Goal: Task Accomplishment & Management: Complete application form

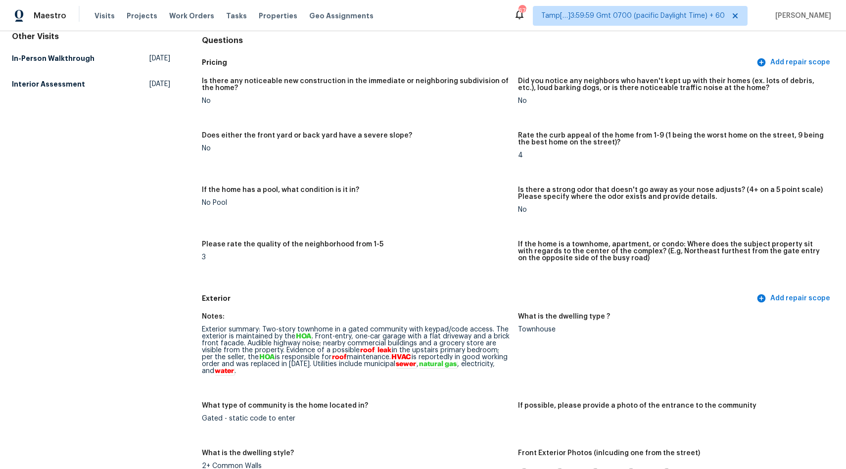
scroll to position [158, 0]
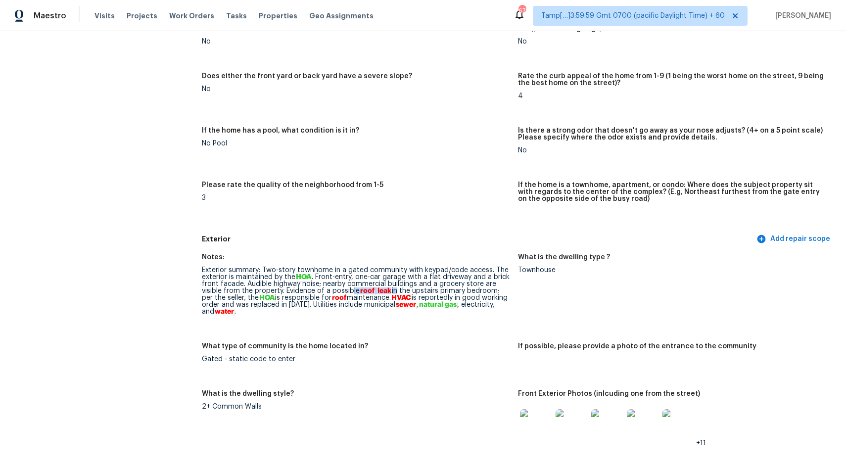
drag, startPoint x: 395, startPoint y: 290, endPoint x: 352, endPoint y: 293, distance: 42.2
click at [352, 293] on div "Exterior summary: Two-story townhome in a gated community with keypad/code acce…" at bounding box center [356, 291] width 308 height 49
click at [441, 356] on div "What type of community is the home located in?" at bounding box center [356, 349] width 308 height 13
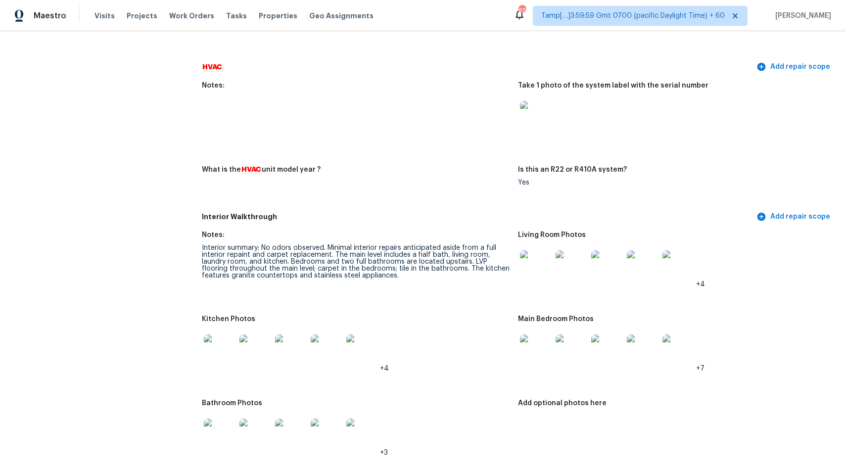
scroll to position [38, 0]
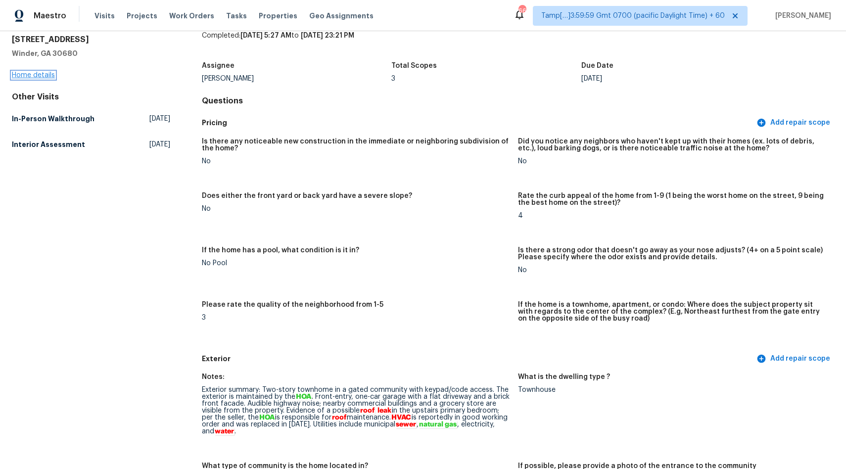
click at [27, 76] on link "Home details" at bounding box center [33, 75] width 43 height 7
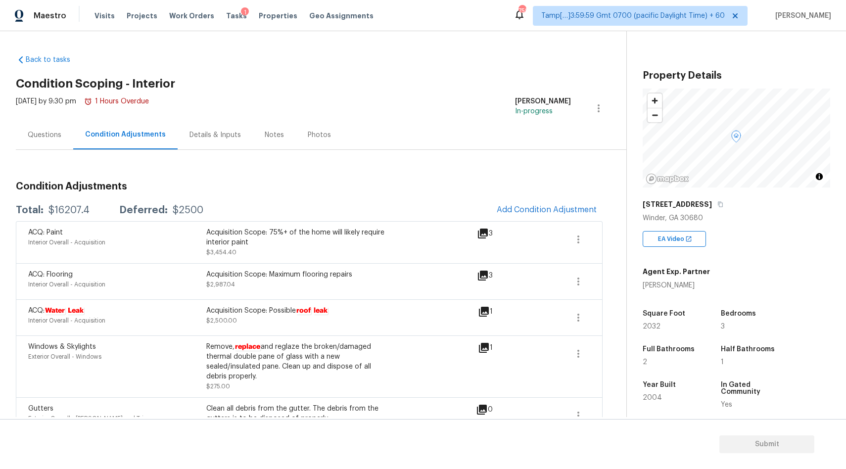
click at [47, 132] on div "Questions" at bounding box center [45, 135] width 34 height 10
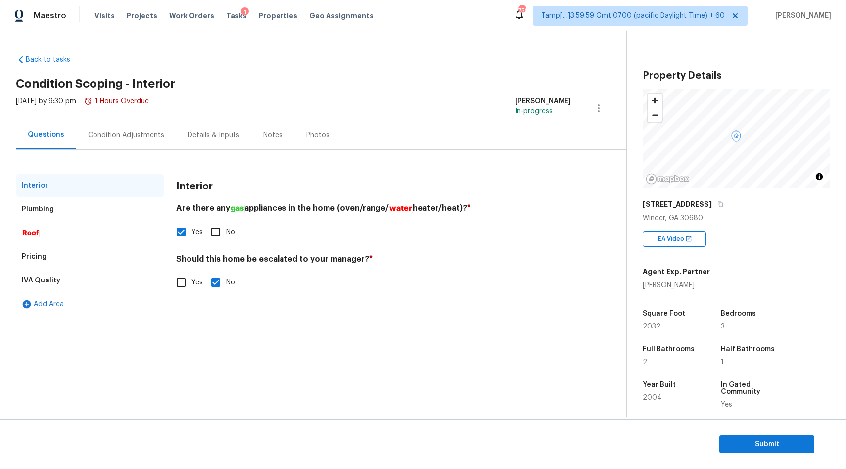
click at [110, 137] on div "Condition Adjustments" at bounding box center [126, 135] width 76 height 10
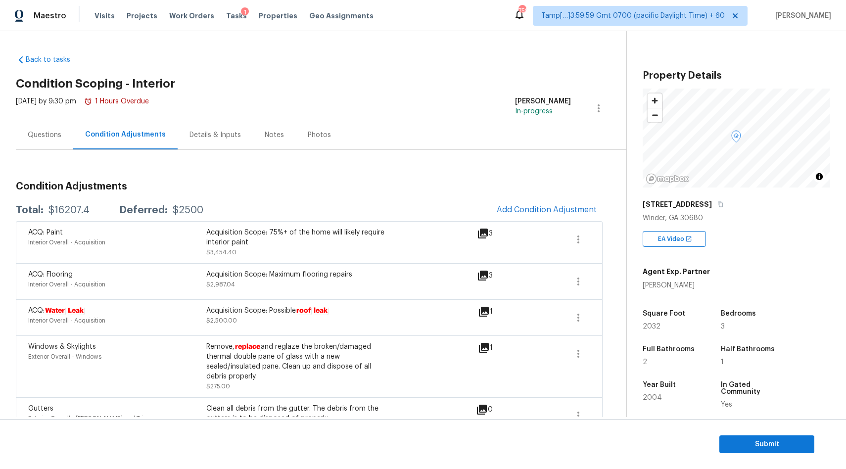
click at [50, 141] on div "Questions" at bounding box center [44, 134] width 57 height 29
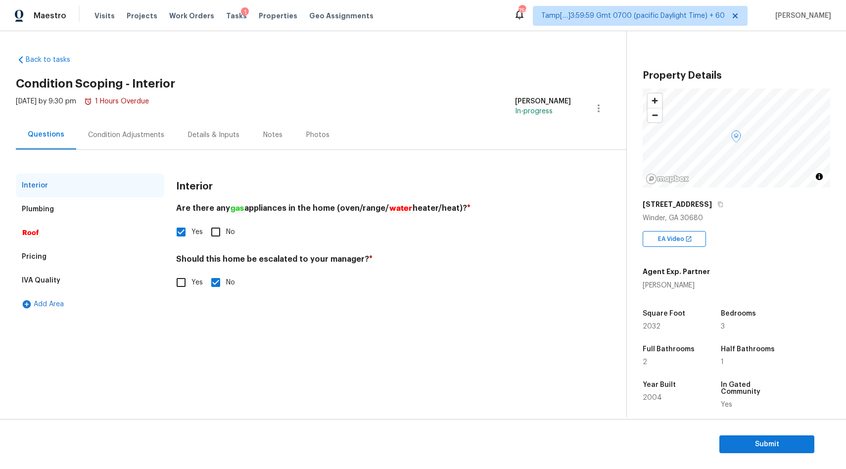
click at [98, 209] on div "Plumbing" at bounding box center [90, 210] width 149 height 24
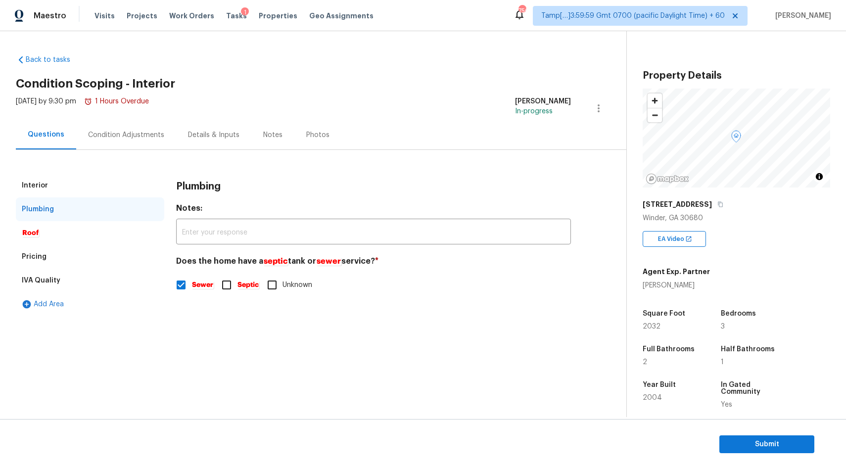
click at [67, 241] on div "Roof" at bounding box center [90, 233] width 149 height 24
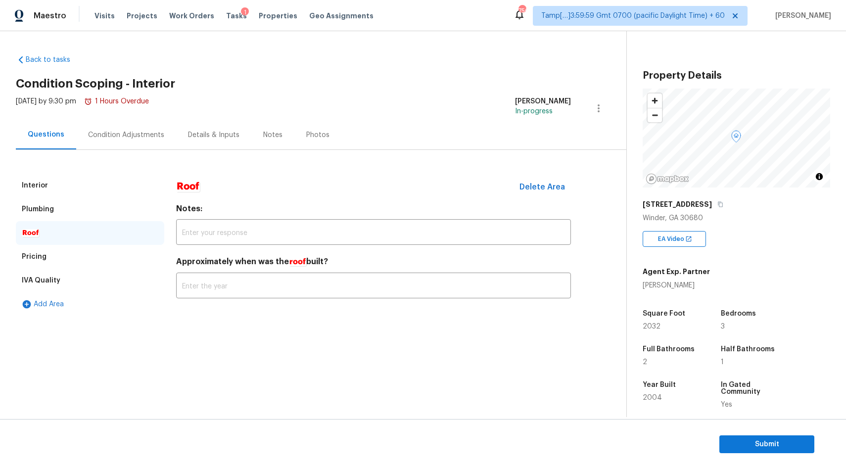
click at [56, 255] on div "Pricing" at bounding box center [90, 257] width 149 height 24
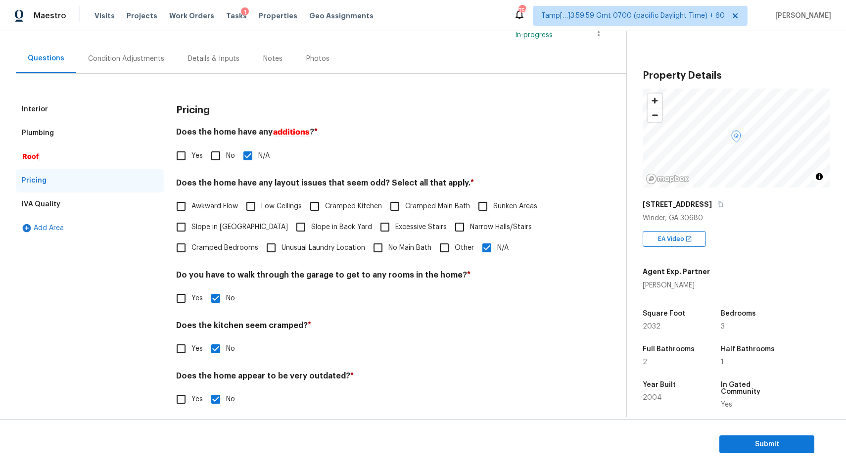
scroll to position [83, 0]
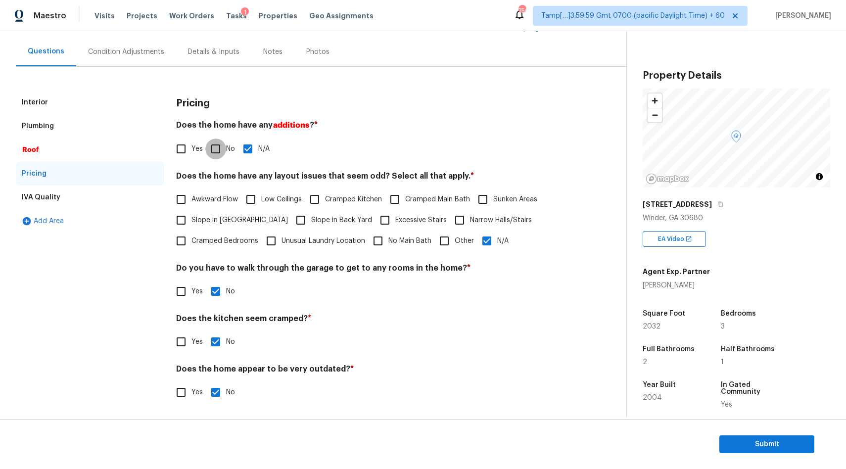
click at [212, 147] on input "No" at bounding box center [215, 149] width 21 height 21
checkbox input "true"
checkbox input "false"
click at [79, 203] on div "IVA Quality" at bounding box center [90, 198] width 149 height 24
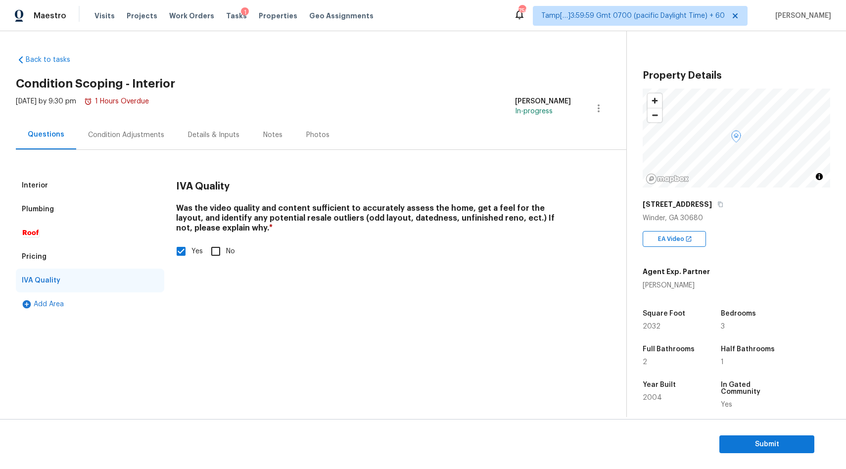
scroll to position [0, 0]
click at [124, 135] on div "Condition Adjustments" at bounding box center [126, 135] width 76 height 10
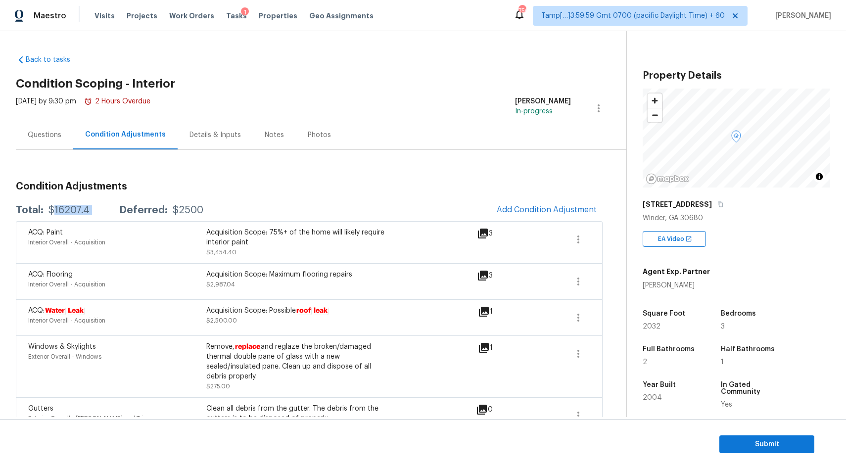
drag, startPoint x: 54, startPoint y: 212, endPoint x: 116, endPoint y: 202, distance: 63.2
click at [117, 202] on div "Total: $16207.4 Deferred: $2500 Add Condition Adjustment" at bounding box center [309, 210] width 587 height 22
copy div "16207.4"
click at [94, 212] on div "Total: $16207.4 Deferred: $2500" at bounding box center [110, 210] width 188 height 10
drag, startPoint x: 47, startPoint y: 209, endPoint x: 90, endPoint y: 209, distance: 43.1
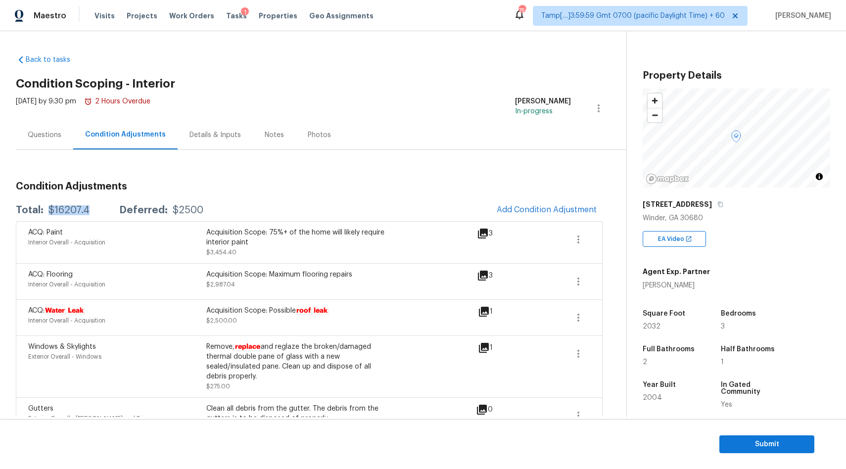
click at [90, 209] on div "Total: $16207.4 Deferred: $2500" at bounding box center [110, 210] width 188 height 10
copy div "$16207.4"
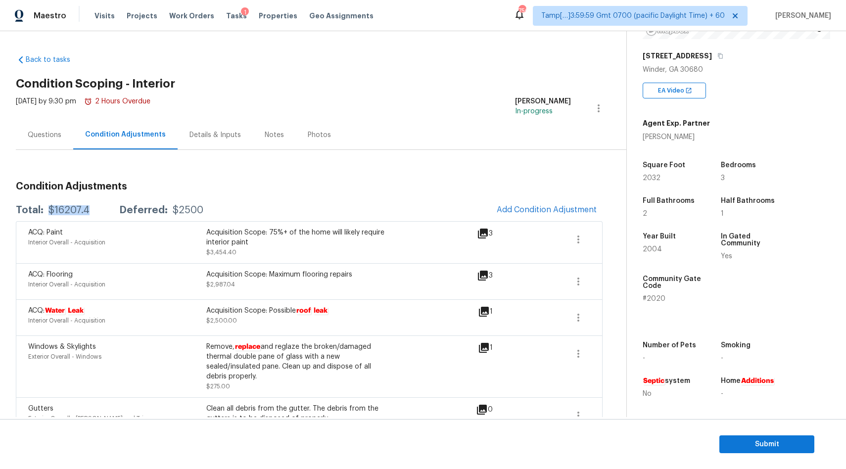
click at [57, 134] on div "Questions" at bounding box center [45, 135] width 34 height 10
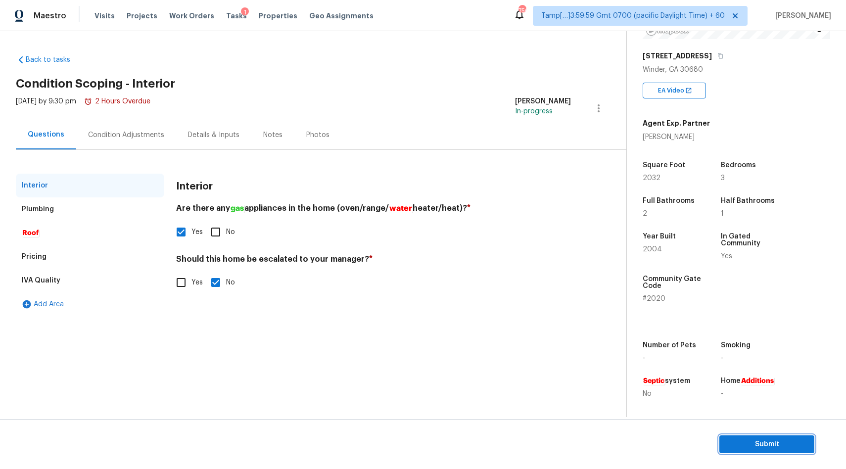
click at [758, 447] on span "Submit" at bounding box center [767, 445] width 79 height 12
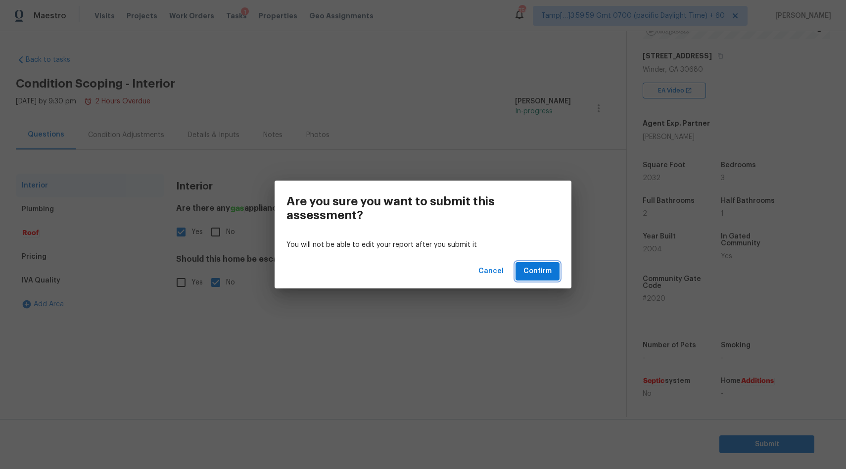
click at [548, 272] on span "Confirm" at bounding box center [538, 271] width 28 height 12
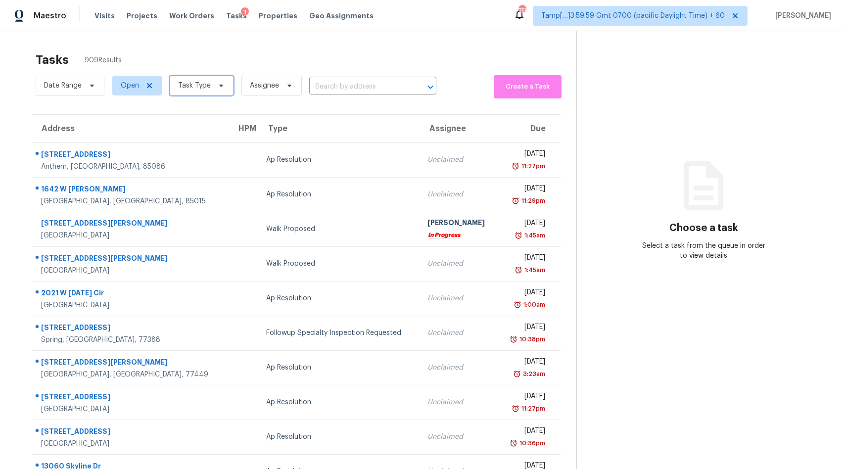
click at [217, 86] on icon at bounding box center [221, 86] width 8 height 8
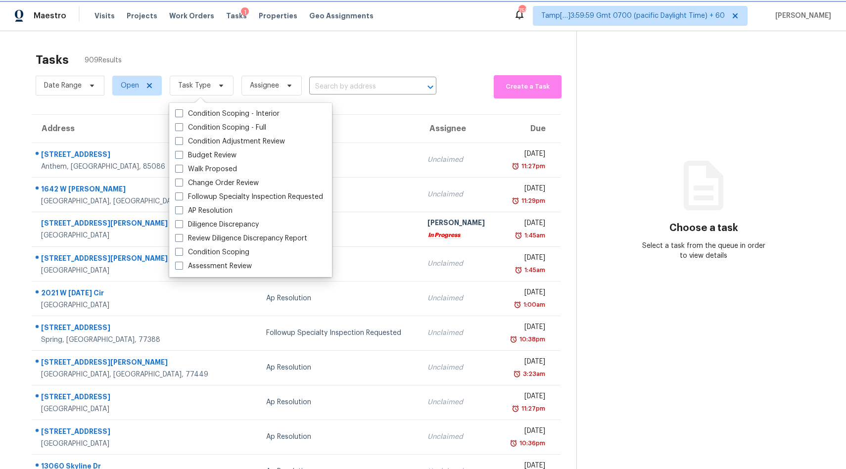
click at [217, 86] on icon at bounding box center [221, 86] width 8 height 8
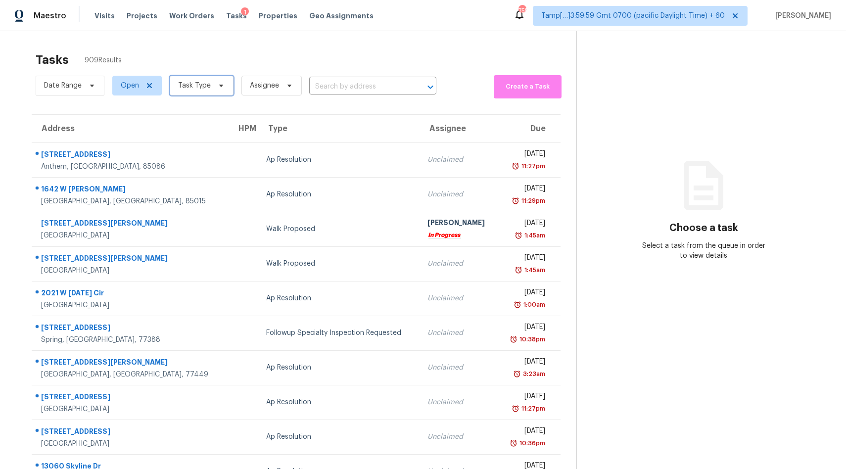
click at [217, 86] on icon at bounding box center [221, 86] width 8 height 8
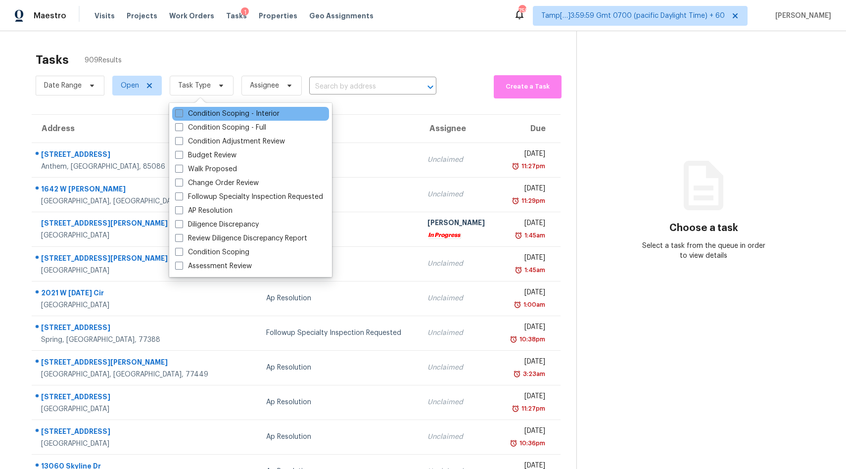
click at [227, 115] on label "Condition Scoping - Interior" at bounding box center [227, 114] width 104 height 10
click at [182, 115] on input "Condition Scoping - Interior" at bounding box center [178, 112] width 6 height 6
checkbox input "true"
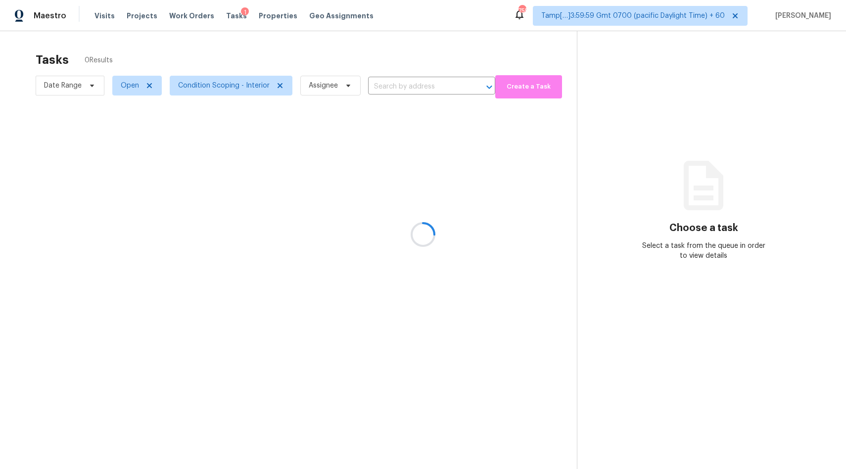
click at [383, 84] on div at bounding box center [423, 234] width 846 height 469
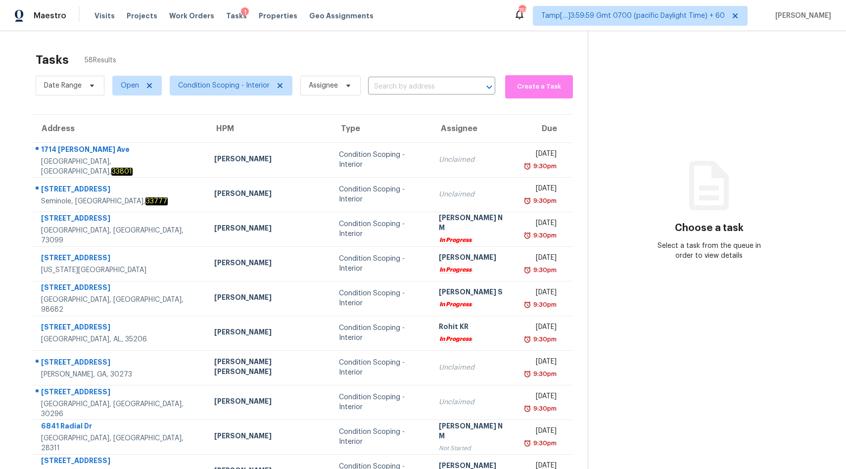
click at [383, 84] on input "text" at bounding box center [417, 86] width 99 height 15
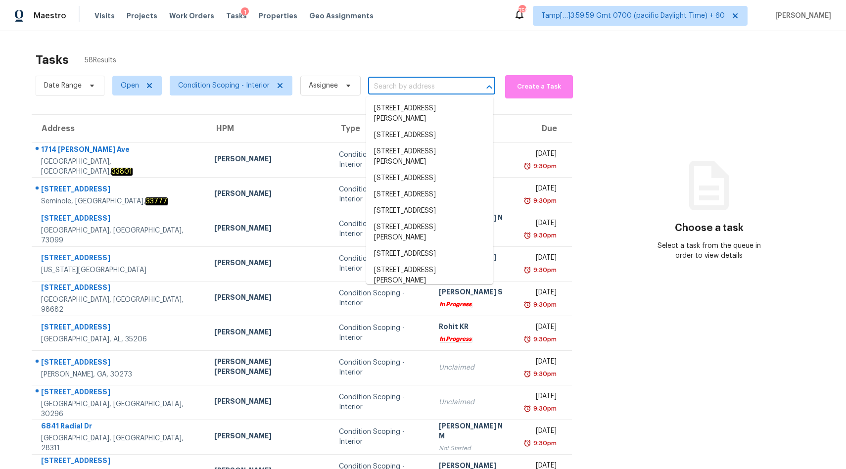
paste input "1821 Ethel Guest Ln Charlotte, NC, 28206"
type input "1821 Ethel Guest Ln Charlotte, NC, 28206"
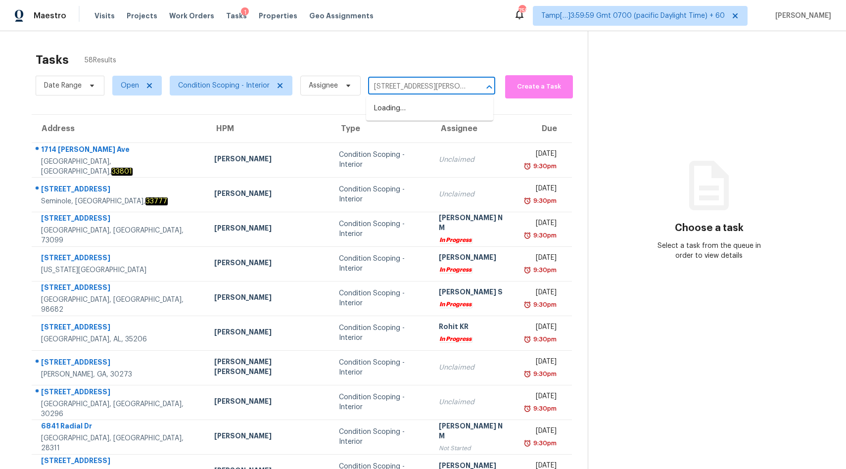
scroll to position [0, 39]
click at [399, 107] on li "1821 Ethel Guest Ln, Charlotte, NC 28206" at bounding box center [429, 113] width 127 height 27
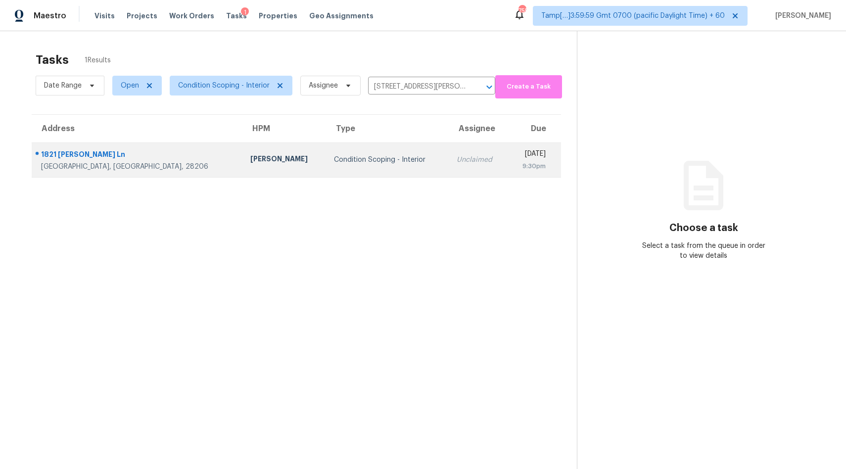
click at [334, 164] on div "Condition Scoping - Interior" at bounding box center [387, 160] width 107 height 10
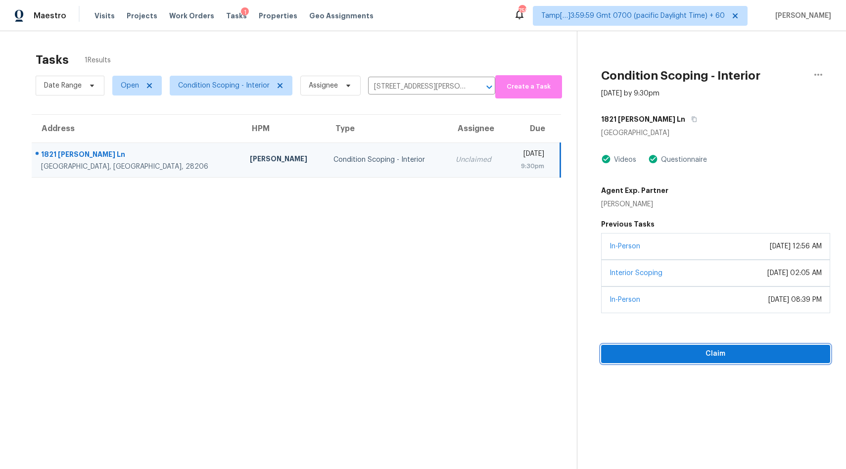
click at [663, 353] on span "Claim" at bounding box center [715, 354] width 213 height 12
click at [726, 355] on span "Start Assessment" at bounding box center [715, 354] width 213 height 12
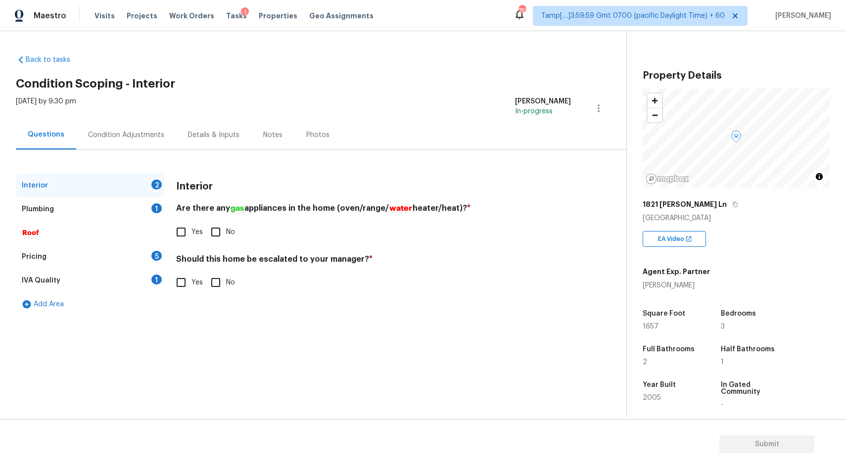
click at [181, 229] on input "Yes" at bounding box center [181, 232] width 21 height 21
checkbox input "true"
click at [215, 288] on input "No" at bounding box center [215, 282] width 21 height 21
checkbox input "true"
click at [45, 211] on div "Plumbing" at bounding box center [38, 209] width 32 height 10
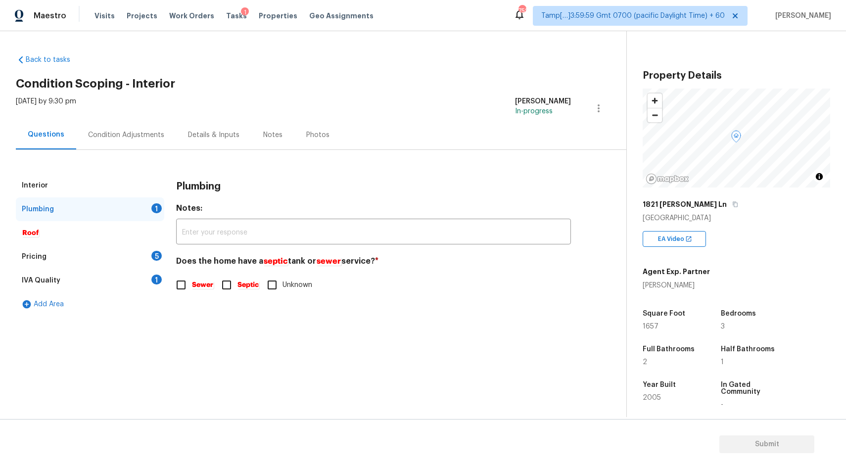
scroll to position [106, 0]
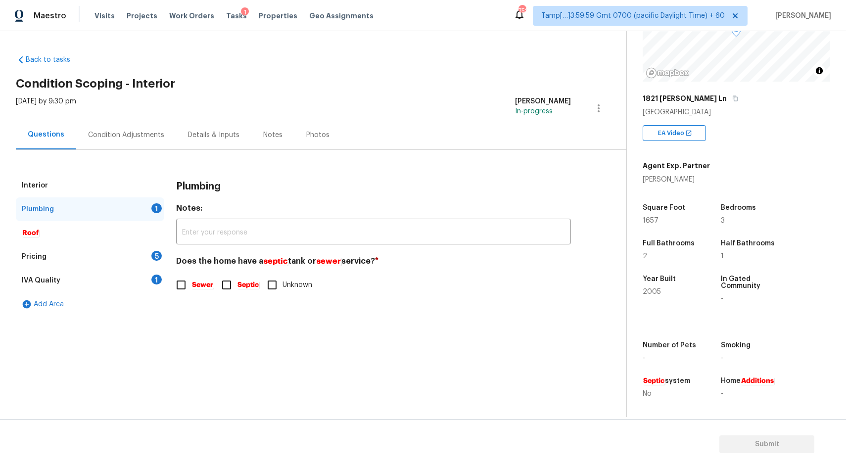
click at [196, 282] on em "Sewer" at bounding box center [203, 285] width 22 height 8
click at [192, 282] on input "Sewer" at bounding box center [181, 285] width 21 height 21
checkbox input "true"
click at [51, 254] on div "Pricing 5" at bounding box center [90, 257] width 149 height 24
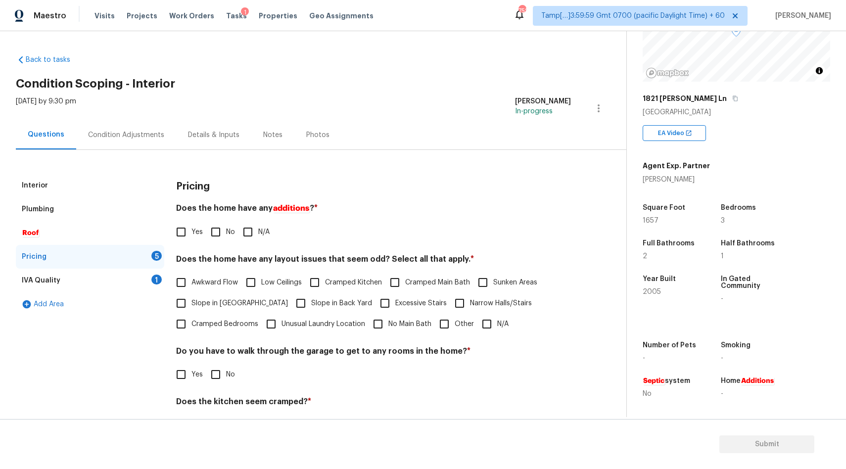
click at [216, 232] on input "No" at bounding box center [215, 232] width 21 height 21
checkbox input "true"
click at [480, 323] on input "N/A" at bounding box center [487, 324] width 21 height 21
checkbox input "true"
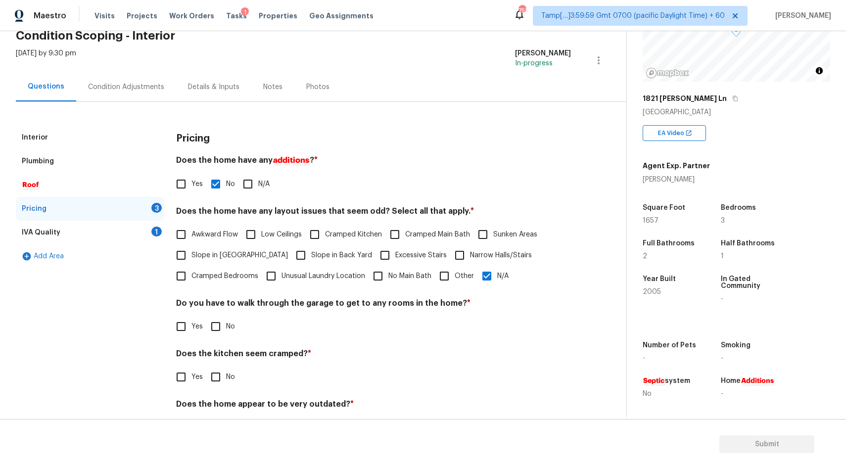
scroll to position [83, 0]
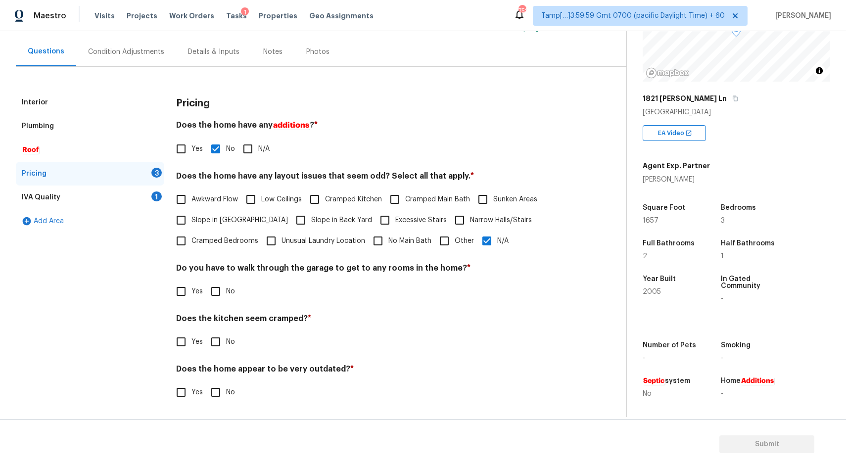
click at [39, 198] on div "IVA Quality" at bounding box center [41, 198] width 39 height 10
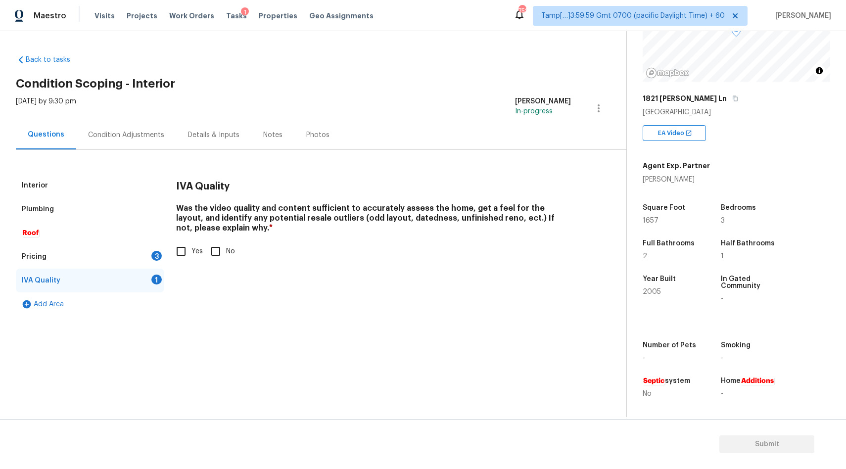
scroll to position [0, 0]
click at [117, 134] on div "Condition Adjustments" at bounding box center [126, 135] width 76 height 10
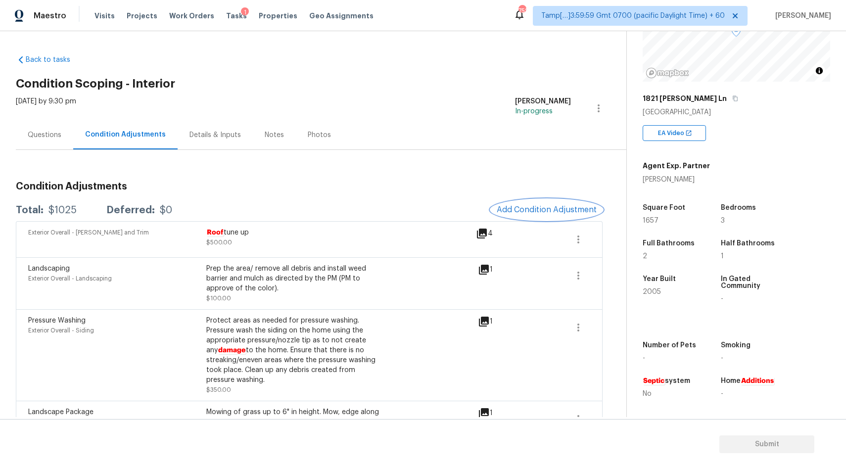
click at [523, 207] on span "Add Condition Adjustment" at bounding box center [547, 209] width 100 height 9
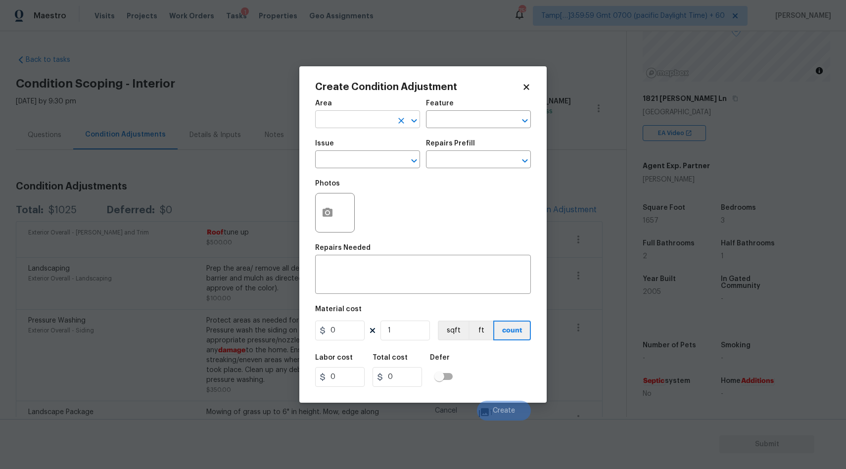
click at [373, 118] on input "text" at bounding box center [353, 120] width 77 height 15
click at [342, 153] on li "Interior Overall" at bounding box center [367, 159] width 105 height 16
type input "Interior Overall"
click at [346, 161] on input "text" at bounding box center [353, 160] width 77 height 15
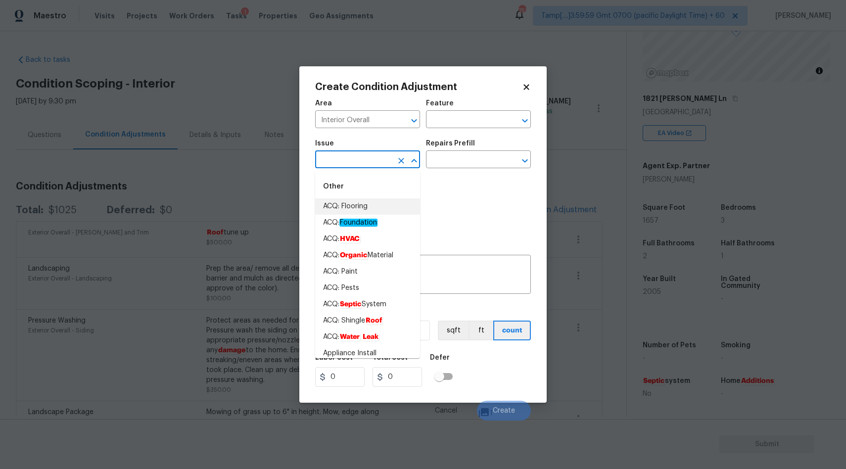
click at [350, 203] on li "ACQ: Flooring" at bounding box center [367, 207] width 105 height 16
type input "ACQ: Flooring"
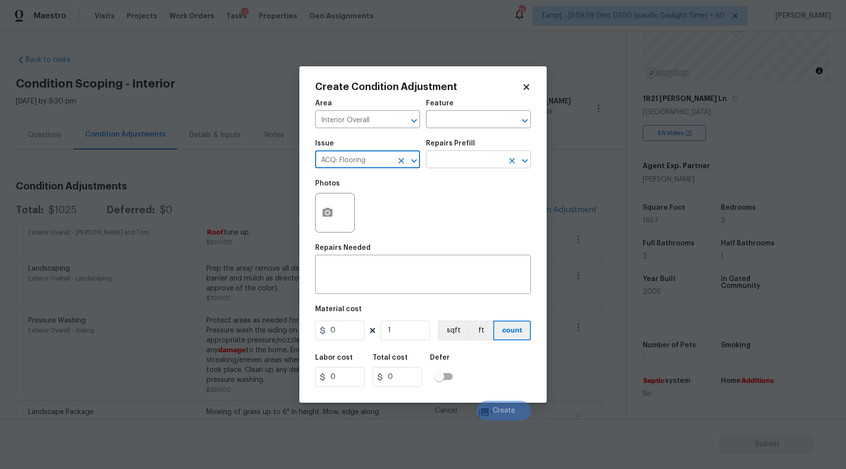
click at [445, 158] on input "text" at bounding box center [464, 160] width 77 height 15
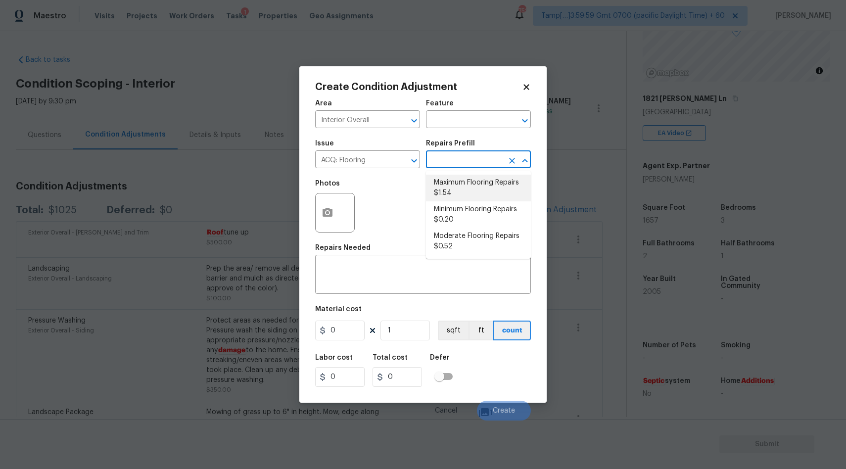
click at [464, 191] on li "Maximum Flooring Repairs $1.54" at bounding box center [478, 188] width 105 height 27
type input "Acquisition"
type textarea "Acquisition Scope: Maximum flooring repairs"
type input "1.54"
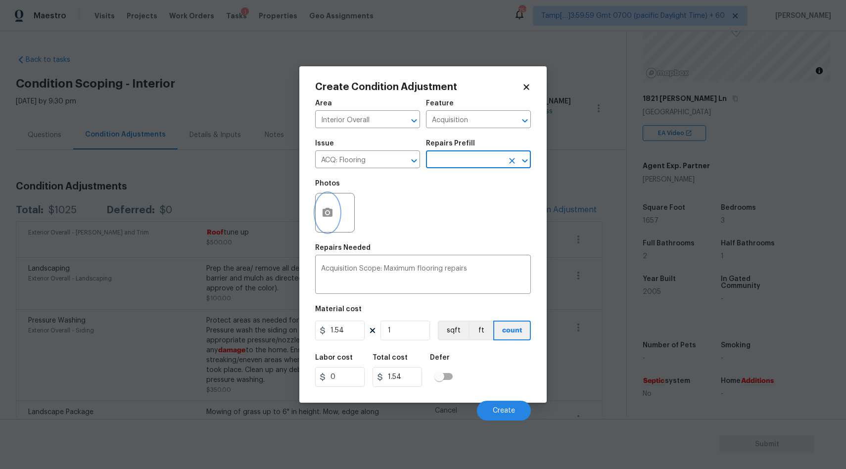
click at [333, 205] on button "button" at bounding box center [328, 213] width 24 height 39
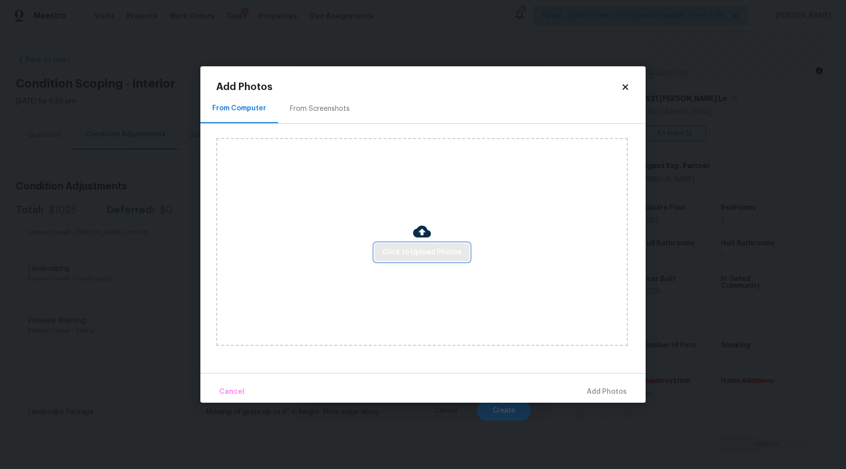
click at [415, 251] on span "Click to Upload Photos" at bounding box center [422, 253] width 79 height 12
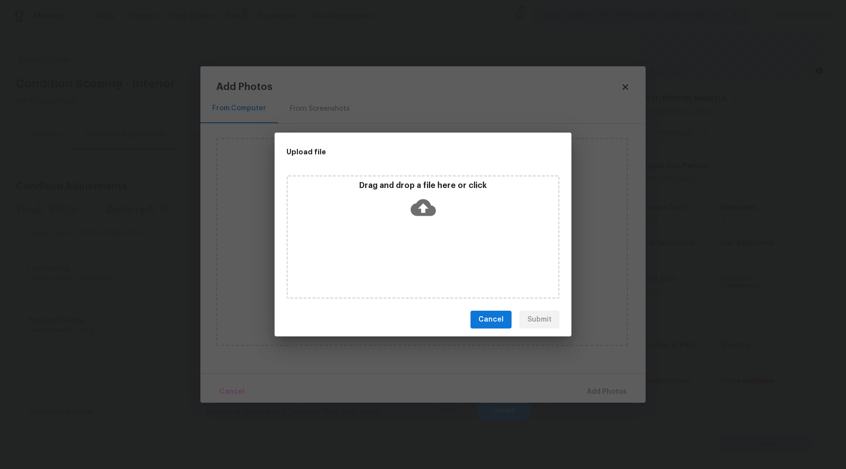
click at [425, 204] on icon at bounding box center [423, 207] width 25 height 25
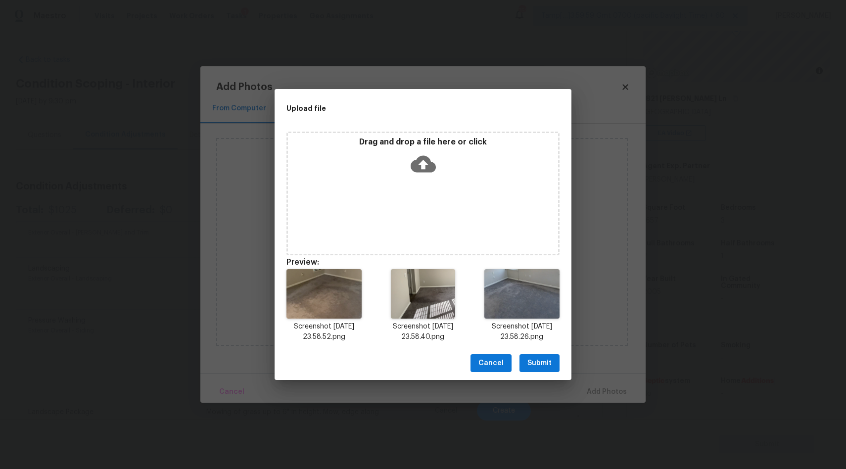
click at [535, 363] on span "Submit" at bounding box center [540, 363] width 24 height 12
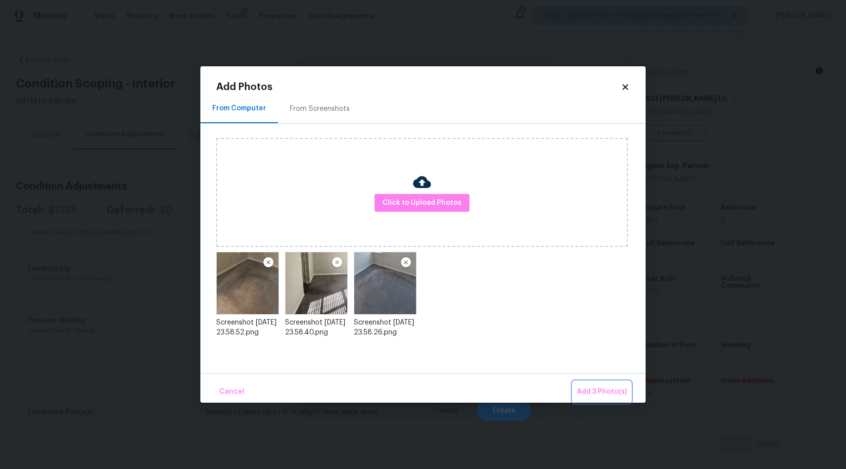
click at [610, 390] on span "Add 3 Photo(s)" at bounding box center [602, 392] width 50 height 12
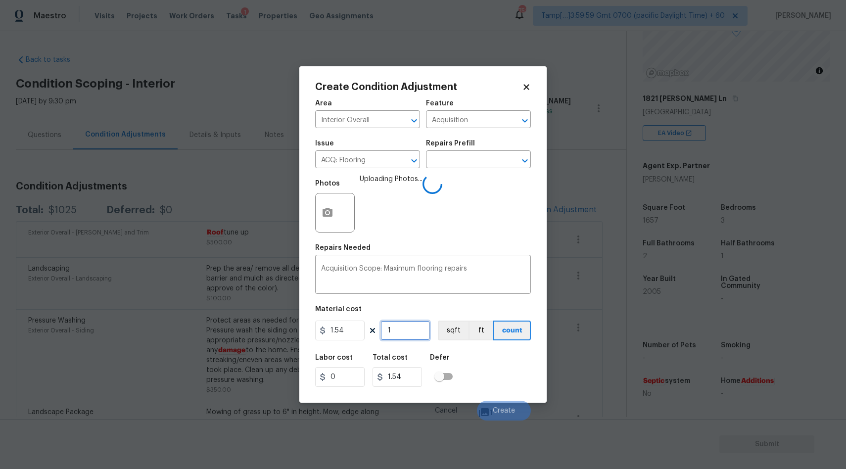
click at [407, 333] on input "1" at bounding box center [406, 331] width 50 height 20
type input "16"
type input "24.64"
type input "165"
type input "254.1"
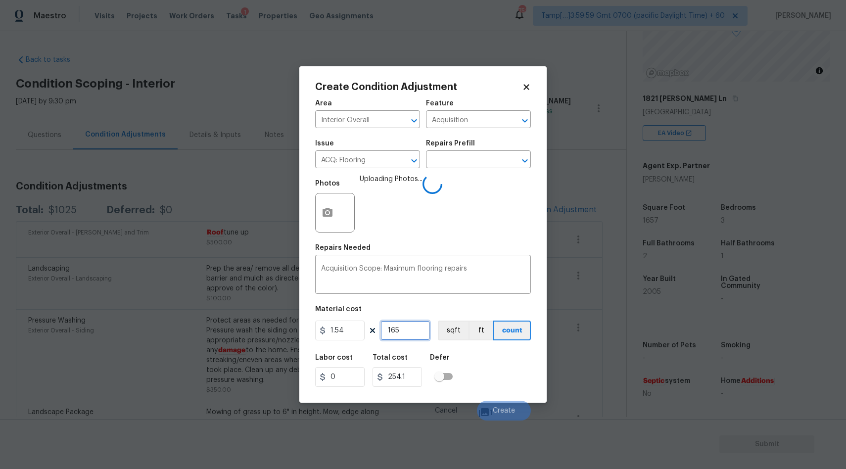
type input "1657"
type input "2551.78"
type input "1657"
click at [501, 414] on span "Create" at bounding box center [504, 410] width 22 height 7
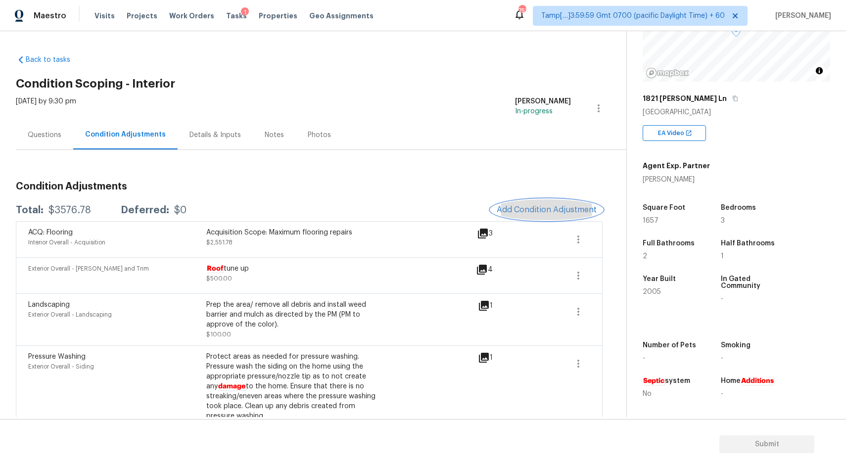
click at [543, 206] on span "Add Condition Adjustment" at bounding box center [547, 209] width 100 height 9
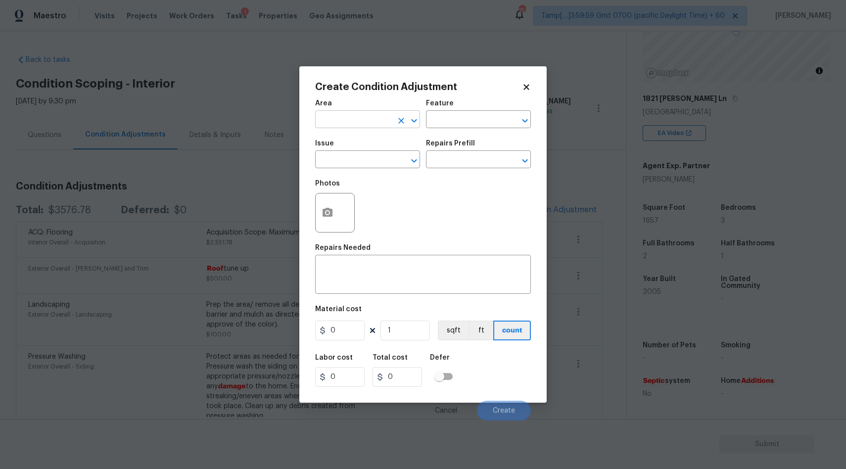
click at [370, 124] on input "text" at bounding box center [353, 120] width 77 height 15
click at [341, 161] on li "Interior Overall" at bounding box center [367, 159] width 105 height 16
type input "Interior Overall"
click at [341, 161] on input "text" at bounding box center [353, 160] width 77 height 15
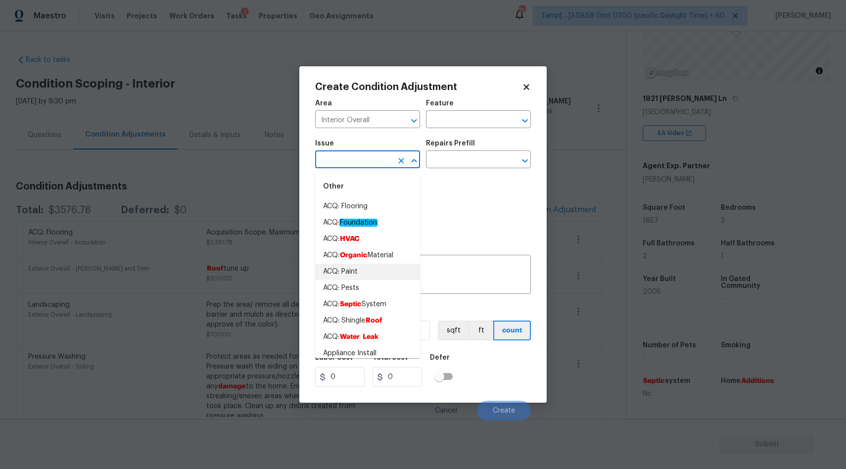
click at [352, 278] on li "ACQ: Paint" at bounding box center [367, 272] width 105 height 16
type input "ACQ: Paint"
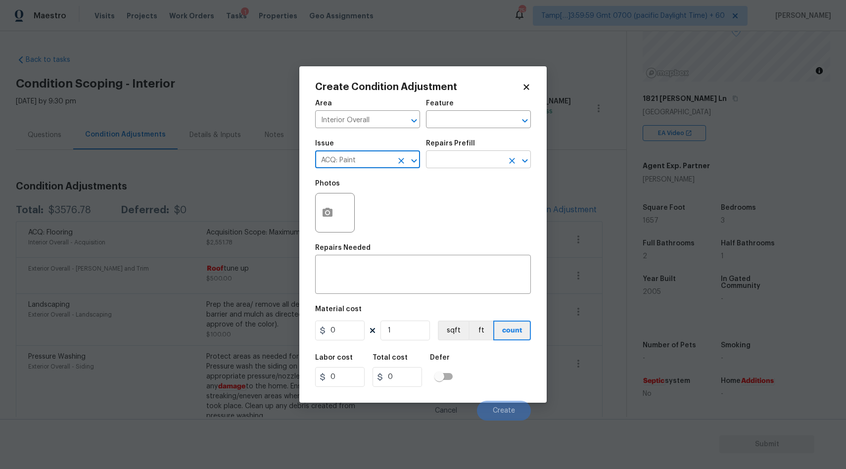
click at [487, 159] on input "text" at bounding box center [464, 160] width 77 height 15
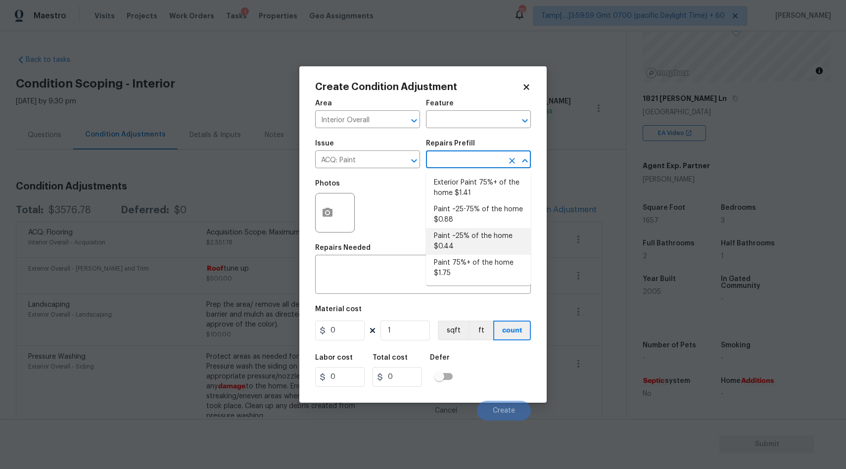
click at [448, 228] on li "Paint ~25% of the home $0.44" at bounding box center [478, 241] width 105 height 27
type input "Acquisition"
type textarea "Acquisition Scope: ~25% of the home needs interior paint"
type input "0.44"
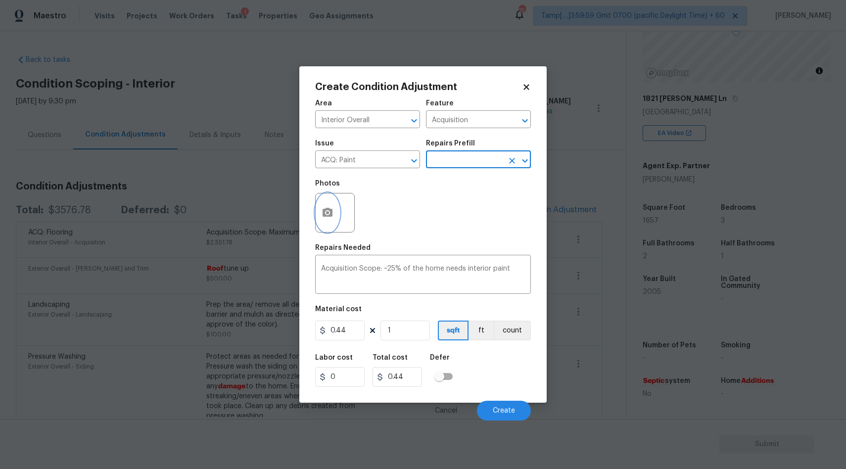
click at [323, 215] on icon "button" at bounding box center [328, 212] width 10 height 9
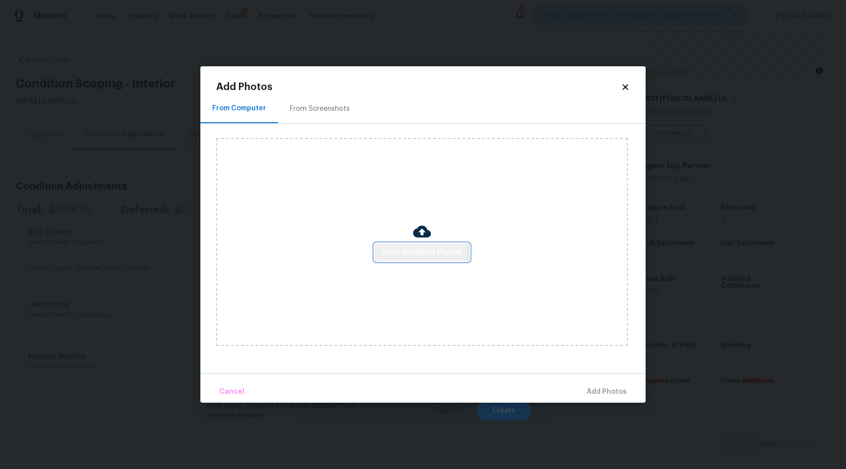
click at [408, 253] on span "Click to Upload Photos" at bounding box center [422, 253] width 79 height 12
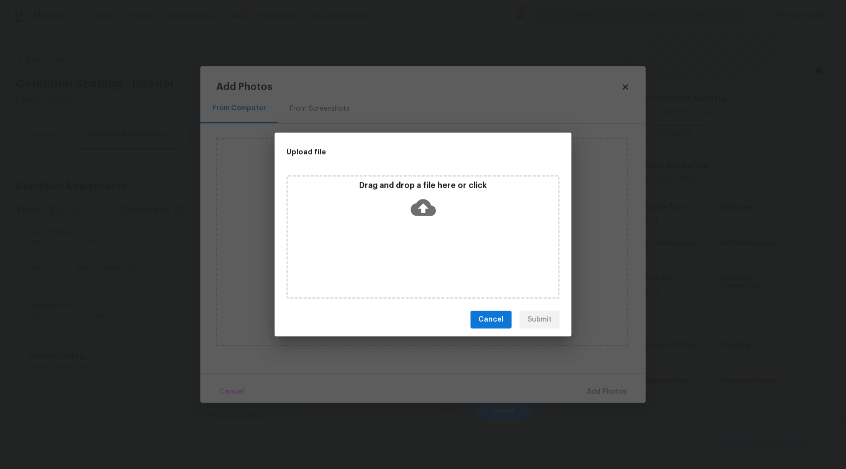
click at [423, 205] on icon at bounding box center [423, 207] width 25 height 25
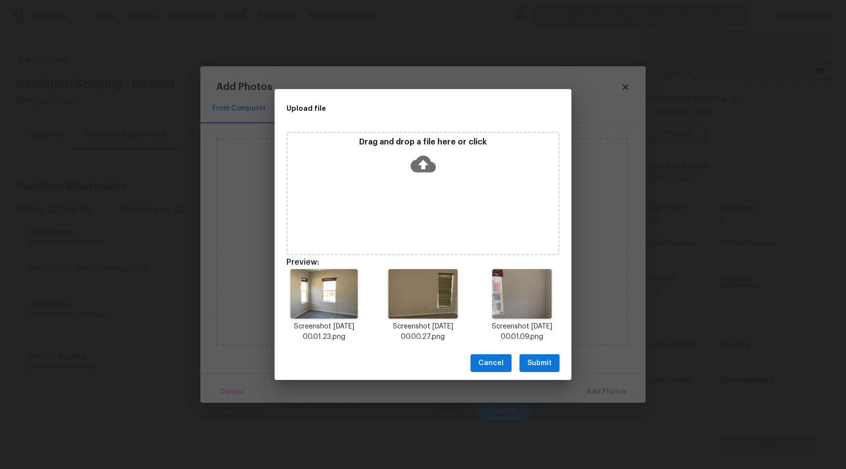
click at [546, 365] on span "Submit" at bounding box center [540, 363] width 24 height 12
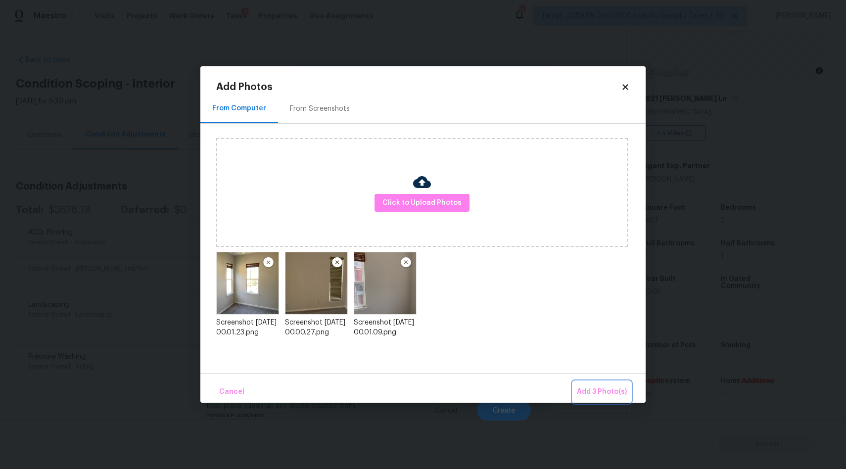
click at [603, 394] on span "Add 3 Photo(s)" at bounding box center [602, 392] width 50 height 12
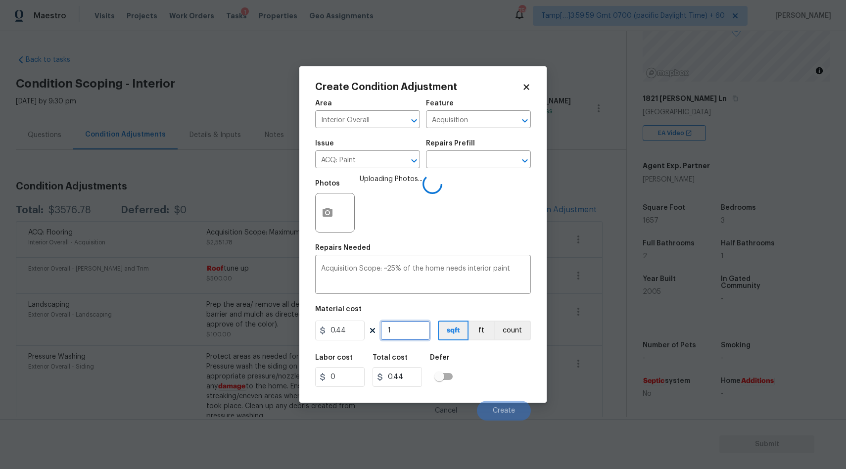
click at [398, 334] on input "1" at bounding box center [406, 331] width 50 height 20
type input "16"
type input "7.04"
type input "165"
type input "72.6"
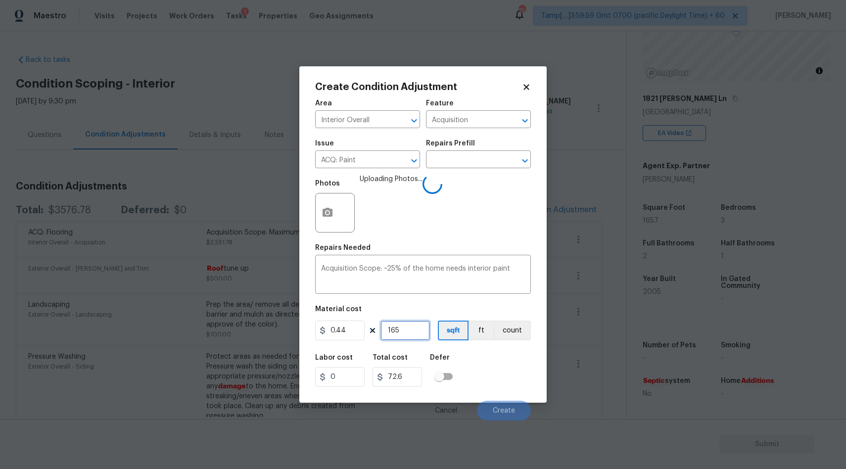
type input "1657"
type input "729.08"
type input "1657"
click at [507, 414] on span "Create" at bounding box center [504, 410] width 22 height 7
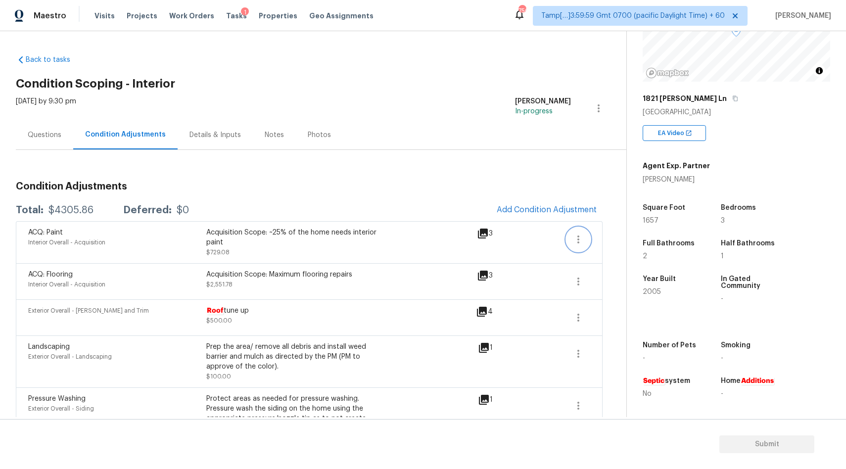
click at [582, 238] on icon "button" at bounding box center [579, 240] width 12 height 12
click at [611, 241] on div "Edit" at bounding box center [635, 238] width 77 height 10
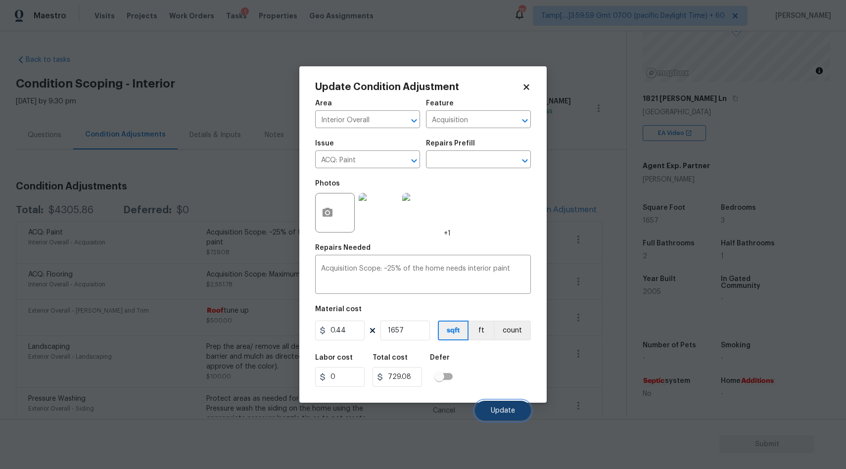
click at [497, 412] on span "Update" at bounding box center [503, 410] width 24 height 7
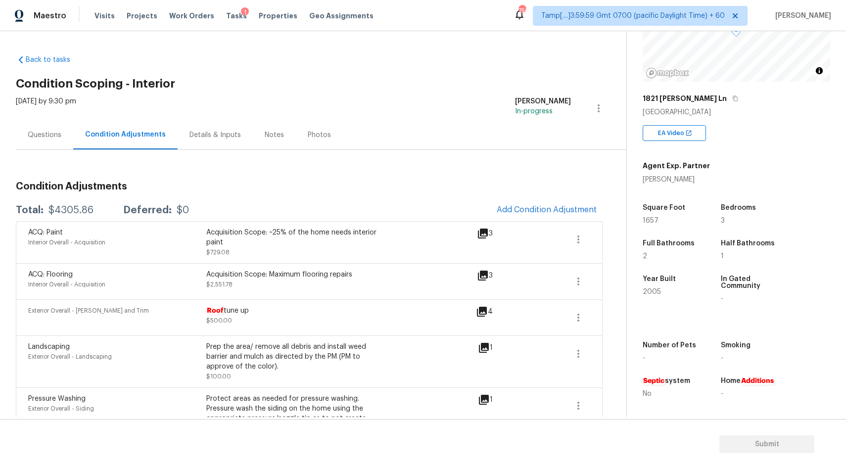
click at [45, 139] on div "Questions" at bounding box center [45, 135] width 34 height 10
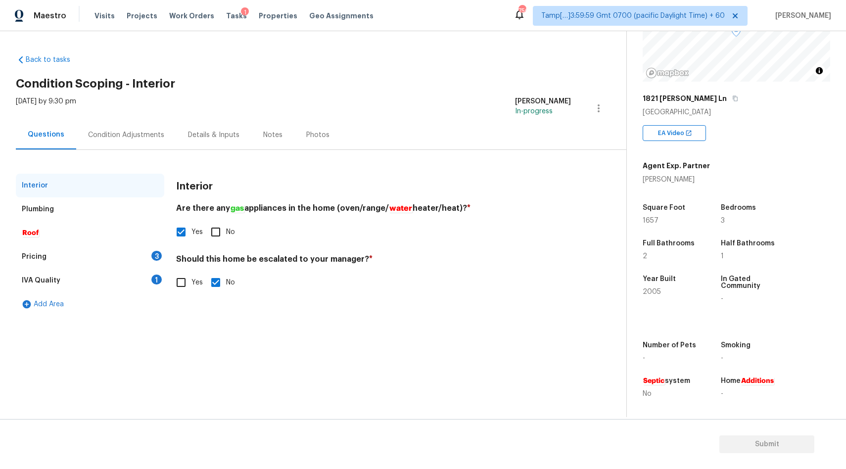
click at [56, 254] on div "Pricing 3" at bounding box center [90, 257] width 149 height 24
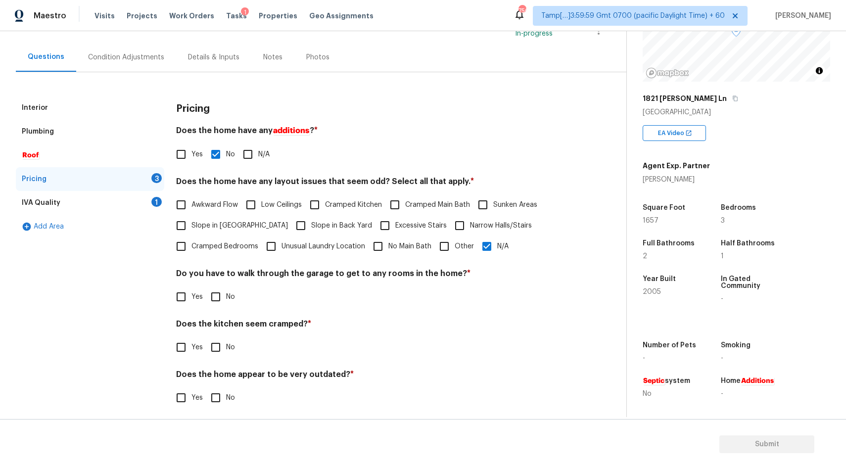
scroll to position [83, 0]
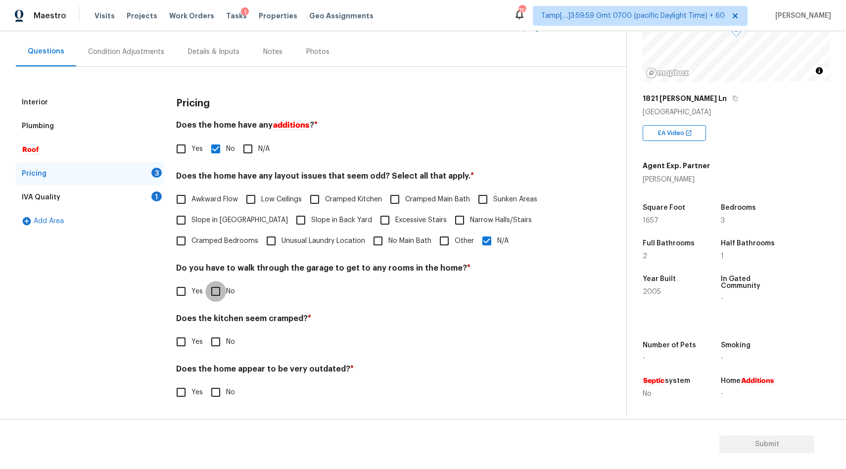
click at [219, 295] on input "No" at bounding box center [215, 291] width 21 height 21
checkbox input "true"
click at [212, 348] on input "No" at bounding box center [215, 342] width 21 height 21
checkbox input "true"
click at [211, 392] on input "No" at bounding box center [215, 392] width 21 height 21
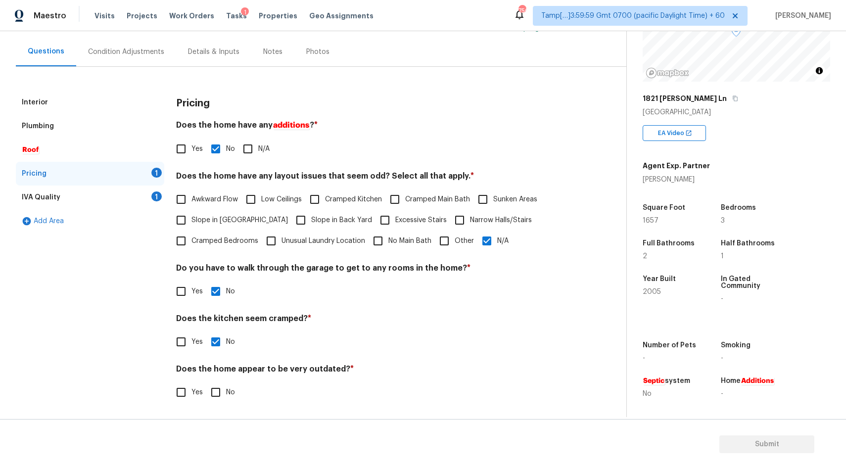
checkbox input "true"
click at [78, 197] on div "IVA Quality 1" at bounding box center [90, 198] width 149 height 24
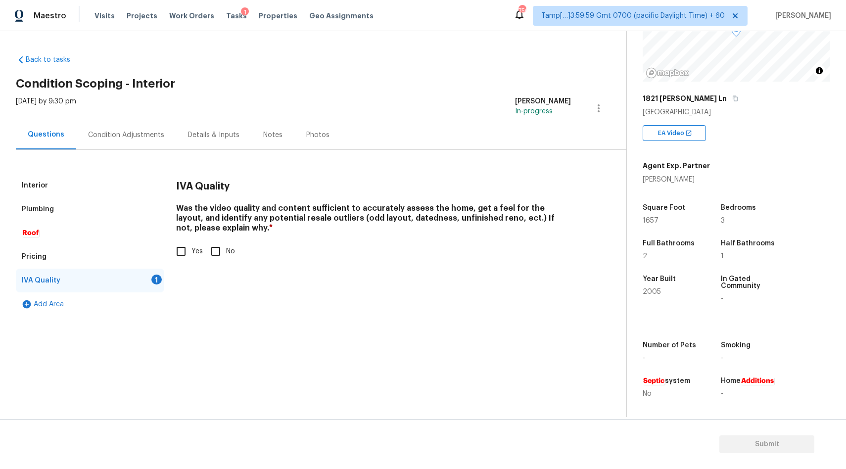
scroll to position [0, 0]
click at [189, 249] on input "Yes" at bounding box center [181, 251] width 21 height 21
checkbox input "true"
click at [133, 135] on div "Condition Adjustments" at bounding box center [126, 135] width 76 height 10
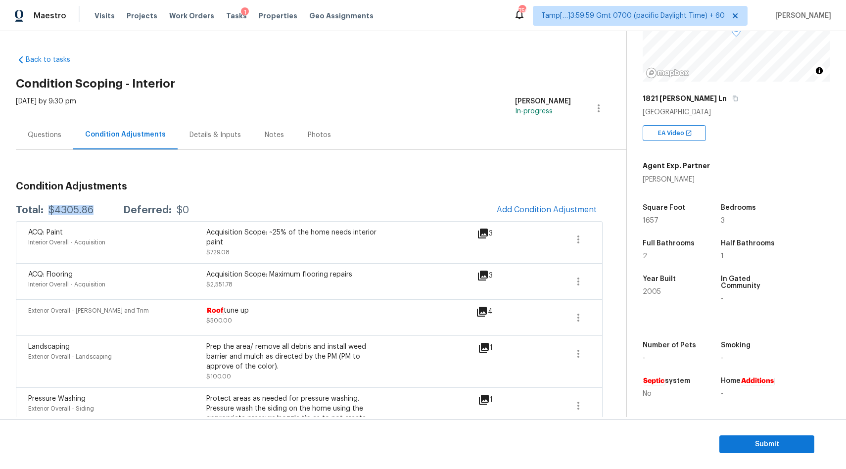
drag, startPoint x: 48, startPoint y: 209, endPoint x: 96, endPoint y: 209, distance: 48.5
click at [96, 209] on div "Total: $4305.86 Deferred: $0" at bounding box center [102, 210] width 173 height 10
copy div "$4305.86"
click at [42, 137] on div "Questions" at bounding box center [45, 135] width 34 height 10
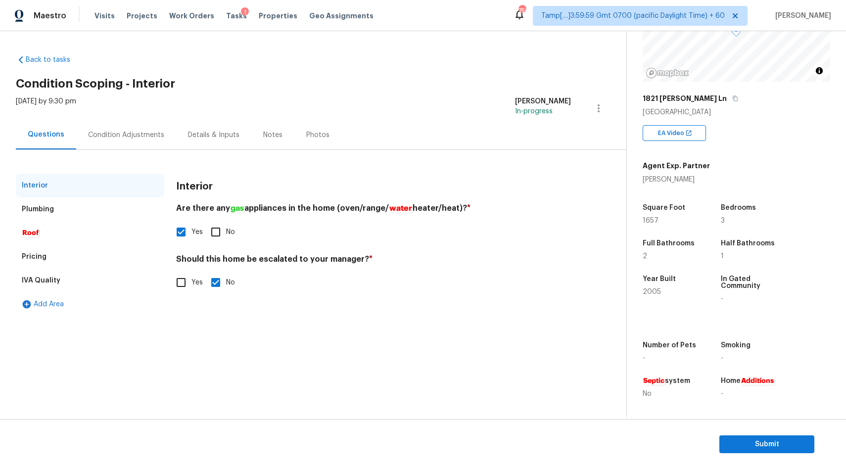
click at [42, 137] on div "Questions" at bounding box center [46, 135] width 37 height 10
click at [114, 123] on div "Condition Adjustments" at bounding box center [126, 134] width 100 height 29
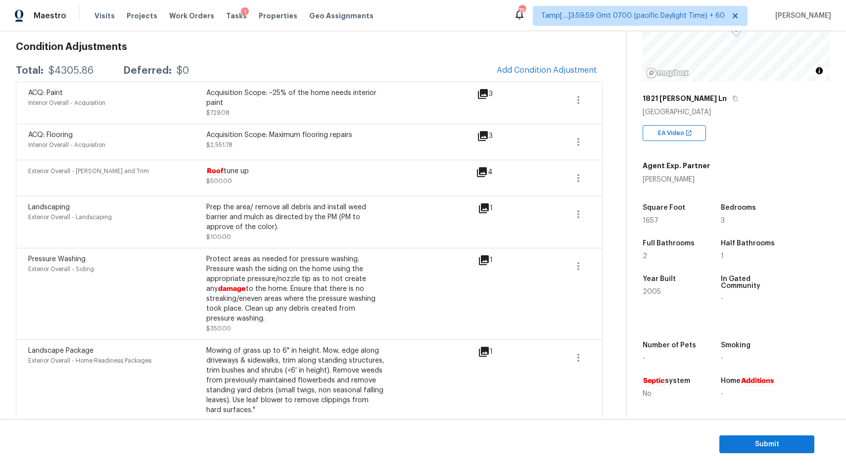
scroll to position [140, 0]
drag, startPoint x: 258, startPoint y: 133, endPoint x: 323, endPoint y: 132, distance: 64.9
click at [323, 133] on div "Acquisition Scope: Maximum flooring repairs" at bounding box center [295, 135] width 178 height 10
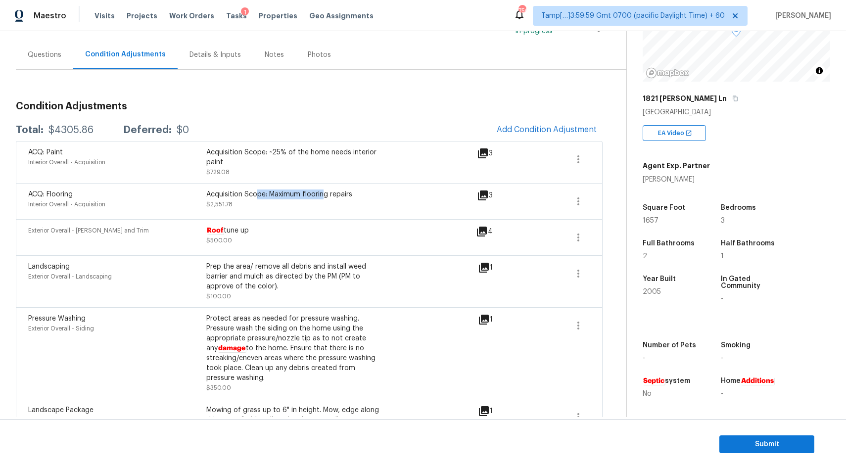
scroll to position [33, 0]
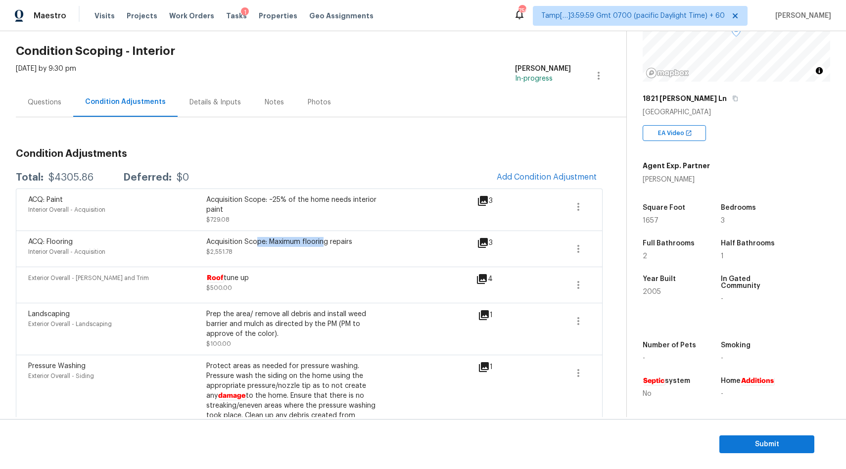
click at [25, 90] on div "Questions" at bounding box center [44, 102] width 57 height 29
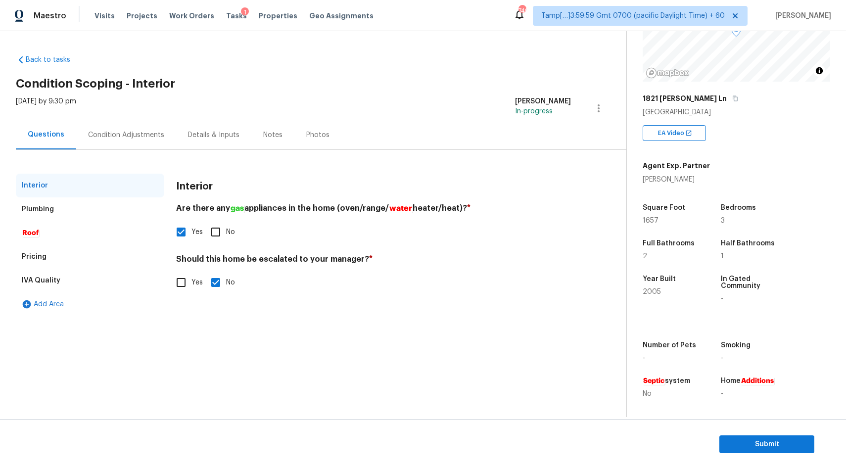
click at [150, 143] on div "Condition Adjustments" at bounding box center [126, 134] width 100 height 29
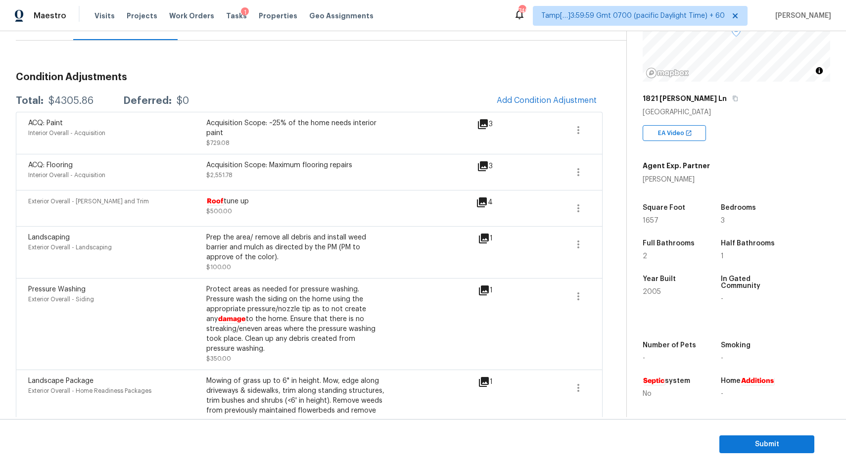
scroll to position [158, 0]
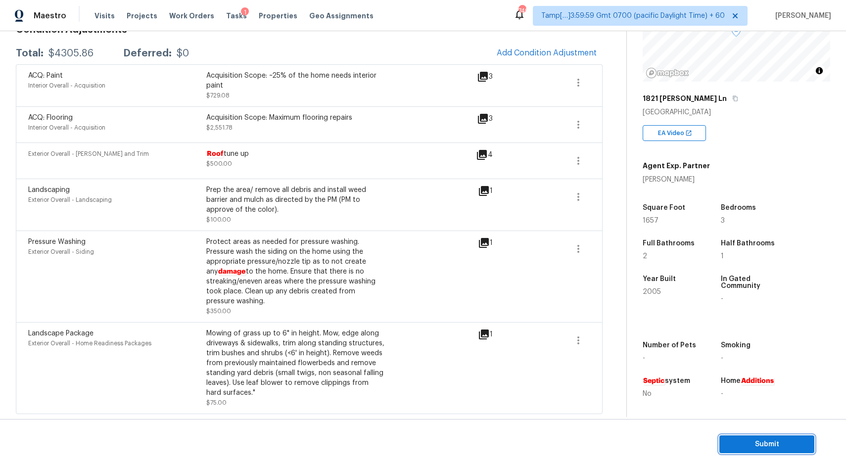
click at [763, 445] on span "Submit" at bounding box center [767, 445] width 79 height 12
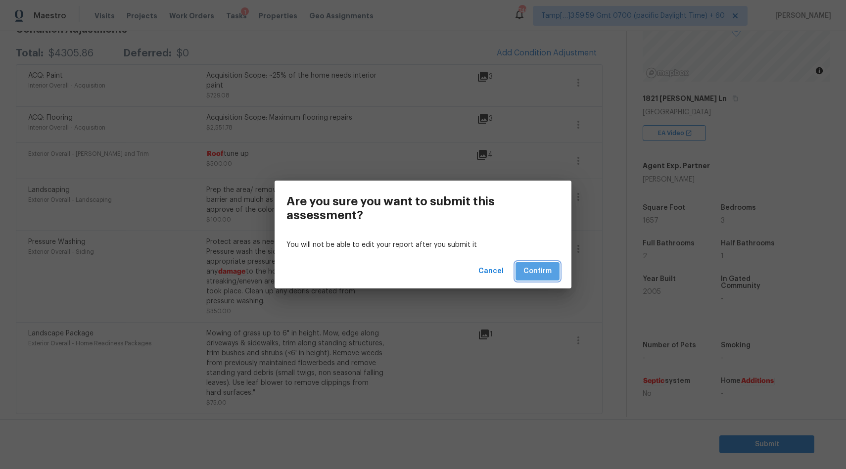
click at [538, 269] on span "Confirm" at bounding box center [538, 271] width 28 height 12
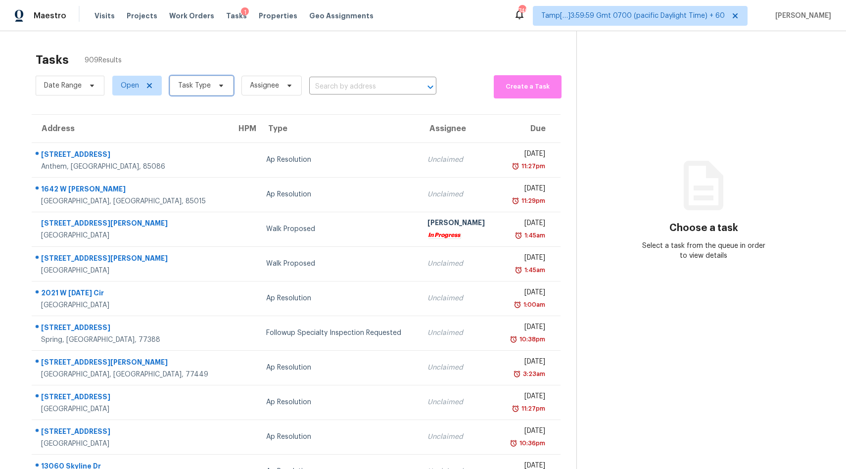
click at [206, 88] on span "Task Type" at bounding box center [194, 86] width 33 height 10
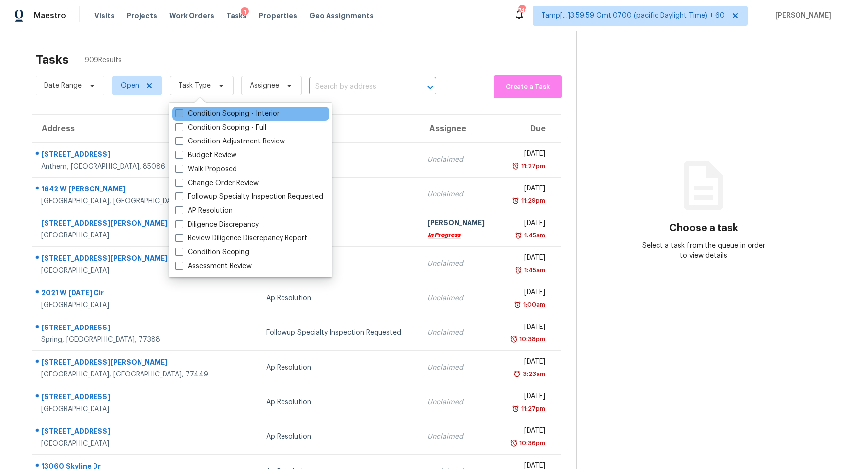
click at [212, 112] on label "Condition Scoping - Interior" at bounding box center [227, 114] width 104 height 10
click at [182, 112] on input "Condition Scoping - Interior" at bounding box center [178, 112] width 6 height 6
checkbox input "true"
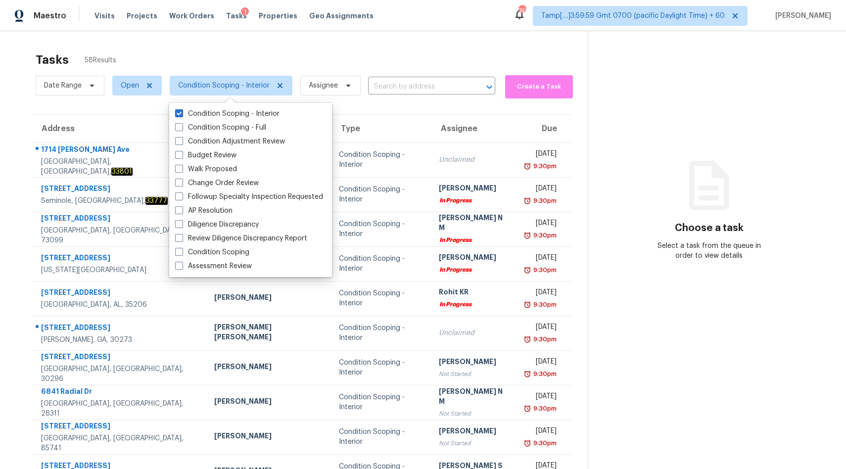
click at [411, 86] on input "text" at bounding box center [417, 86] width 99 height 15
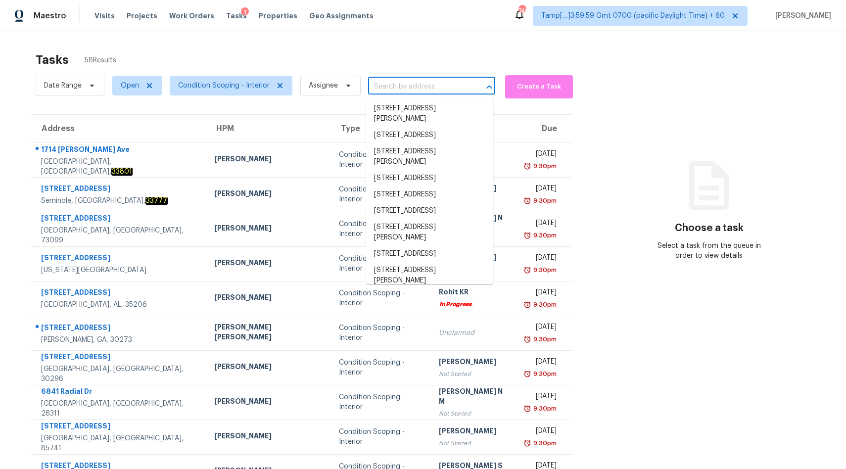
paste input "2612 Fallcreek St Arlington, TX, 76014"
type input "2612 Fallcreek St Arlington, TX, 76014"
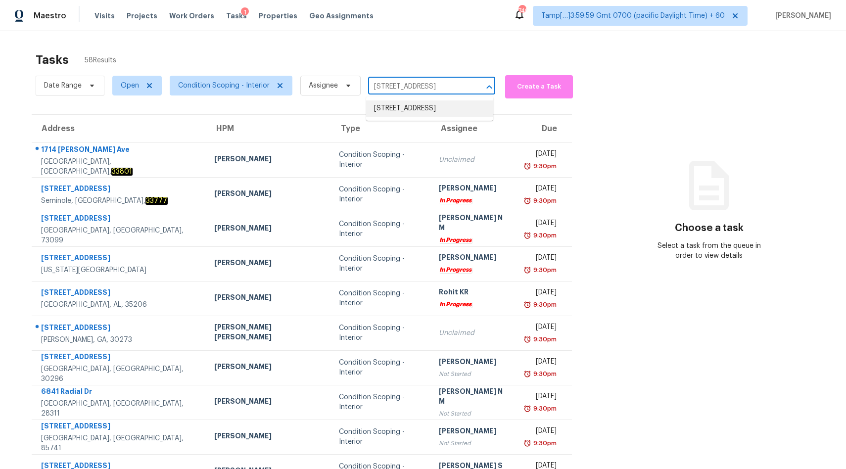
click at [392, 111] on li "[STREET_ADDRESS]" at bounding box center [429, 108] width 127 height 16
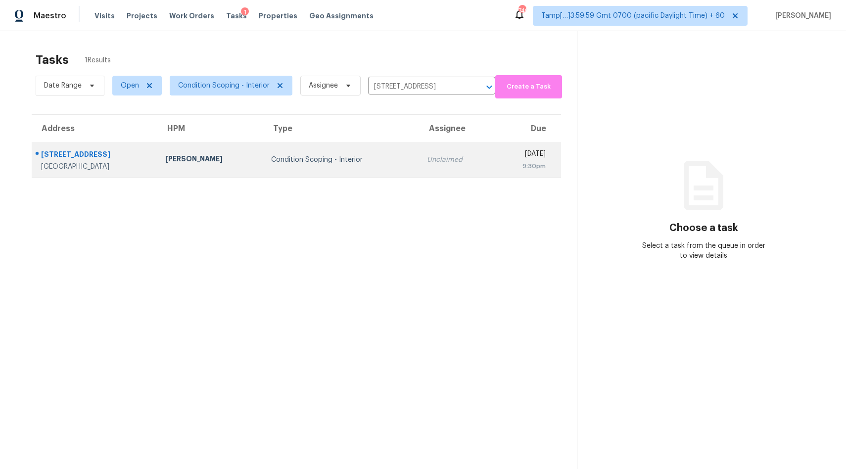
click at [340, 161] on div "Condition Scoping - Interior" at bounding box center [341, 160] width 140 height 10
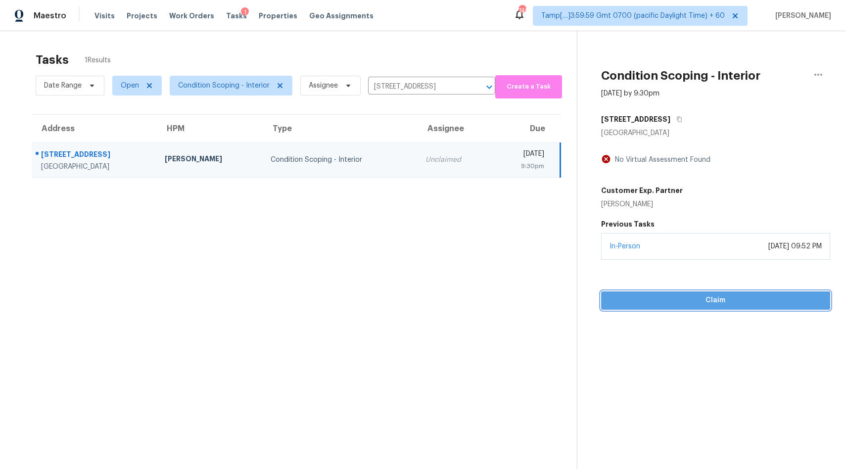
click at [661, 301] on span "Claim" at bounding box center [715, 301] width 213 height 12
click at [720, 302] on span "Start Assessment" at bounding box center [715, 301] width 213 height 12
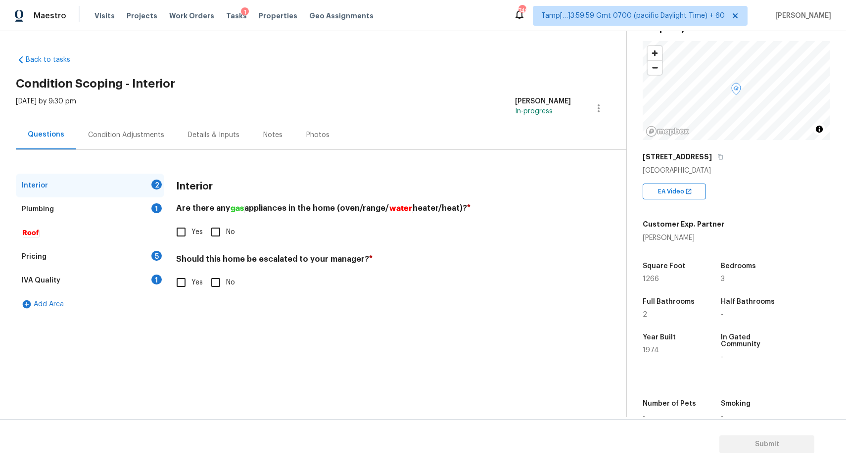
scroll to position [71, 0]
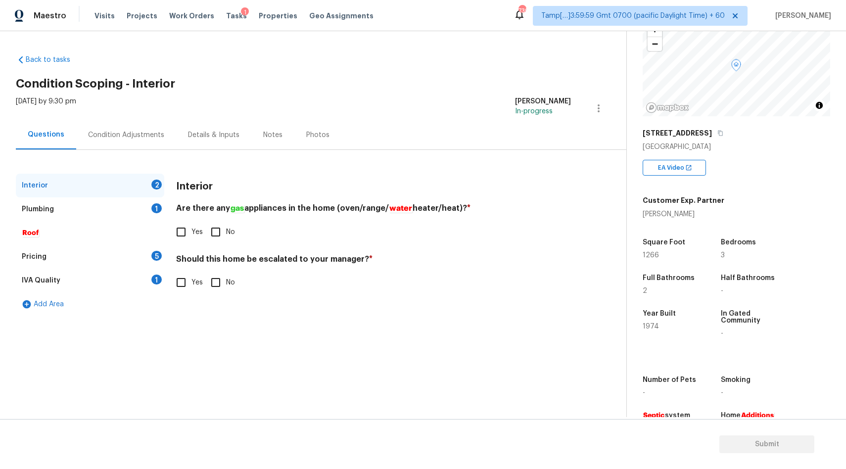
click at [214, 234] on input "No" at bounding box center [215, 232] width 21 height 21
checkbox input "true"
click at [218, 284] on input "No" at bounding box center [215, 282] width 21 height 21
checkbox input "true"
click at [68, 212] on div "Plumbing 1" at bounding box center [90, 210] width 149 height 24
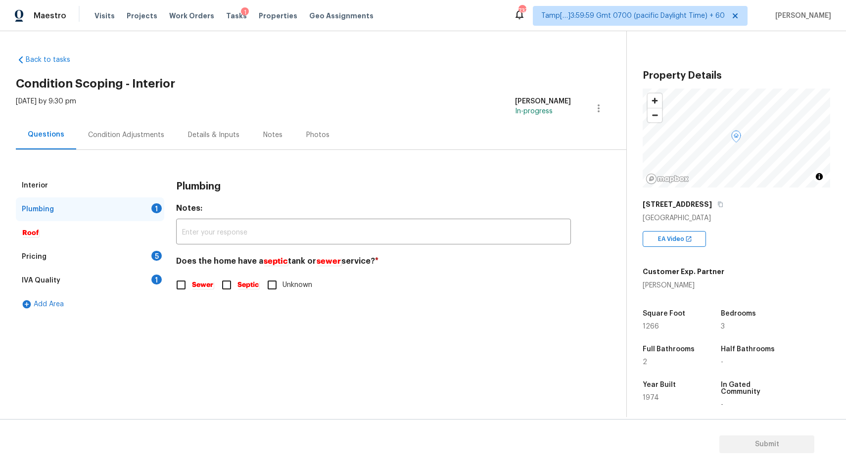
scroll to position [106, 0]
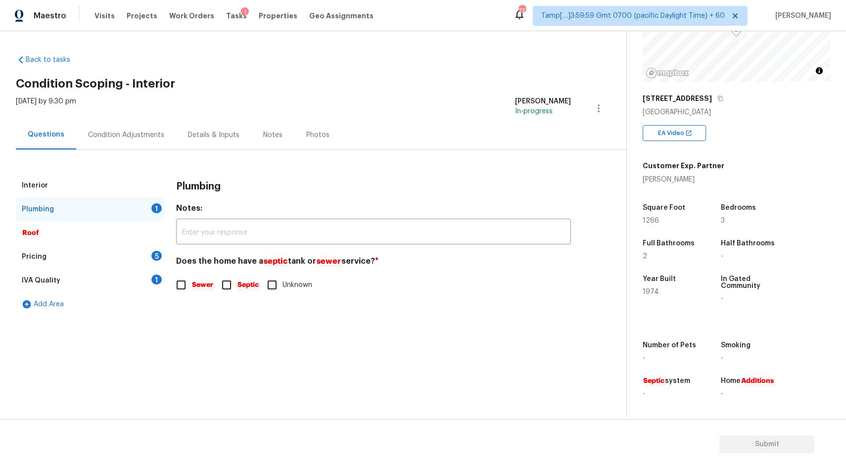
click at [179, 292] on input "Sewer" at bounding box center [181, 285] width 21 height 21
checkbox input "true"
click at [74, 249] on div "Pricing 5" at bounding box center [90, 257] width 149 height 24
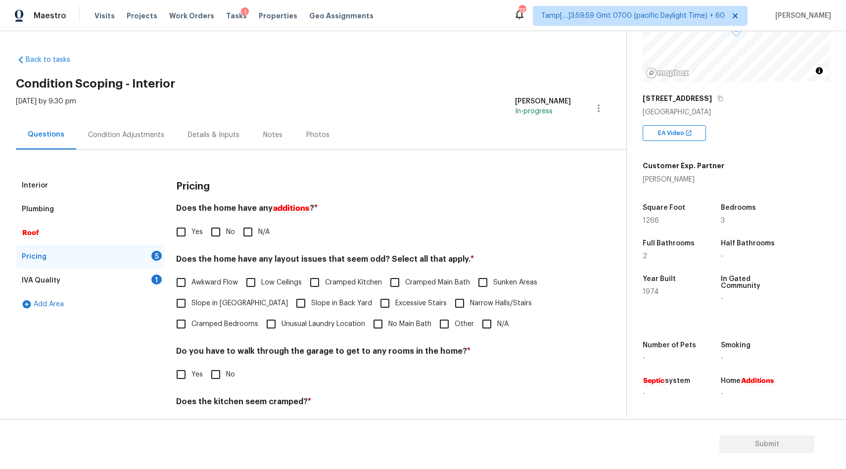
click at [185, 233] on input "Yes" at bounding box center [181, 232] width 21 height 21
checkbox input "true"
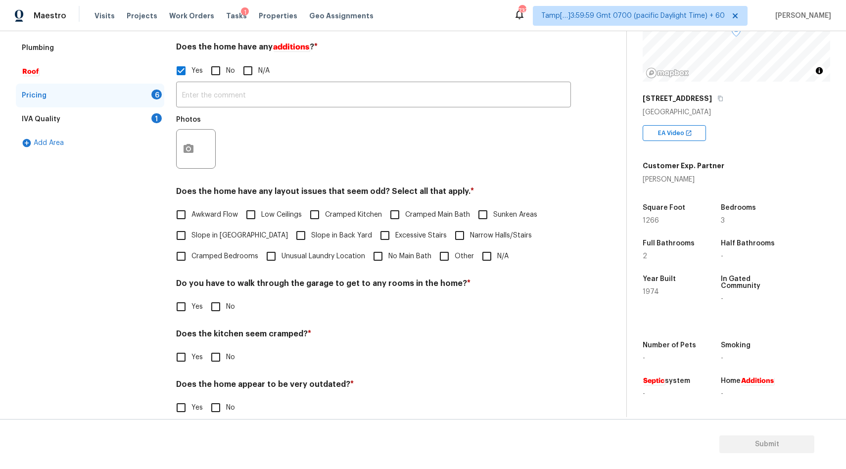
scroll to position [177, 0]
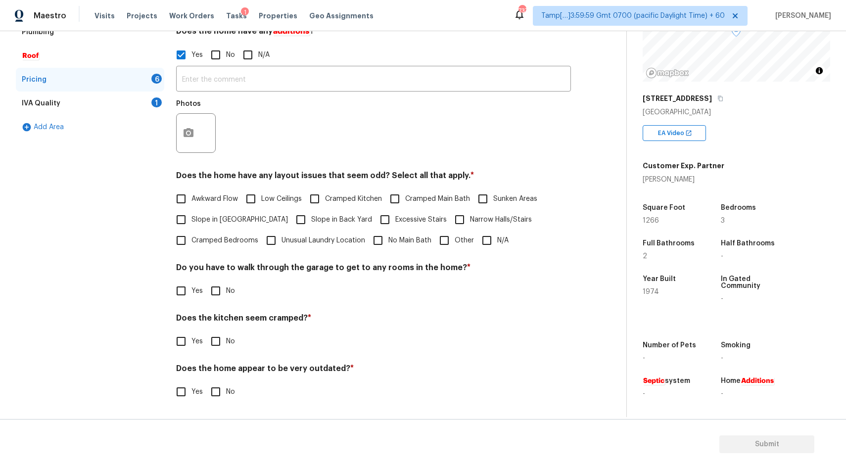
click at [254, 197] on input "Low Ceilings" at bounding box center [251, 199] width 21 height 21
checkbox input "true"
click at [71, 110] on div "IVA Quality 1" at bounding box center [90, 104] width 149 height 24
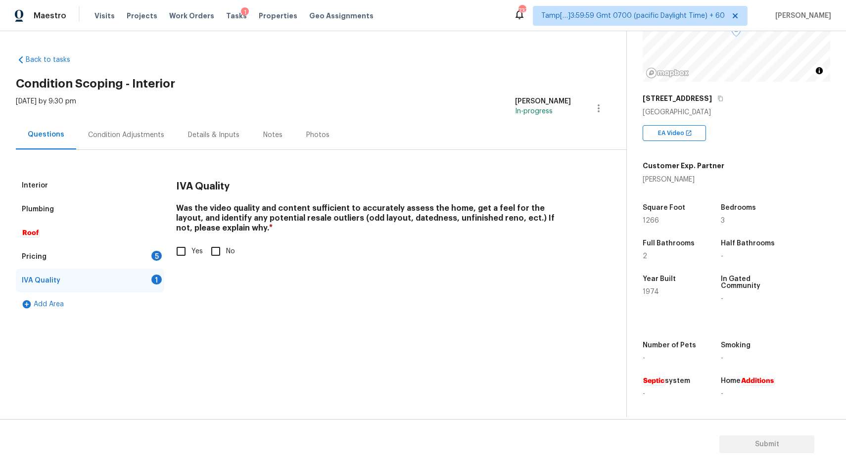
scroll to position [0, 0]
click at [47, 256] on div "Pricing 5" at bounding box center [90, 257] width 149 height 24
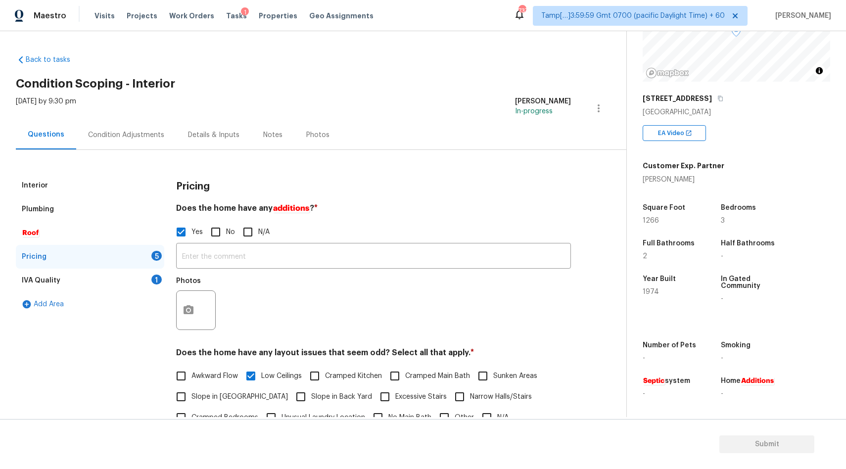
click at [127, 141] on div "Condition Adjustments" at bounding box center [126, 134] width 100 height 29
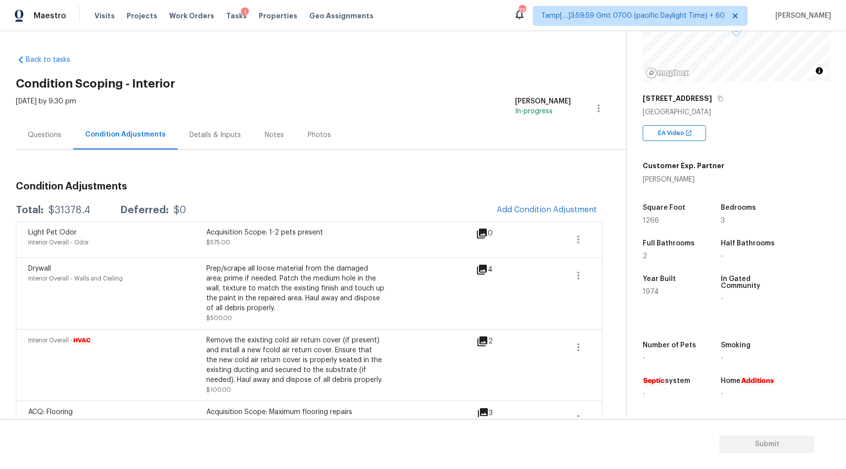
click at [51, 137] on div "Questions" at bounding box center [45, 135] width 34 height 10
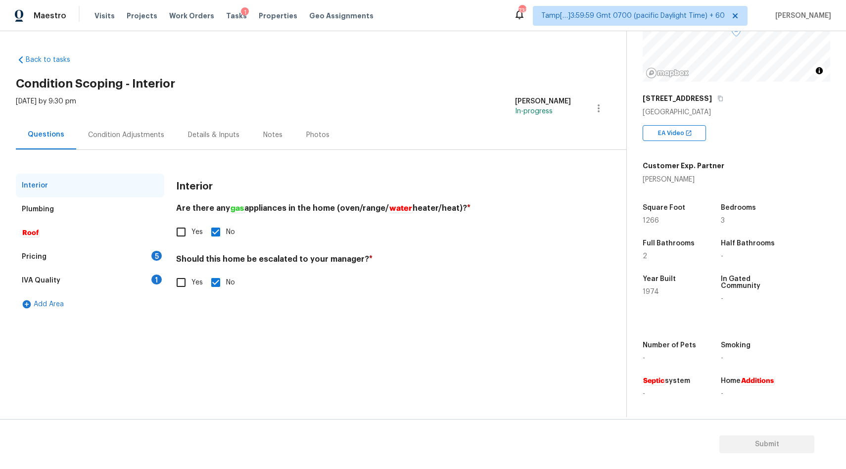
click at [53, 210] on div "Plumbing" at bounding box center [90, 210] width 149 height 24
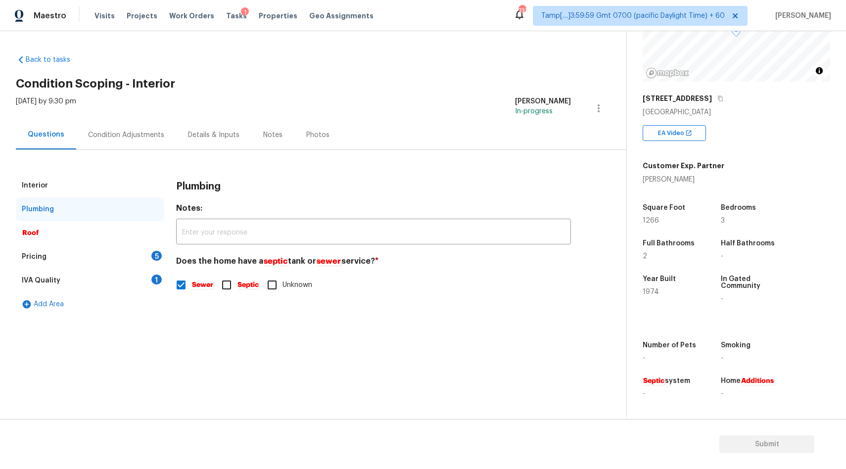
click at [55, 252] on div "Pricing 5" at bounding box center [90, 257] width 149 height 24
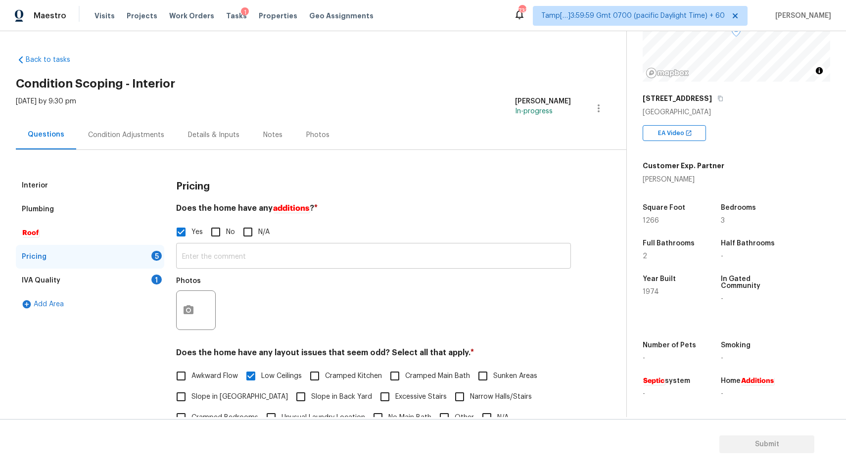
click at [228, 259] on input "text" at bounding box center [373, 257] width 395 height 23
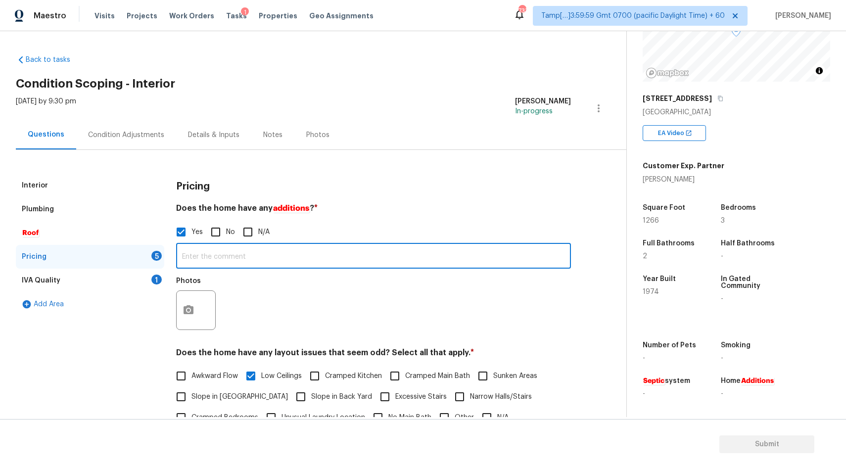
paste input "Home has an enclosed patio at the back of the house."
type input "Home has an enclosed patio at the back of the house."
click at [196, 319] on button "button" at bounding box center [189, 310] width 24 height 39
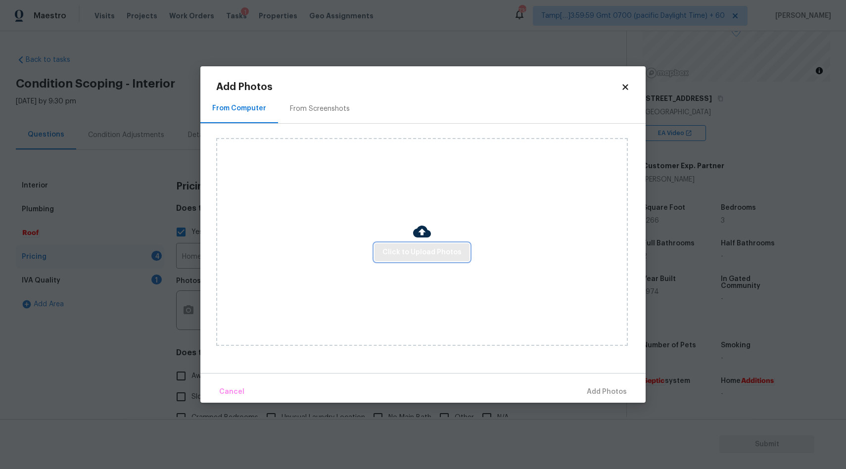
click at [420, 256] on span "Click to Upload Photos" at bounding box center [422, 253] width 79 height 12
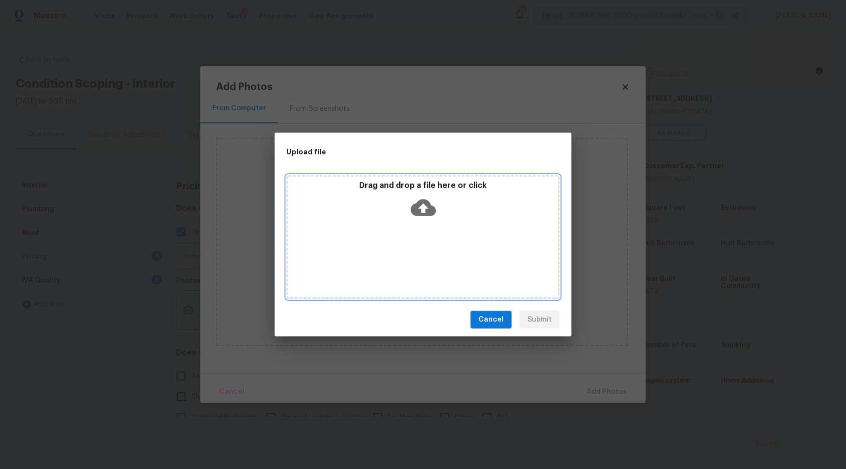
click at [419, 204] on icon at bounding box center [423, 207] width 25 height 17
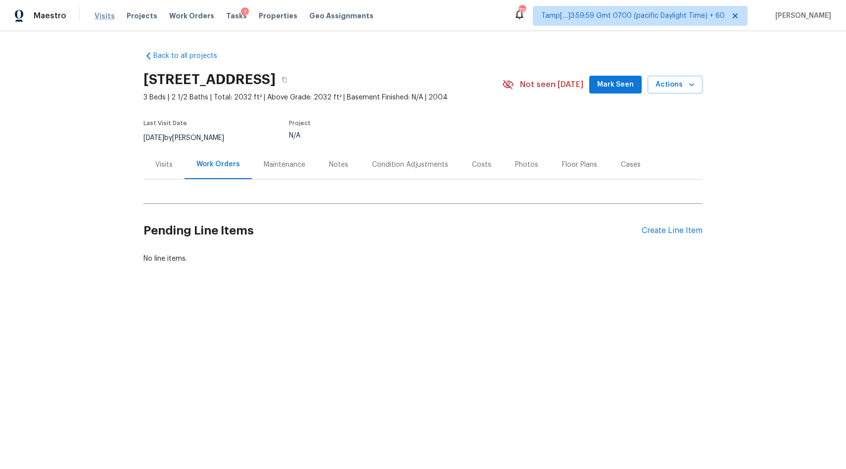
click at [97, 16] on span "Visits" at bounding box center [105, 16] width 20 height 10
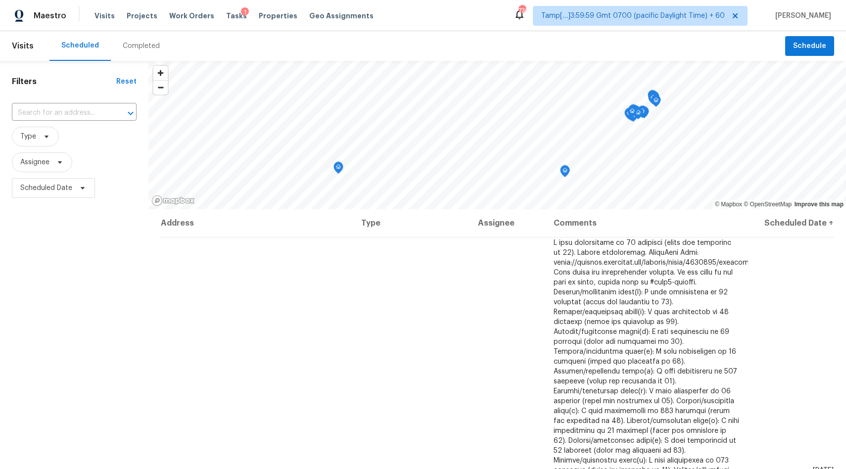
click at [142, 54] on div "Completed" at bounding box center [141, 46] width 61 height 30
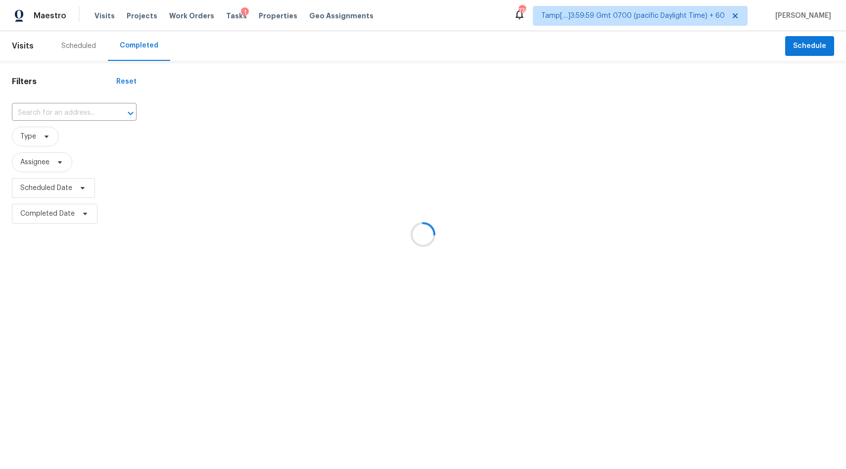
click at [84, 110] on div at bounding box center [423, 234] width 846 height 469
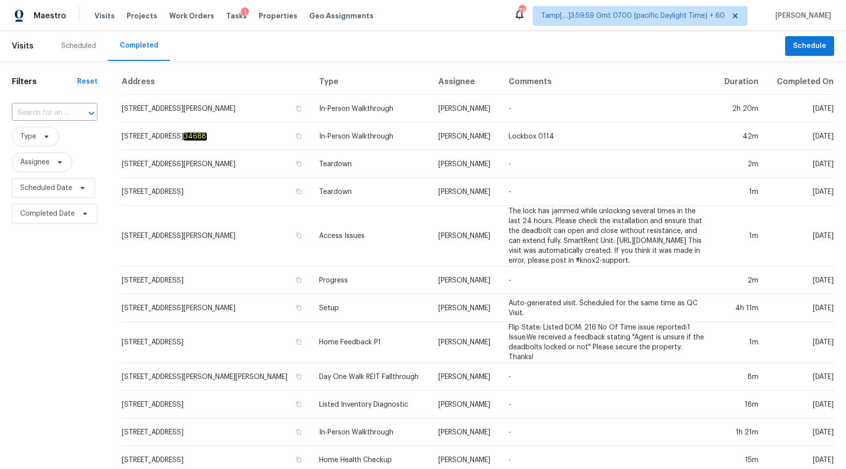
click at [46, 120] on input "text" at bounding box center [41, 112] width 58 height 15
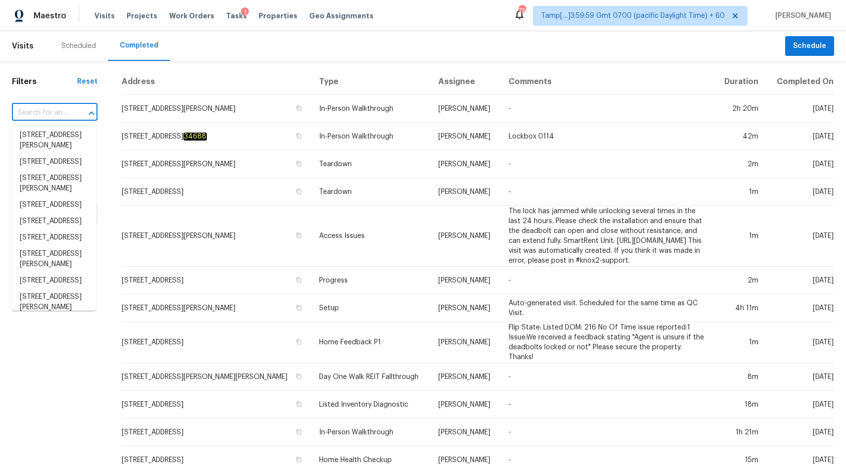
paste input "1821 Ethel Guest Ln Charlotte, NC, 28206"
type input "1821 Ethel Guest Ln Charlotte, NC, 28206"
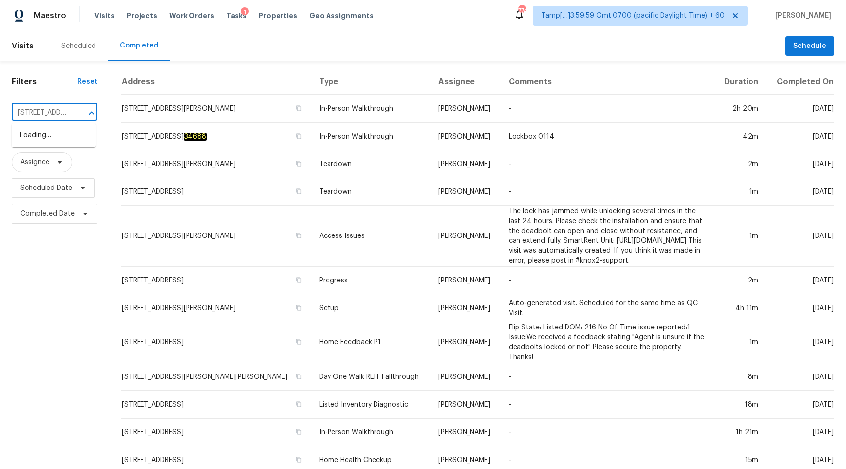
scroll to position [0, 82]
click at [46, 139] on li "1821 Ethel Guest Ln, Charlotte, NC 28206" at bounding box center [54, 140] width 84 height 27
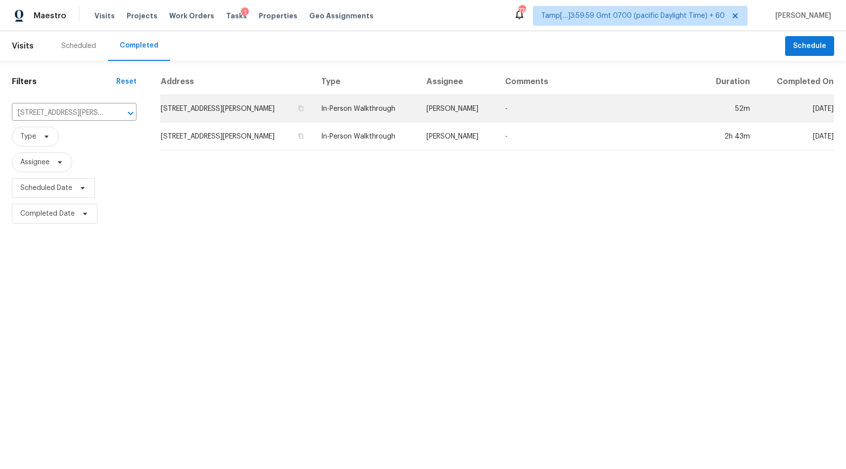
click at [411, 112] on td "In-Person Walkthrough" at bounding box center [365, 109] width 105 height 28
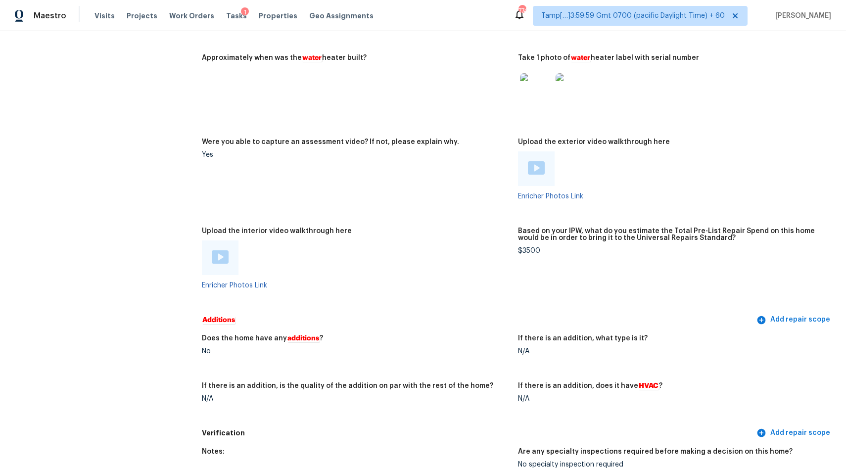
scroll to position [1893, 0]
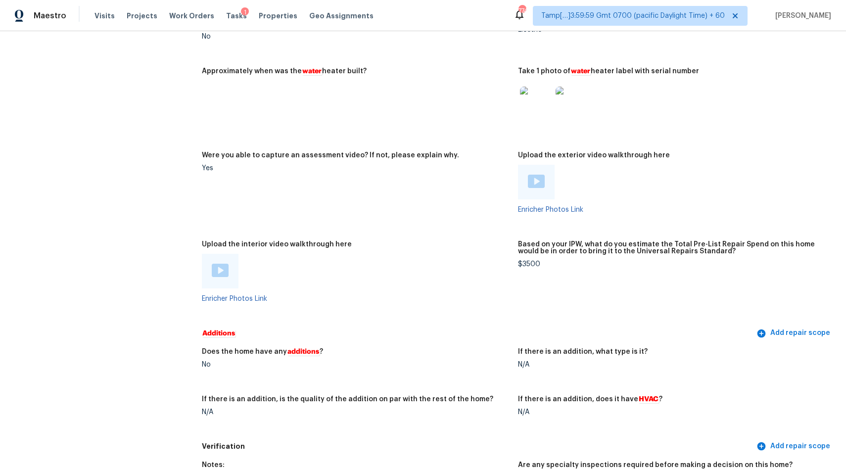
click at [215, 264] on img at bounding box center [220, 270] width 17 height 13
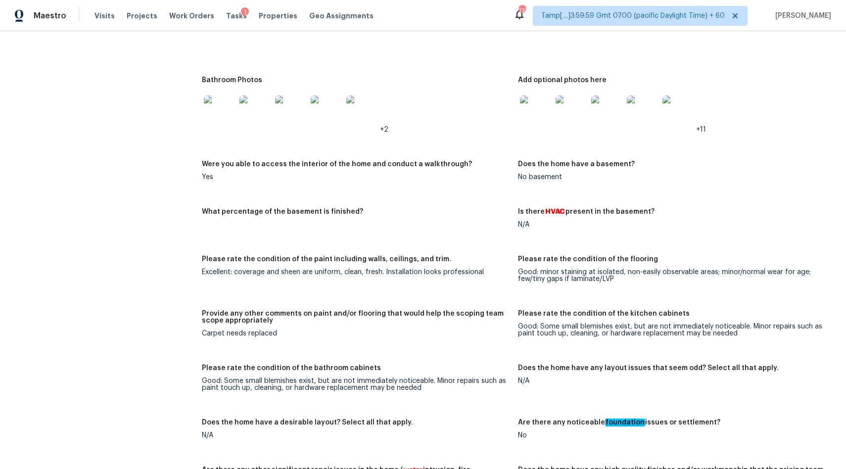
scroll to position [276, 0]
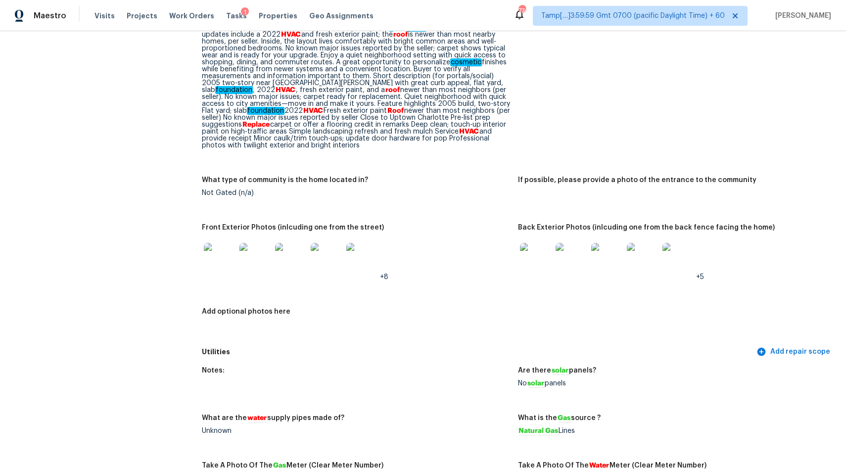
scroll to position [287, 0]
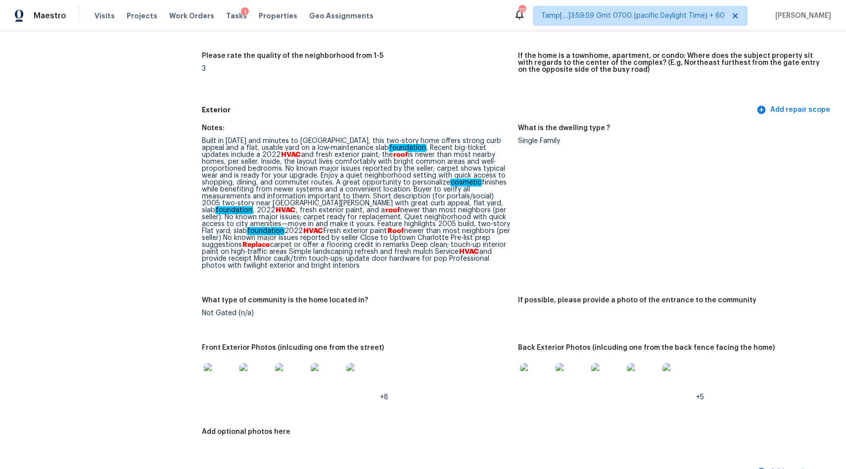
drag, startPoint x: 202, startPoint y: 141, endPoint x: 473, endPoint y: 267, distance: 299.0
click at [473, 267] on figure "Notes: Built in 2005 and minutes to Uptown Charlotte, this two-story home offer…" at bounding box center [360, 205] width 316 height 160
copy div "Built in 2005 and minutes to Uptown Charlotte, this two-story home offers stron…"
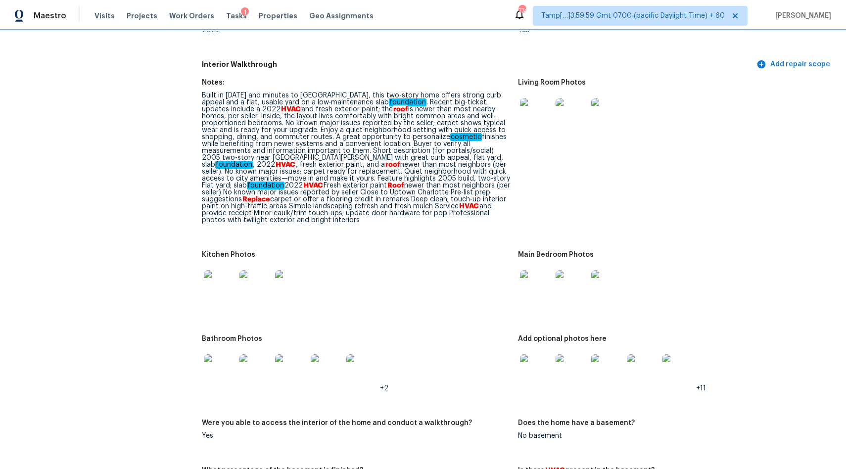
scroll to position [1077, 0]
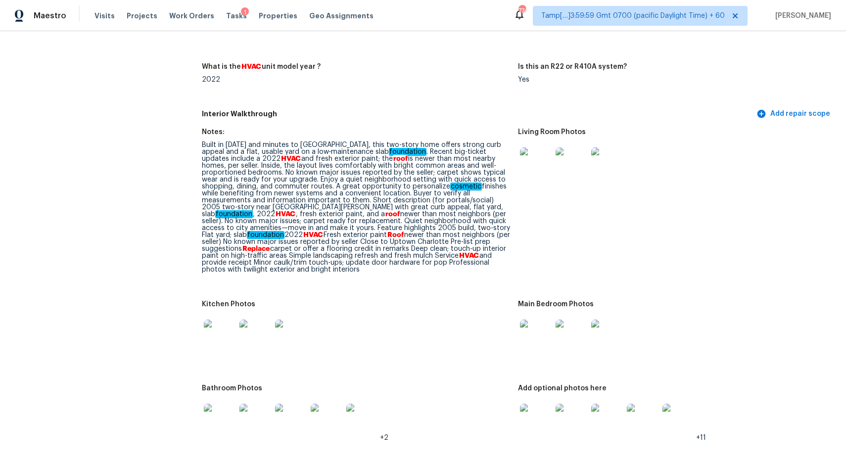
click at [152, 224] on div "All visits 1821 Ethel Guest Ln Charlotte, NC 28206 Home details Other Visits In…" at bounding box center [91, 291] width 158 height 2635
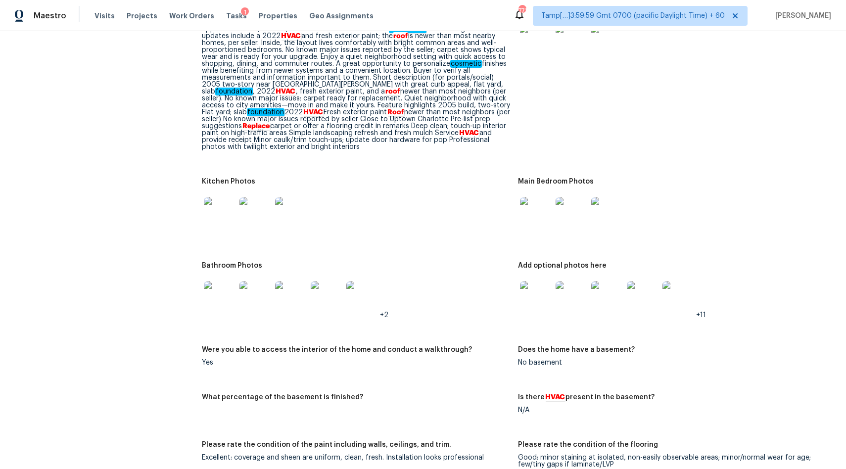
scroll to position [1098, 0]
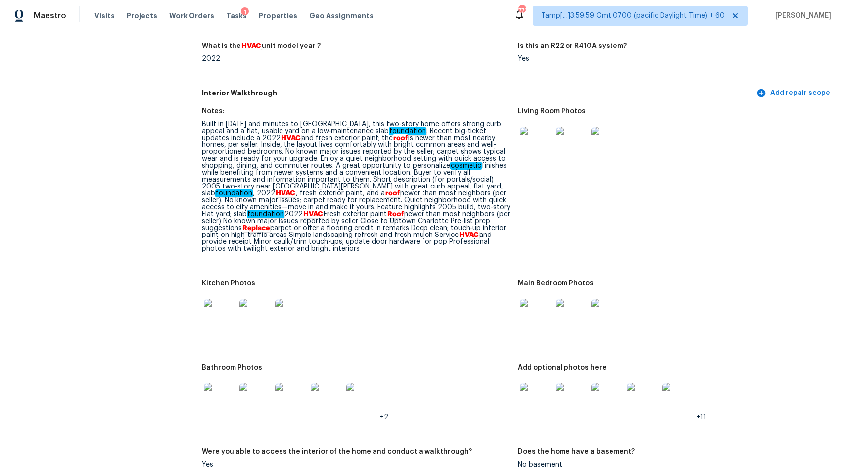
drag, startPoint x: 195, startPoint y: 104, endPoint x: 498, endPoint y: 241, distance: 333.0
click at [499, 241] on div "All visits 1821 Ethel Guest Ln Charlotte, NC 28206 Home details Other Visits In…" at bounding box center [423, 270] width 823 height 2635
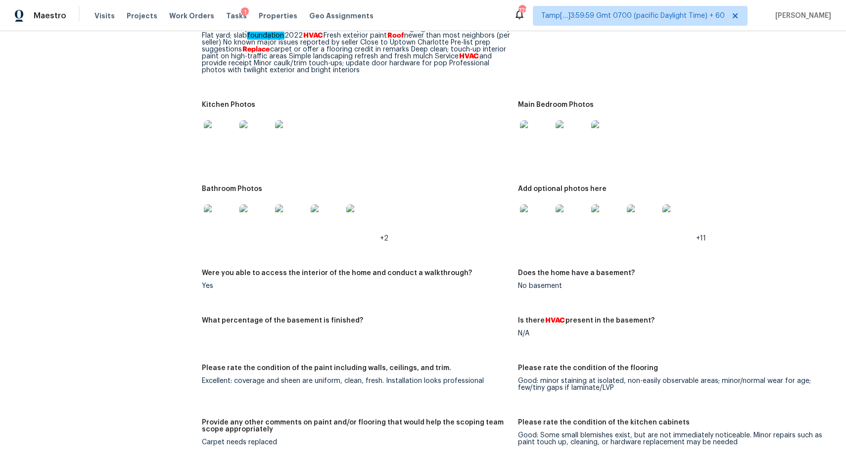
scroll to position [1314, 0]
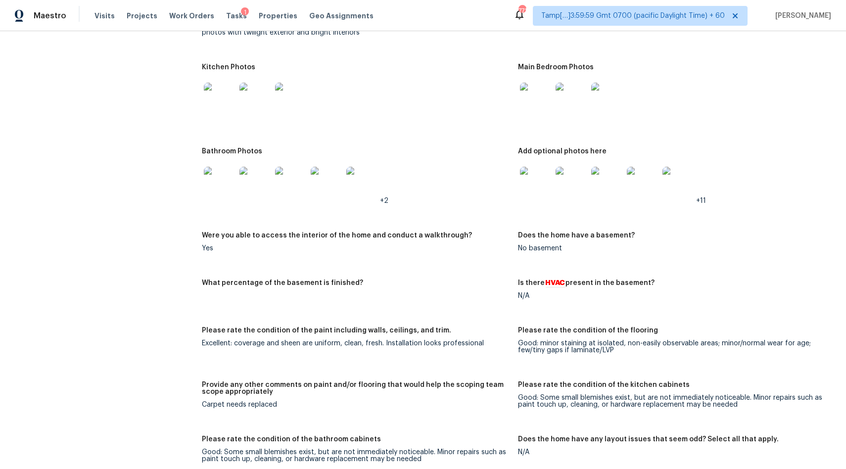
click at [226, 93] on img at bounding box center [220, 99] width 32 height 32
click at [543, 101] on img at bounding box center [536, 99] width 32 height 32
click at [541, 176] on img at bounding box center [536, 183] width 32 height 32
click at [231, 186] on img at bounding box center [220, 183] width 32 height 32
click at [537, 180] on img at bounding box center [536, 183] width 32 height 32
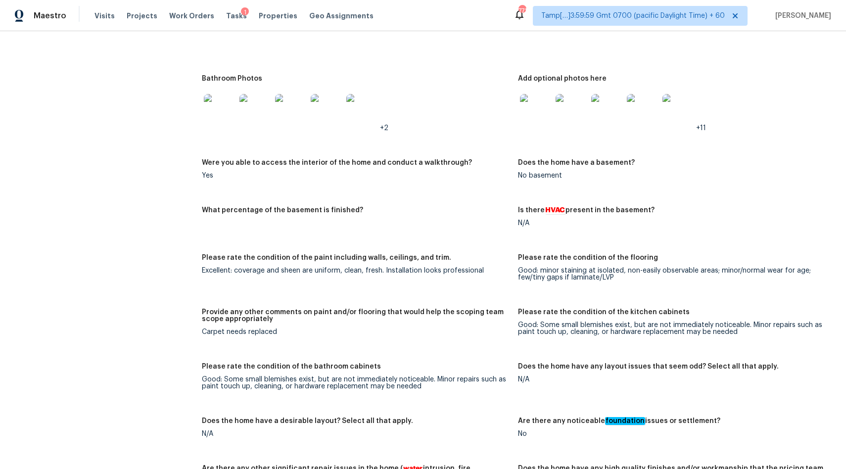
scroll to position [1353, 0]
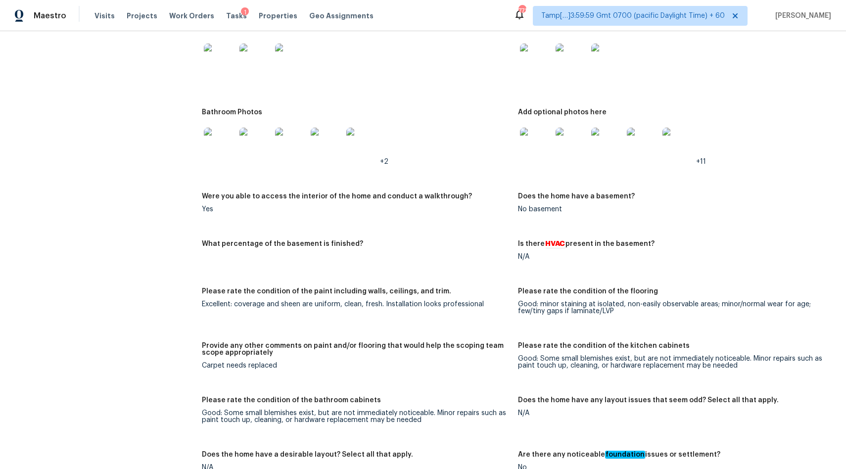
click at [258, 141] on img at bounding box center [256, 144] width 32 height 32
click at [529, 142] on img at bounding box center [536, 144] width 32 height 32
click at [543, 60] on img at bounding box center [536, 60] width 32 height 32
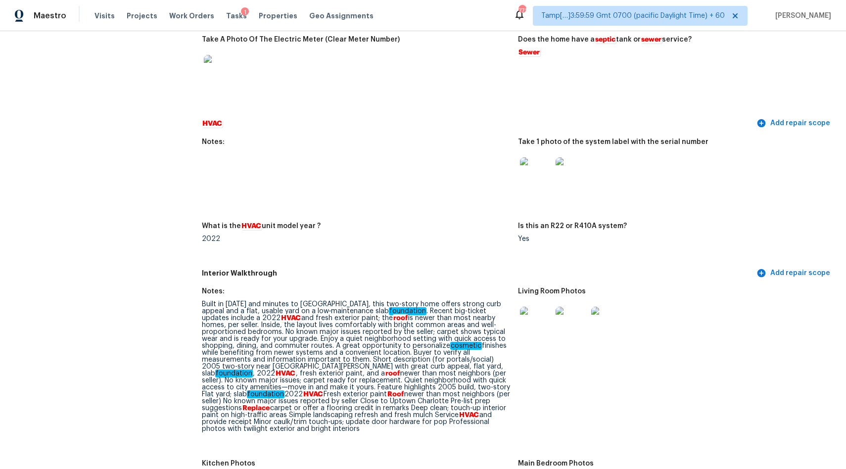
scroll to position [914, 0]
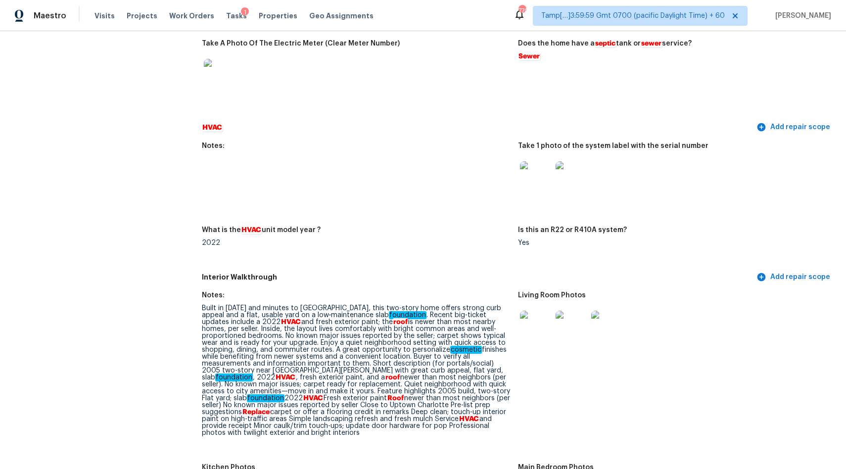
click at [362, 143] on div "Notes:" at bounding box center [356, 149] width 308 height 13
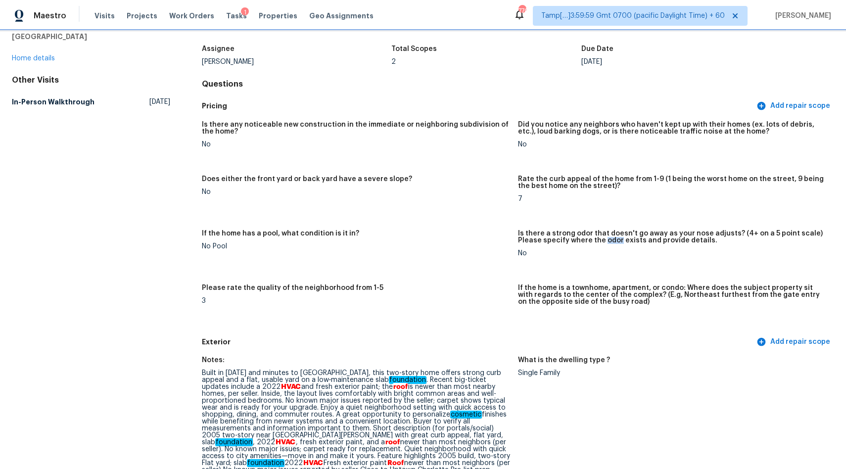
scroll to position [0, 0]
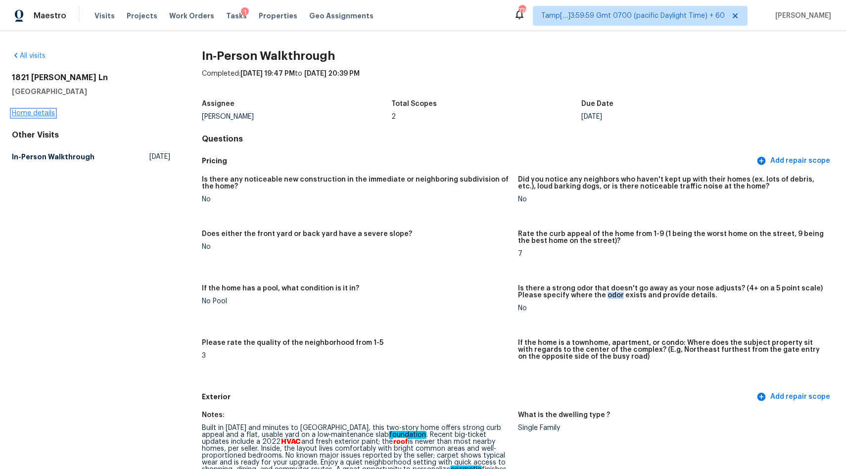
click at [33, 115] on link "Home details" at bounding box center [33, 113] width 43 height 7
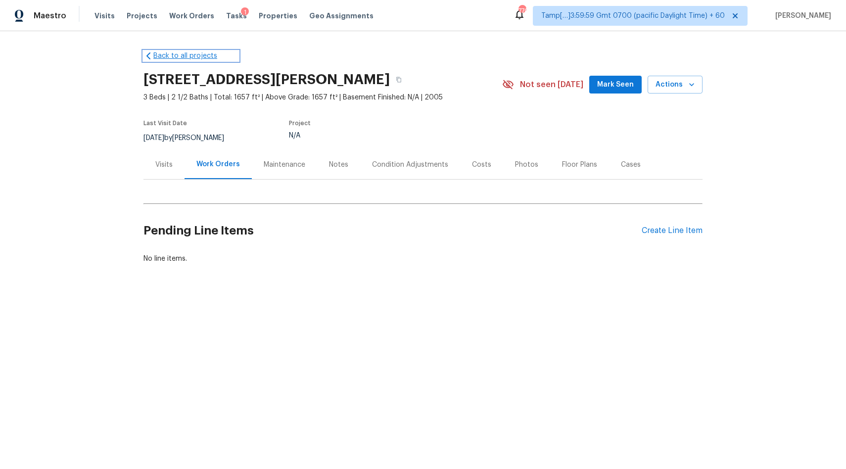
click at [172, 56] on link "Back to all projects" at bounding box center [191, 56] width 95 height 10
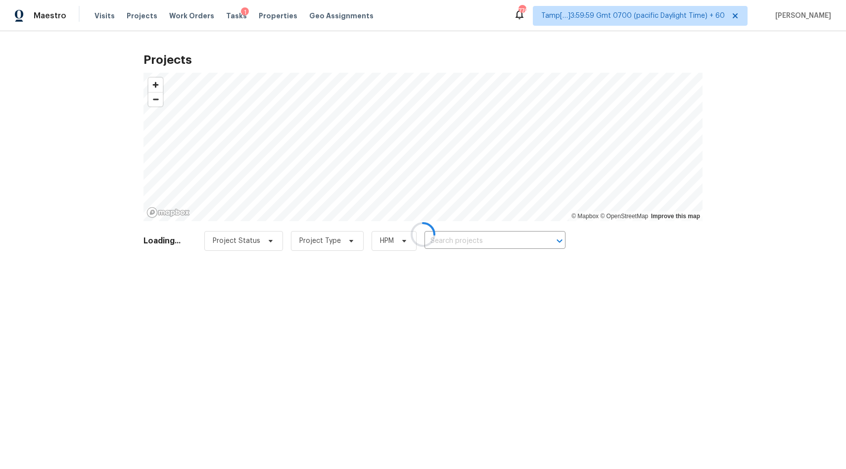
click at [106, 15] on div at bounding box center [423, 234] width 846 height 469
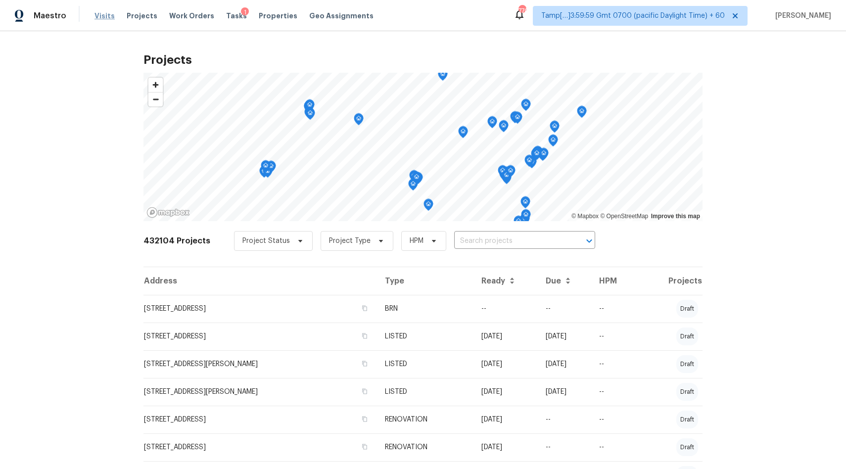
click at [105, 16] on span "Visits" at bounding box center [105, 16] width 20 height 10
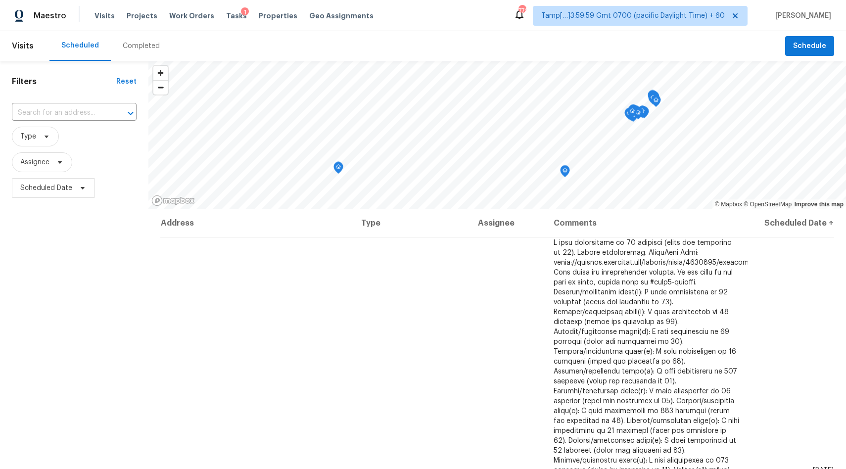
click at [136, 45] on div "Completed" at bounding box center [141, 46] width 37 height 10
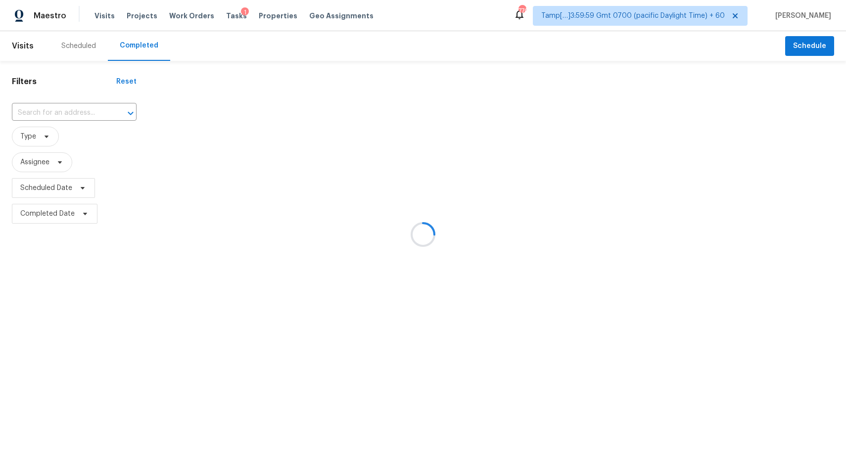
click at [81, 118] on div at bounding box center [423, 234] width 846 height 469
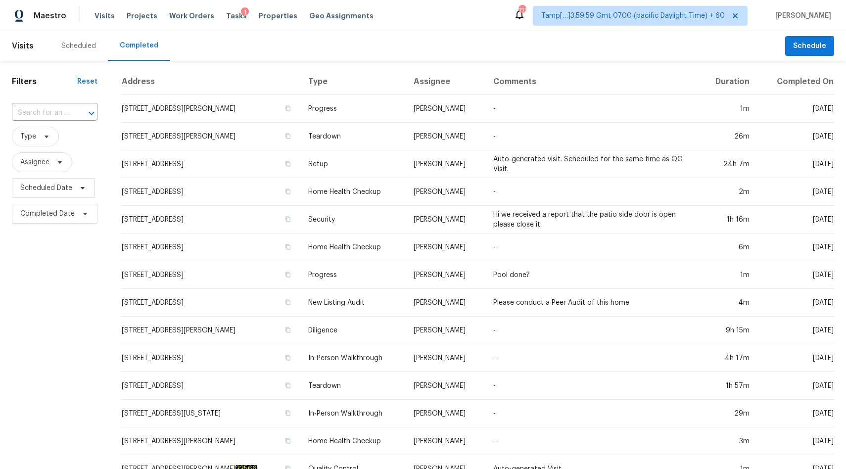
click at [73, 114] on div at bounding box center [85, 113] width 26 height 14
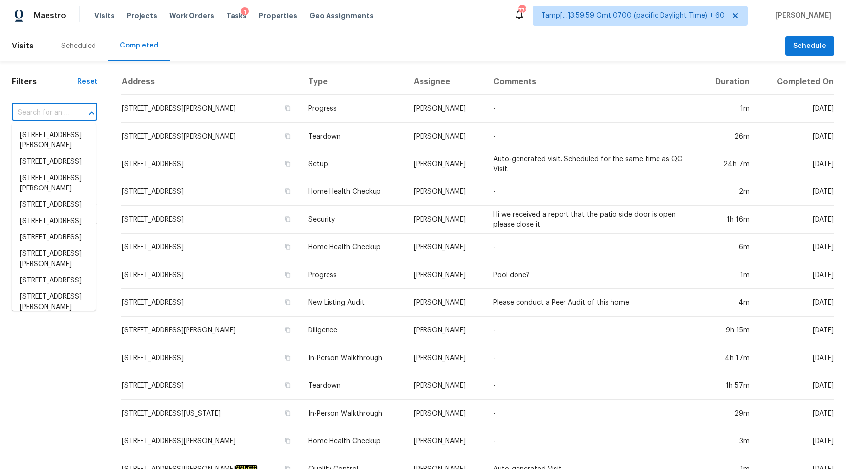
paste input "2612 Fallcreek St Arlington, TX, 76014"
type input "2612 Fallcreek St Arlington, TX, 76014"
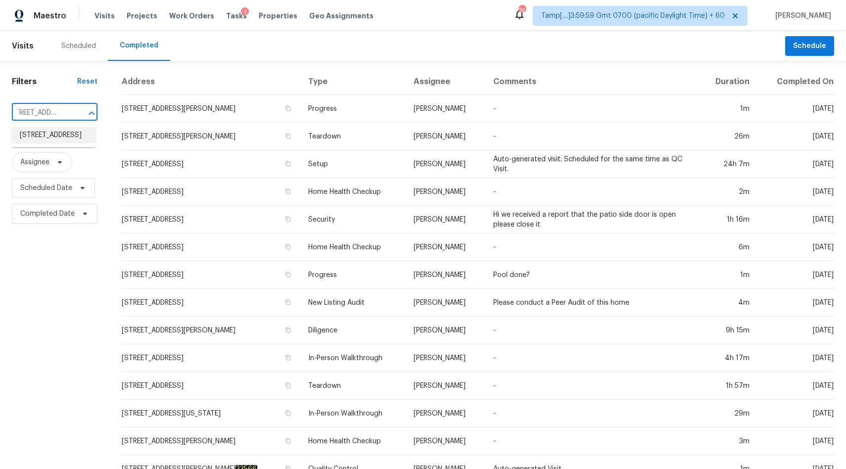
click at [59, 137] on li "2612 Fallcreek St, Arlington, TX 76014" at bounding box center [54, 135] width 84 height 16
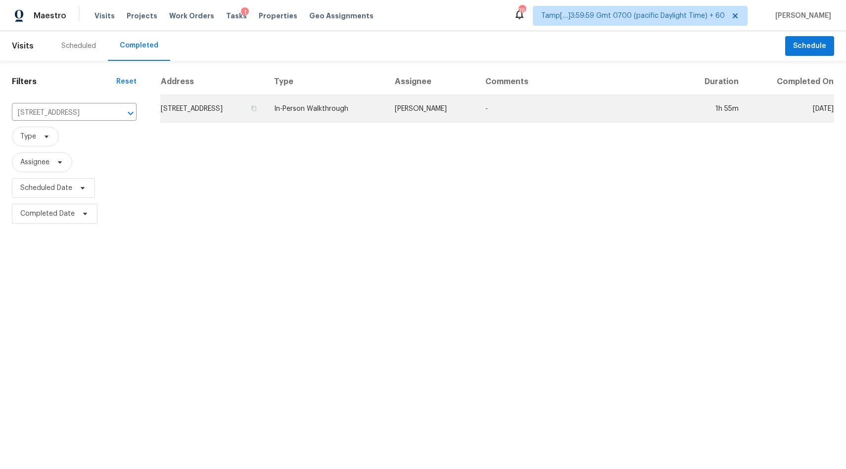
click at [265, 114] on td "2612 Fallcreek St, Arlington, TX 76014" at bounding box center [213, 109] width 106 height 28
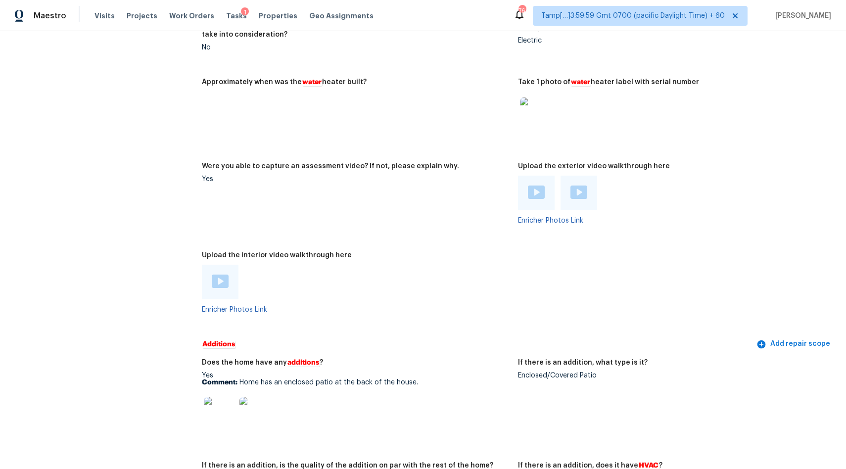
scroll to position [1716, 0]
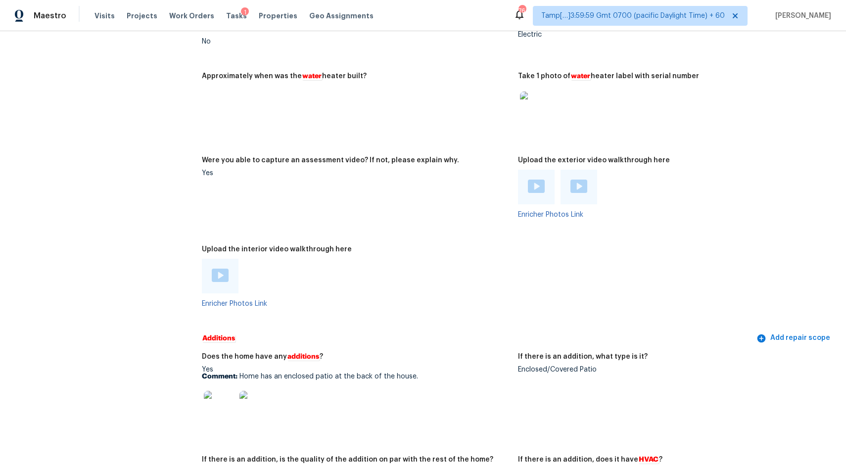
click at [224, 270] on img at bounding box center [220, 275] width 17 height 13
click at [271, 115] on figure "Approximately when was the water heater built?" at bounding box center [360, 109] width 316 height 72
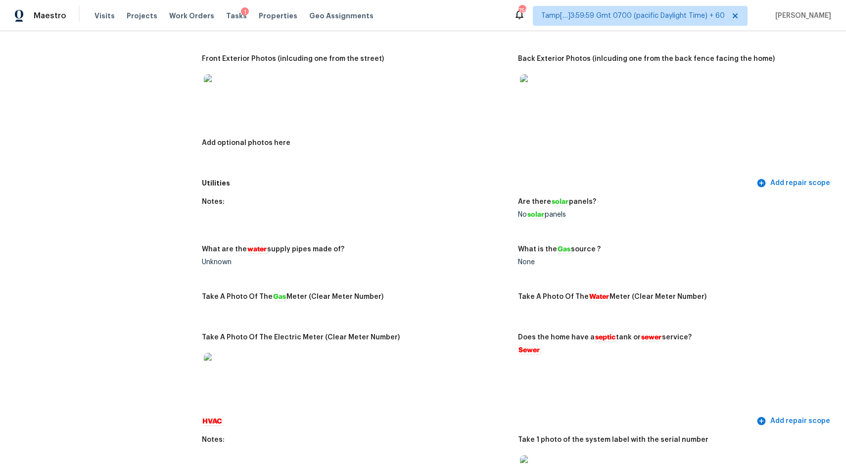
scroll to position [1483, 0]
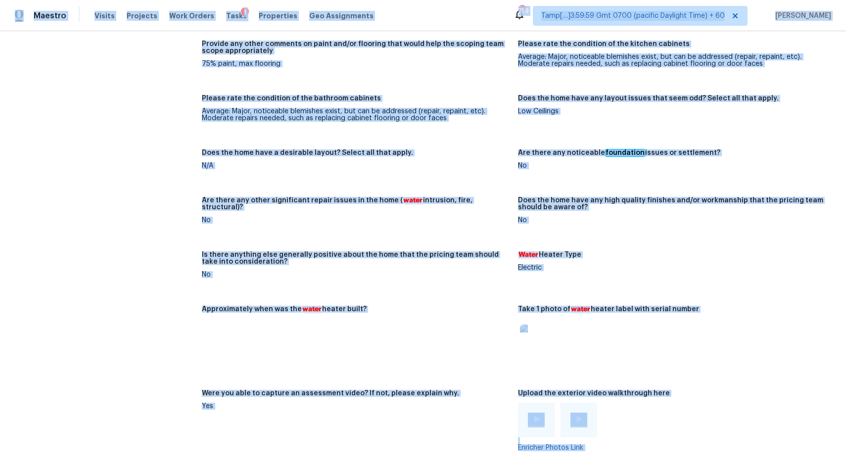
click at [256, 73] on figure "Provide any other comments on paint and/or flooring that would help the scoping…" at bounding box center [360, 62] width 316 height 43
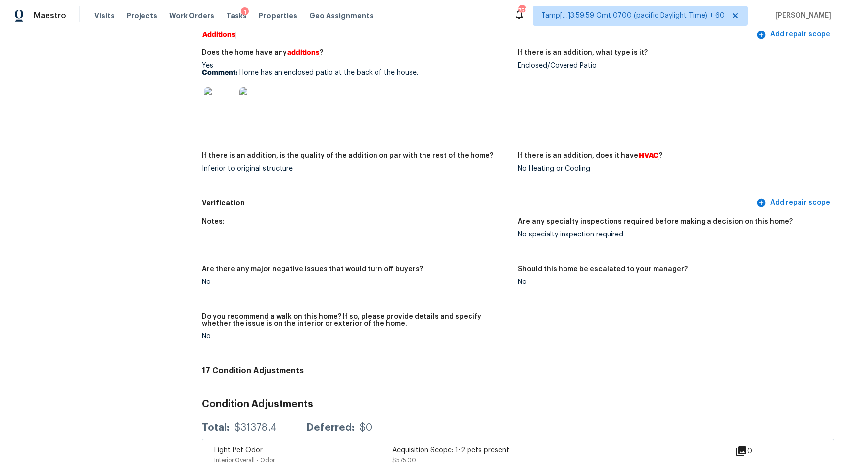
scroll to position [2027, 0]
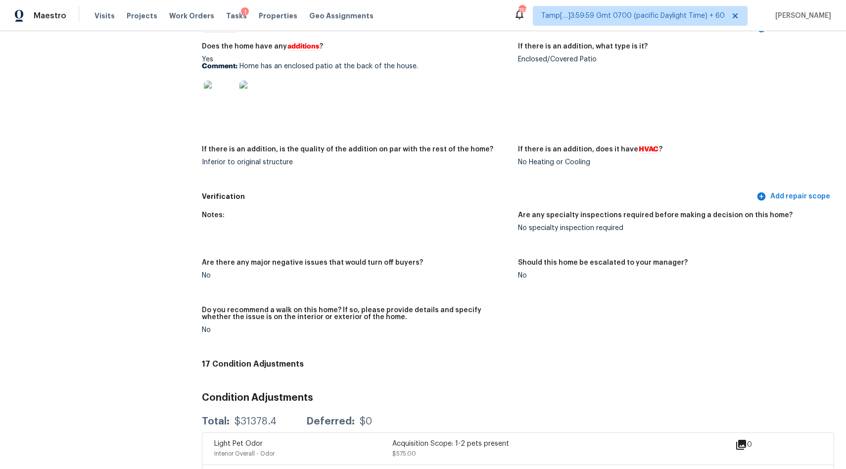
click at [220, 93] on img at bounding box center [220, 97] width 32 height 32
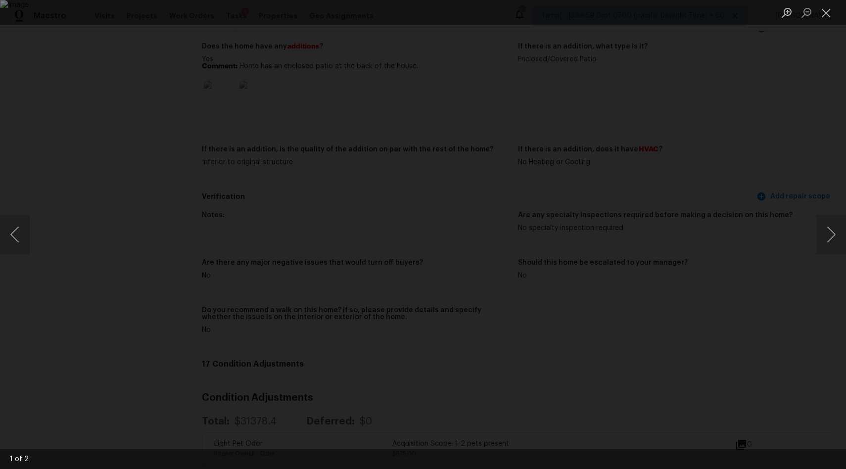
click at [67, 133] on div "Lightbox" at bounding box center [423, 234] width 846 height 469
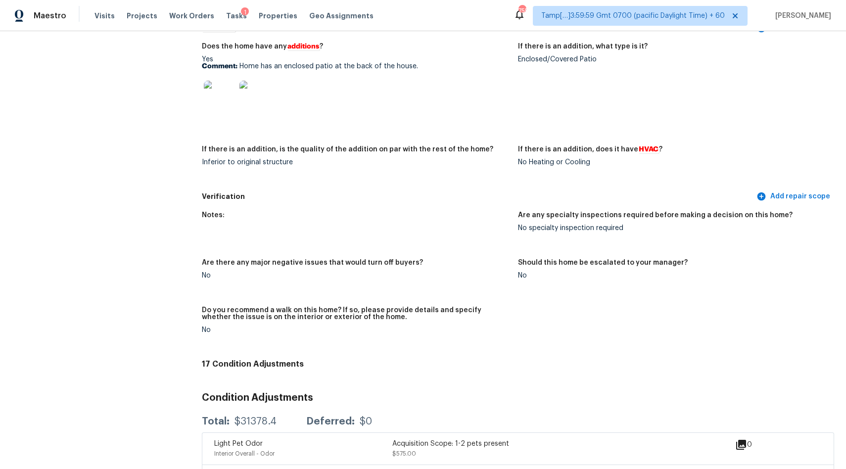
click at [248, 88] on img at bounding box center [256, 97] width 32 height 32
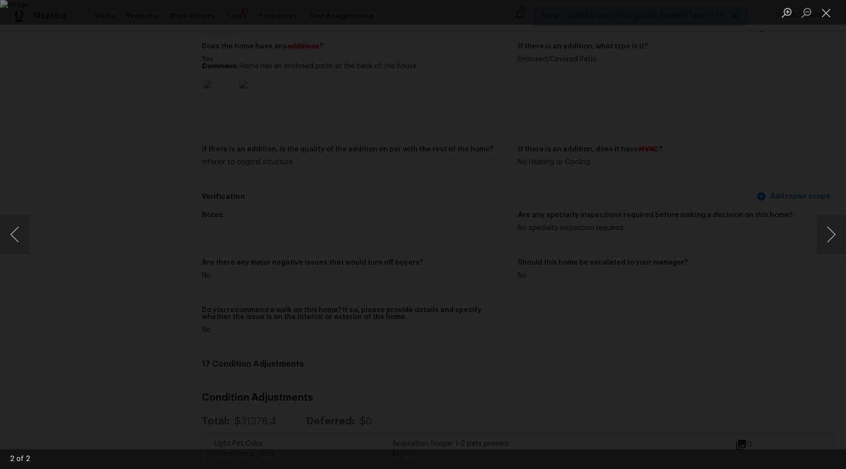
click at [99, 54] on div "Lightbox" at bounding box center [423, 234] width 846 height 469
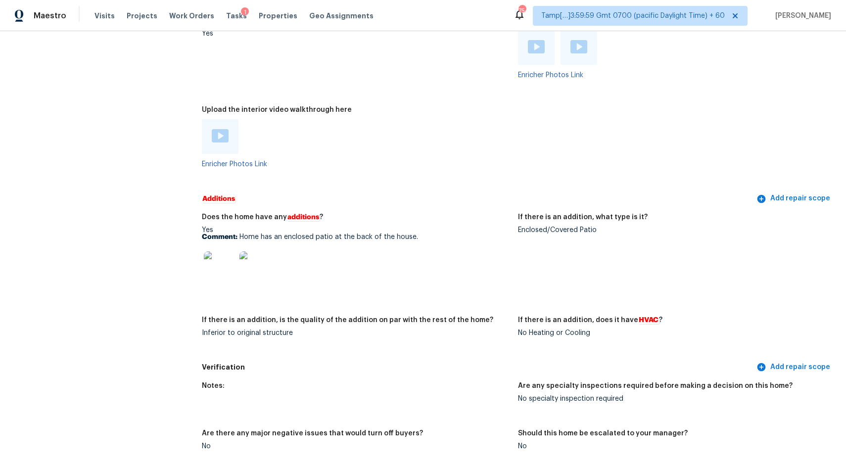
scroll to position [1854, 0]
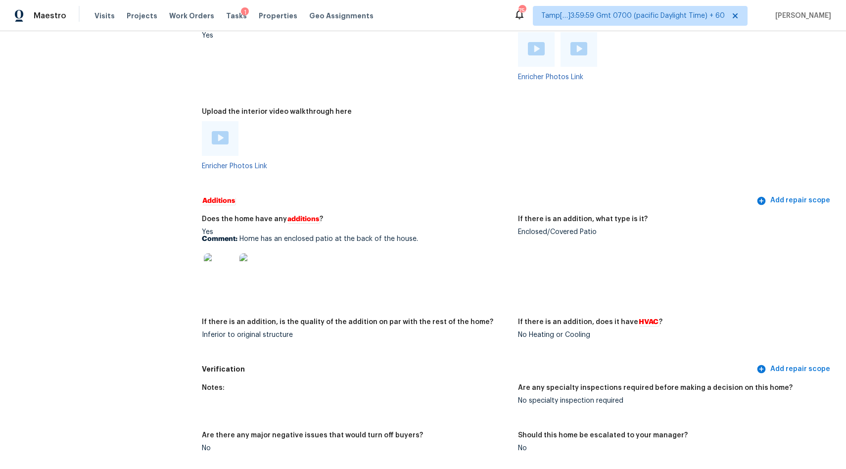
click at [218, 255] on img at bounding box center [220, 269] width 32 height 32
click at [225, 264] on img at bounding box center [220, 269] width 32 height 32
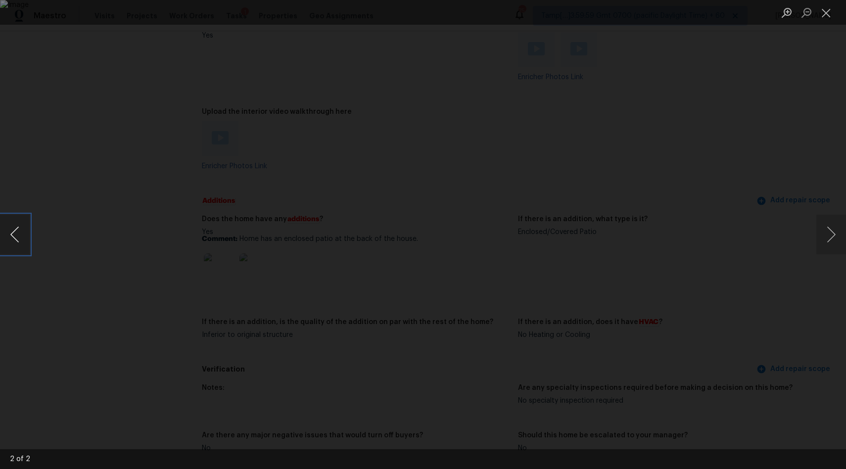
click at [8, 240] on button "Previous image" at bounding box center [15, 235] width 30 height 40
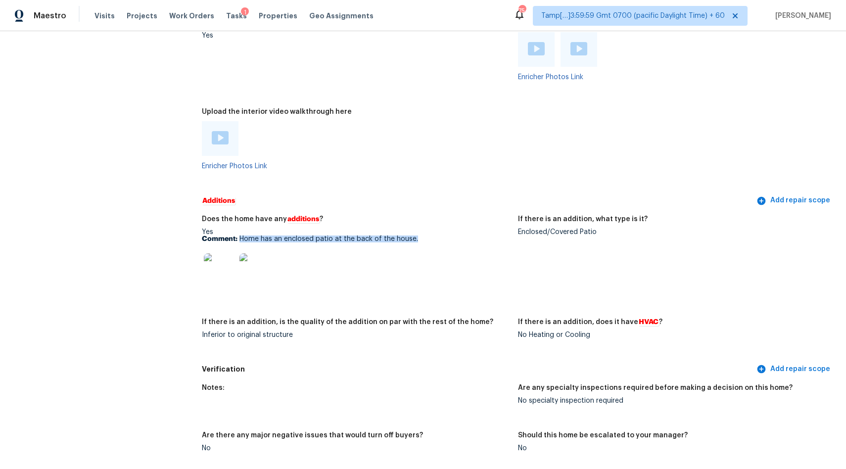
drag, startPoint x: 240, startPoint y: 232, endPoint x: 437, endPoint y: 231, distance: 197.0
click at [437, 236] on p "Comment: Home has an enclosed patio at the back of the house." at bounding box center [356, 239] width 308 height 7
copy p "Home has an enclosed patio at the back of the house."
click at [221, 137] on img at bounding box center [220, 137] width 17 height 13
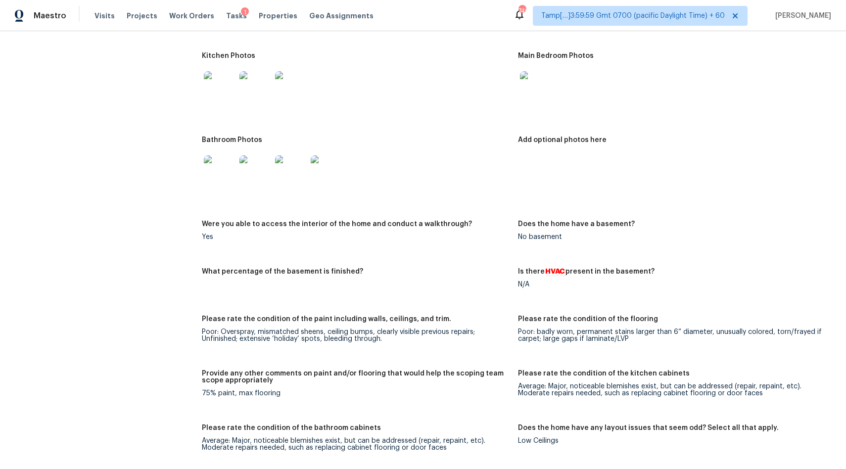
scroll to position [1799, 0]
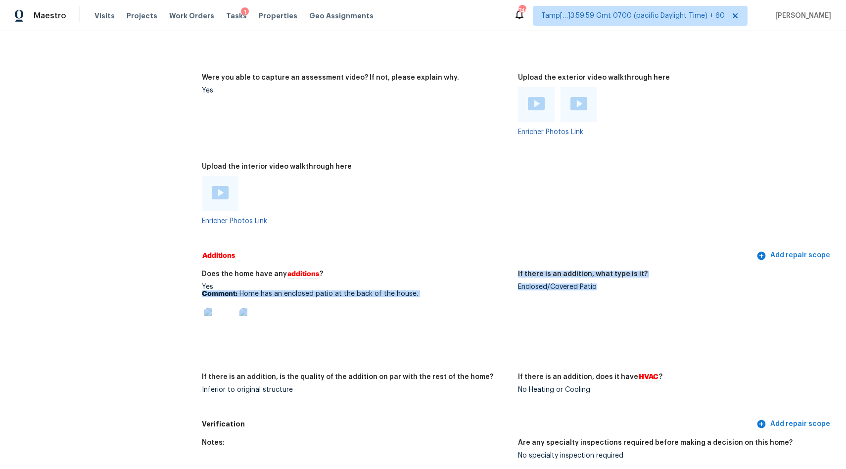
drag, startPoint x: 516, startPoint y: 281, endPoint x: 620, endPoint y: 281, distance: 104.5
click at [621, 281] on div "Does the home have any additions ? Yes Comment: Home has an enclosed patio at t…" at bounding box center [518, 340] width 633 height 150
click at [544, 325] on figure "If there is an addition, what type is it? Enclosed/Covered Patio" at bounding box center [676, 316] width 316 height 91
drag, startPoint x: 517, startPoint y: 281, endPoint x: 607, endPoint y: 283, distance: 90.1
click at [608, 283] on div "Does the home have any additions ? Yes Comment: Home has an enclosed patio at t…" at bounding box center [518, 340] width 633 height 150
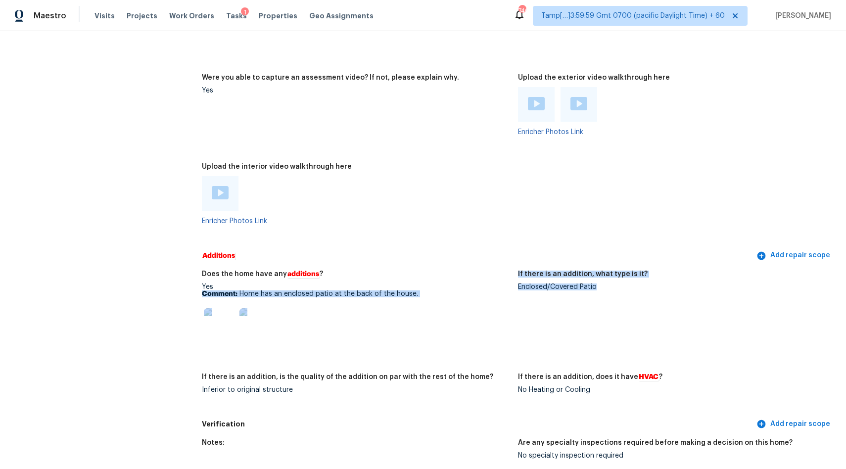
click at [607, 284] on div "Enclosed/Covered Patio" at bounding box center [672, 287] width 308 height 7
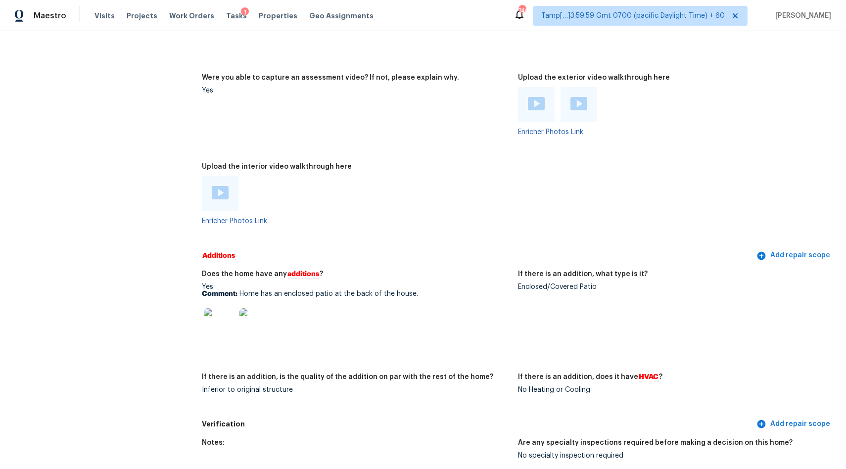
drag, startPoint x: 597, startPoint y: 282, endPoint x: 532, endPoint y: 294, distance: 67.0
click at [532, 294] on figure "If there is an addition, what type is it? Enclosed/Covered Patio" at bounding box center [676, 316] width 316 height 91
drag, startPoint x: 519, startPoint y: 283, endPoint x: 583, endPoint y: 285, distance: 63.9
click at [583, 285] on div "Enclosed/Covered Patio" at bounding box center [672, 287] width 308 height 7
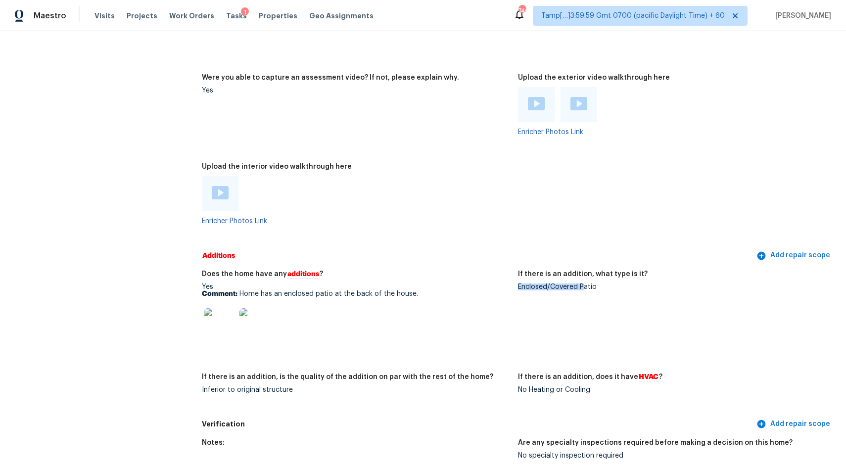
click at [601, 284] on div "Enclosed/Covered Patio" at bounding box center [672, 287] width 308 height 7
click at [517, 283] on figure "Does the home have any additions ? Yes Comment: Home has an enclosed patio at t…" at bounding box center [360, 316] width 316 height 91
drag, startPoint x: 519, startPoint y: 283, endPoint x: 600, endPoint y: 285, distance: 80.7
click at [600, 285] on div "Enclosed/Covered Patio" at bounding box center [672, 287] width 308 height 7
copy div "Enclosed/Covered Patio"
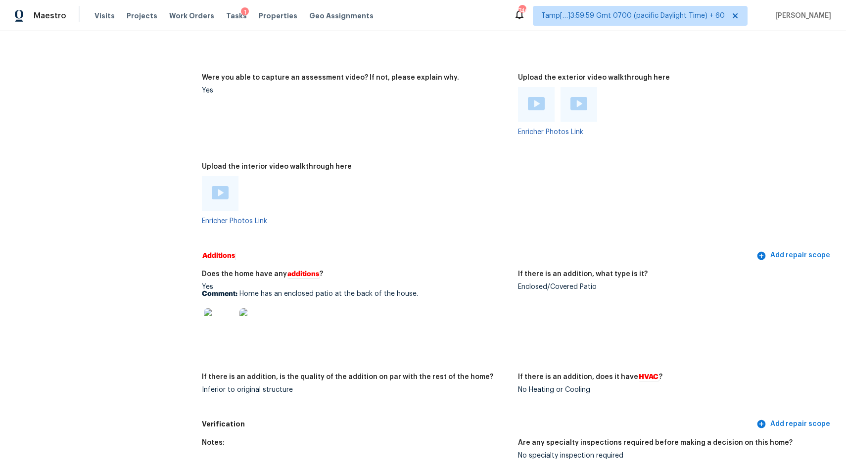
click at [591, 387] on div "No Heating or Cooling" at bounding box center [672, 390] width 308 height 7
drag, startPoint x: 519, startPoint y: 387, endPoint x: 597, endPoint y: 388, distance: 78.2
click at [597, 388] on div "No Heating or Cooling" at bounding box center [672, 390] width 308 height 7
copy div "No Heating or Cooling"
drag, startPoint x: 201, startPoint y: 385, endPoint x: 292, endPoint y: 389, distance: 90.7
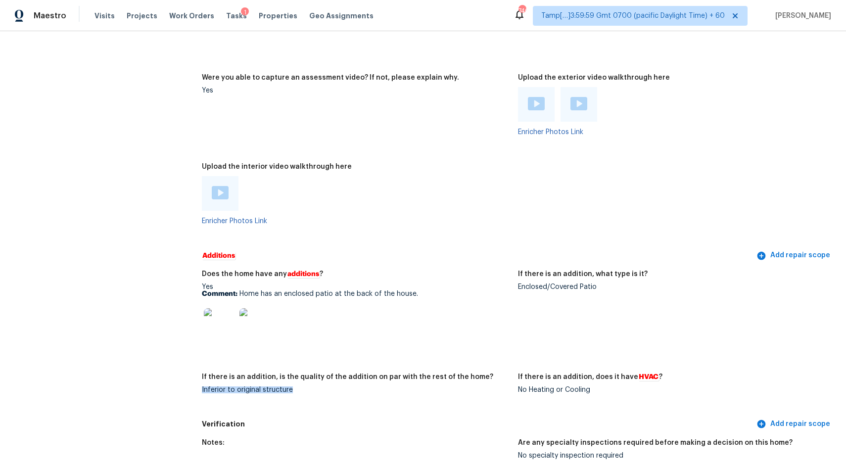
copy div "Inferior to original structure"
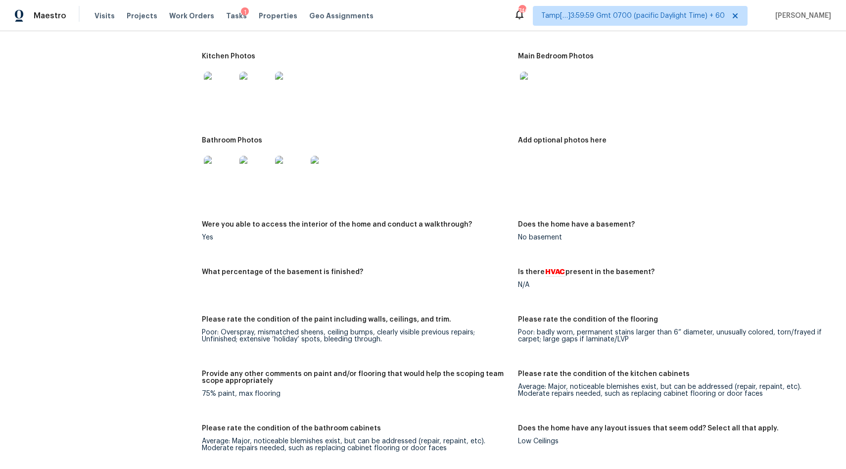
scroll to position [1145, 0]
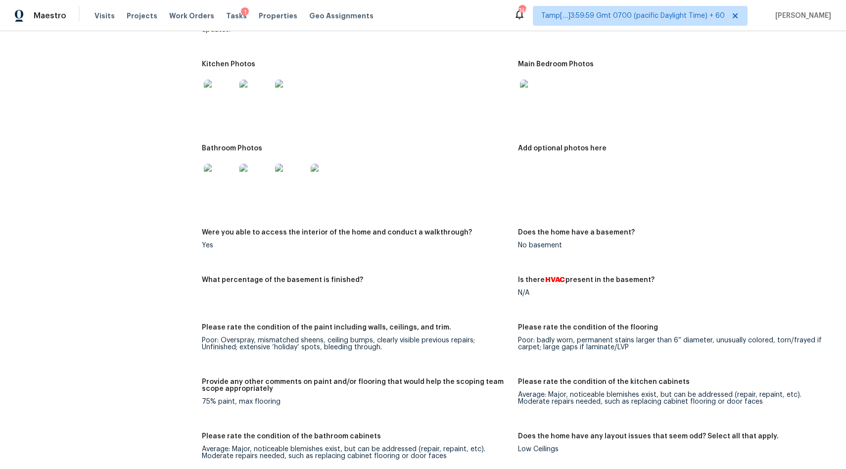
click at [334, 215] on div "Notes: The 1974 three-bedroom, two-bathroom single-family residence was assesse…" at bounding box center [518, 430] width 633 height 942
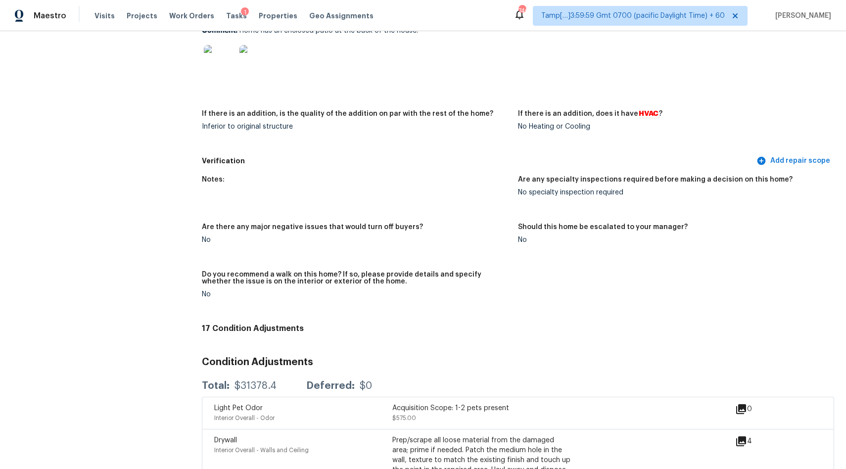
scroll to position [2063, 0]
click at [259, 54] on img at bounding box center [256, 60] width 32 height 32
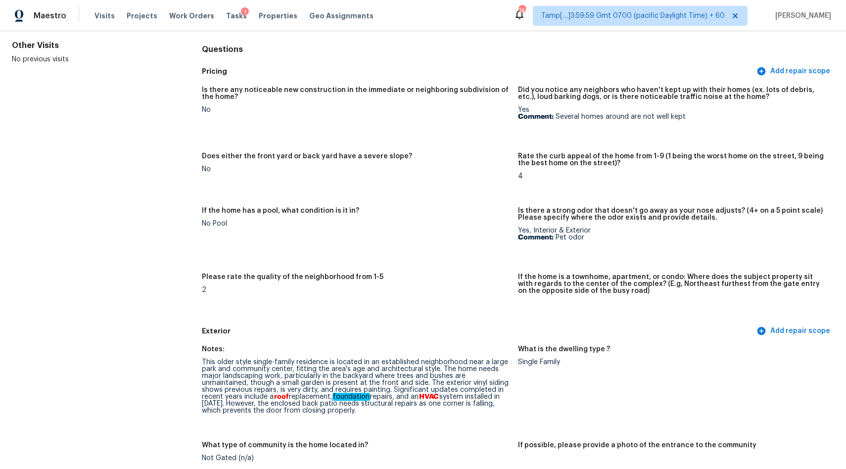
scroll to position [0, 0]
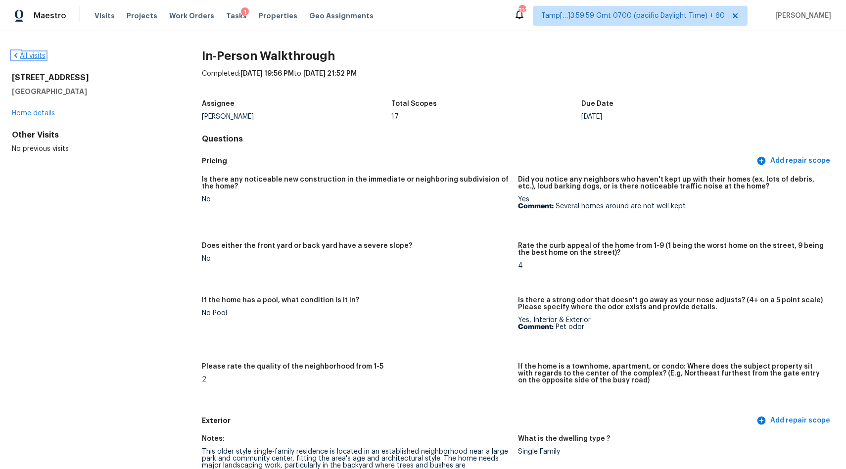
click at [33, 57] on link "All visits" at bounding box center [29, 55] width 34 height 7
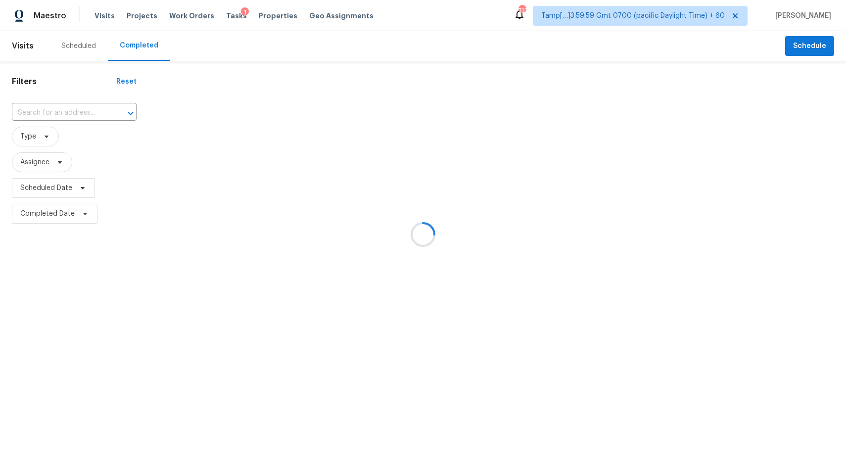
click at [74, 115] on div at bounding box center [423, 234] width 846 height 469
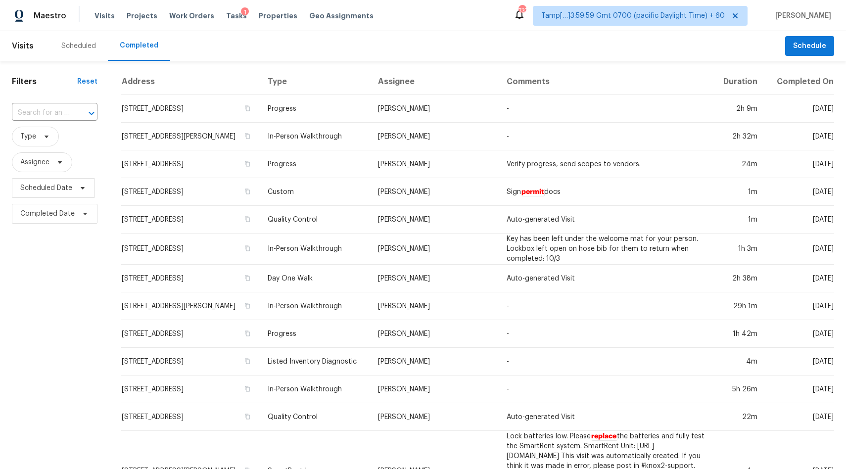
click at [74, 115] on div at bounding box center [85, 113] width 26 height 14
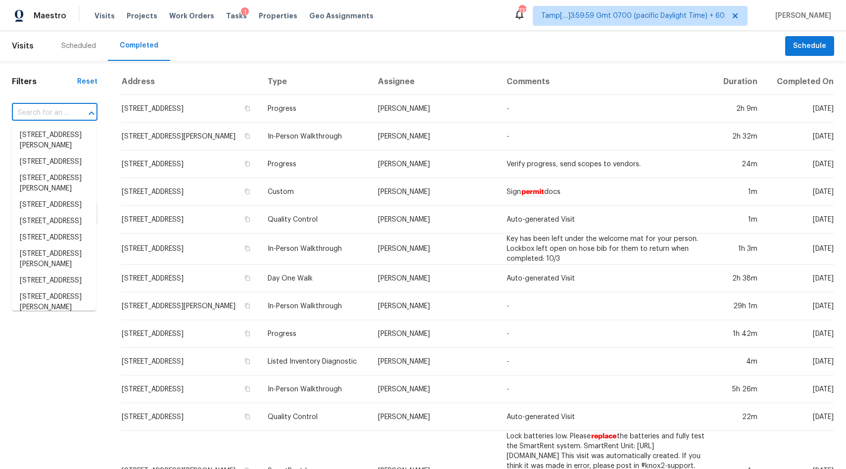
paste input "4349 Marjorie Rd, Snellville, GA 30039"
type input "4349 Marjorie Rd, Snellville, GA 30039"
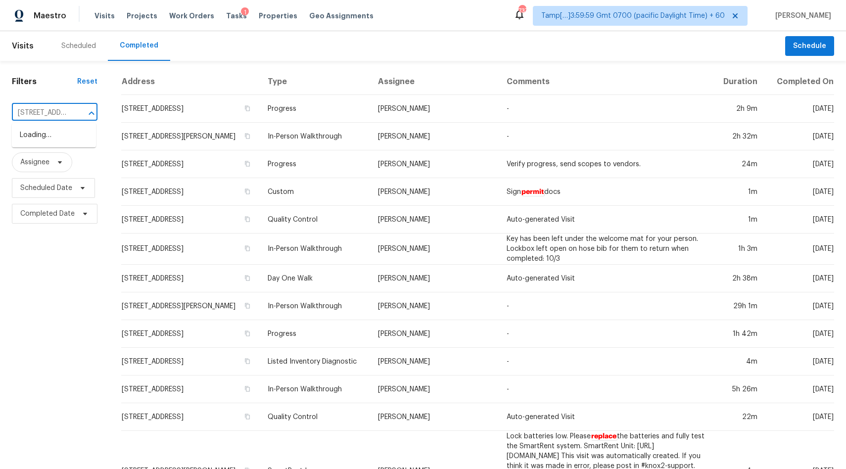
scroll to position [0, 75]
click at [49, 137] on li "4349 Marjorie Rd, Snellville, GA 30039" at bounding box center [54, 145] width 84 height 37
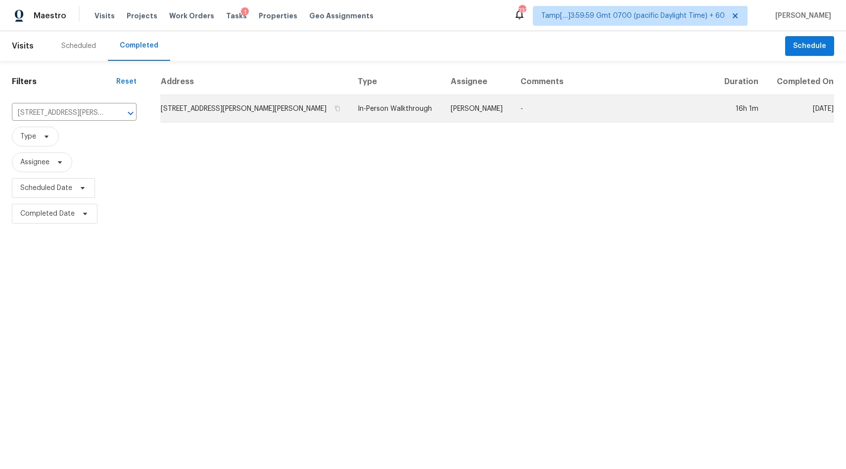
click at [350, 109] on td "In-Person Walkthrough" at bounding box center [396, 109] width 93 height 28
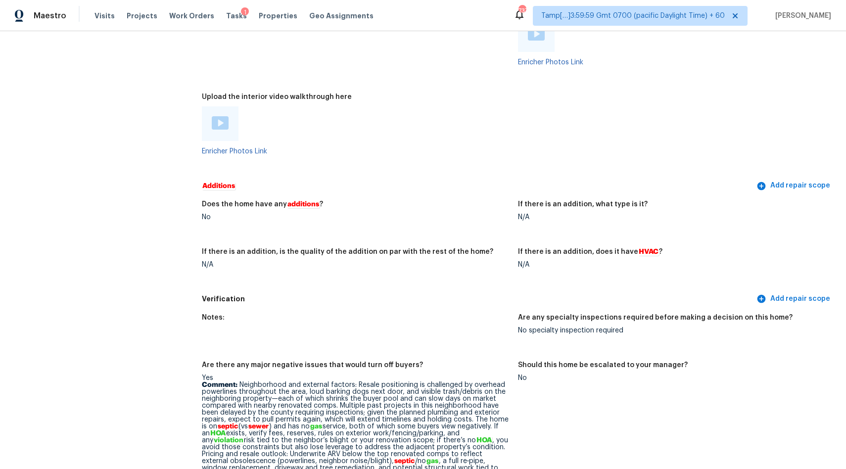
scroll to position [2025, 0]
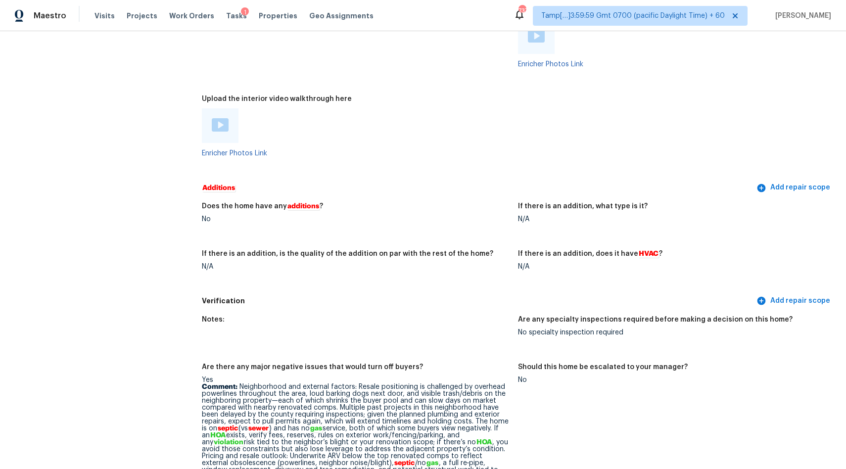
click at [225, 122] on img at bounding box center [220, 124] width 17 height 13
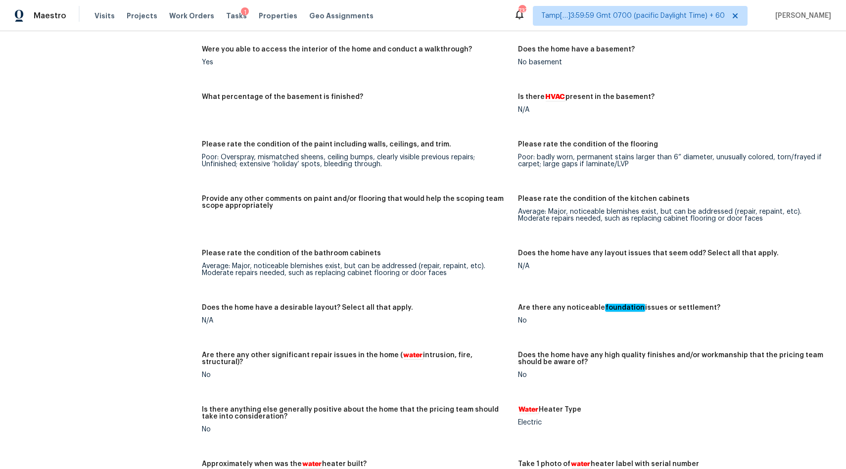
scroll to position [2200, 0]
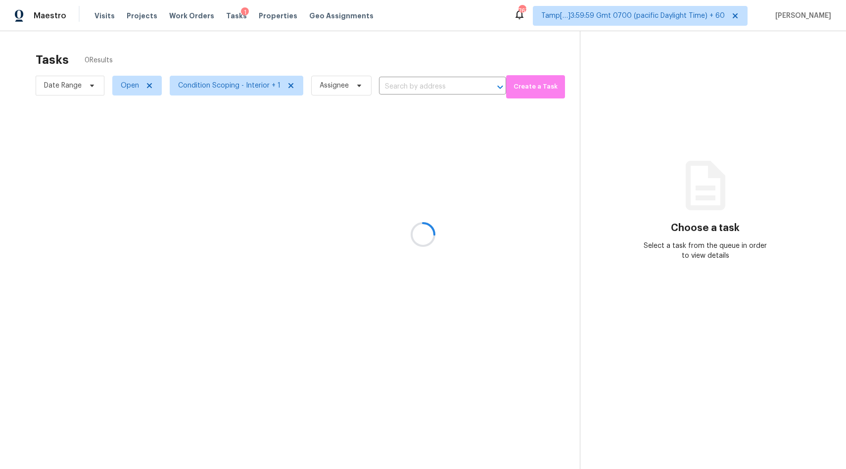
click at [242, 86] on div at bounding box center [423, 234] width 846 height 469
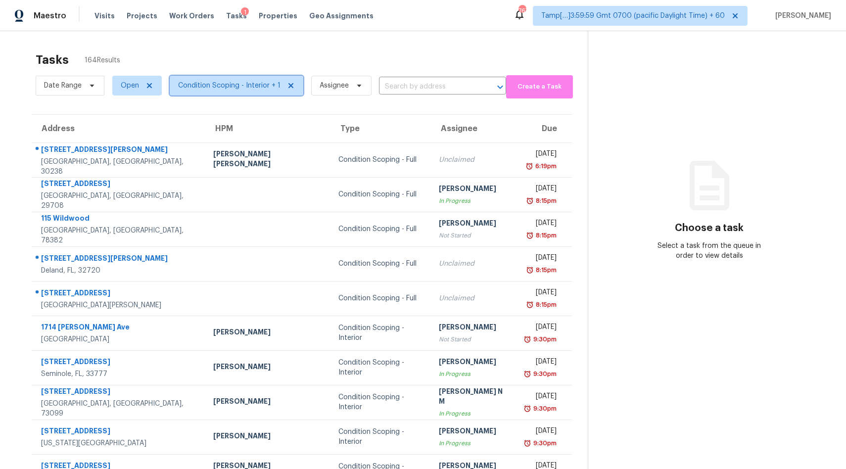
click at [226, 85] on span "Condition Scoping - Interior + 1" at bounding box center [229, 86] width 102 height 10
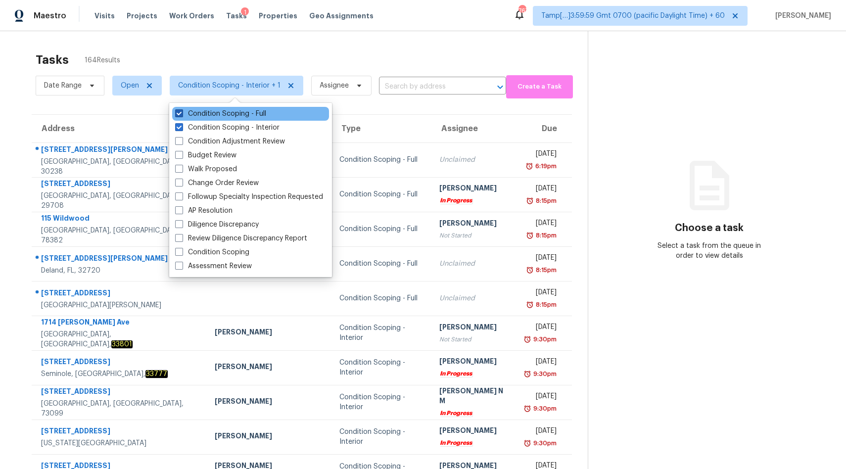
click at [218, 117] on label "Condition Scoping - Full" at bounding box center [220, 114] width 91 height 10
click at [182, 115] on input "Condition Scoping - Full" at bounding box center [178, 112] width 6 height 6
checkbox input "false"
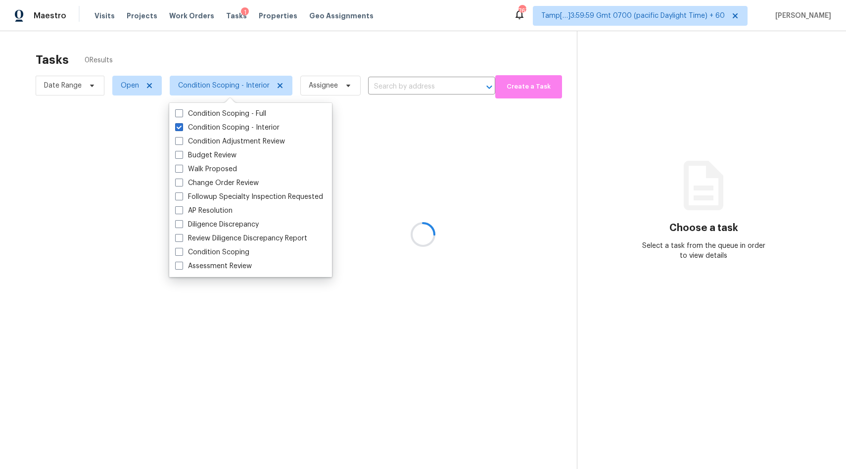
click at [229, 51] on div at bounding box center [423, 234] width 846 height 469
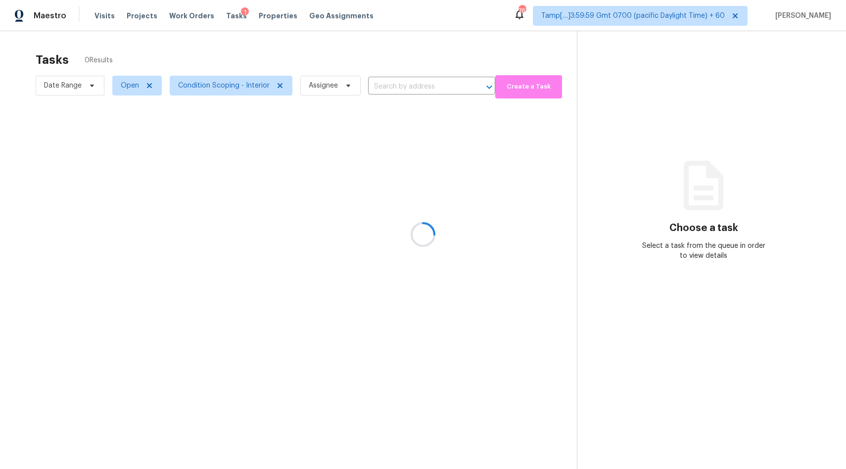
click at [419, 88] on div at bounding box center [423, 234] width 846 height 469
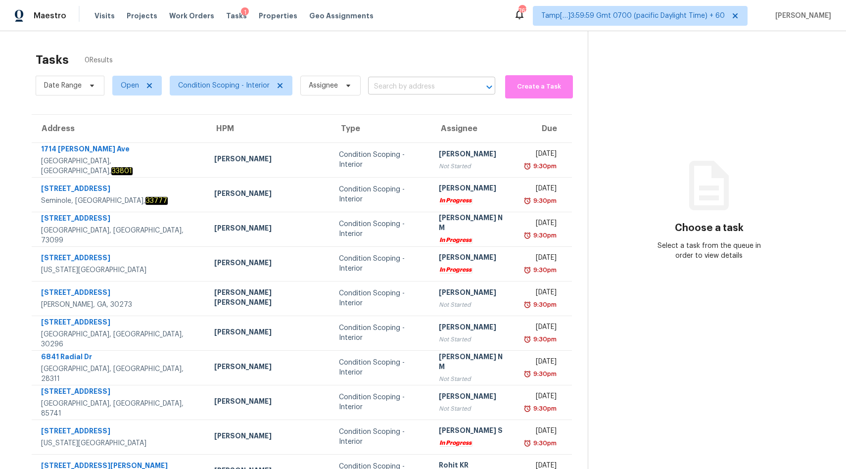
click at [394, 90] on input "text" at bounding box center [417, 86] width 99 height 15
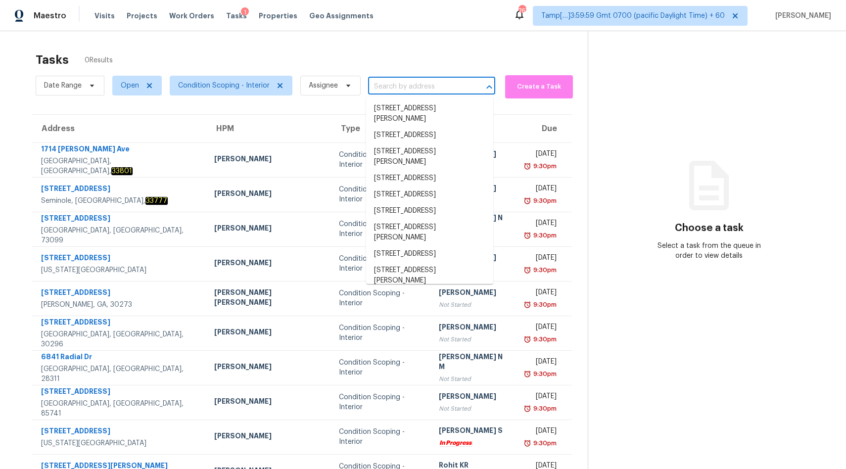
paste input "4349 Marjorie Rd Snellville, GA, 30039"
type input "4349 Marjorie Rd Snellville, GA, 30039"
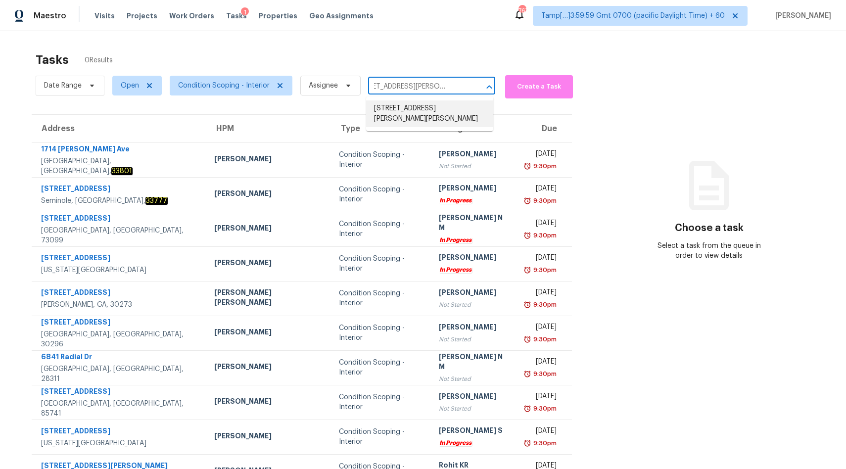
click at [397, 114] on li "4349 Marjorie Rd, Snellville, GA 30039" at bounding box center [429, 113] width 127 height 27
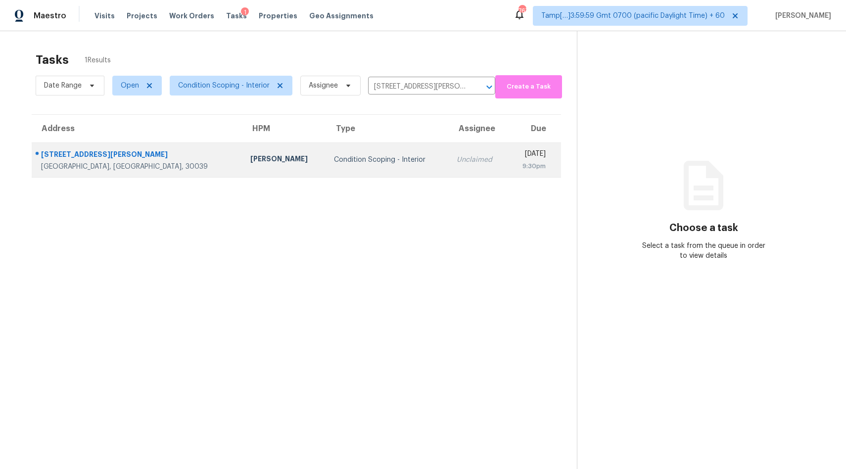
click at [457, 160] on div "Unclaimed" at bounding box center [478, 160] width 43 height 10
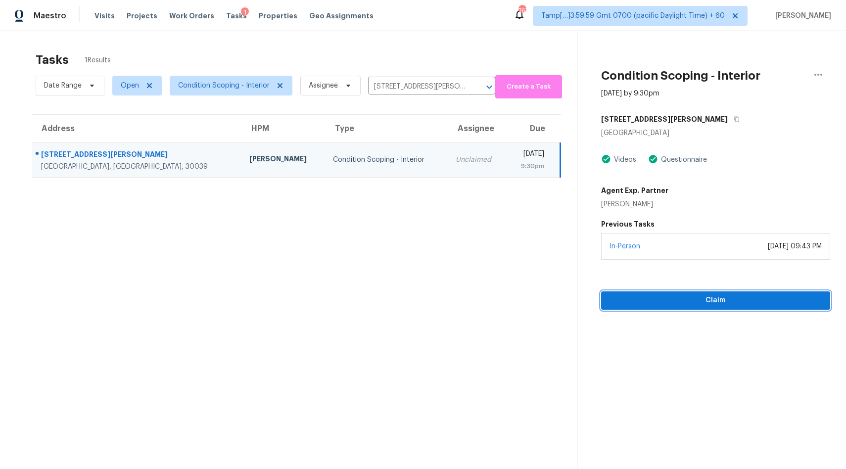
click at [663, 301] on span "Claim" at bounding box center [715, 301] width 213 height 12
click at [389, 88] on input "4349 Marjorie Rd, Snellville, GA 30039" at bounding box center [417, 86] width 99 height 15
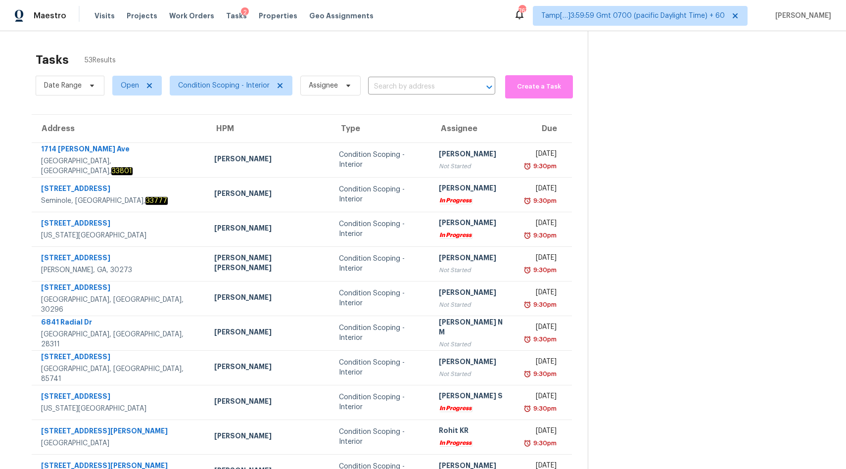
click at [389, 88] on input "text" at bounding box center [417, 86] width 99 height 15
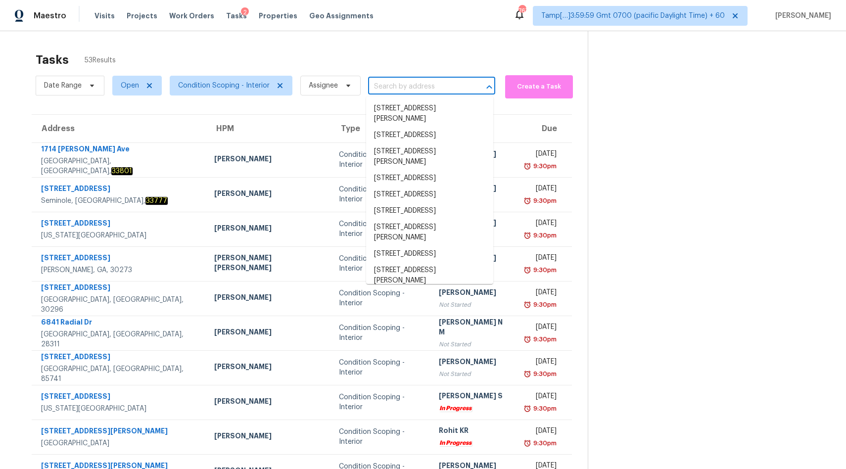
paste input "7211 Las Brisas Dr Houston, TX, 77083"
type input "7211 Las Brisas Dr Houston, TX, 77083"
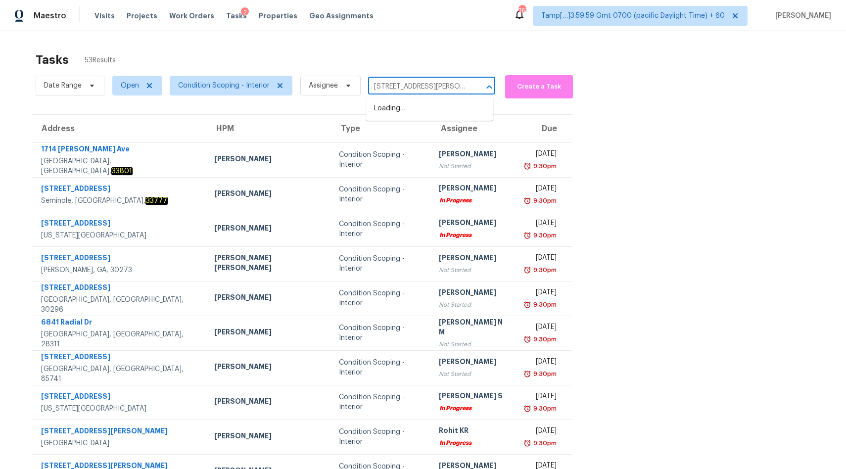
scroll to position [0, 28]
click at [390, 111] on li "7211 Las Brisas Dr, Houston, TX 77083" at bounding box center [429, 108] width 127 height 16
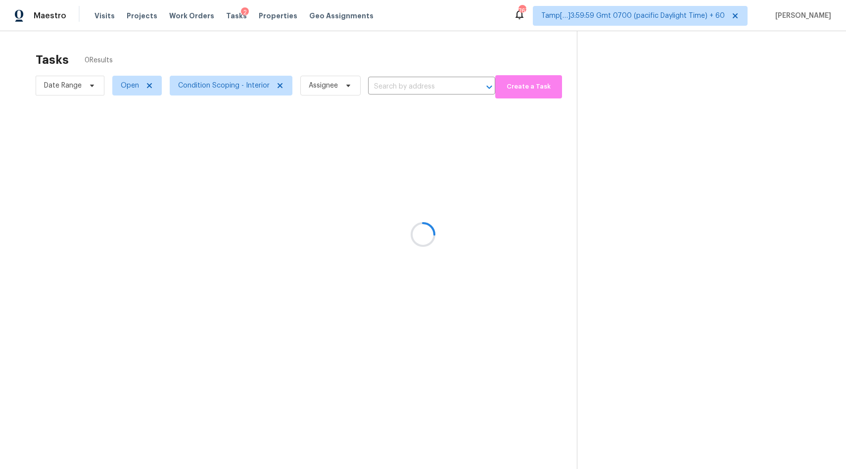
type input "7211 Las Brisas Dr, Houston, TX 77083"
click at [248, 85] on span "Condition Scoping - Interior" at bounding box center [224, 86] width 92 height 10
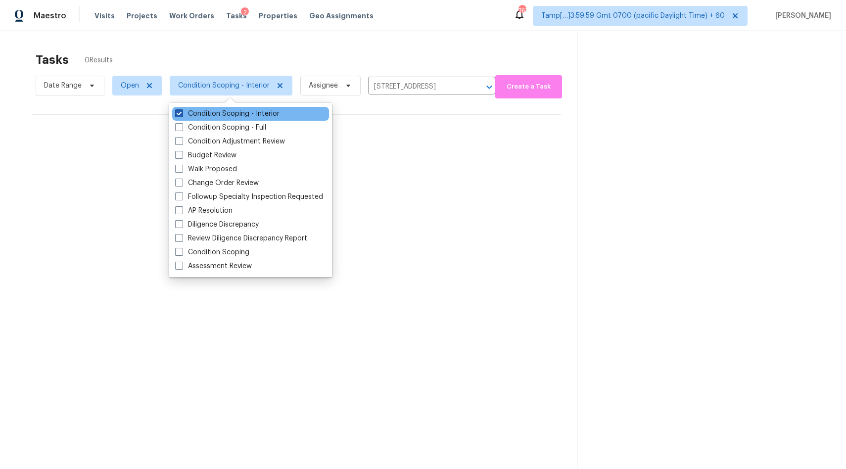
click at [207, 113] on label "Condition Scoping - Interior" at bounding box center [227, 114] width 104 height 10
click at [182, 113] on input "Condition Scoping - Interior" at bounding box center [178, 112] width 6 height 6
checkbox input "false"
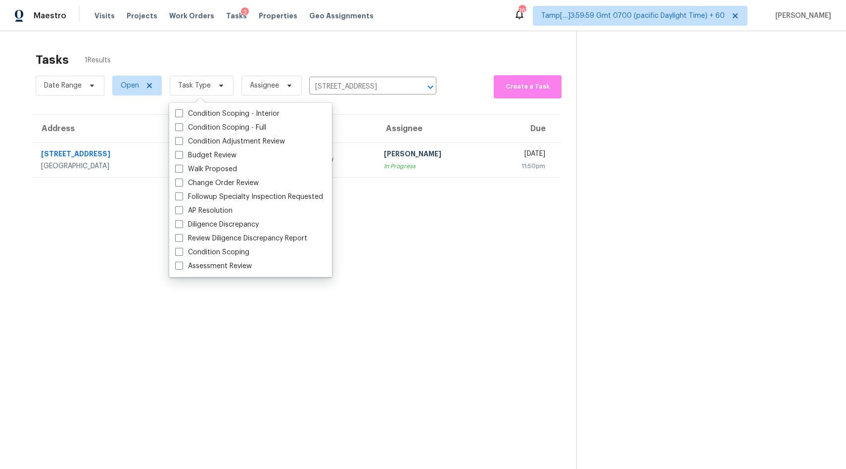
click at [322, 58] on div "Tasks 1 Results" at bounding box center [306, 60] width 541 height 26
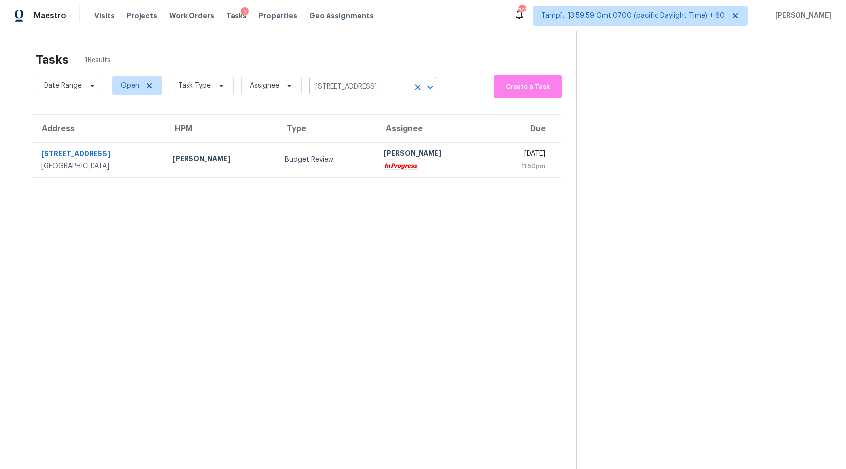
click at [323, 85] on input "7211 Las Brisas Dr, Houston, TX 77083" at bounding box center [358, 86] width 99 height 15
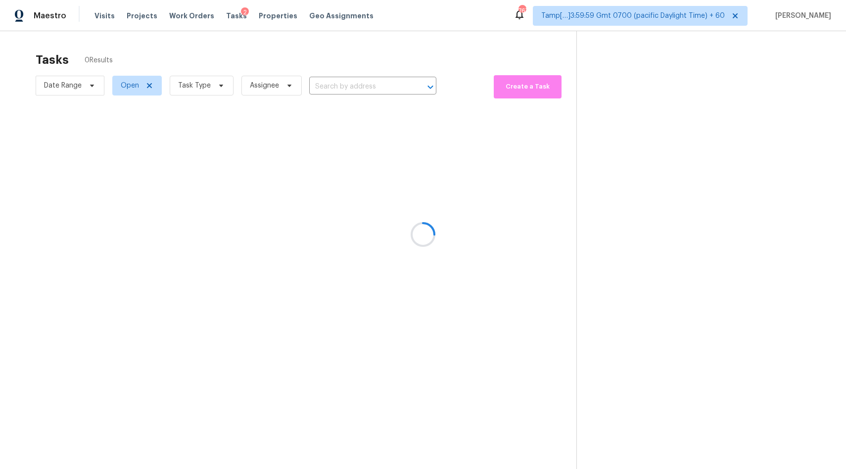
click at [375, 85] on div at bounding box center [423, 234] width 846 height 469
click at [359, 84] on div at bounding box center [423, 234] width 846 height 469
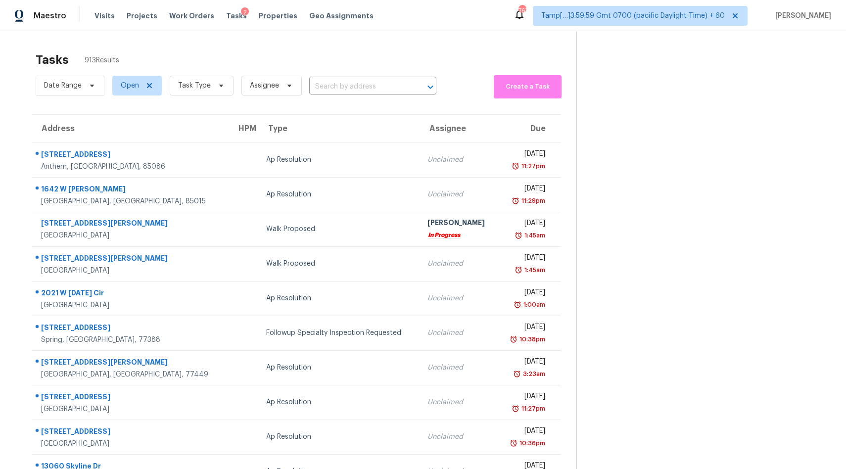
click at [345, 89] on input "text" at bounding box center [358, 86] width 99 height 15
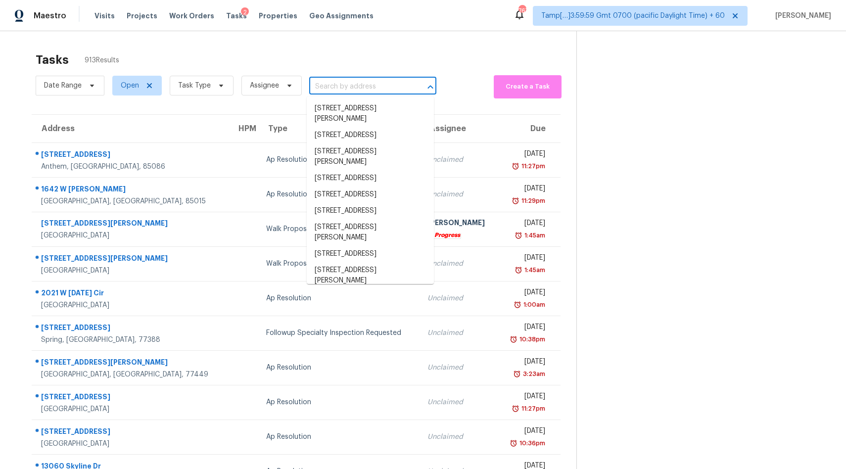
paste input "[STREET_ADDRESS][PERSON_NAME]"
type input "[STREET_ADDRESS][PERSON_NAME]"
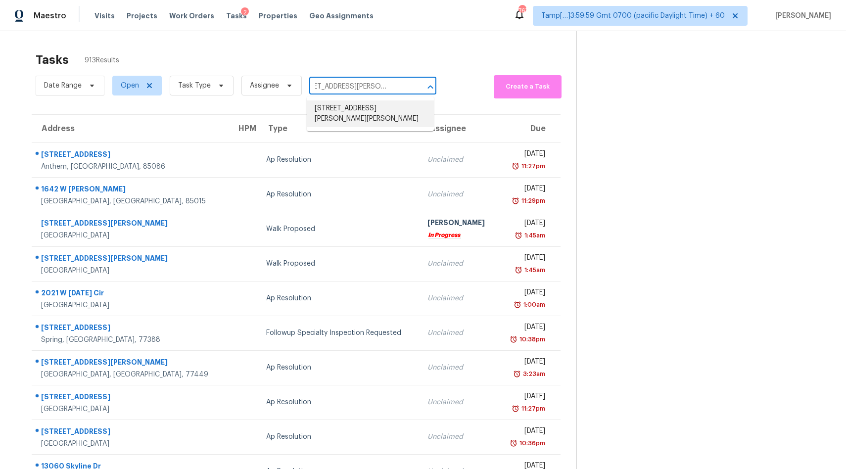
click at [354, 111] on li "[STREET_ADDRESS][PERSON_NAME][PERSON_NAME]" at bounding box center [370, 113] width 127 height 27
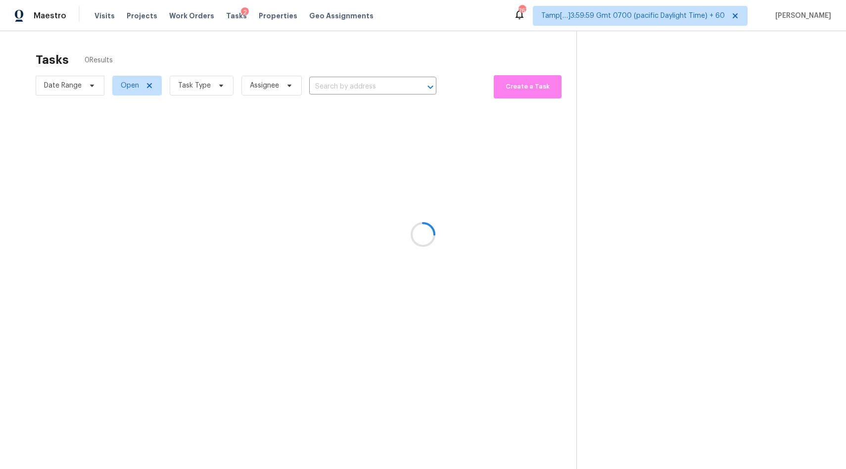
type input "[STREET_ADDRESS][PERSON_NAME][PERSON_NAME]"
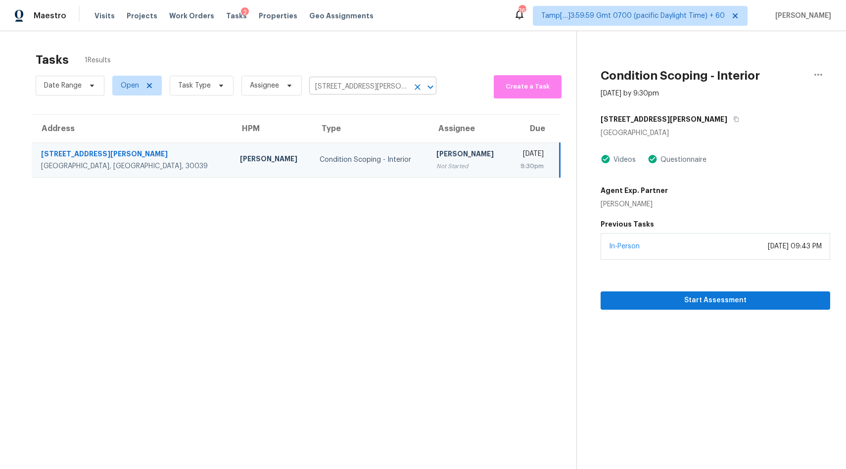
click at [329, 84] on input "[STREET_ADDRESS][PERSON_NAME][PERSON_NAME]" at bounding box center [358, 86] width 99 height 15
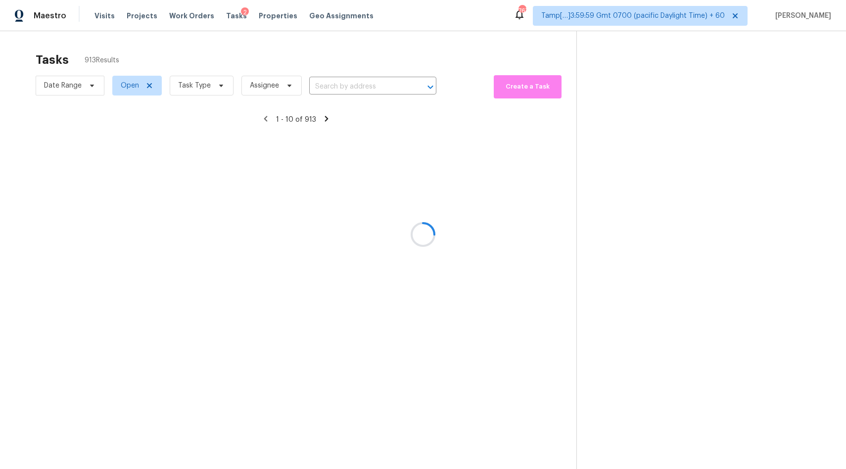
click at [205, 85] on div at bounding box center [423, 234] width 846 height 469
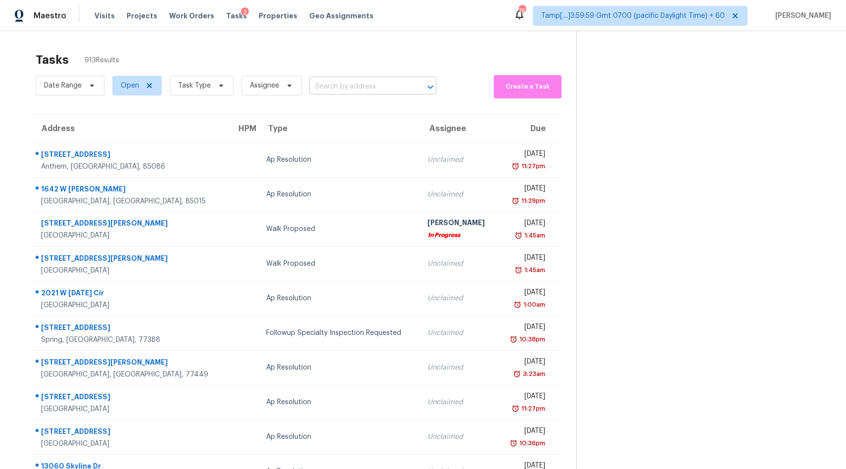
click at [330, 91] on input "text" at bounding box center [358, 86] width 99 height 15
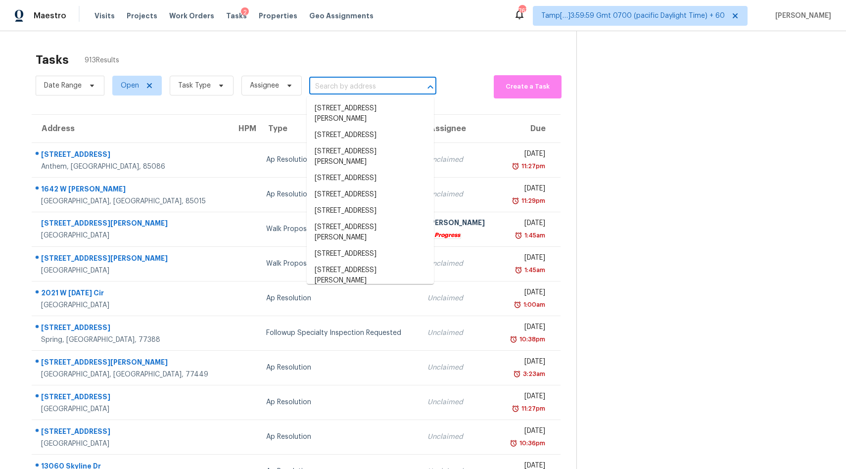
paste input "7211 Las Brisas Dr Houston, TX, 77083"
type input "7211 Las Brisas Dr Houston, TX, 77083"
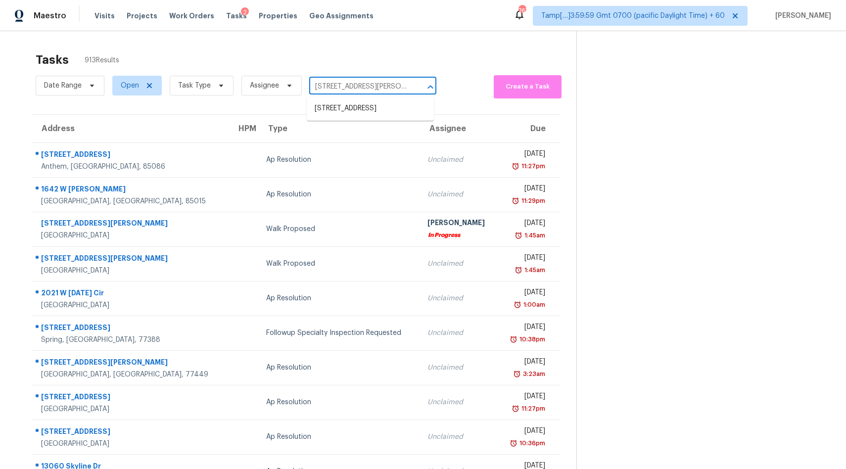
scroll to position [0, 28]
click at [332, 104] on li "7211 Las Brisas Dr, Houston, TX 77083" at bounding box center [370, 108] width 127 height 16
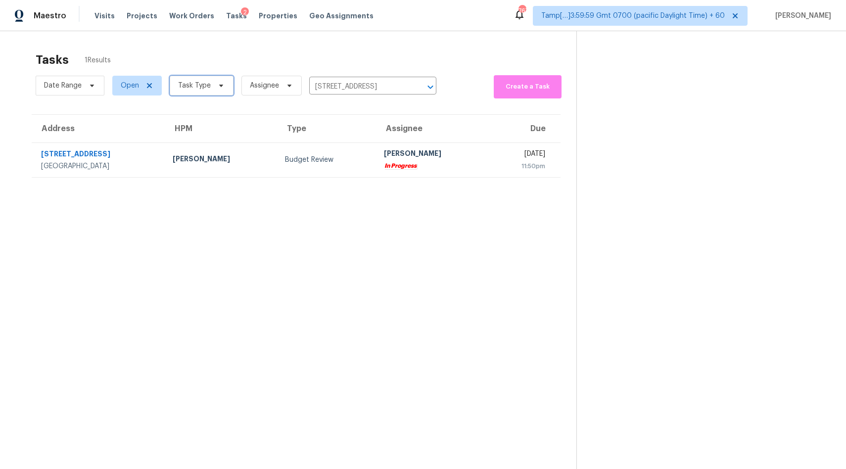
click at [220, 85] on icon at bounding box center [221, 86] width 4 height 2
click at [122, 81] on span "Open" at bounding box center [130, 86] width 18 height 10
click at [129, 132] on div "Closed" at bounding box center [139, 128] width 48 height 14
click at [129, 121] on div "Closed" at bounding box center [139, 128] width 48 height 14
click at [127, 124] on label "Closed" at bounding box center [136, 128] width 36 height 10
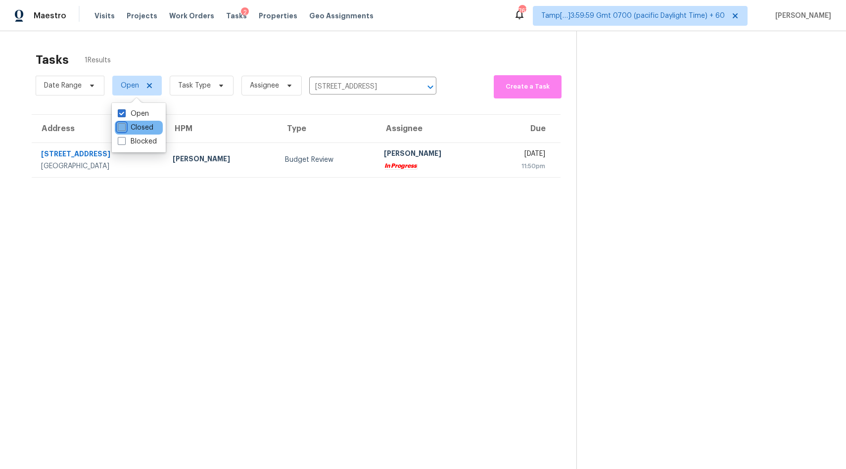
click at [124, 124] on input "Closed" at bounding box center [121, 126] width 6 height 6
checkbox input "true"
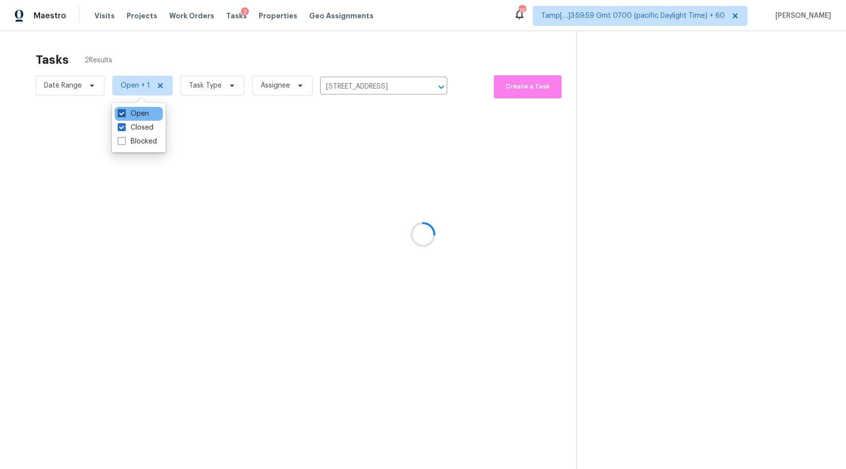
click at [129, 113] on label "Open" at bounding box center [133, 114] width 31 height 10
click at [124, 113] on input "Open" at bounding box center [121, 112] width 6 height 6
checkbox input "false"
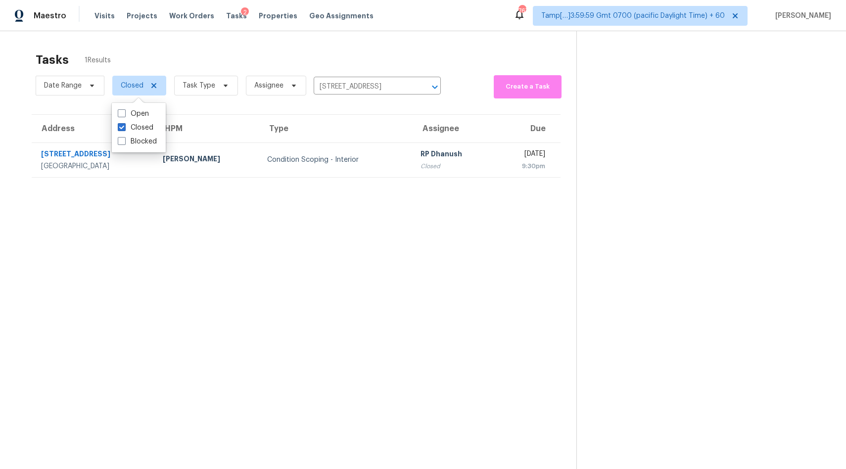
click at [182, 33] on div "Tasks 1 Results Date Range Closed Task Type Assignee 7211 Las Brisas Dr, Housto…" at bounding box center [423, 265] width 846 height 469
click at [417, 82] on icon "Clear" at bounding box center [422, 87] width 10 height 10
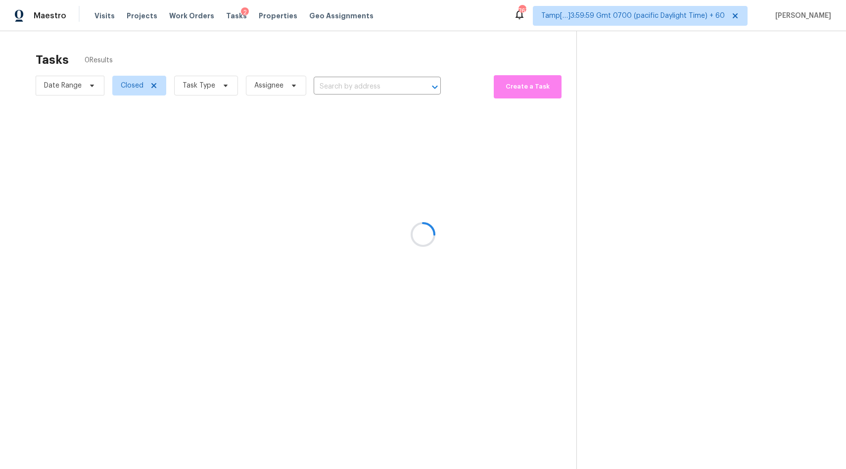
click at [420, 28] on div at bounding box center [423, 234] width 846 height 469
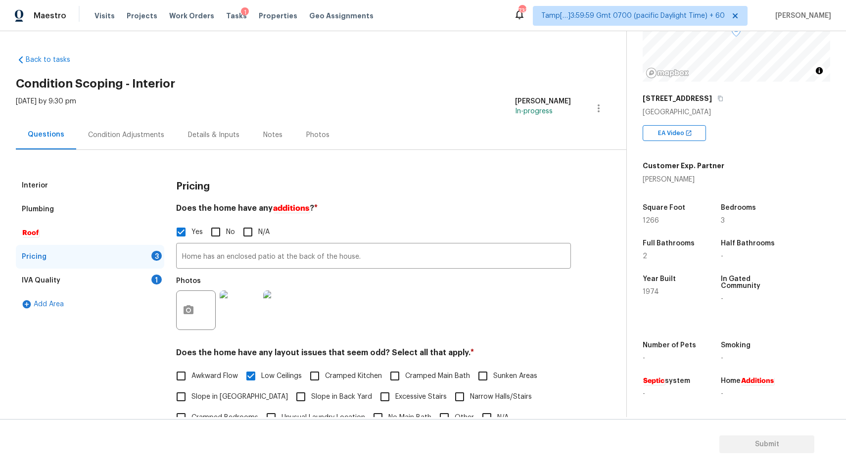
click at [99, 282] on div "IVA Quality 1" at bounding box center [90, 281] width 149 height 24
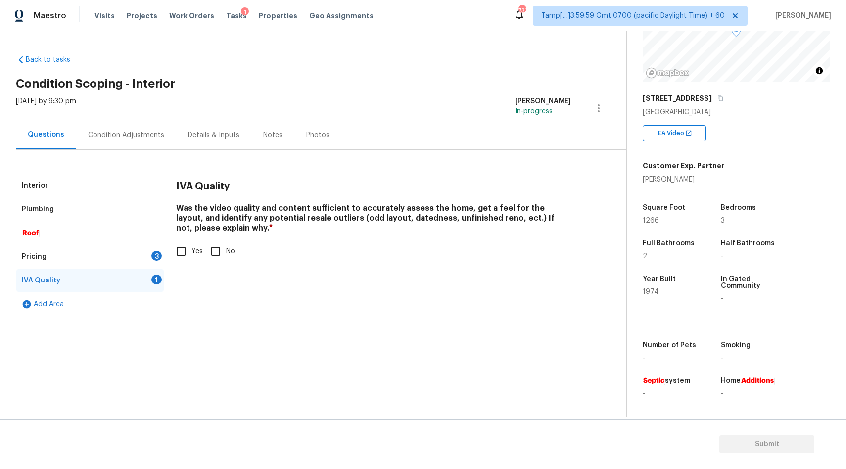
click at [176, 255] on input "Yes" at bounding box center [181, 251] width 21 height 21
checkbox input "true"
click at [93, 257] on div "Pricing 3" at bounding box center [90, 257] width 149 height 24
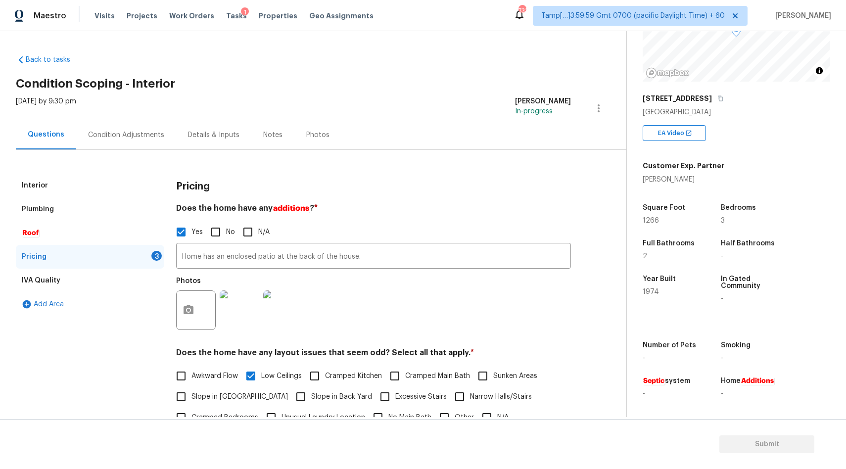
click at [152, 135] on div "Condition Adjustments" at bounding box center [126, 135] width 76 height 10
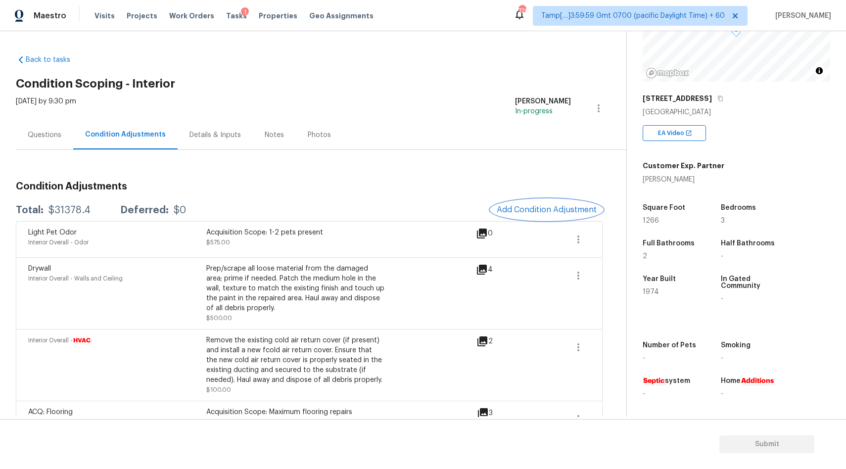
click at [568, 211] on span "Add Condition Adjustment" at bounding box center [547, 209] width 100 height 9
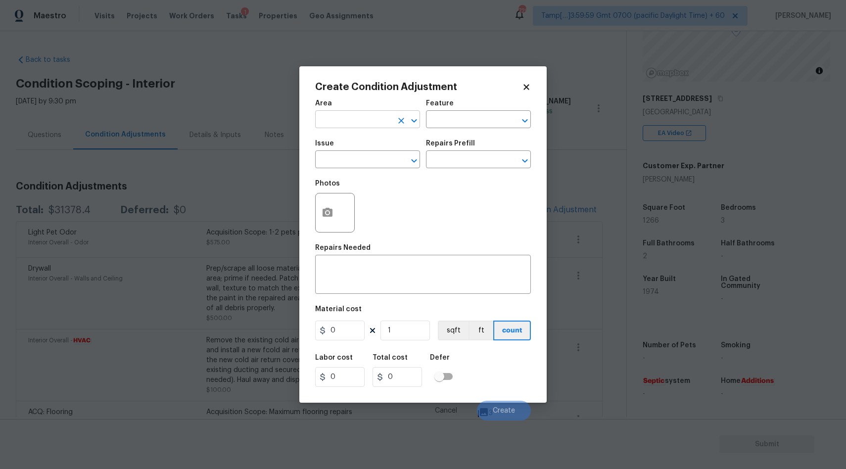
click at [365, 119] on input "text" at bounding box center [353, 120] width 77 height 15
type input "Interior Overall"
click at [348, 162] on input "text" at bounding box center [353, 160] width 77 height 15
click at [351, 206] on em "Water" at bounding box center [350, 206] width 21 height 8
type input "ACQ: Water Leak"
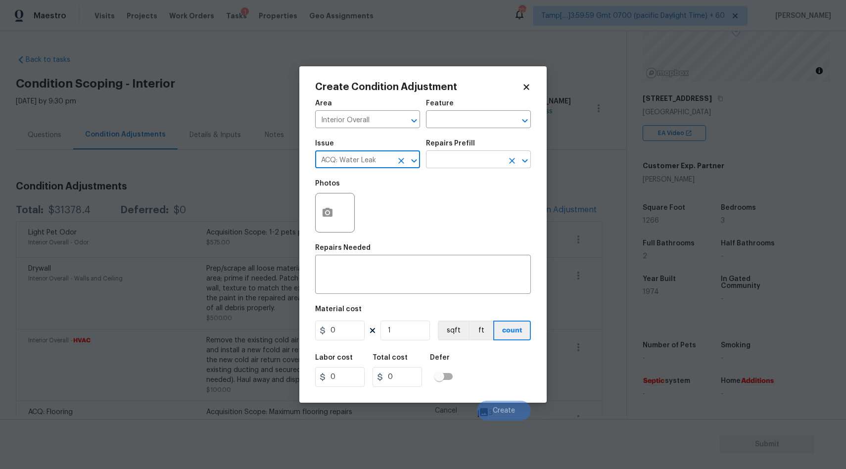
click at [474, 166] on input "text" at bounding box center [464, 160] width 77 height 15
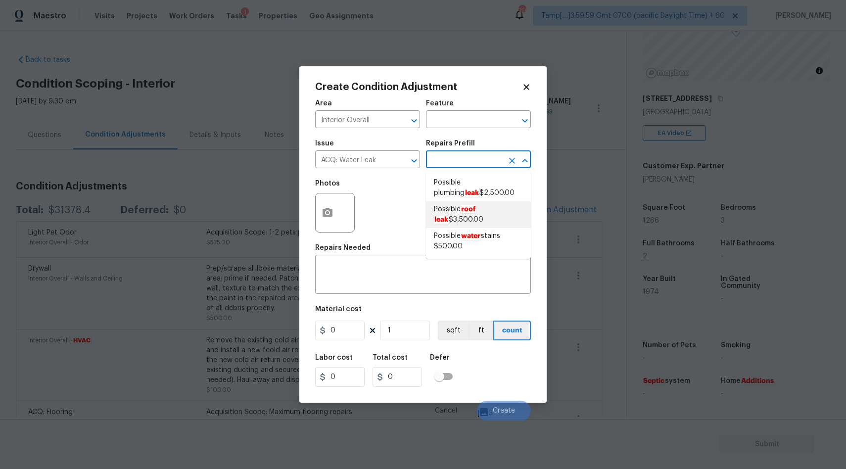
click at [462, 213] on span "Possible roof leak $3,500.00" at bounding box center [478, 214] width 89 height 21
type input "Acquisition"
type textarea "Acquisition Scope: Possible roof leak"
type input "3500"
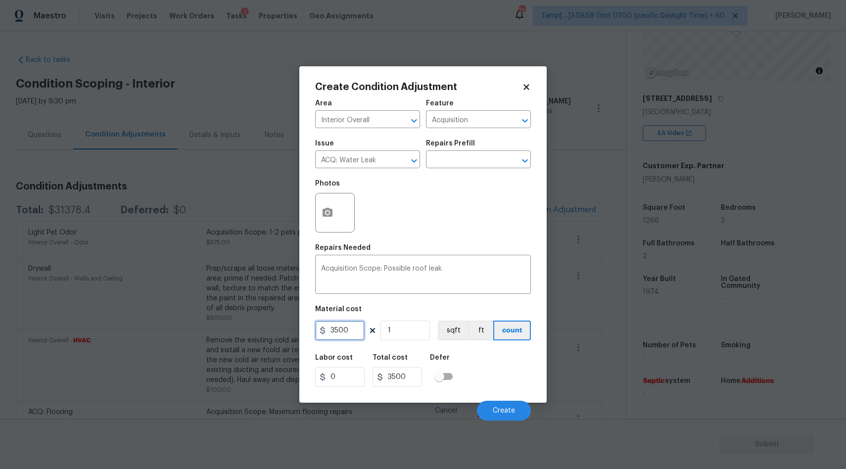
drag, startPoint x: 350, startPoint y: 333, endPoint x: 331, endPoint y: 332, distance: 19.3
click at [331, 332] on input "3500" at bounding box center [340, 331] width 50 height 20
type input "2500"
click at [332, 213] on icon "button" at bounding box center [328, 212] width 10 height 9
type input "2500"
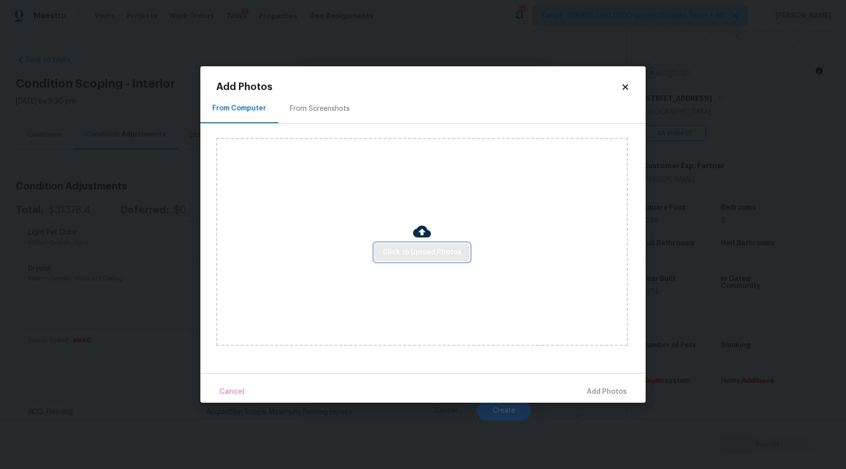
click at [420, 253] on span "Click to Upload Photos" at bounding box center [422, 253] width 79 height 12
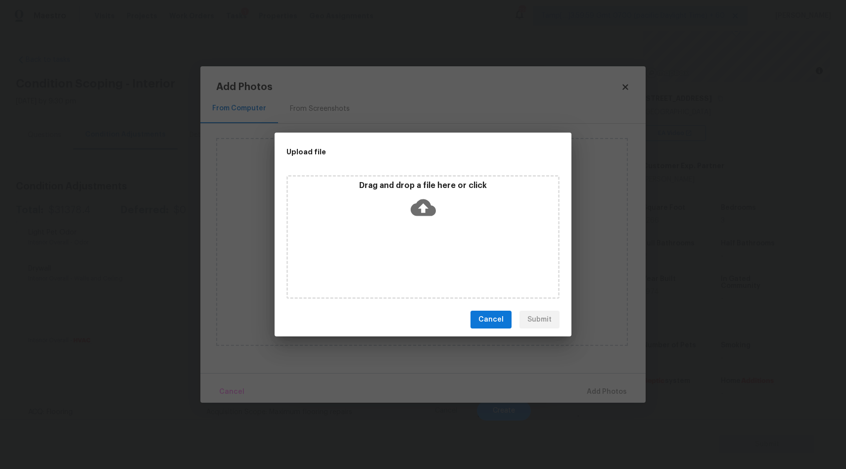
click at [419, 209] on icon at bounding box center [423, 207] width 25 height 17
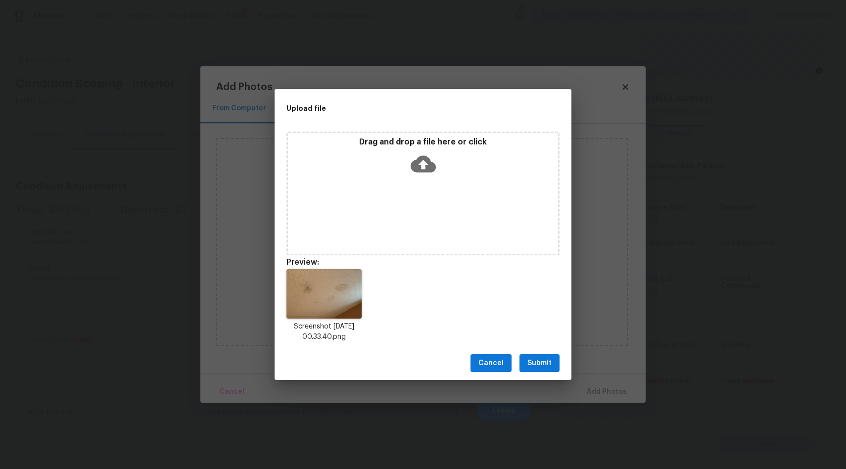
click at [545, 365] on span "Submit" at bounding box center [540, 363] width 24 height 12
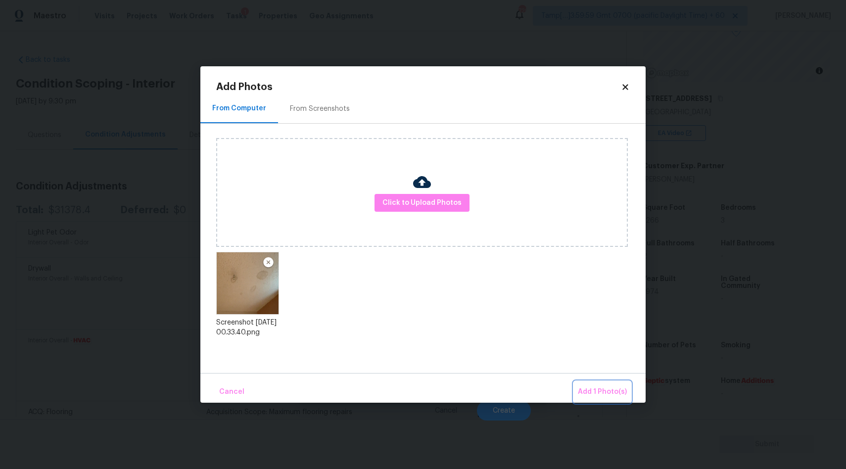
click at [605, 395] on span "Add 1 Photo(s)" at bounding box center [602, 392] width 49 height 12
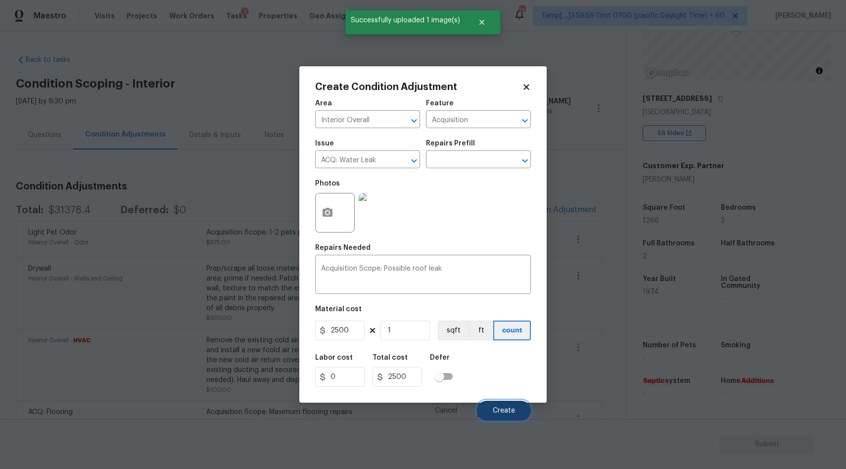
click at [508, 410] on span "Create" at bounding box center [504, 410] width 22 height 7
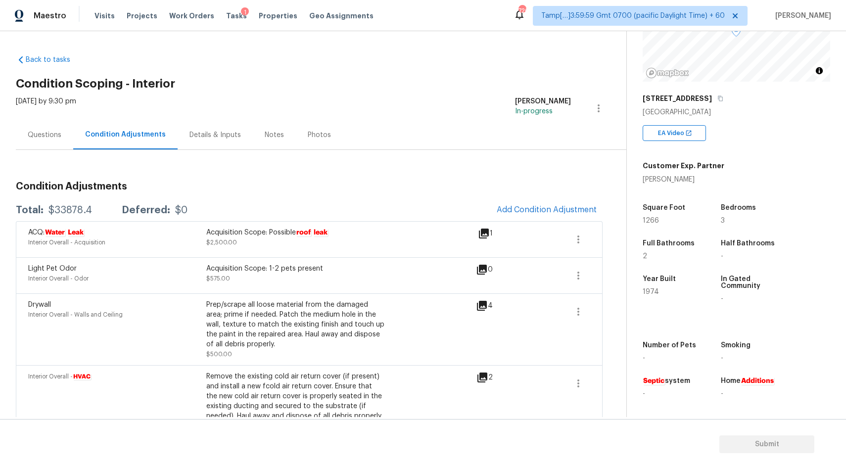
click at [37, 136] on div "Questions" at bounding box center [45, 135] width 34 height 10
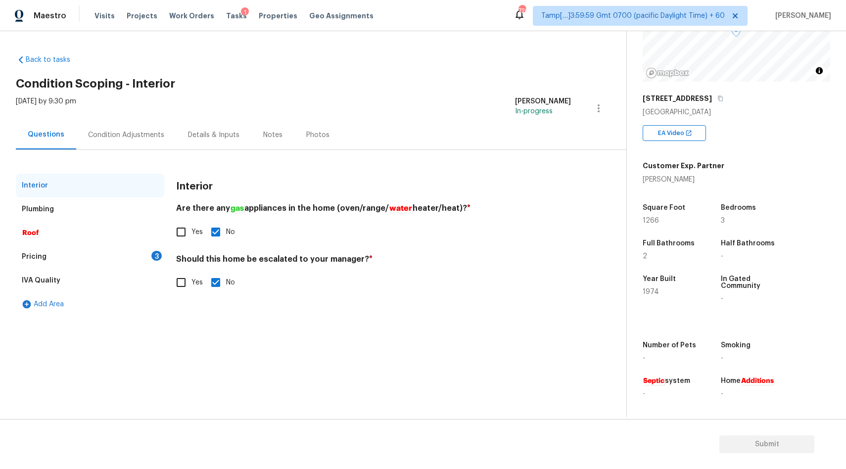
click at [179, 284] on input "Yes" at bounding box center [181, 282] width 21 height 21
checkbox input "true"
checkbox input "false"
click at [196, 309] on input "text" at bounding box center [373, 307] width 395 height 23
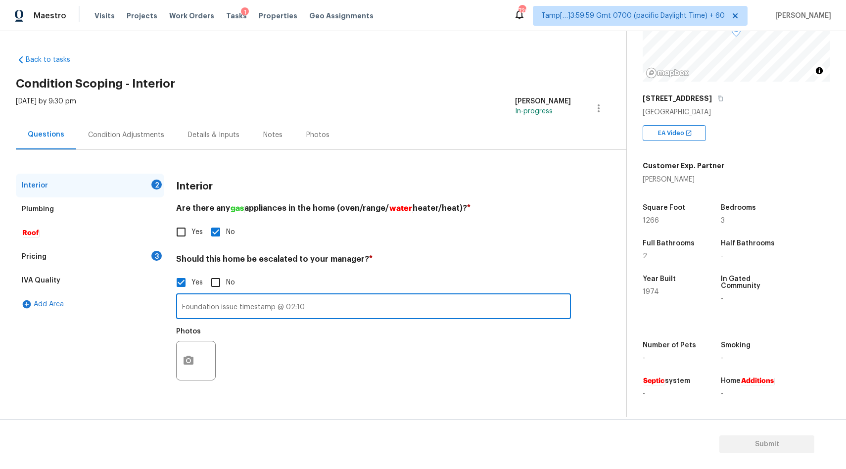
type input "Foundation issue timestamp @ 02:10"
click at [190, 362] on icon "button" at bounding box center [189, 361] width 12 height 12
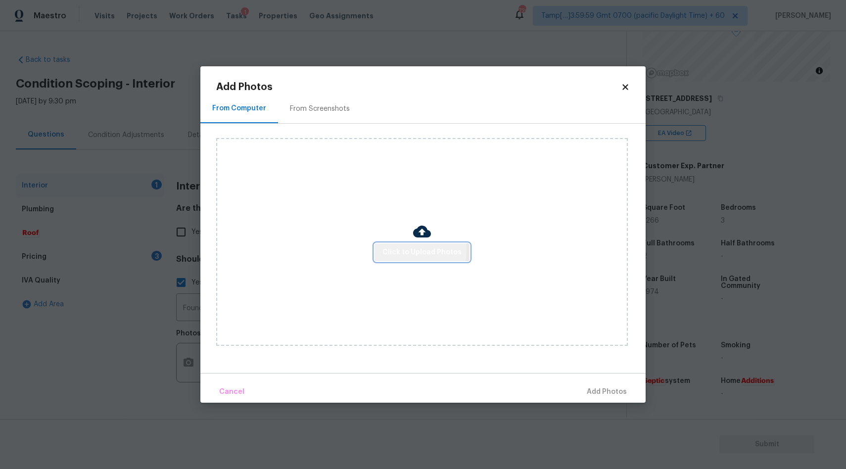
click at [402, 249] on span "Click to Upload Photos" at bounding box center [422, 253] width 79 height 12
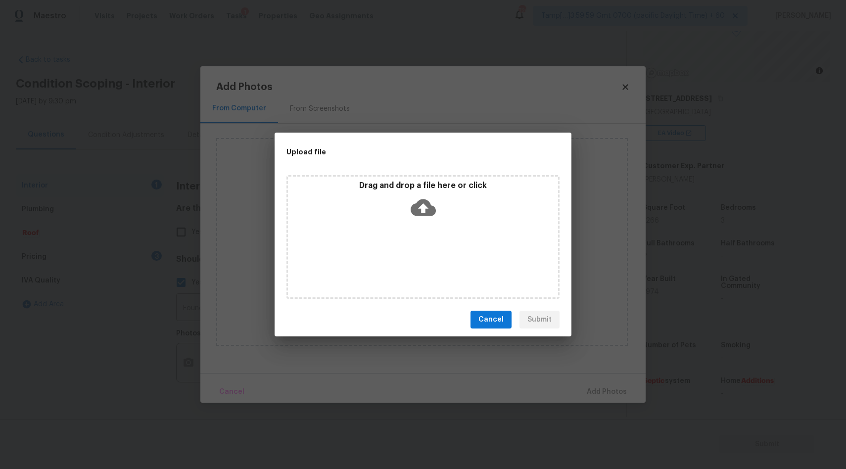
click at [421, 208] on icon at bounding box center [423, 207] width 25 height 17
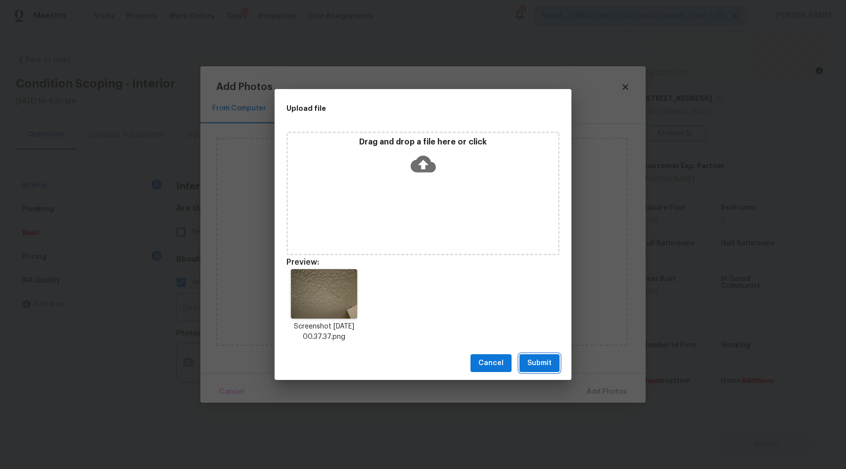
click at [541, 362] on span "Submit" at bounding box center [540, 363] width 24 height 12
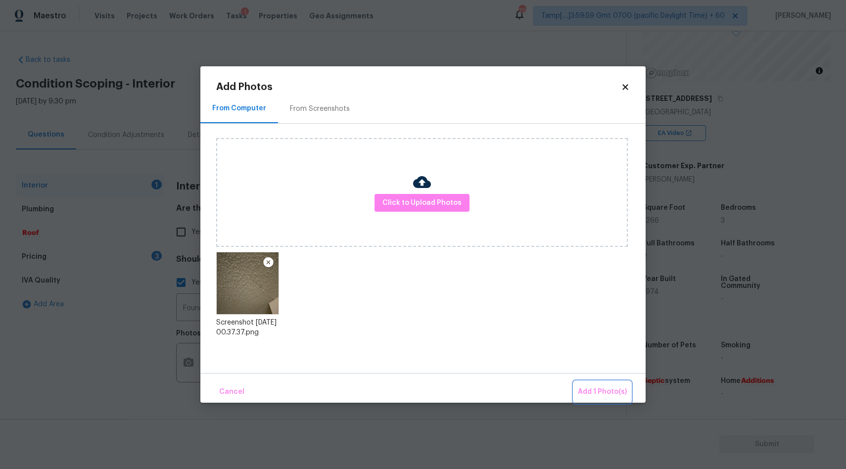
click at [610, 395] on span "Add 1 Photo(s)" at bounding box center [602, 392] width 49 height 12
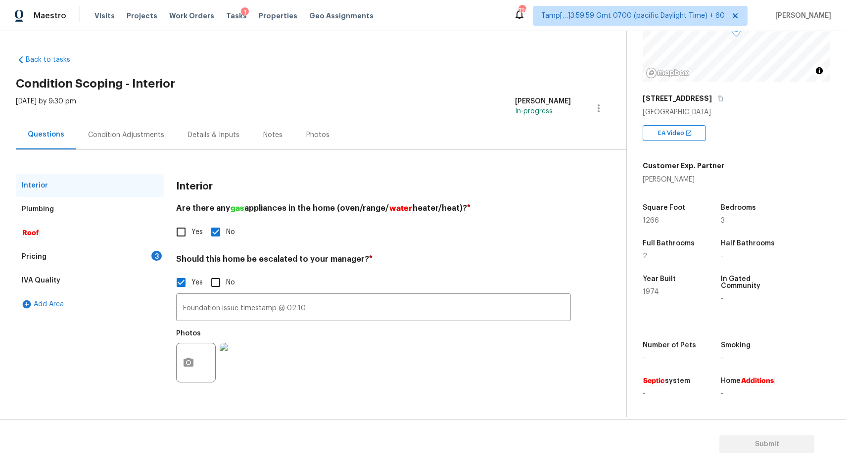
click at [115, 140] on div "Condition Adjustments" at bounding box center [126, 135] width 76 height 10
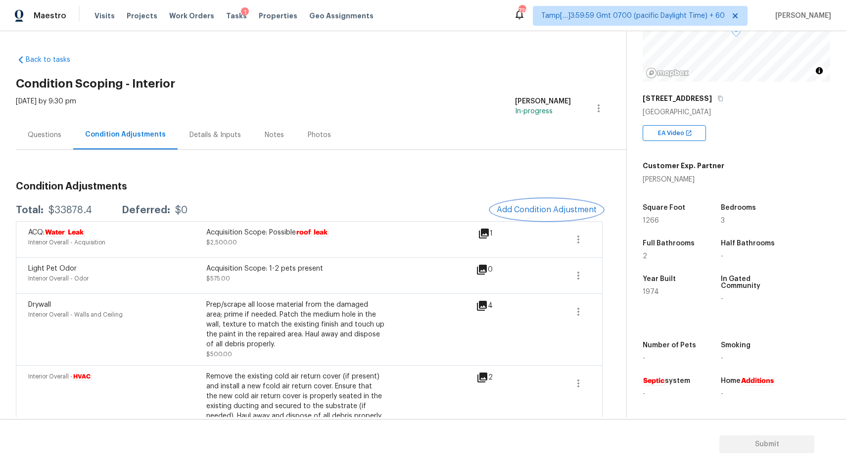
click at [552, 209] on span "Add Condition Adjustment" at bounding box center [547, 209] width 100 height 9
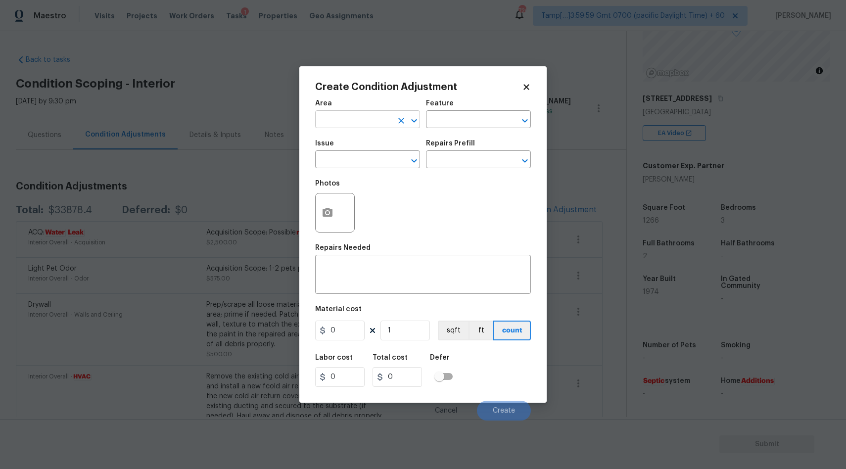
click at [398, 124] on icon "Clear" at bounding box center [402, 121] width 10 height 10
click at [356, 122] on input "text" at bounding box center [353, 120] width 77 height 15
click at [348, 162] on li "Interior Overall" at bounding box center [367, 159] width 105 height 16
type input "Interior Overall"
click at [350, 157] on input "text" at bounding box center [353, 160] width 77 height 15
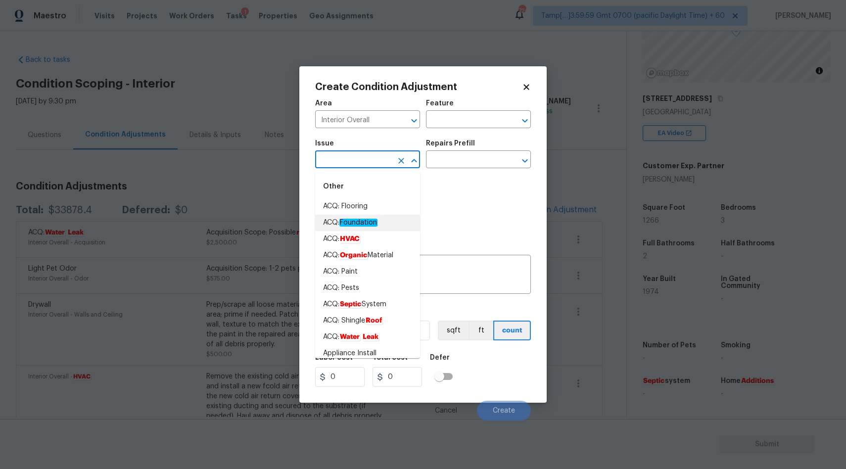
click at [359, 222] on em "Foundation" at bounding box center [359, 223] width 38 height 8
type input "ACQ: Foundation"
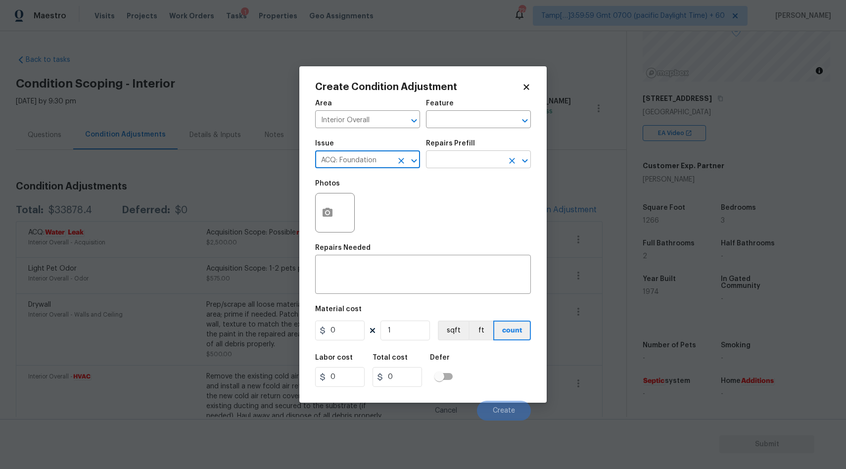
click at [453, 158] on input "text" at bounding box center [464, 160] width 77 height 15
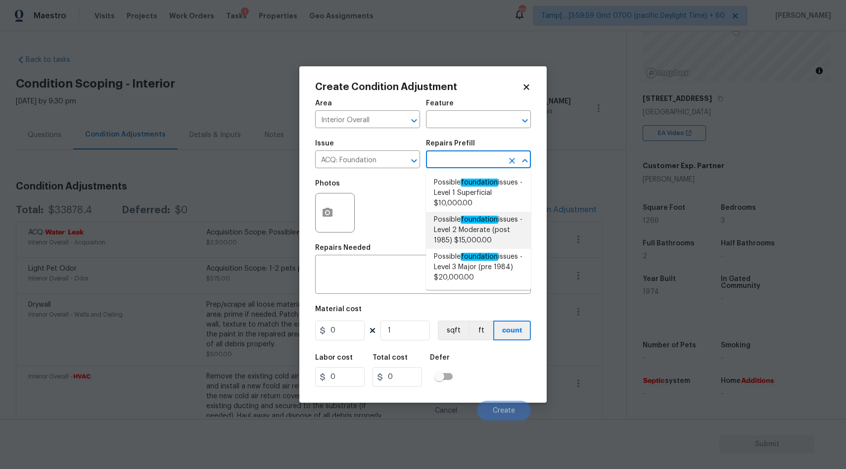
click at [457, 231] on span "Possible foundation issues - Level 2 Moderate (post 1985) $15,000.00" at bounding box center [478, 230] width 89 height 31
type input "Acquisition"
type textarea "Possible foundation issues - Level 2 Moderate: Disclaimer: This is NOT a techni…"
type input "15000"
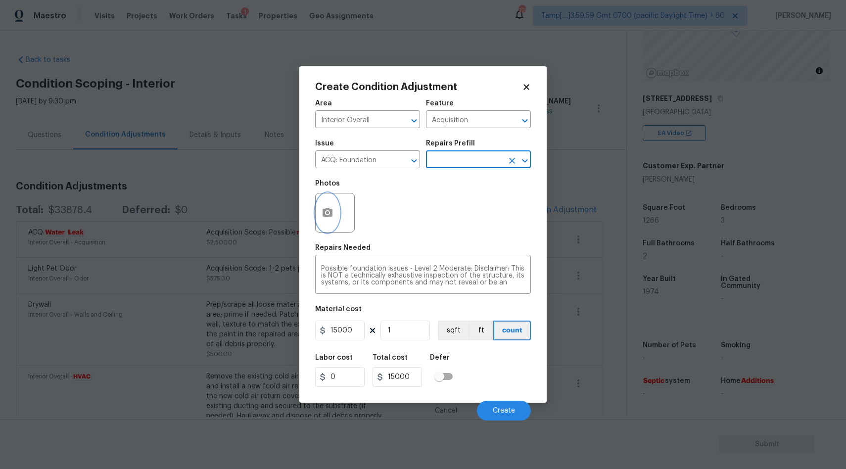
click at [330, 216] on icon "button" at bounding box center [328, 212] width 10 height 9
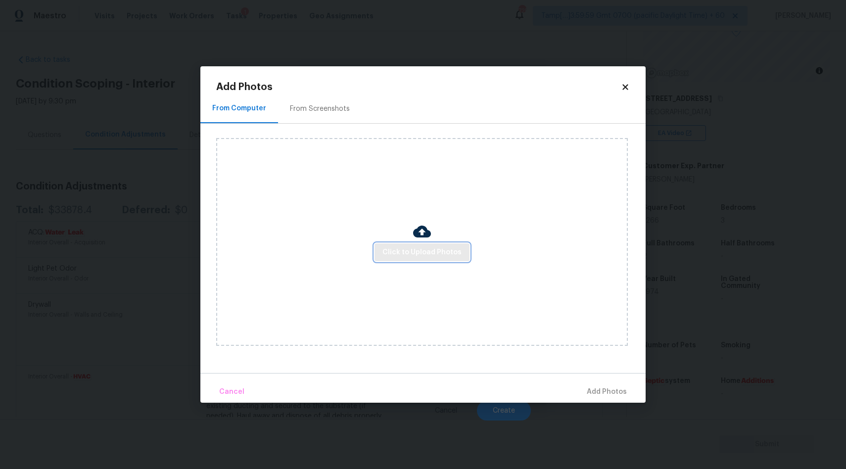
click at [413, 256] on span "Click to Upload Photos" at bounding box center [422, 253] width 79 height 12
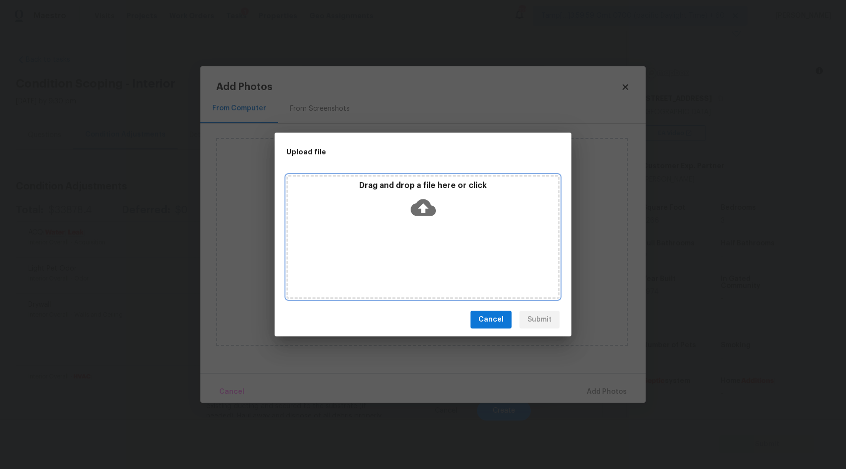
click at [427, 206] on icon at bounding box center [423, 207] width 25 height 17
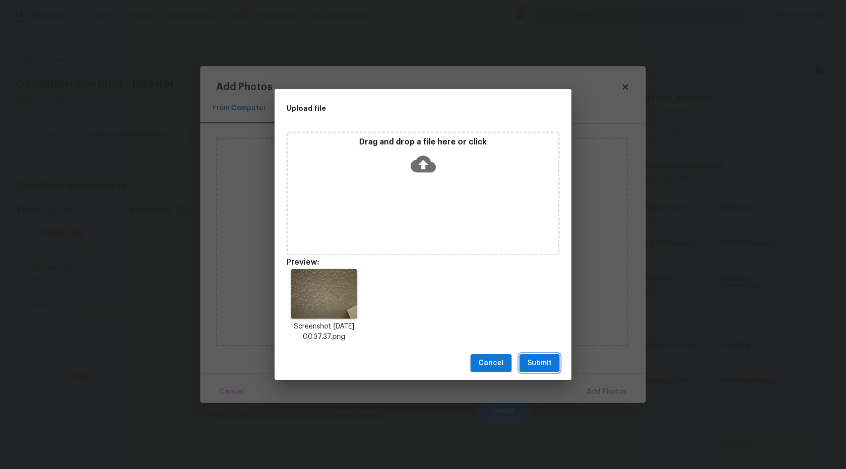
click at [543, 362] on span "Submit" at bounding box center [540, 363] width 24 height 12
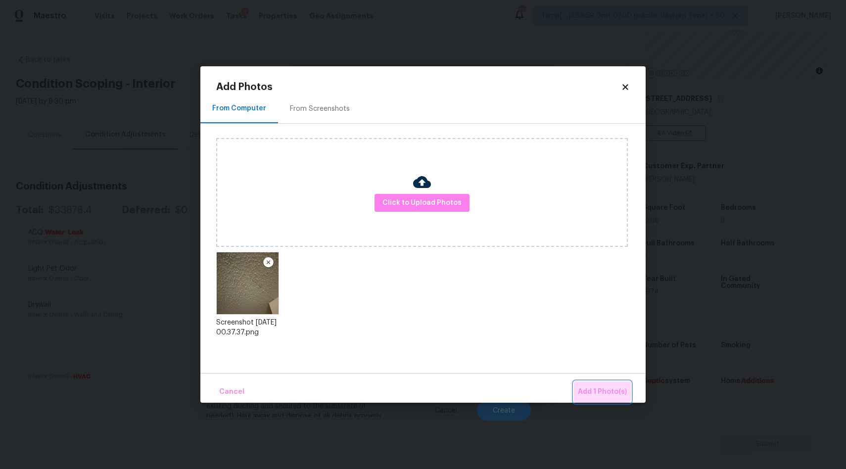
click at [597, 389] on span "Add 1 Photo(s)" at bounding box center [602, 392] width 49 height 12
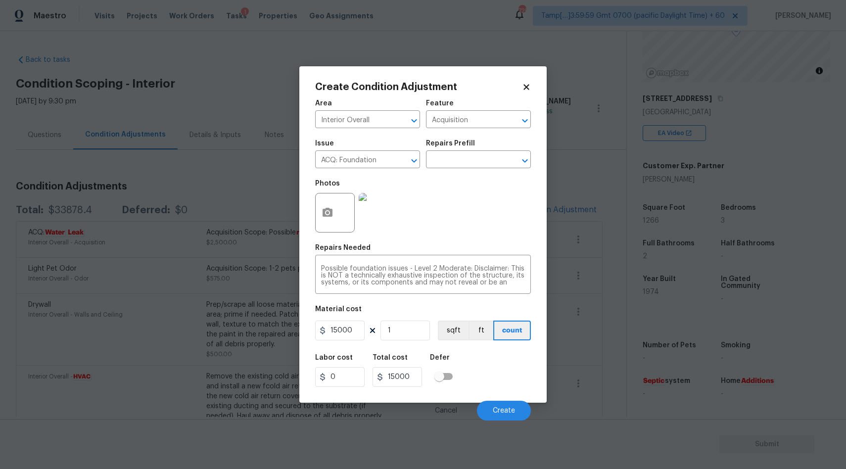
click at [526, 88] on icon at bounding box center [526, 86] width 5 height 5
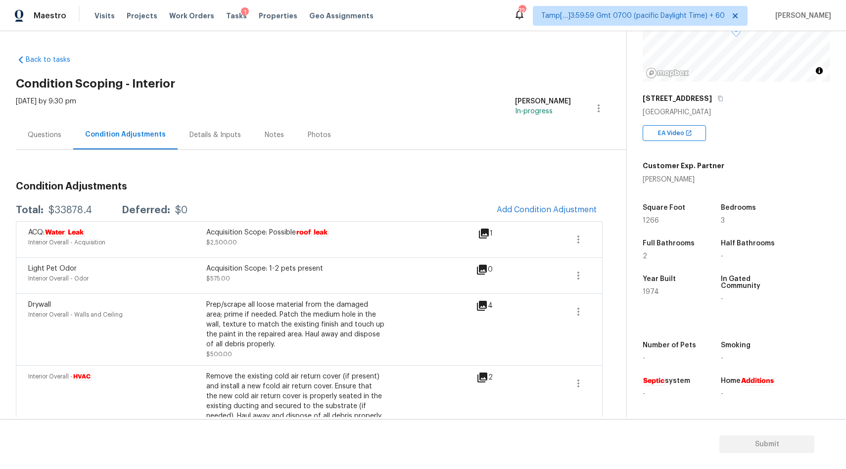
click at [46, 132] on div "Questions" at bounding box center [45, 135] width 34 height 10
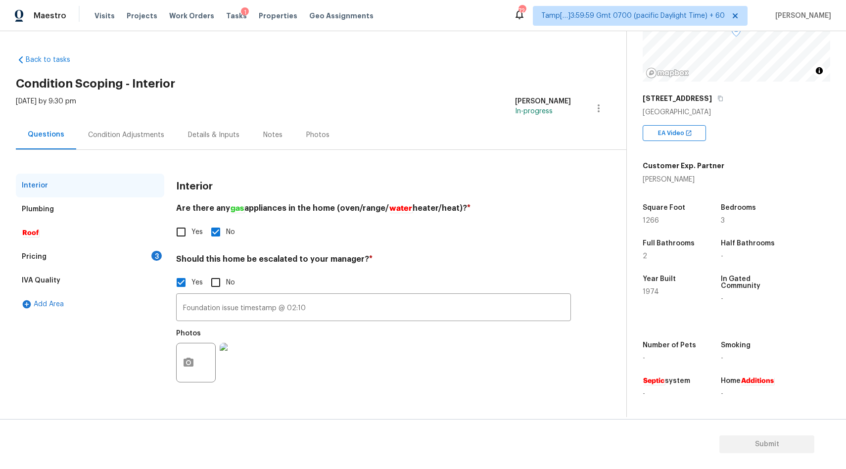
click at [125, 132] on div "Condition Adjustments" at bounding box center [126, 135] width 76 height 10
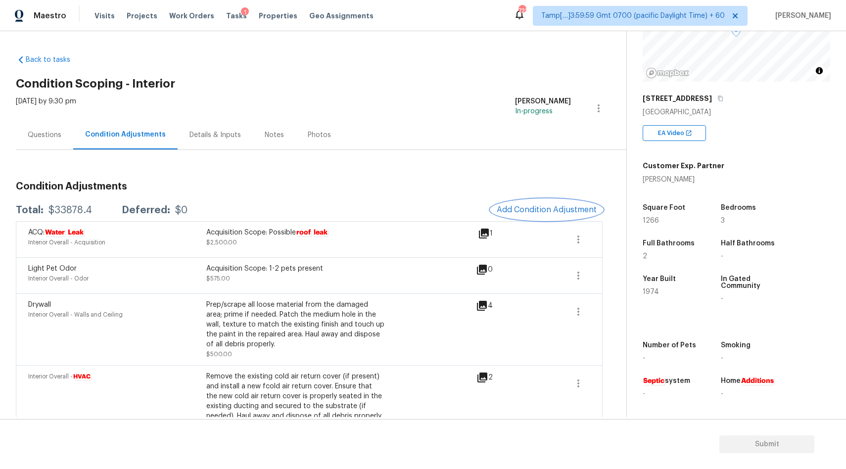
click at [535, 208] on span "Add Condition Adjustment" at bounding box center [547, 209] width 100 height 9
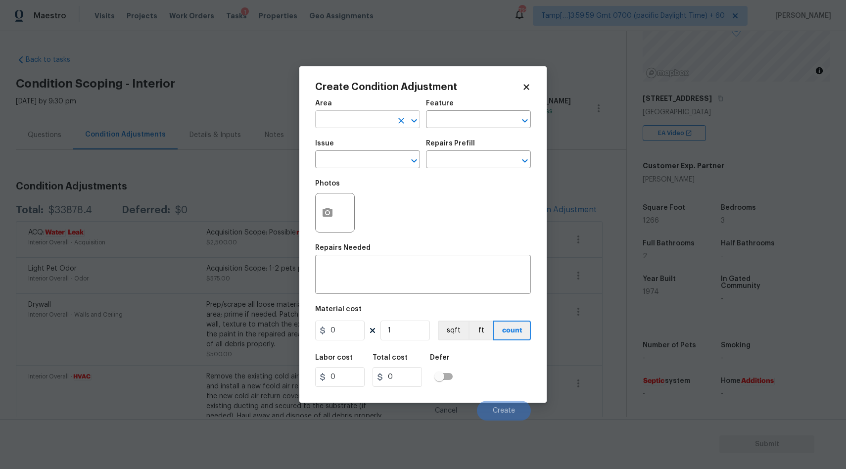
click at [364, 122] on input "text" at bounding box center [353, 120] width 77 height 15
click at [362, 154] on li "Interior Overall" at bounding box center [367, 159] width 105 height 16
type input "Interior Overall"
click at [346, 161] on input "text" at bounding box center [353, 160] width 77 height 15
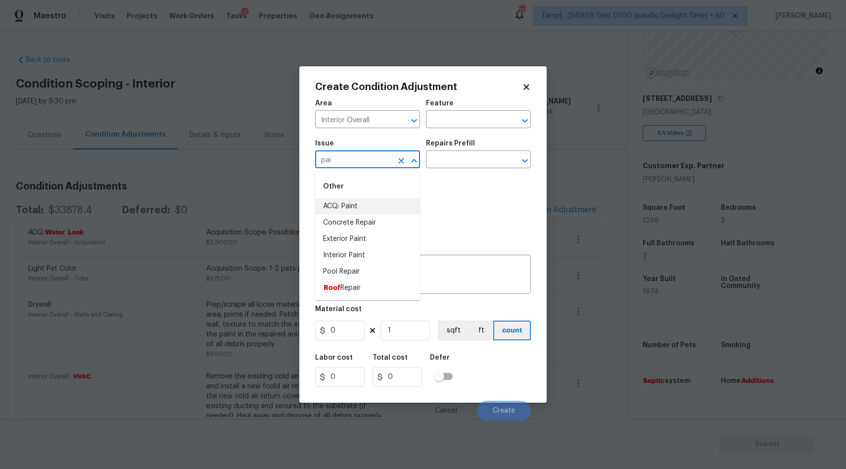
click at [339, 208] on li "ACQ: Paint" at bounding box center [367, 207] width 105 height 16
type input "ACQ: Paint"
click at [472, 164] on input "text" at bounding box center [464, 160] width 77 height 15
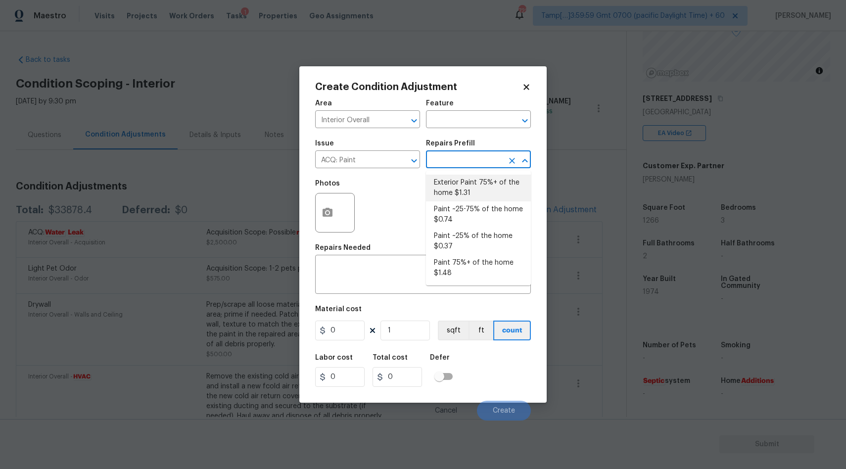
click at [486, 187] on li "Exterior Paint 75%+ of the home $1.31" at bounding box center [478, 188] width 105 height 27
type input "Acquisition"
type textarea "Acquisition Scope: 75%+ of the home exterior will likely require paint"
type input "1.31"
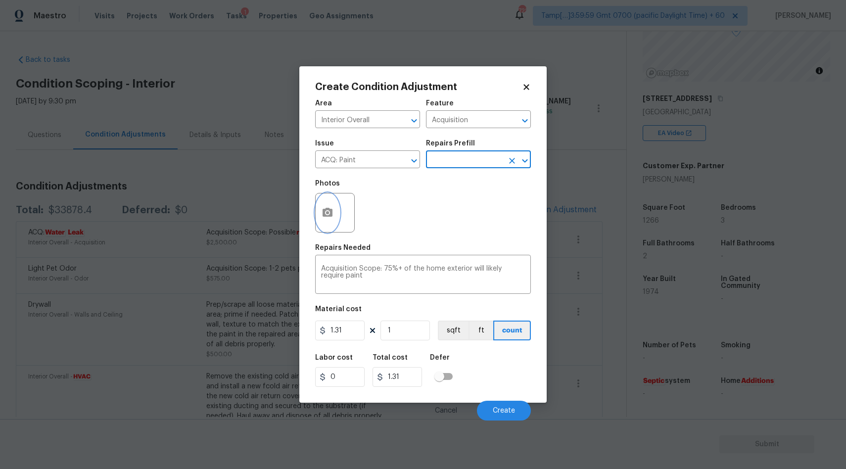
click at [330, 223] on button "button" at bounding box center [328, 213] width 24 height 39
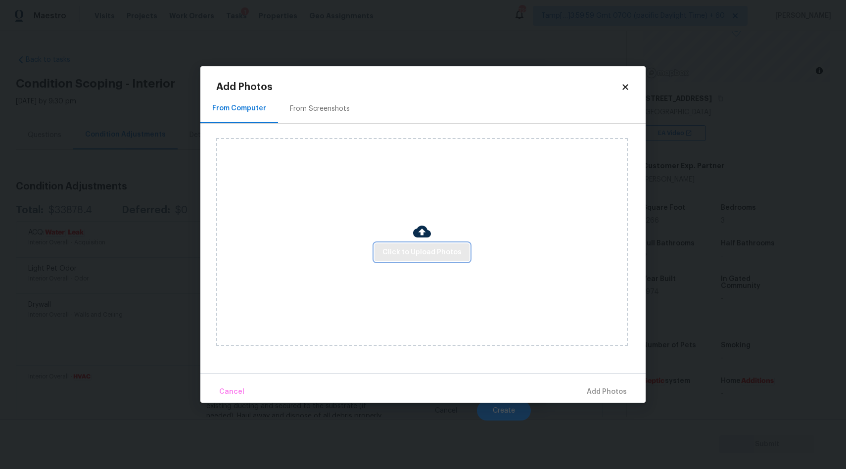
click at [418, 245] on button "Click to Upload Photos" at bounding box center [422, 253] width 95 height 18
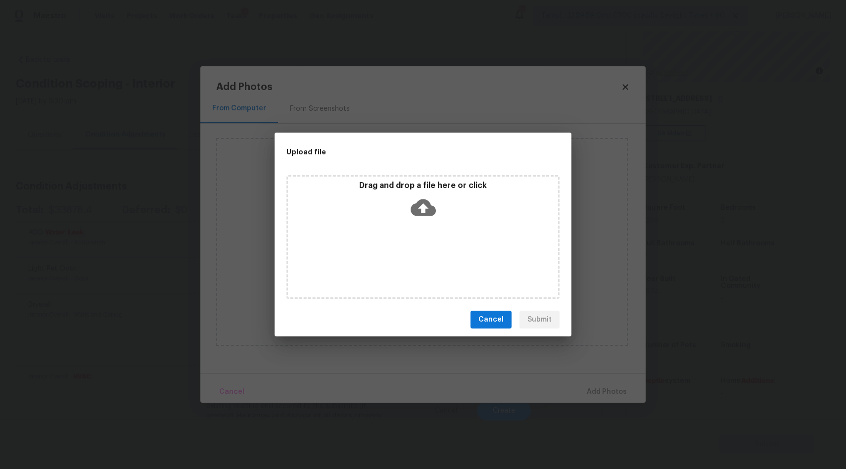
click at [423, 200] on icon at bounding box center [423, 207] width 25 height 17
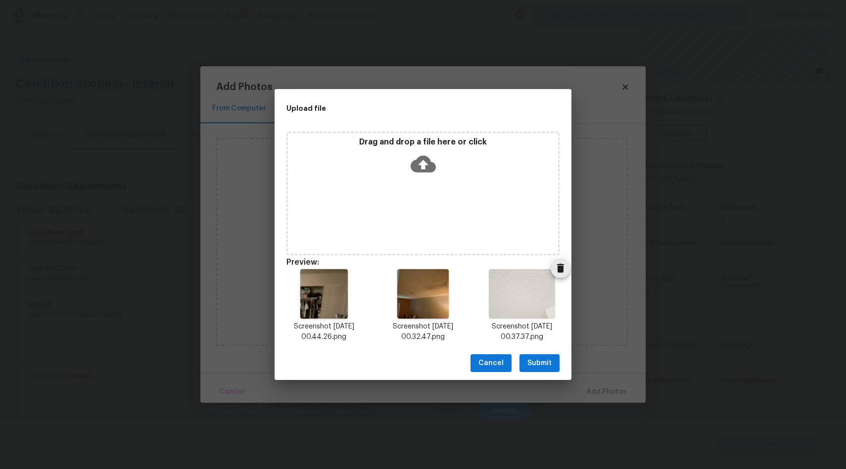
click at [564, 268] on icon "Delete" at bounding box center [561, 268] width 12 height 12
click at [423, 161] on icon at bounding box center [423, 163] width 25 height 25
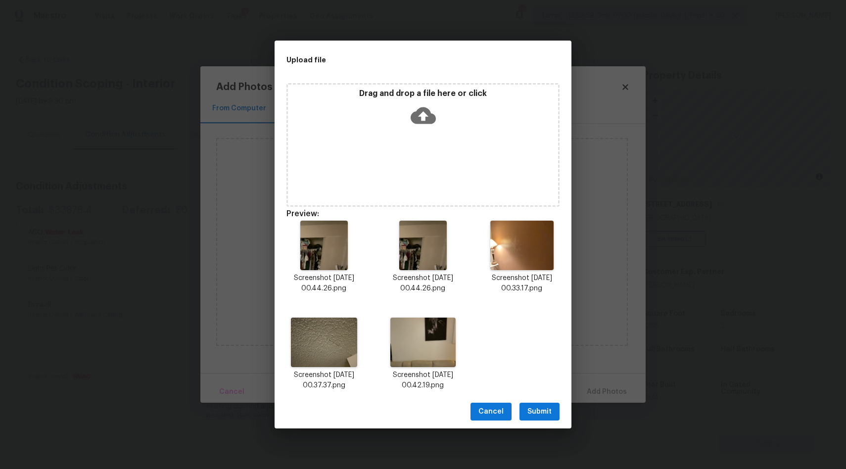
scroll to position [106, 0]
click at [361, 222] on icon "Delete" at bounding box center [362, 219] width 7 height 9
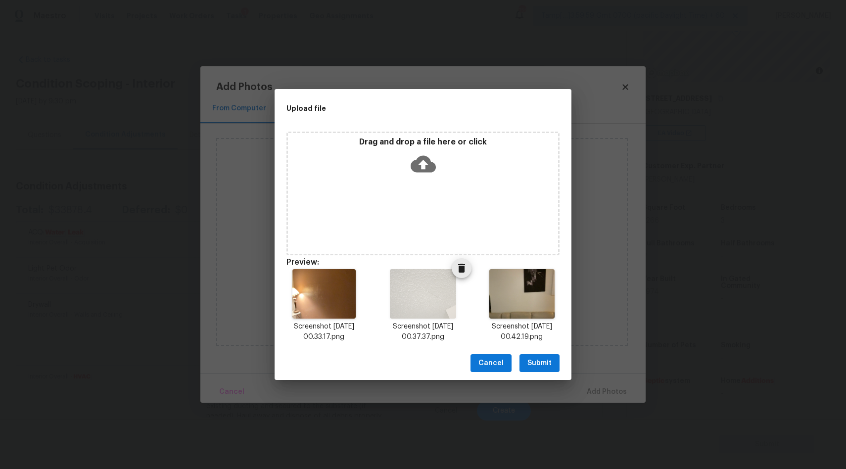
click at [461, 270] on icon "Delete" at bounding box center [461, 268] width 7 height 9
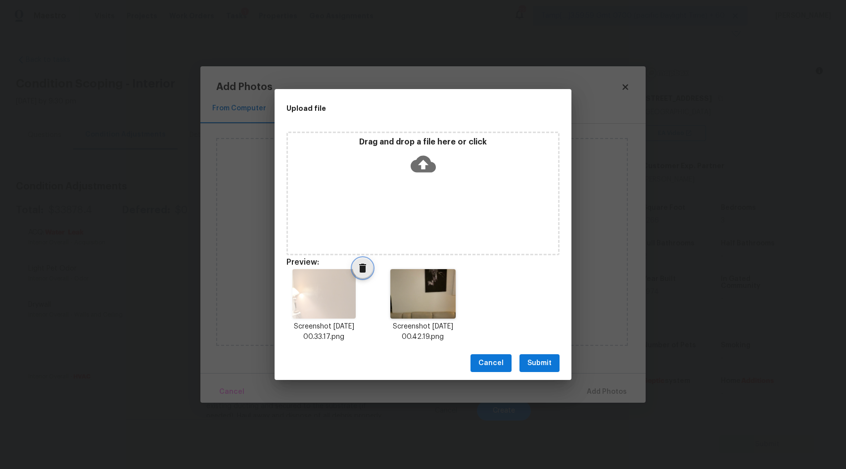
click at [360, 270] on icon "Delete" at bounding box center [362, 268] width 7 height 9
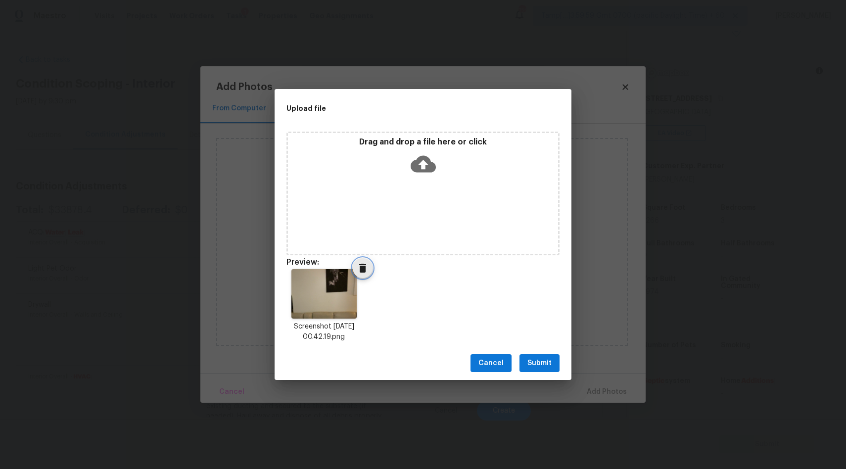
click at [360, 270] on icon "Delete" at bounding box center [362, 268] width 7 height 9
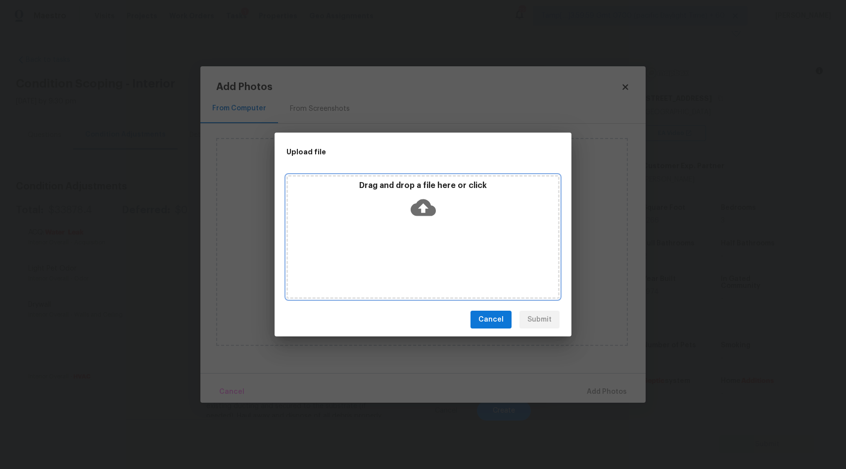
click at [426, 208] on icon at bounding box center [423, 207] width 25 height 17
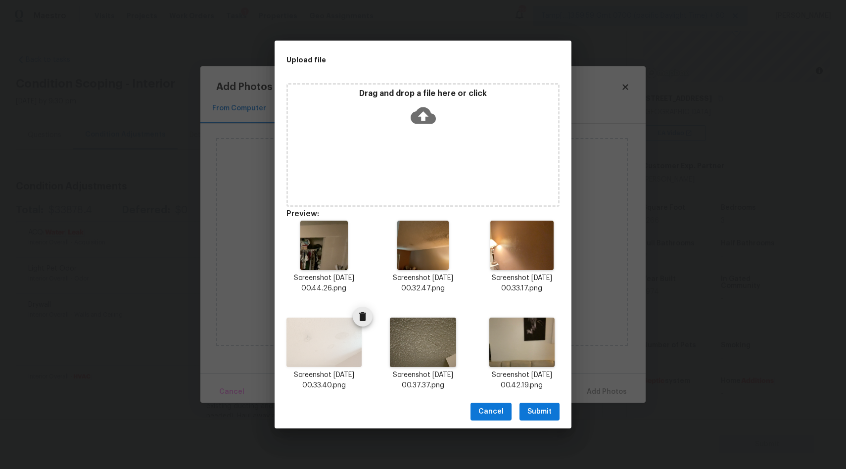
click at [361, 320] on icon "Delete" at bounding box center [362, 316] width 7 height 9
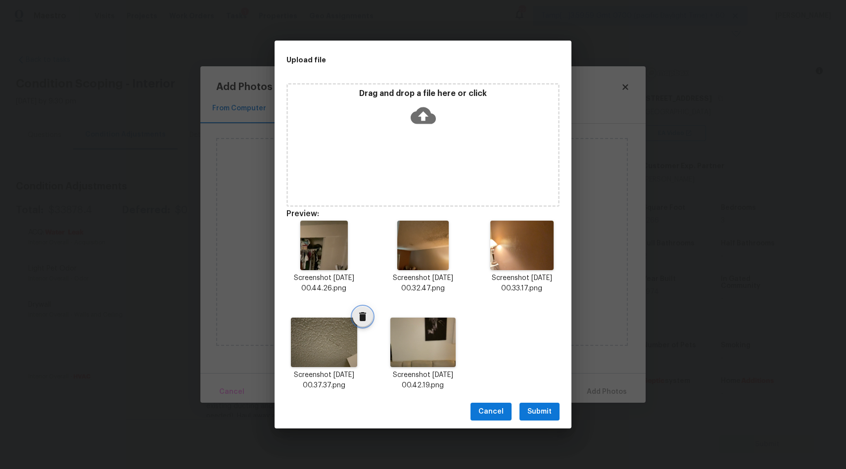
click at [361, 320] on icon "Delete" at bounding box center [362, 316] width 7 height 9
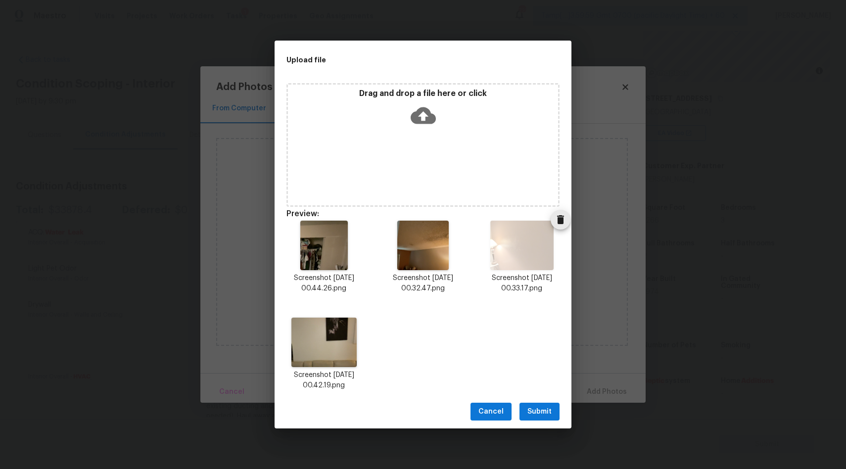
click at [558, 223] on icon "Delete" at bounding box center [560, 219] width 7 height 9
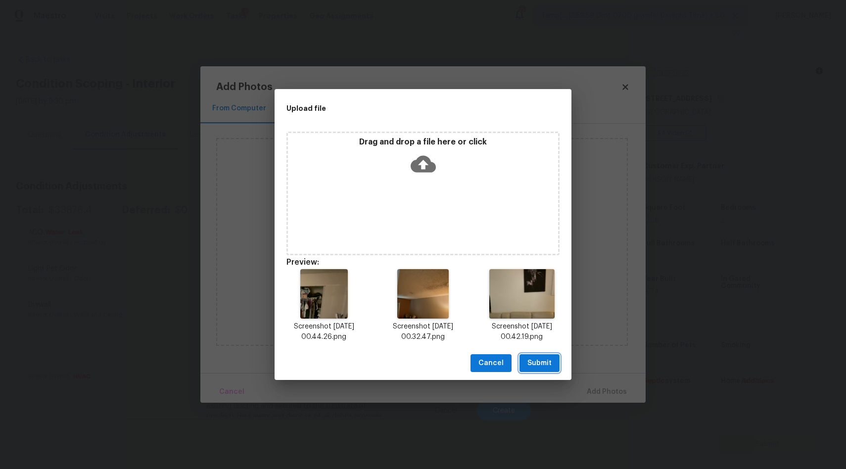
click at [539, 363] on span "Submit" at bounding box center [540, 363] width 24 height 12
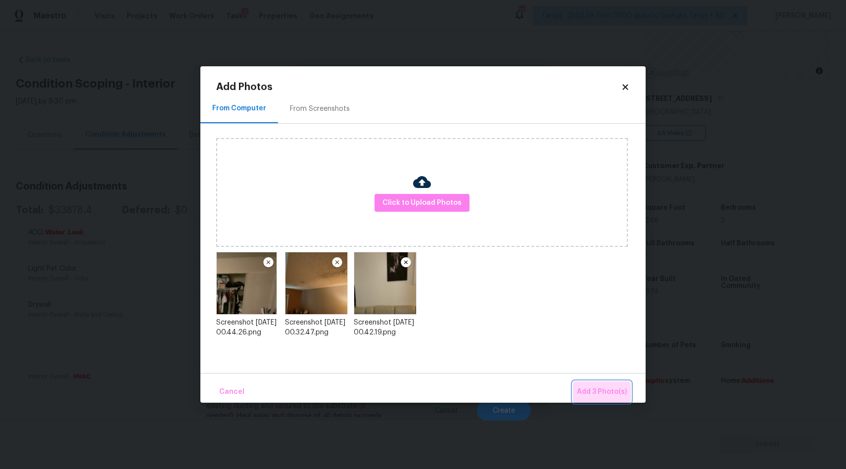
click at [597, 395] on span "Add 3 Photo(s)" at bounding box center [602, 392] width 50 height 12
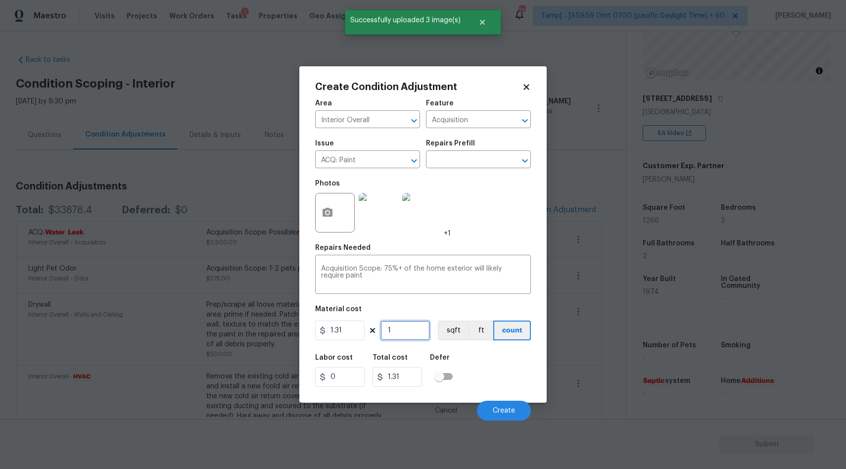
click at [403, 333] on input "1" at bounding box center [406, 331] width 50 height 20
type input "12"
type input "15.72"
type input "126"
type input "165.06"
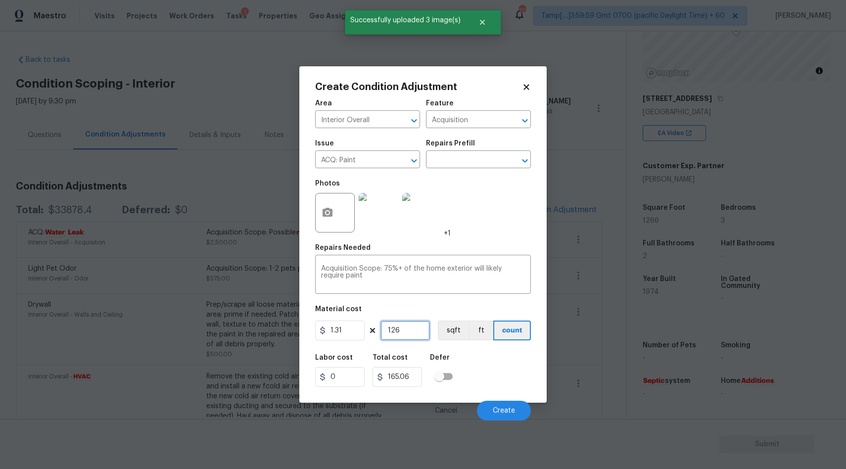
type input "1266"
type input "1658.46"
type input "1266"
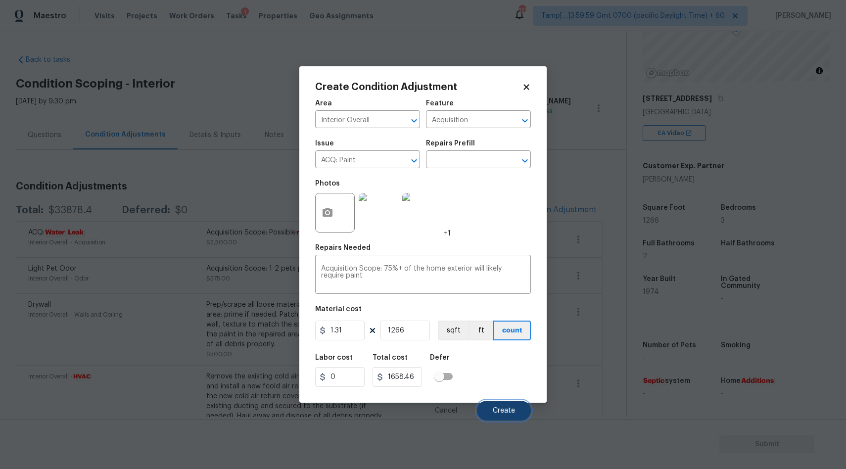
click at [503, 411] on span "Create" at bounding box center [504, 410] width 22 height 7
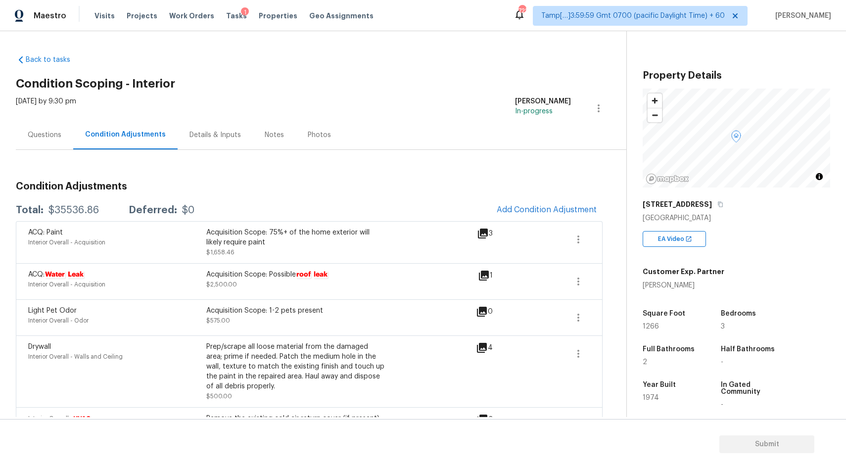
scroll to position [106, 0]
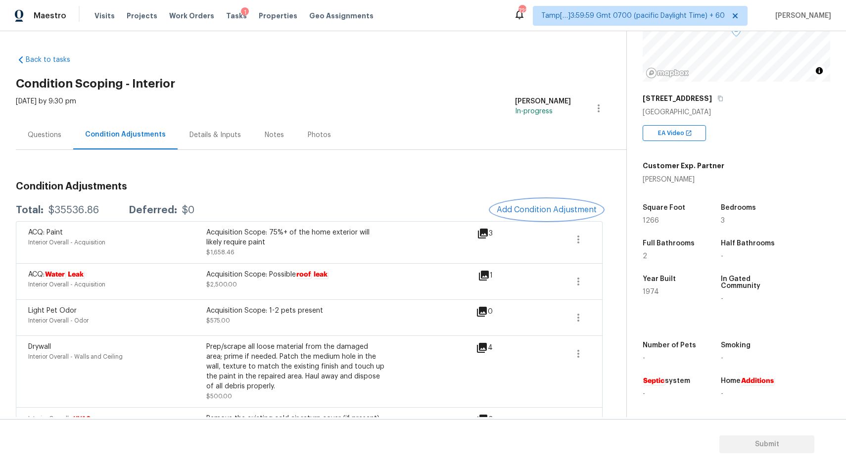
click at [555, 210] on span "Add Condition Adjustment" at bounding box center [547, 209] width 100 height 9
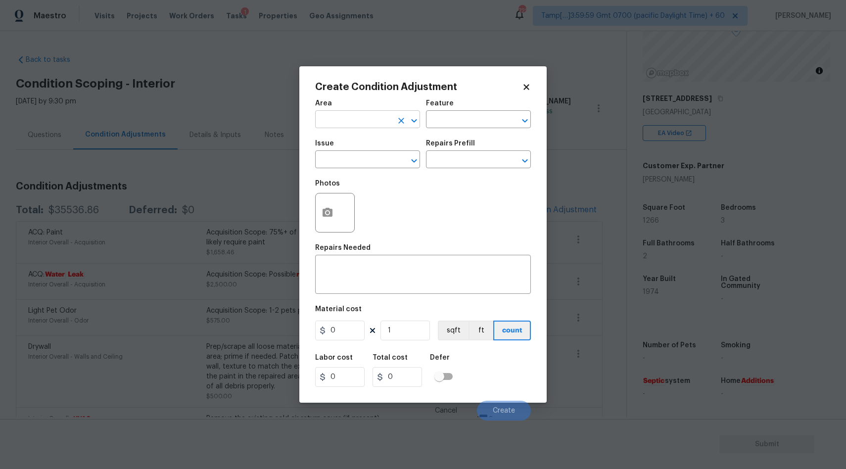
click at [398, 115] on button "Clear" at bounding box center [402, 121] width 14 height 14
click at [357, 115] on input "text" at bounding box center [353, 120] width 77 height 15
click at [375, 157] on li "Interior Overall" at bounding box center [367, 159] width 105 height 16
type input "Interior Overall"
click at [351, 163] on input "text" at bounding box center [353, 160] width 77 height 15
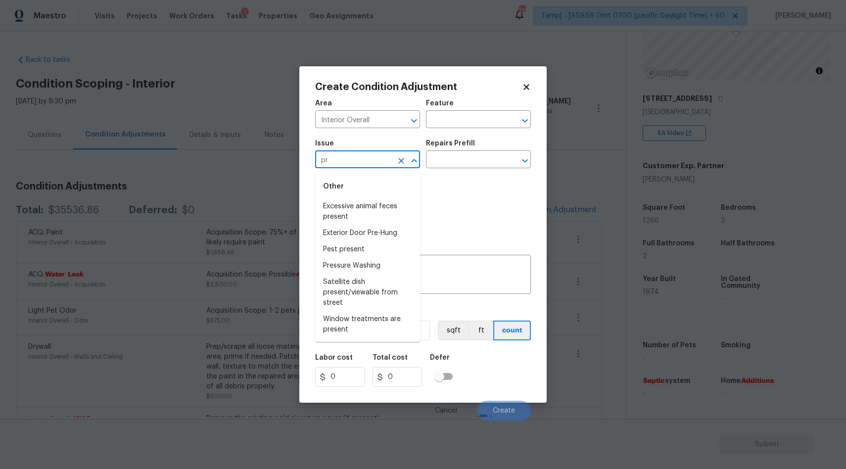
type input "p"
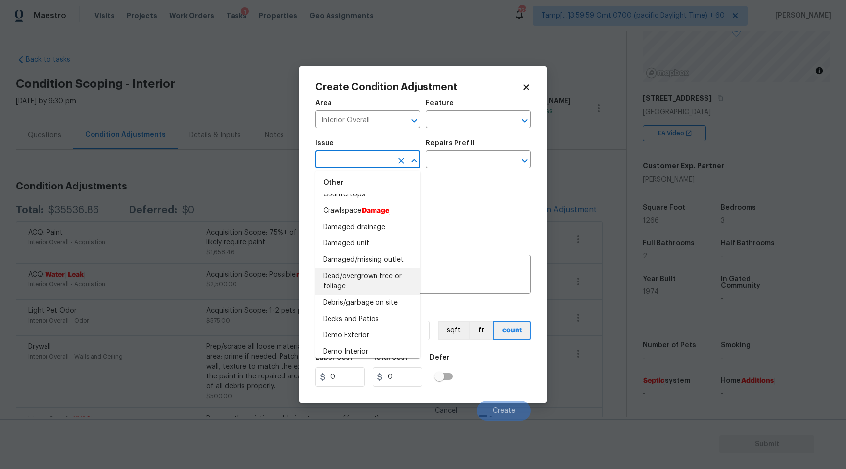
scroll to position [0, 0]
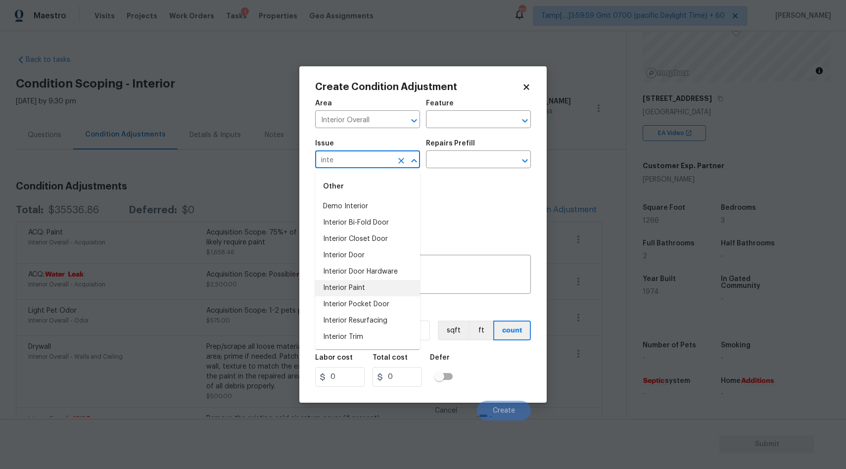
click at [348, 292] on li "Interior Paint" at bounding box center [367, 288] width 105 height 16
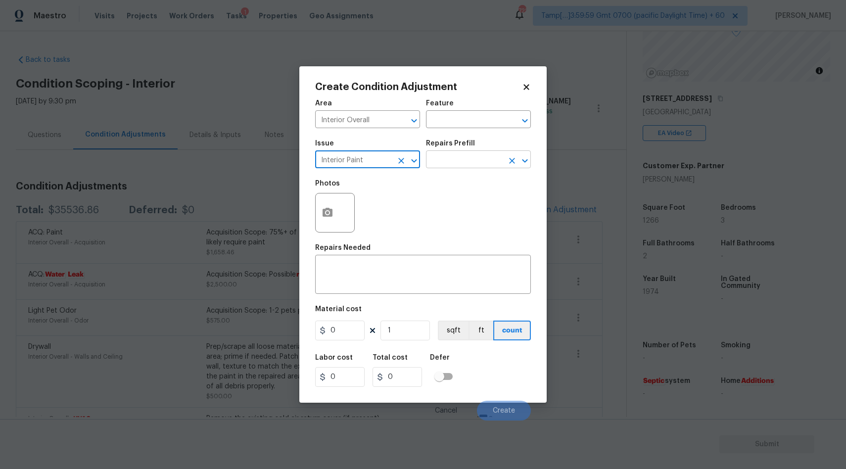
type input "Interior Paint"
click at [458, 159] on input "text" at bounding box center [464, 160] width 77 height 15
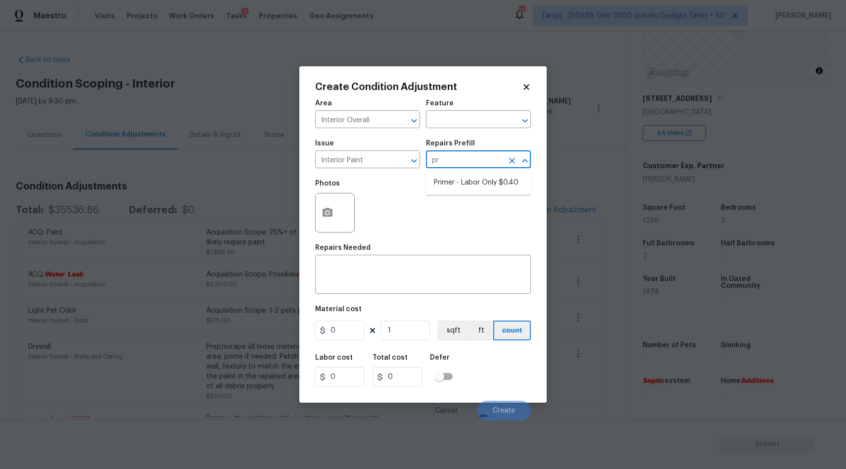
type input "pri"
click at [484, 185] on li "Primer - Labor Only $0.40" at bounding box center [478, 183] width 105 height 16
type input "Overall Paint"
type textarea "Interior primer - PRIMER PROVIDED BY OPENDOOR - All nails, screws, drywall anch…"
type input "0.4"
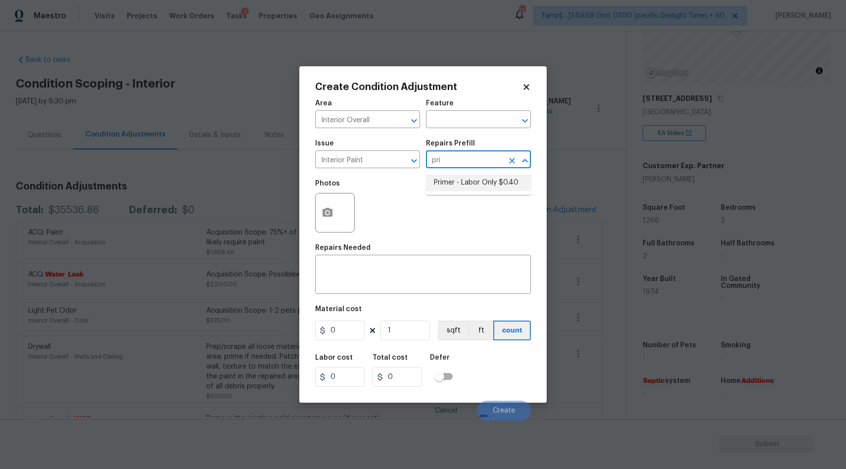
type input "0.4"
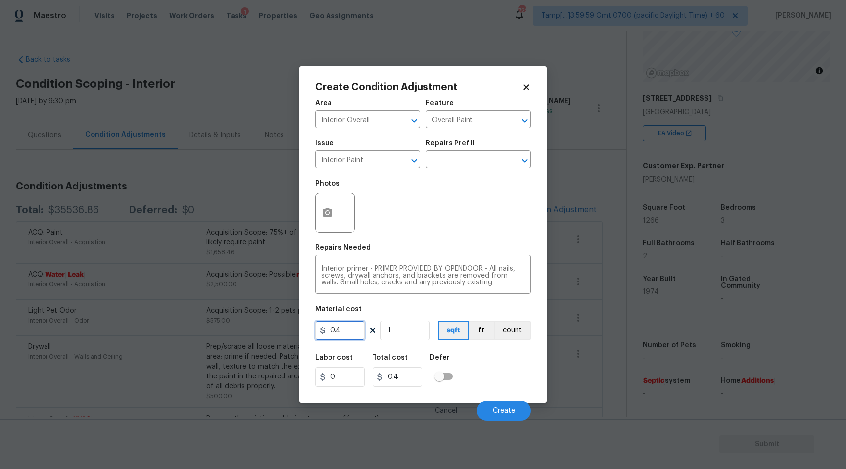
drag, startPoint x: 331, startPoint y: 331, endPoint x: 352, endPoint y: 331, distance: 21.3
click at [352, 331] on input "0.4" at bounding box center [340, 331] width 50 height 20
type input "2000"
click at [500, 416] on button "Create" at bounding box center [504, 411] width 54 height 20
type input "2000"
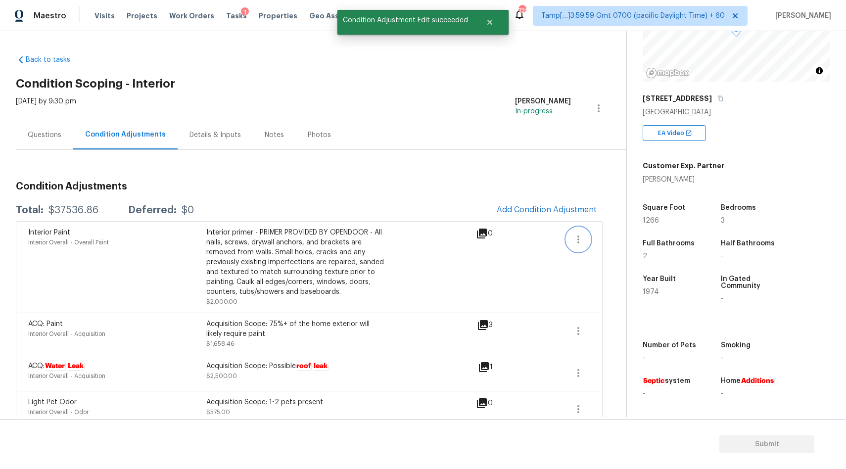
click at [579, 238] on icon "button" at bounding box center [579, 240] width 12 height 12
click at [617, 234] on div "Edit" at bounding box center [635, 238] width 77 height 10
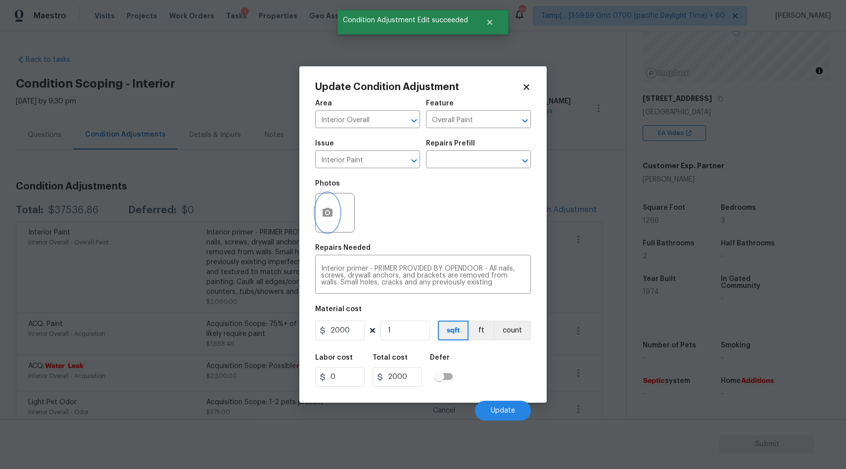
click at [327, 209] on icon "button" at bounding box center [328, 212] width 10 height 9
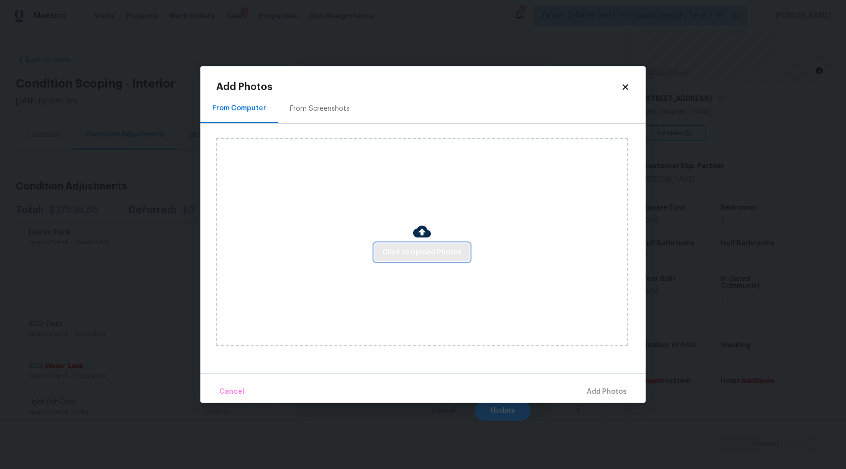
click at [425, 249] on span "Click to Upload Photos" at bounding box center [422, 253] width 79 height 12
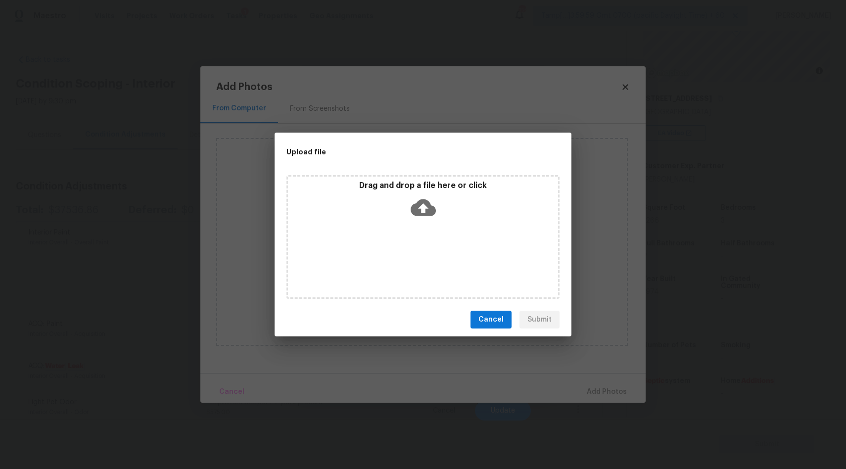
click at [423, 208] on icon at bounding box center [423, 207] width 25 height 25
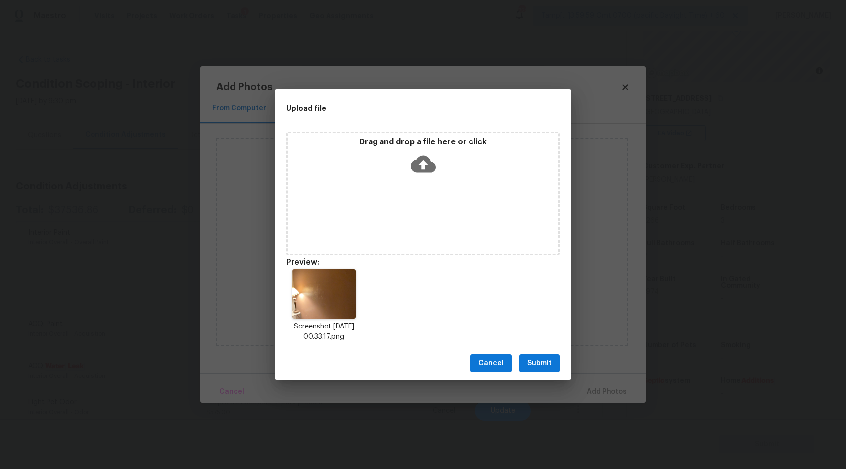
click at [530, 358] on span "Submit" at bounding box center [540, 363] width 24 height 12
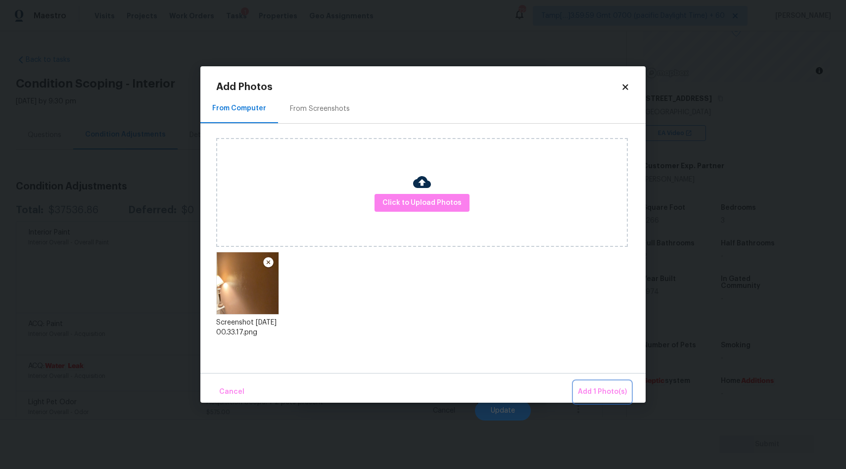
click at [613, 392] on span "Add 1 Photo(s)" at bounding box center [602, 392] width 49 height 12
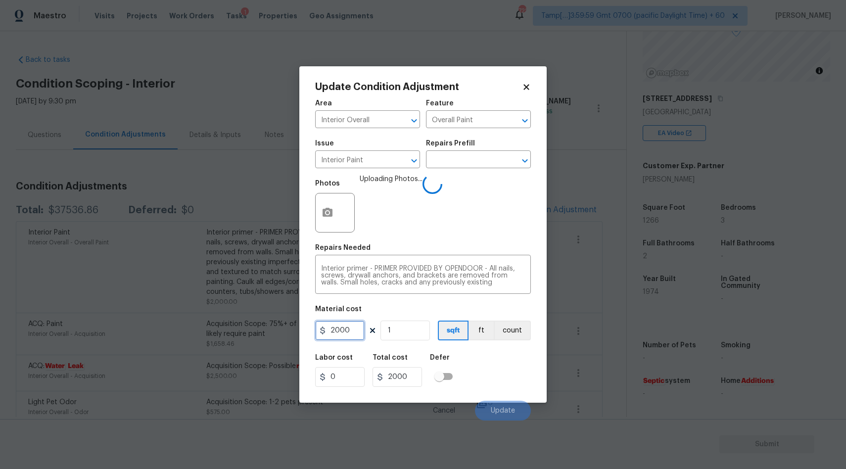
click at [352, 327] on input "2000" at bounding box center [340, 331] width 50 height 20
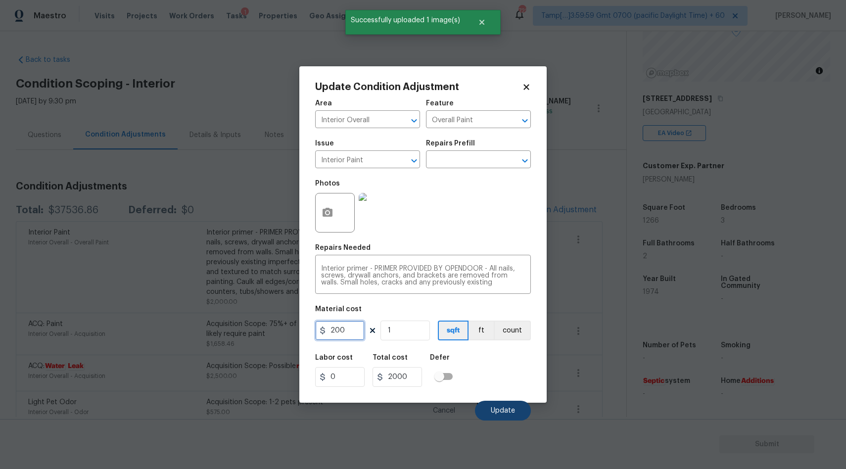
type input "200"
click at [501, 411] on span "Update" at bounding box center [503, 410] width 24 height 7
type input "200"
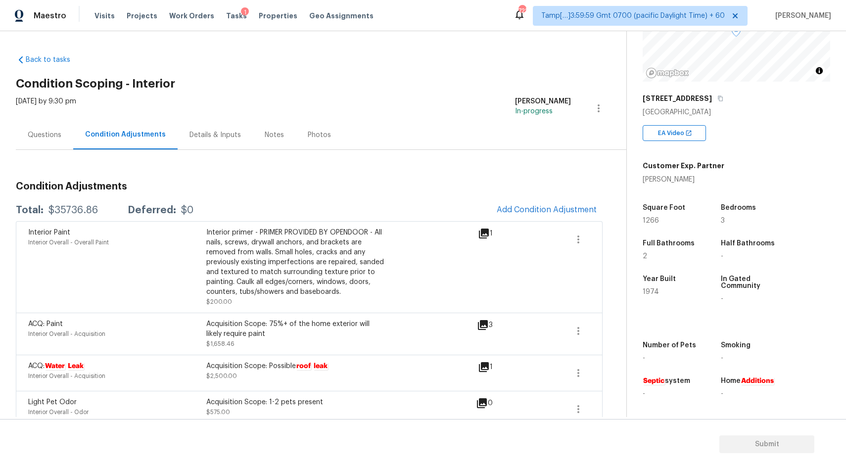
click at [49, 131] on div "Questions" at bounding box center [45, 135] width 34 height 10
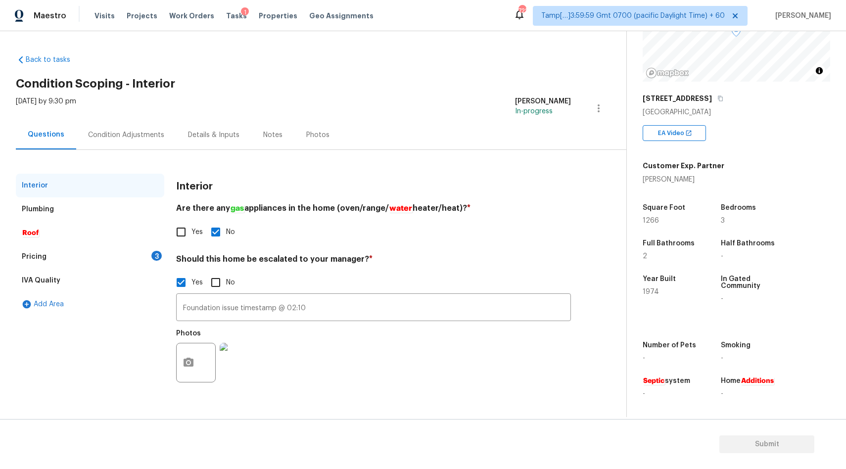
click at [86, 258] on div "Pricing 3" at bounding box center [90, 257] width 149 height 24
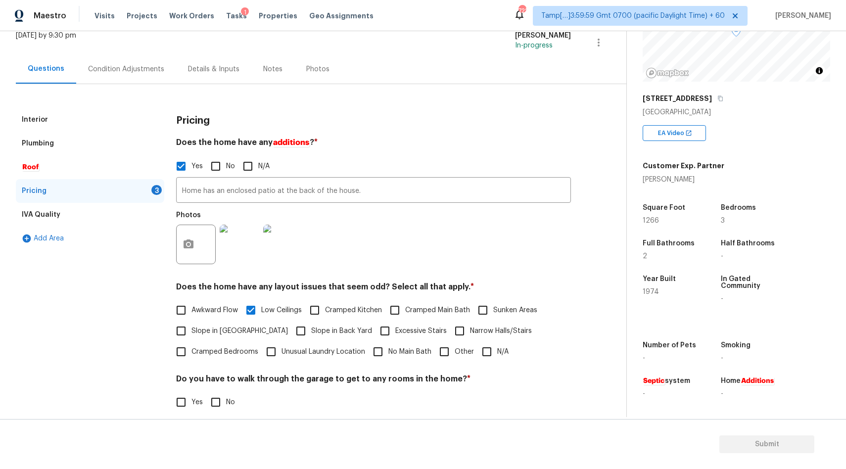
scroll to position [177, 0]
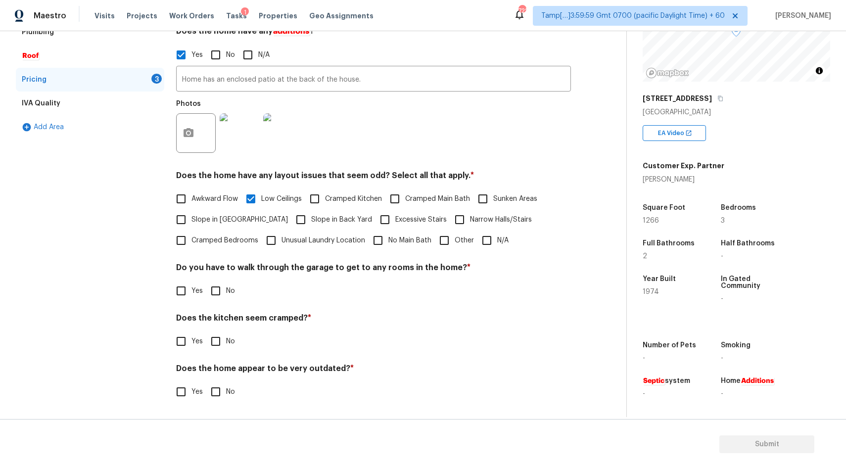
click at [222, 294] on input "No" at bounding box center [215, 291] width 21 height 21
checkbox input "true"
click at [218, 347] on input "No" at bounding box center [215, 341] width 21 height 21
checkbox input "true"
click at [216, 400] on input "No" at bounding box center [215, 392] width 21 height 21
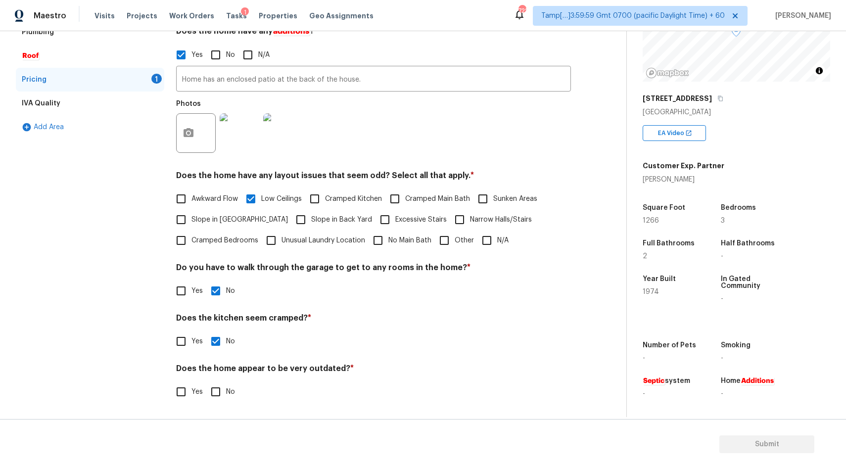
checkbox input "true"
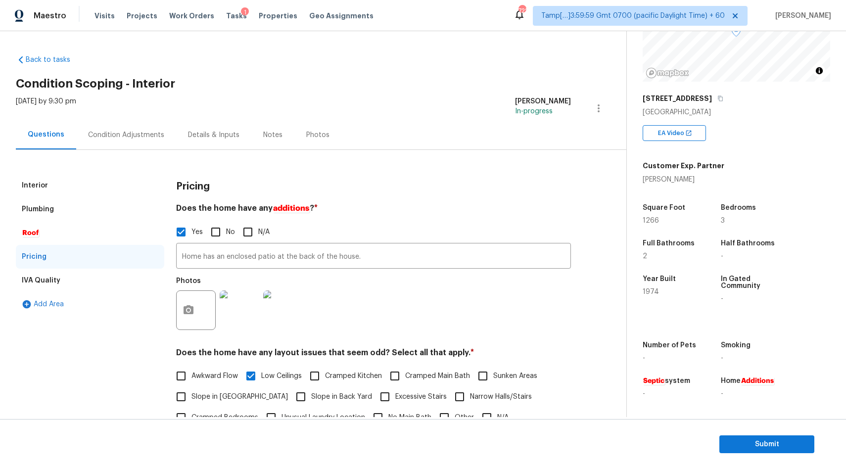
click at [81, 181] on div "Interior" at bounding box center [90, 186] width 149 height 24
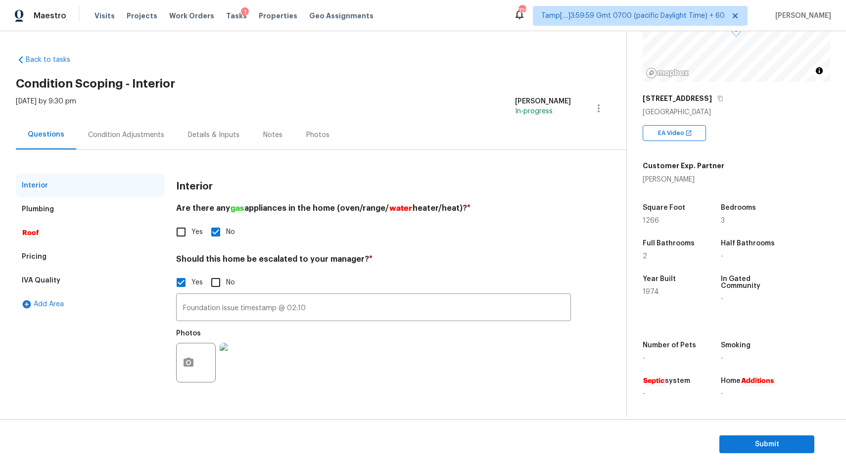
click at [306, 244] on div "Interior Are there any gas appliances in the home (oven/range/ water heater/hea…" at bounding box center [373, 287] width 395 height 227
click at [147, 142] on div "Condition Adjustments" at bounding box center [126, 134] width 100 height 29
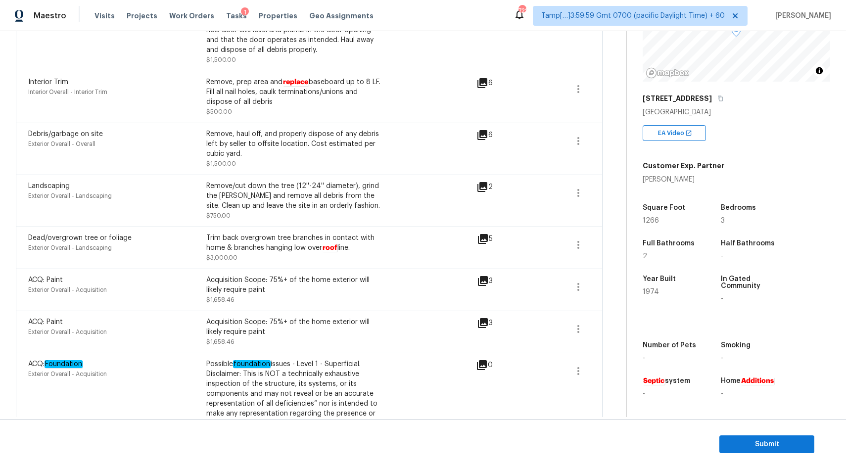
scroll to position [993, 0]
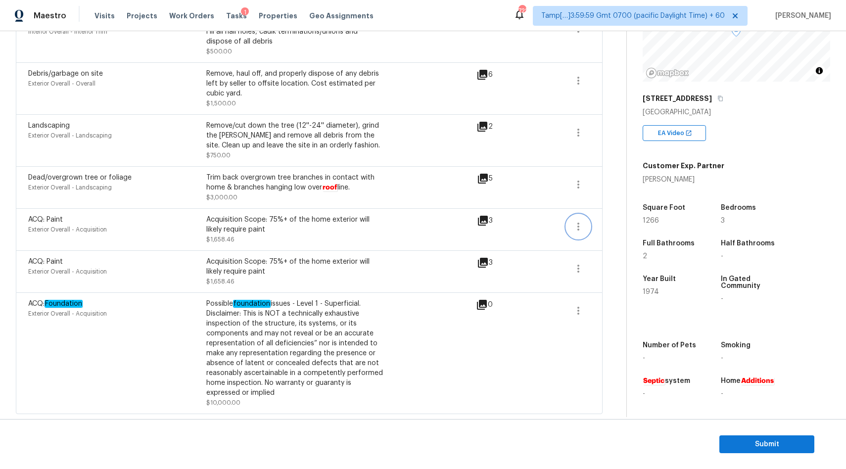
click at [579, 229] on icon "button" at bounding box center [579, 227] width 2 height 8
click at [602, 224] on div "Edit" at bounding box center [635, 224] width 77 height 10
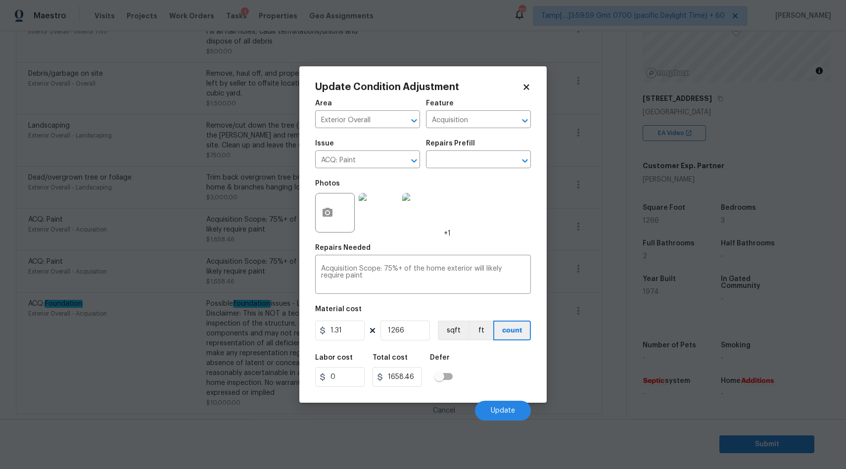
click at [529, 90] on icon at bounding box center [526, 86] width 5 height 5
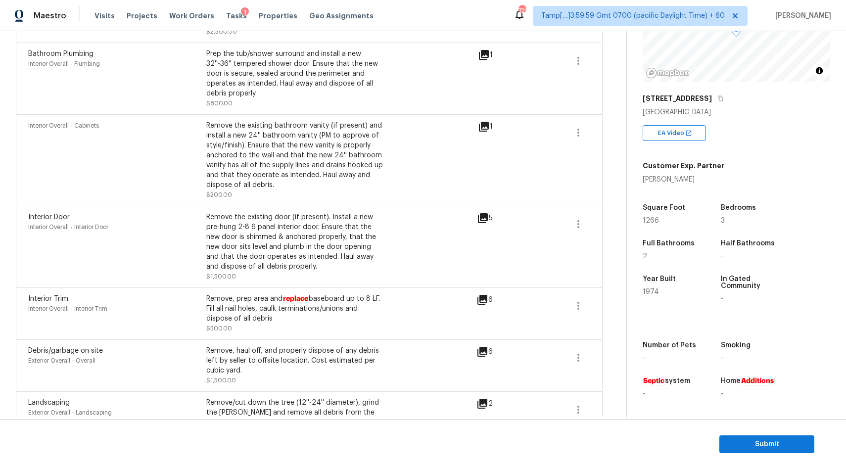
scroll to position [708, 0]
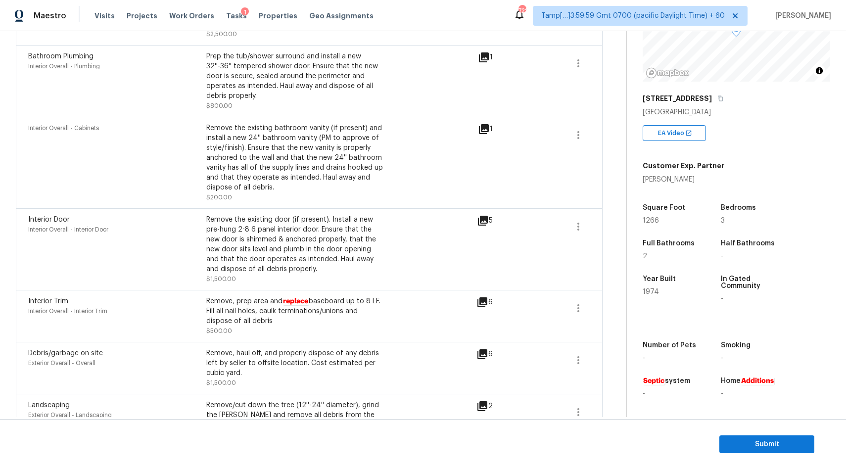
click at [270, 274] on div "Remove the existing door (if present). Install a new pre-hung 2-8 6 panel inter…" at bounding box center [295, 244] width 178 height 59
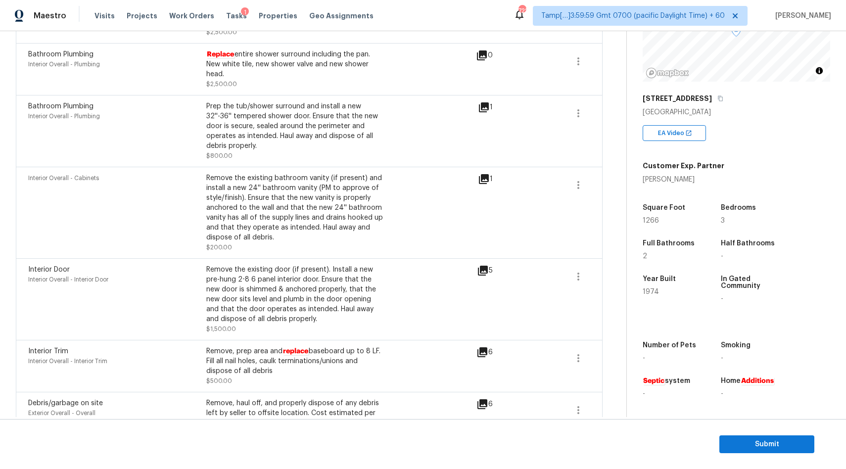
scroll to position [687, 0]
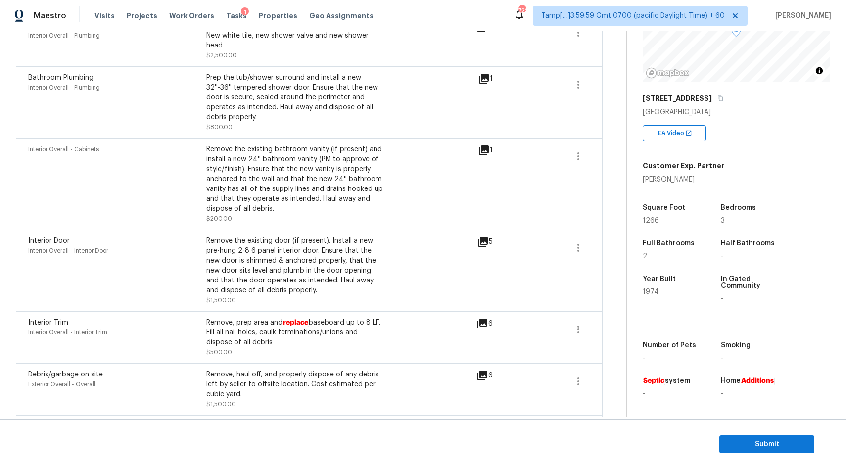
click at [485, 248] on icon at bounding box center [483, 242] width 12 height 12
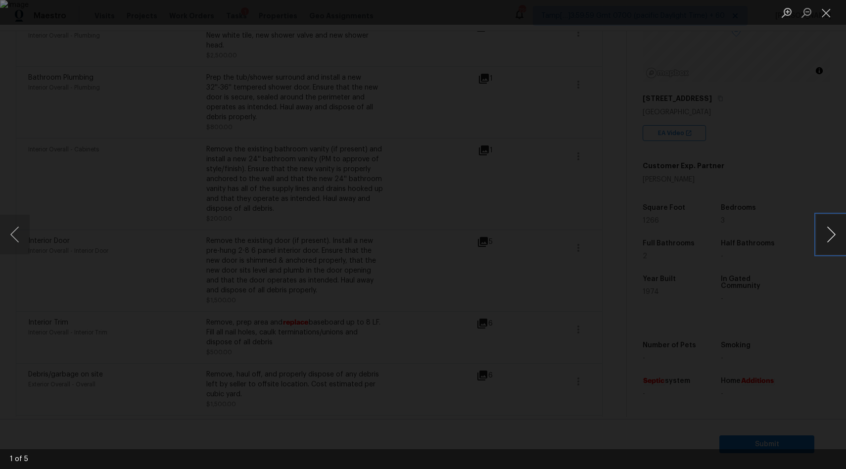
click at [835, 241] on button "Next image" at bounding box center [832, 235] width 30 height 40
click at [826, 14] on button "Close lightbox" at bounding box center [827, 12] width 20 height 17
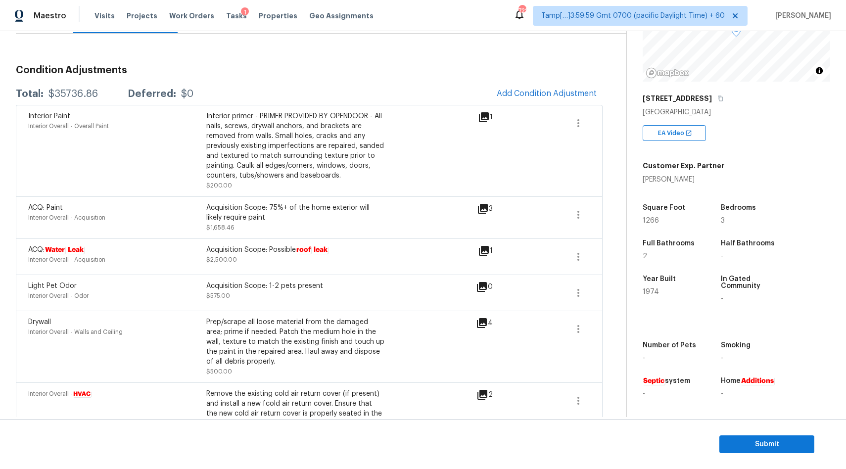
scroll to position [106, 0]
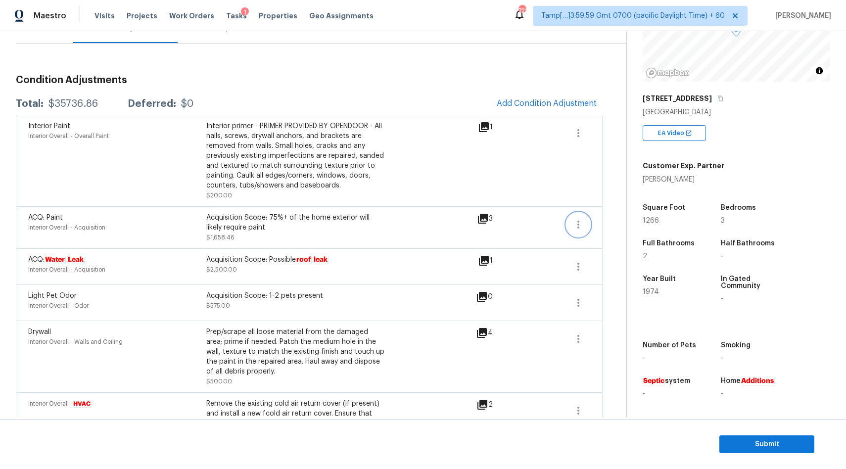
click at [575, 229] on icon "button" at bounding box center [579, 225] width 12 height 12
click at [615, 222] on div "Edit" at bounding box center [635, 223] width 77 height 10
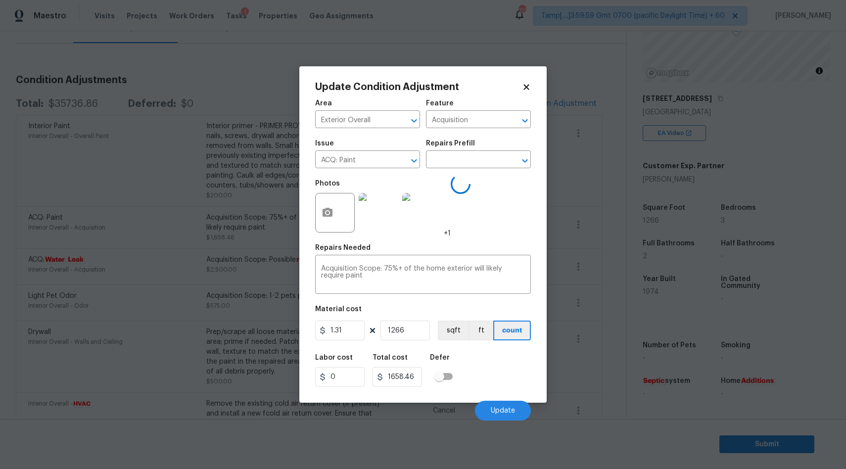
type input "Interior Overall"
click at [524, 160] on icon "Open" at bounding box center [525, 161] width 12 height 12
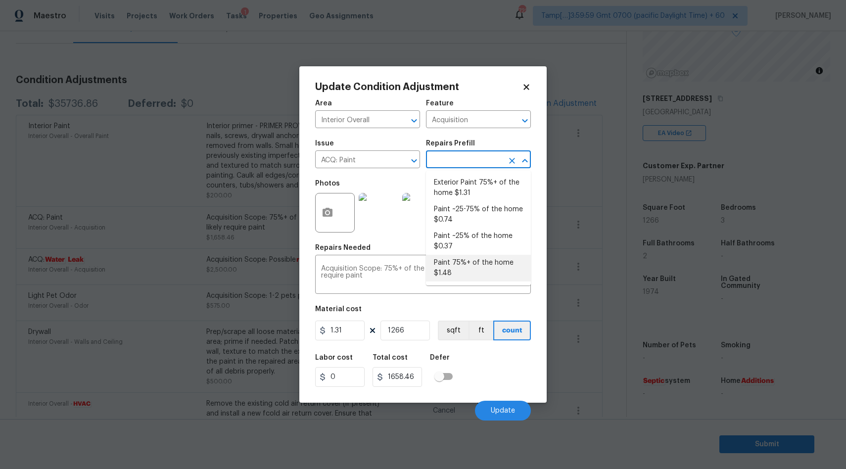
click at [454, 275] on li "Paint 75%+ of the home $1.48" at bounding box center [478, 268] width 105 height 27
type textarea "Acquisition Scope: 75%+ of the home will likely require interior paint"
type input "1.48"
type input "1873.68"
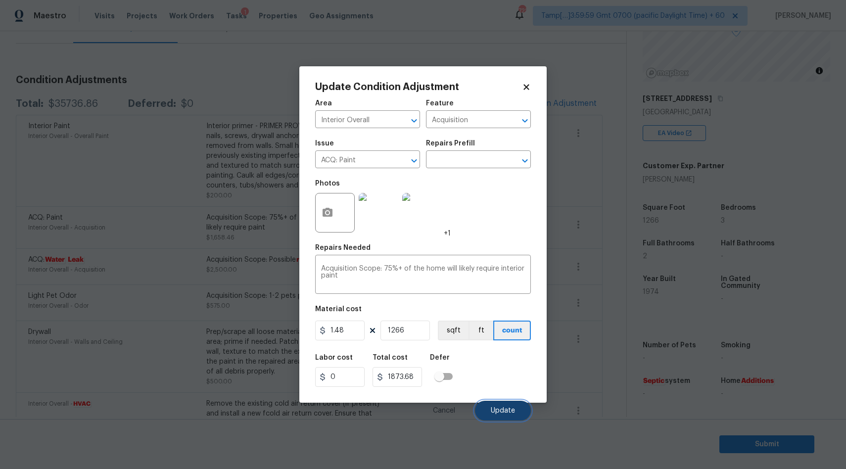
click at [506, 412] on span "Update" at bounding box center [503, 410] width 24 height 7
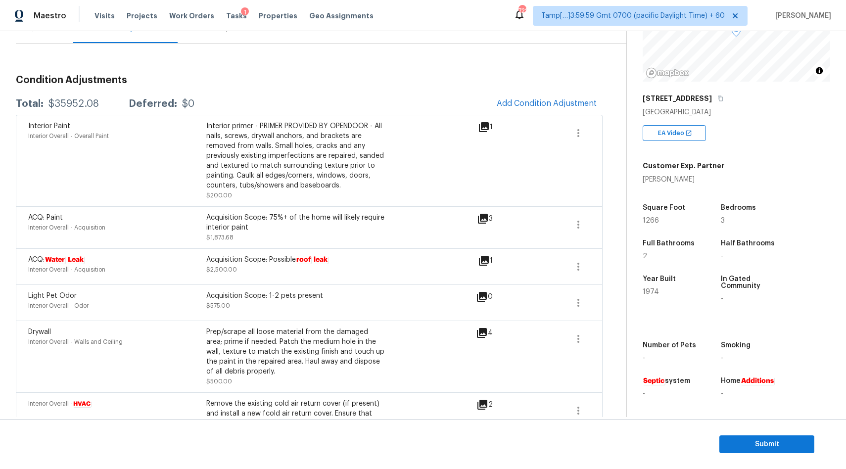
scroll to position [0, 0]
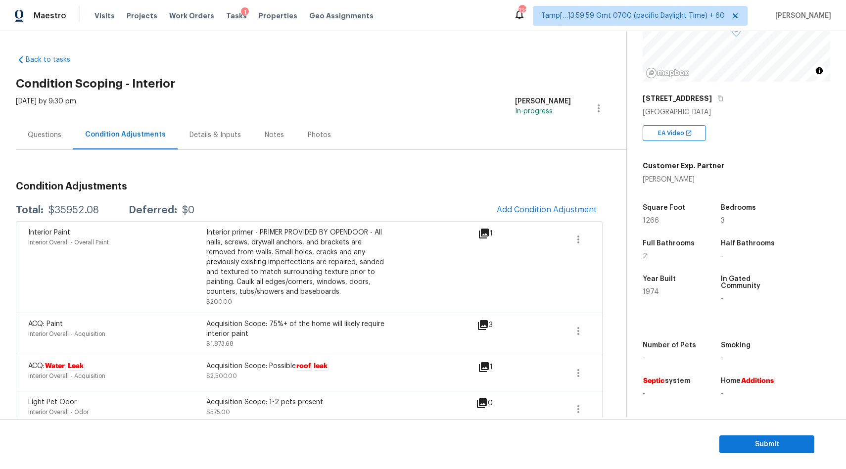
click at [39, 141] on div "Questions" at bounding box center [44, 134] width 57 height 29
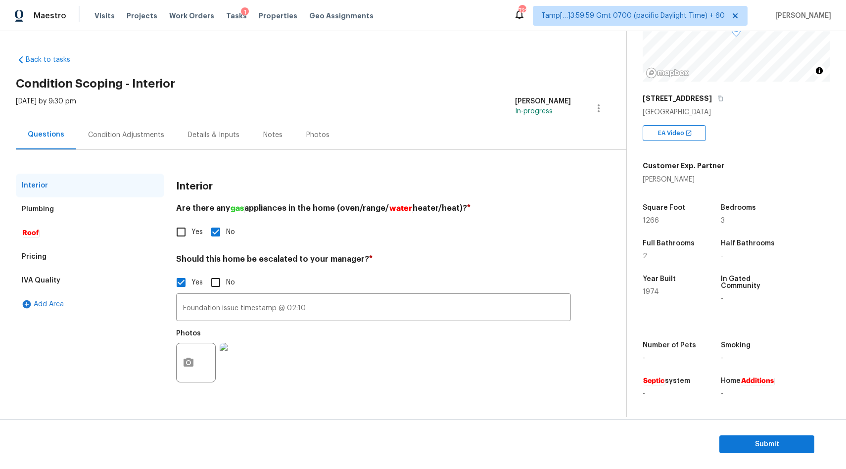
click at [125, 138] on div "Condition Adjustments" at bounding box center [126, 135] width 76 height 10
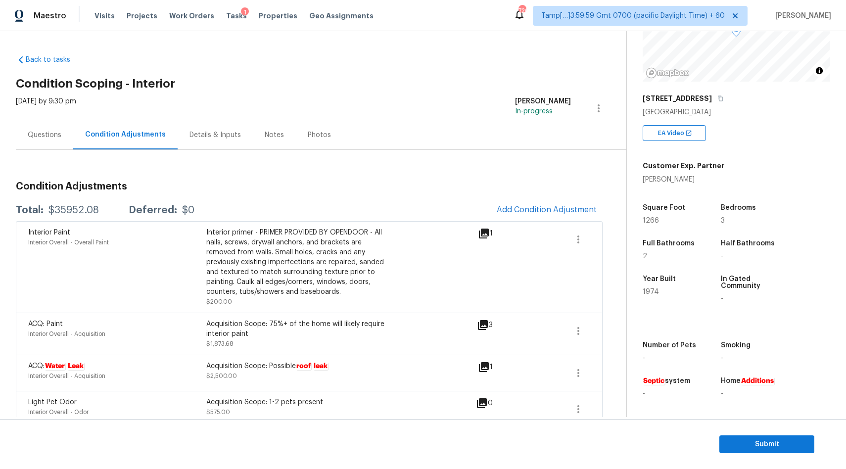
click at [49, 138] on div "Questions" at bounding box center [45, 135] width 34 height 10
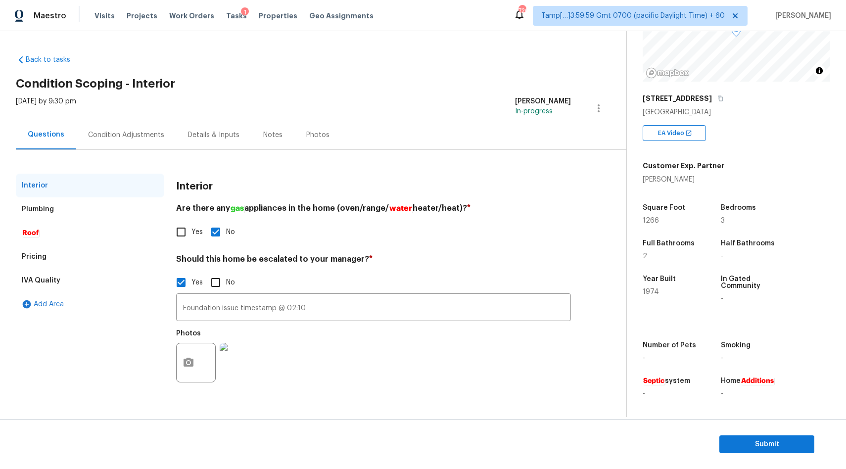
click at [43, 219] on div "Plumbing" at bounding box center [90, 210] width 149 height 24
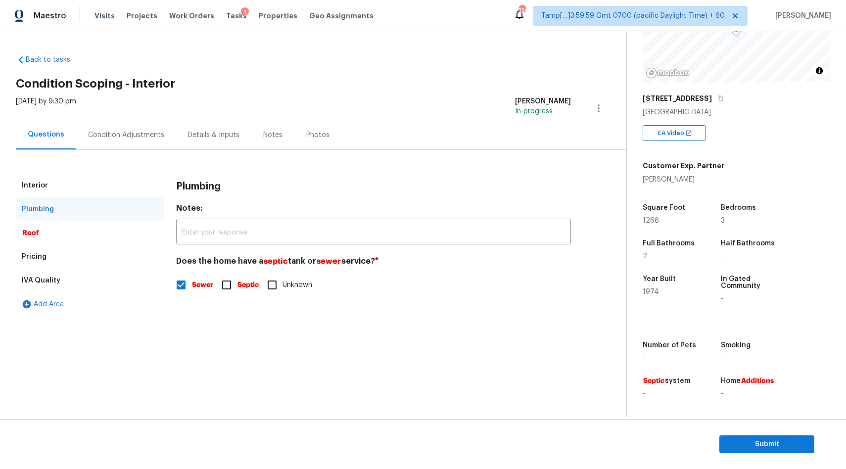
click at [37, 234] on em "Roof" at bounding box center [30, 233] width 17 height 8
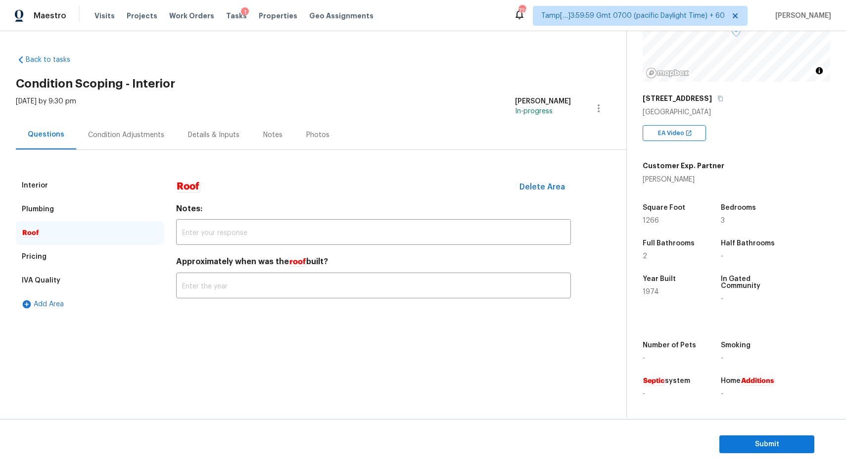
click at [47, 257] on div "Pricing" at bounding box center [90, 257] width 149 height 24
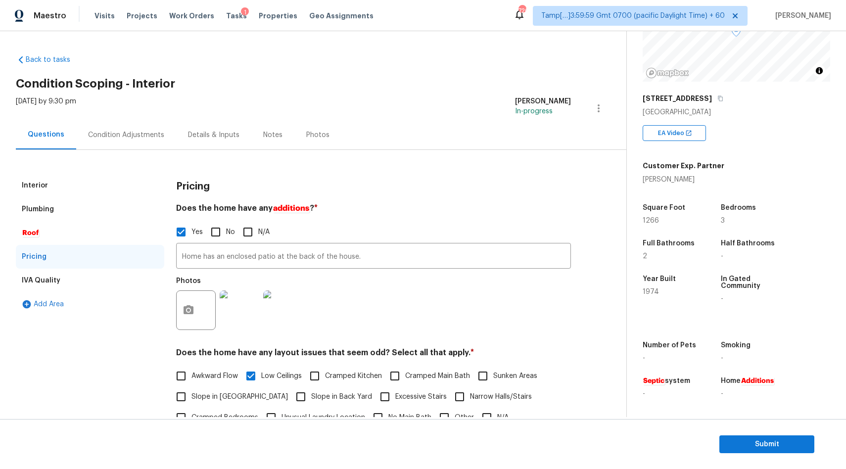
click at [48, 282] on div "IVA Quality" at bounding box center [41, 281] width 39 height 10
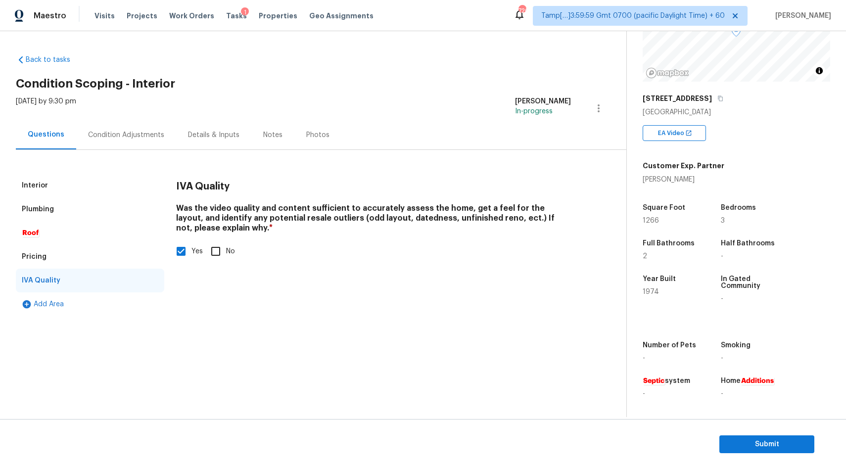
click at [114, 132] on div "Condition Adjustments" at bounding box center [126, 135] width 76 height 10
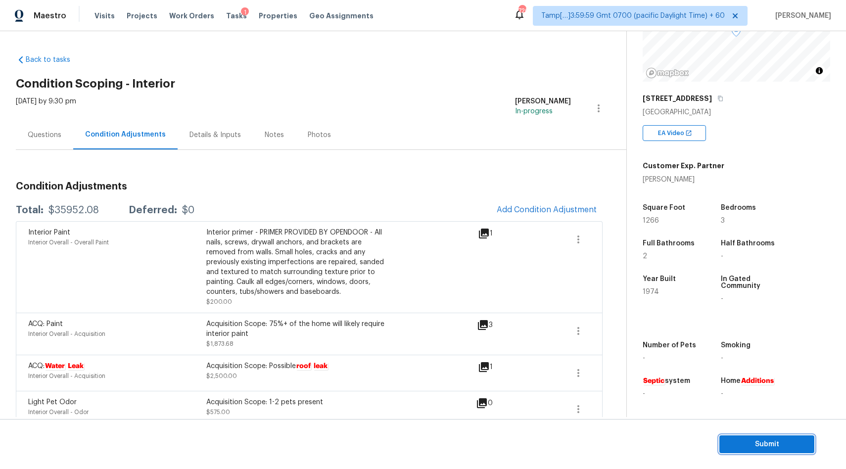
click at [752, 443] on span "Submit" at bounding box center [767, 445] width 79 height 12
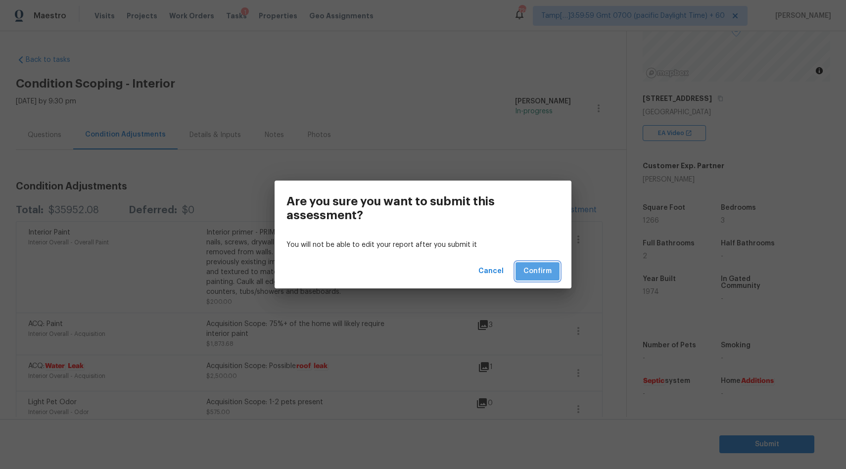
click at [535, 272] on span "Confirm" at bounding box center [538, 271] width 28 height 12
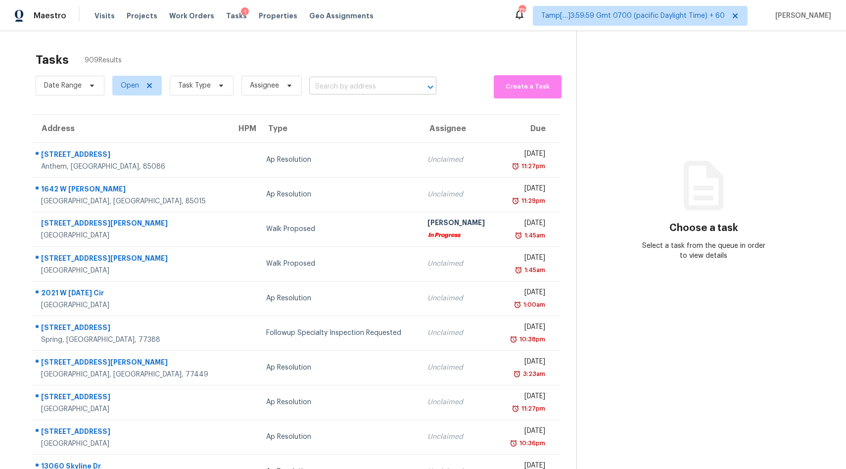
click at [338, 87] on input "text" at bounding box center [358, 86] width 99 height 15
type input "2612 fall"
click at [354, 115] on li "2612 Fallcreek St, Arlington, TX 76014" at bounding box center [370, 108] width 127 height 16
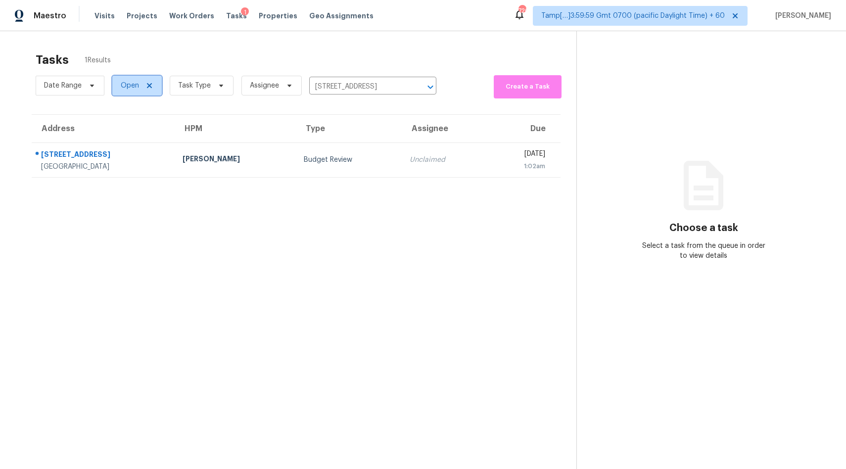
click at [123, 86] on span "Open" at bounding box center [130, 86] width 18 height 10
click at [130, 127] on label "Closed" at bounding box center [136, 128] width 36 height 10
click at [124, 127] on input "Closed" at bounding box center [121, 126] width 6 height 6
checkbox input "true"
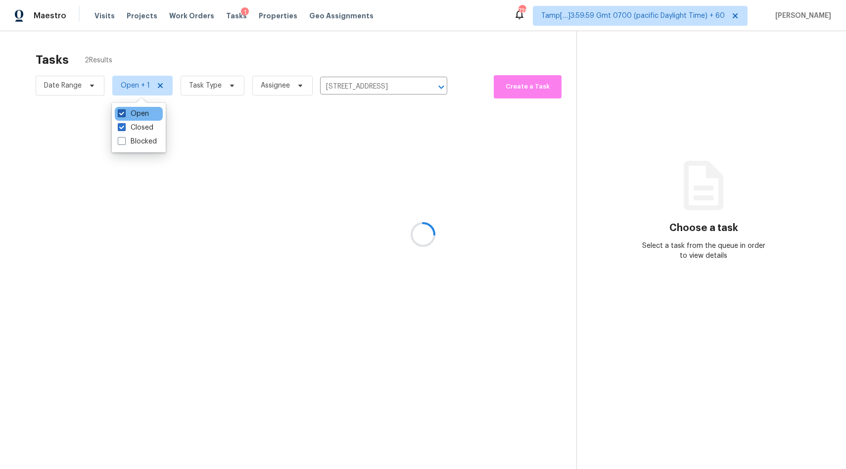
click at [131, 110] on label "Open" at bounding box center [133, 114] width 31 height 10
click at [124, 110] on input "Open" at bounding box center [121, 112] width 6 height 6
checkbox input "false"
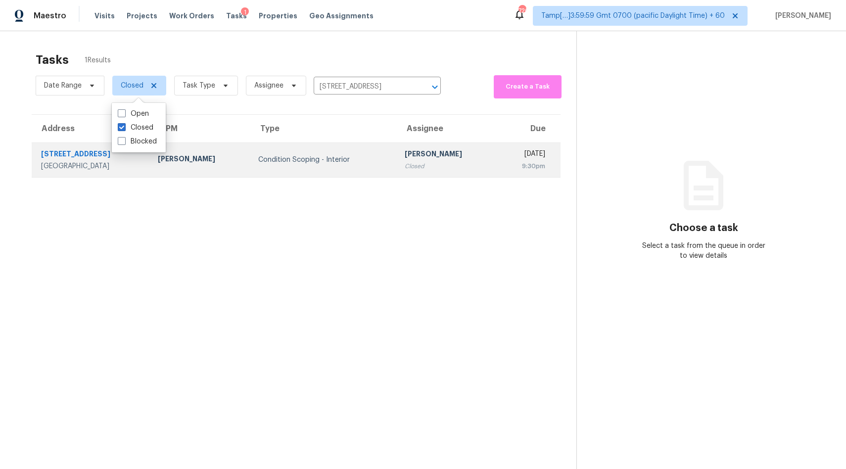
click at [257, 166] on td "Condition Scoping - Interior" at bounding box center [323, 160] width 147 height 35
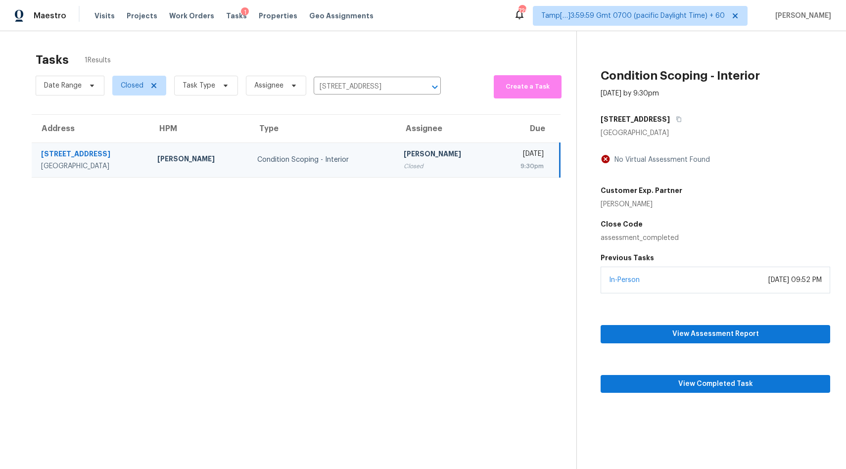
scroll to position [31, 0]
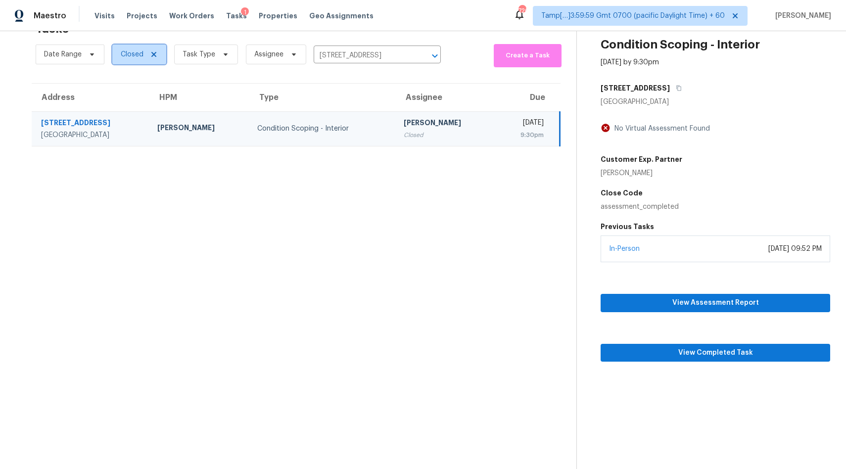
click at [135, 53] on span "Closed" at bounding box center [132, 55] width 23 height 10
click at [138, 93] on label "Open" at bounding box center [133, 97] width 31 height 10
click at [124, 93] on input "Open" at bounding box center [121, 95] width 6 height 6
checkbox input "true"
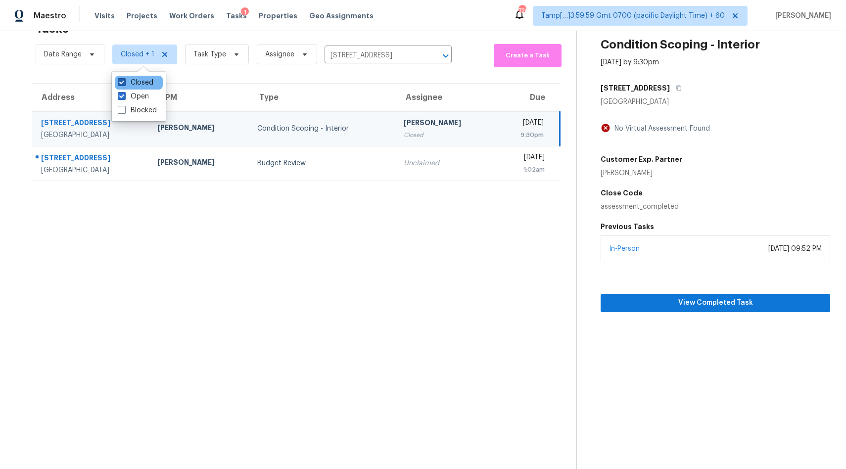
click at [134, 81] on label "Closed" at bounding box center [136, 83] width 36 height 10
click at [124, 81] on input "Closed" at bounding box center [121, 81] width 6 height 6
checkbox input "false"
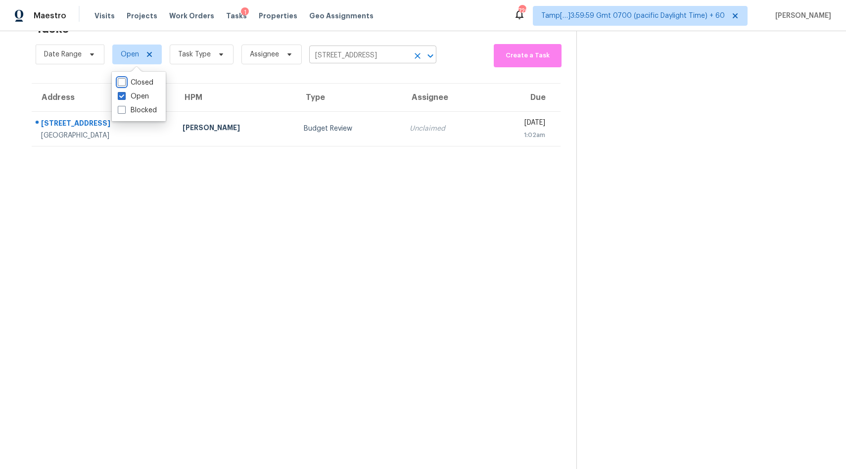
click at [415, 56] on icon "Clear" at bounding box center [418, 56] width 10 height 10
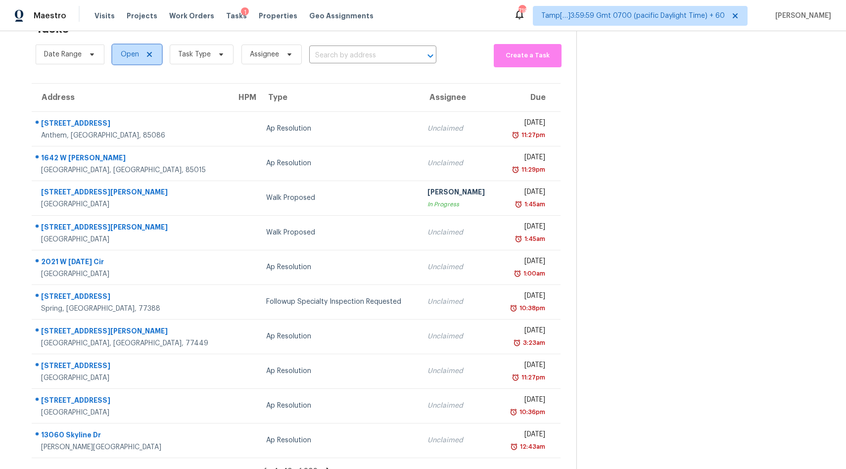
click at [136, 56] on span "Open" at bounding box center [130, 55] width 18 height 10
click at [145, 90] on div "Closed" at bounding box center [139, 97] width 48 height 14
click at [133, 95] on label "Closed" at bounding box center [136, 97] width 36 height 10
click at [124, 95] on input "Closed" at bounding box center [121, 95] width 6 height 6
checkbox input "true"
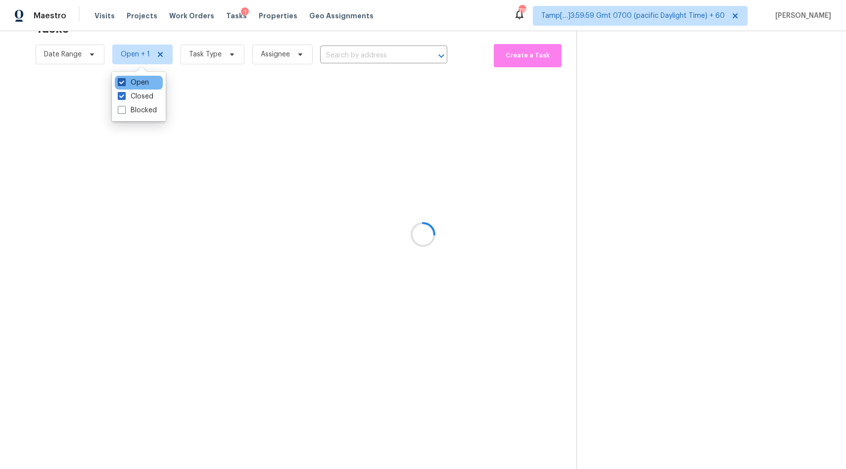
click at [128, 85] on label "Open" at bounding box center [133, 83] width 31 height 10
click at [124, 84] on input "Open" at bounding box center [121, 81] width 6 height 6
checkbox input "false"
click at [353, 54] on div at bounding box center [423, 234] width 846 height 469
click at [358, 53] on div at bounding box center [423, 234] width 846 height 469
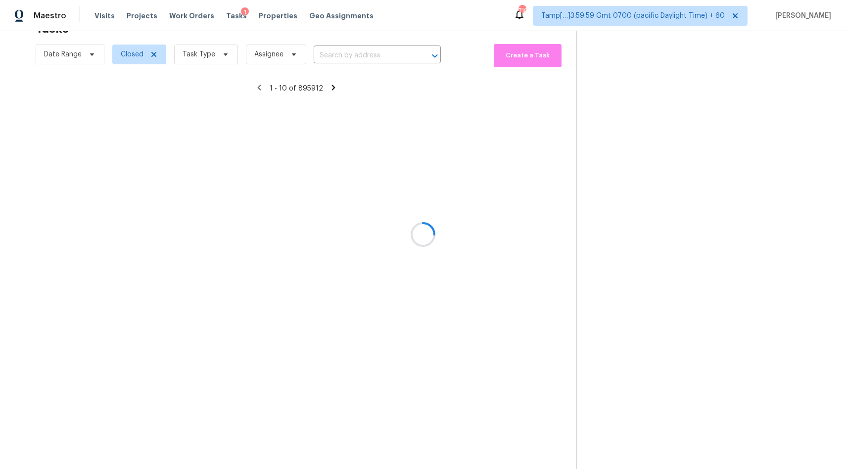
click at [347, 56] on div at bounding box center [423, 234] width 846 height 469
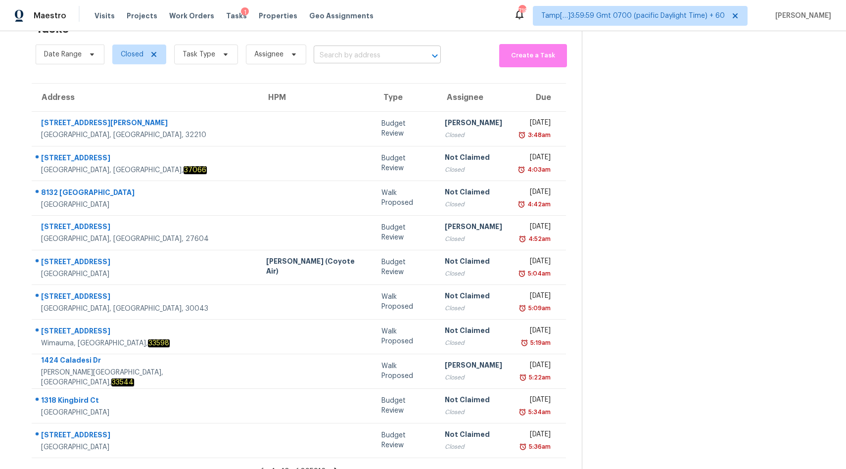
click at [350, 55] on input "text" at bounding box center [363, 55] width 99 height 15
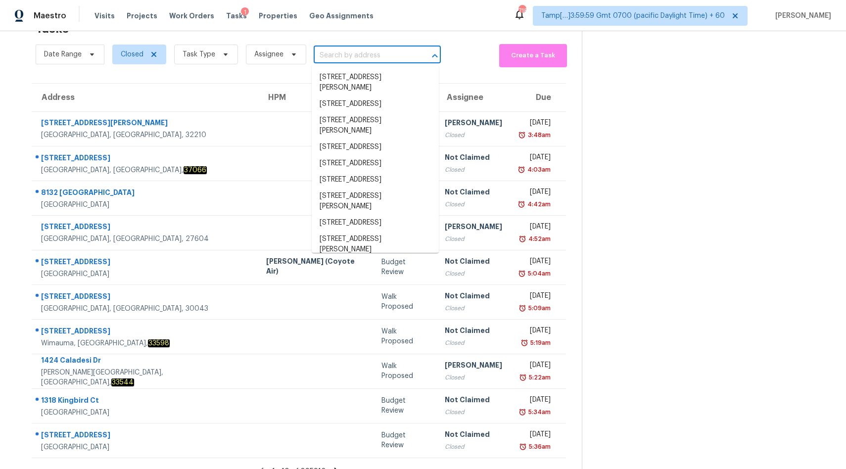
paste input "2612 Fallcreek St, Arlington, TX 76014"
type input "2612 Fallcreek St, Arlington, TX 76014"
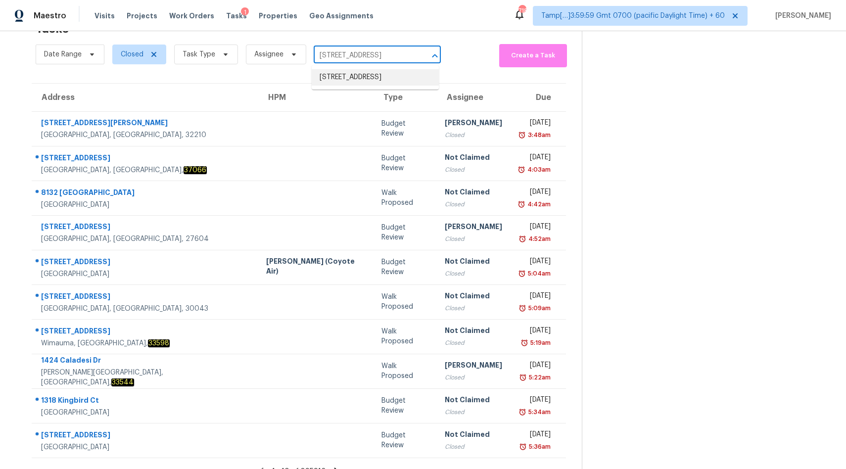
click at [353, 78] on li "2612 Fallcreek St, Arlington, TX 76014" at bounding box center [375, 77] width 127 height 16
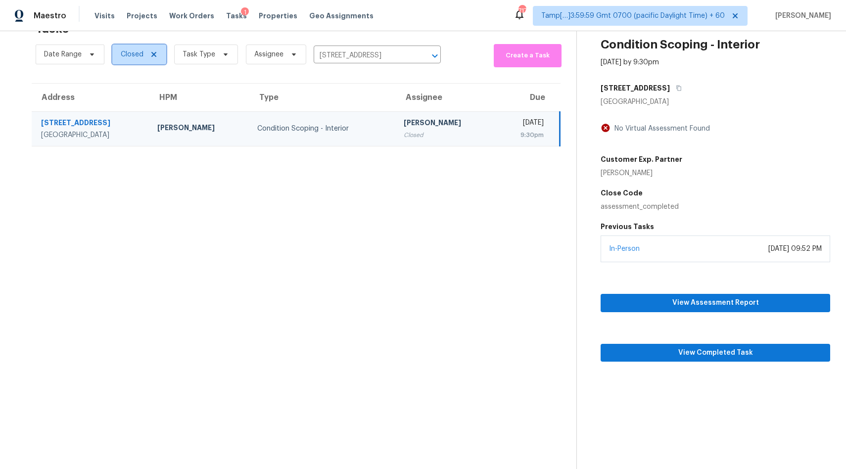
click at [125, 56] on span "Closed" at bounding box center [132, 55] width 23 height 10
click at [135, 101] on div "Open" at bounding box center [139, 97] width 48 height 14
click at [131, 98] on label "Open" at bounding box center [133, 97] width 31 height 10
click at [124, 98] on input "Open" at bounding box center [121, 95] width 6 height 6
checkbox input "true"
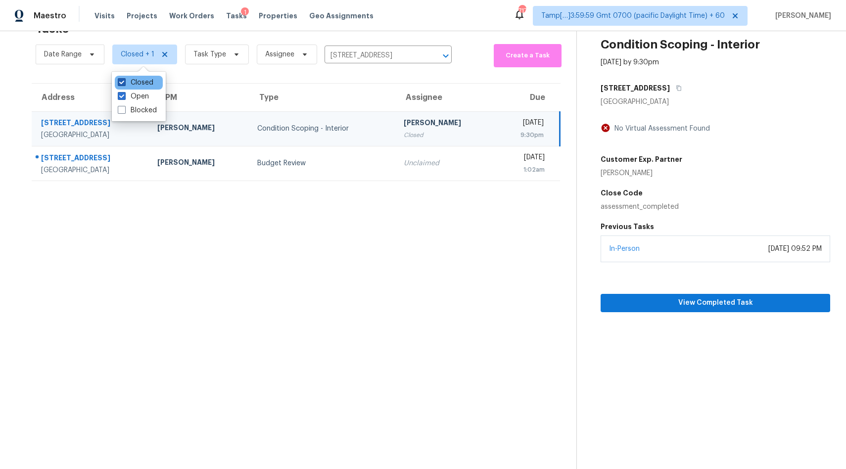
click at [145, 81] on label "Closed" at bounding box center [136, 83] width 36 height 10
click at [124, 81] on input "Closed" at bounding box center [121, 81] width 6 height 6
checkbox input "false"
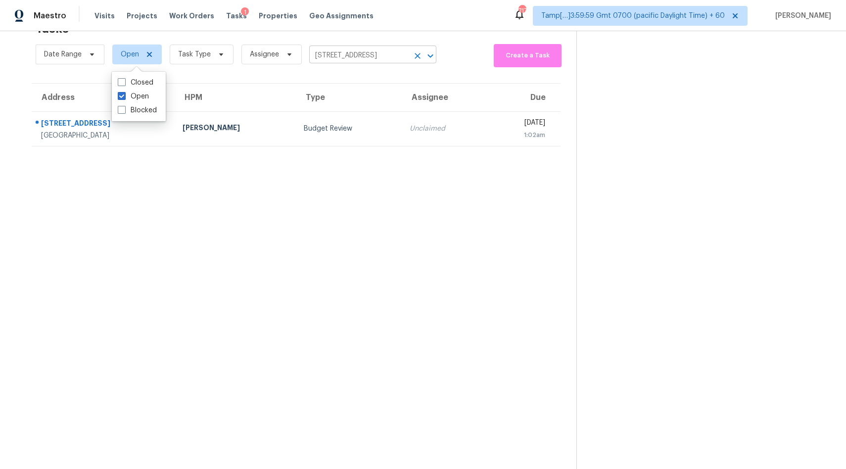
click at [329, 58] on input "2612 Fallcreek St, Arlington, TX 76014" at bounding box center [358, 55] width 99 height 15
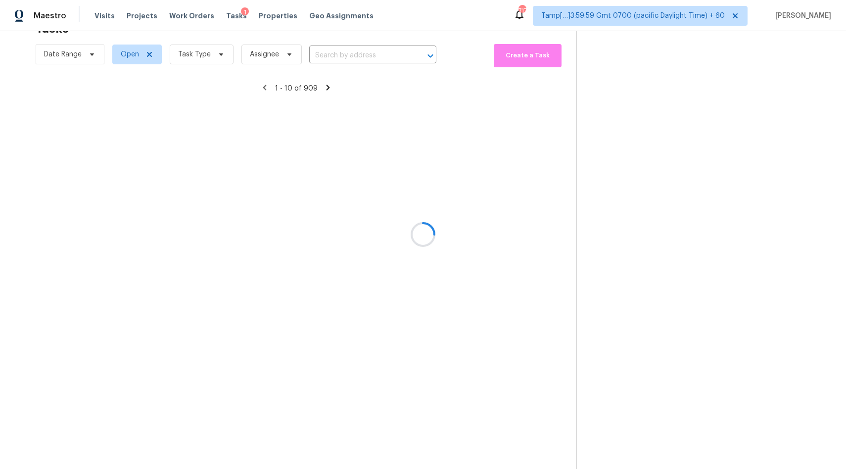
click at [193, 55] on div at bounding box center [423, 234] width 846 height 469
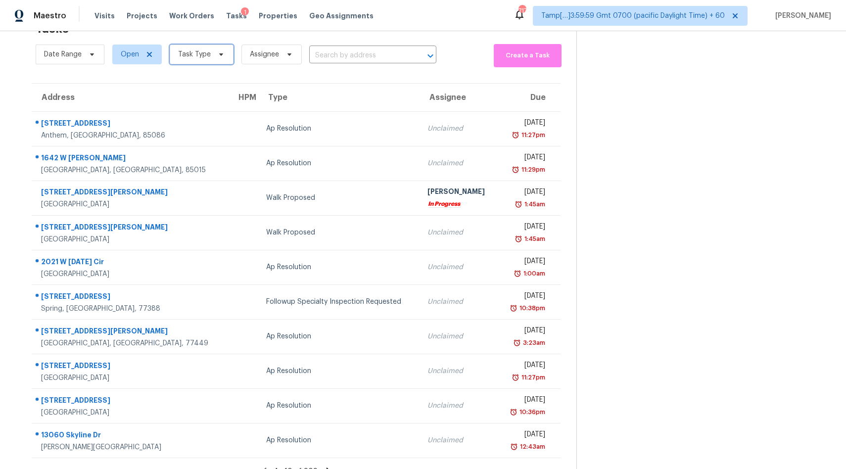
click at [199, 51] on span "Task Type" at bounding box center [194, 55] width 33 height 10
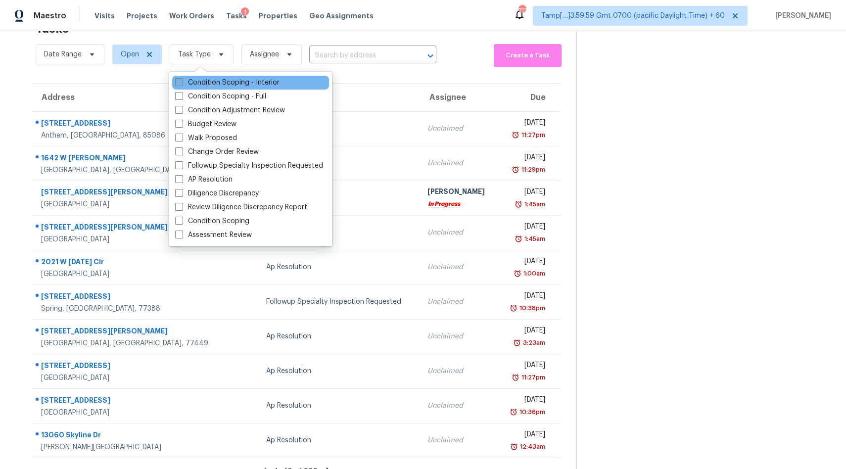
click at [209, 86] on label "Condition Scoping - Interior" at bounding box center [227, 83] width 104 height 10
click at [182, 84] on input "Condition Scoping - Interior" at bounding box center [178, 81] width 6 height 6
checkbox input "true"
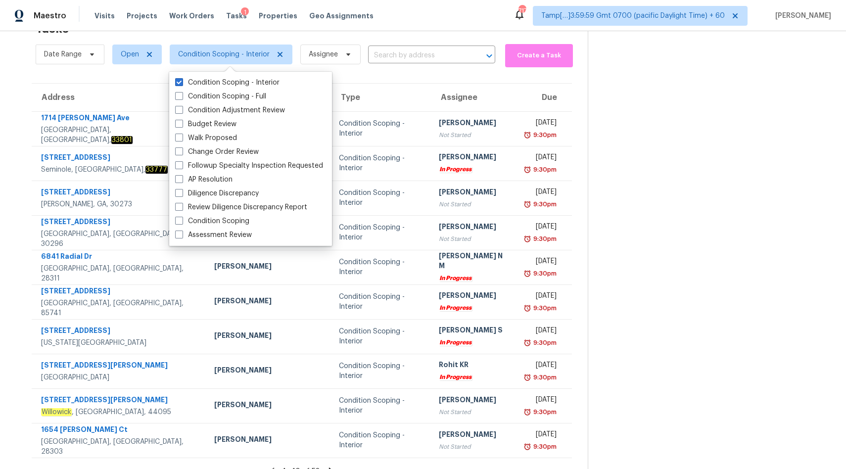
click at [381, 55] on input "text" at bounding box center [417, 55] width 99 height 15
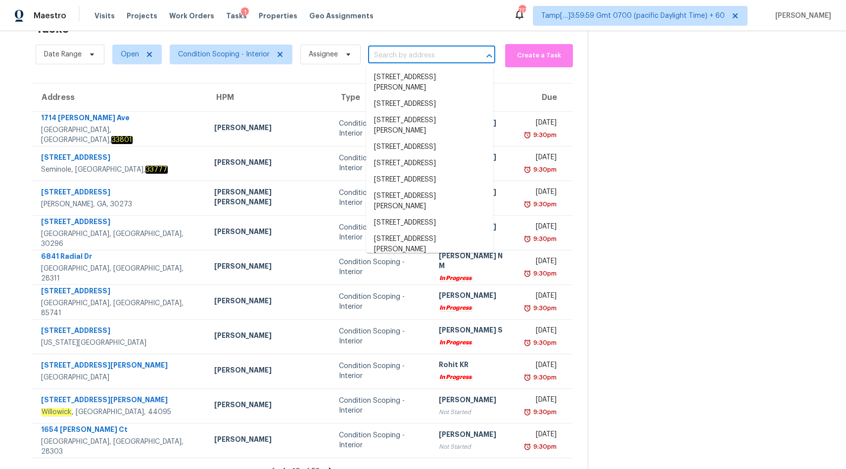
paste input "4349 Marjorie Rd Snellville, GA, 30039"
type input "4349 Marjorie Rd Snellville, GA, 30039"
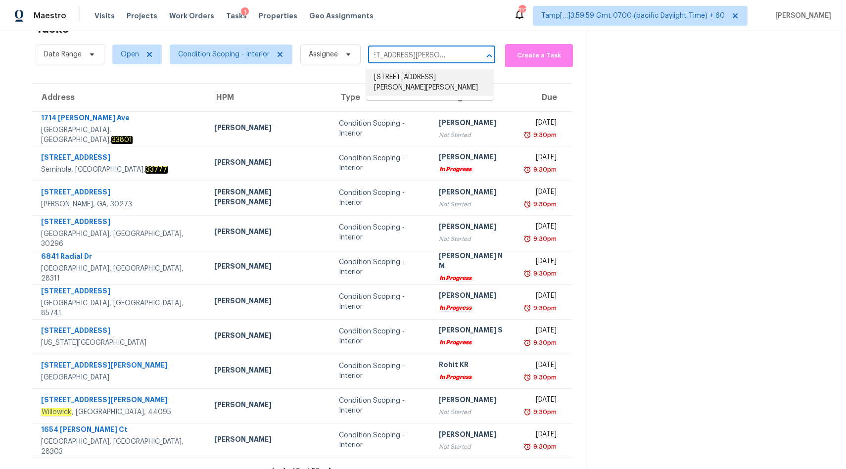
click at [389, 82] on li "4349 Marjorie Rd, Snellville, GA 30039" at bounding box center [429, 82] width 127 height 27
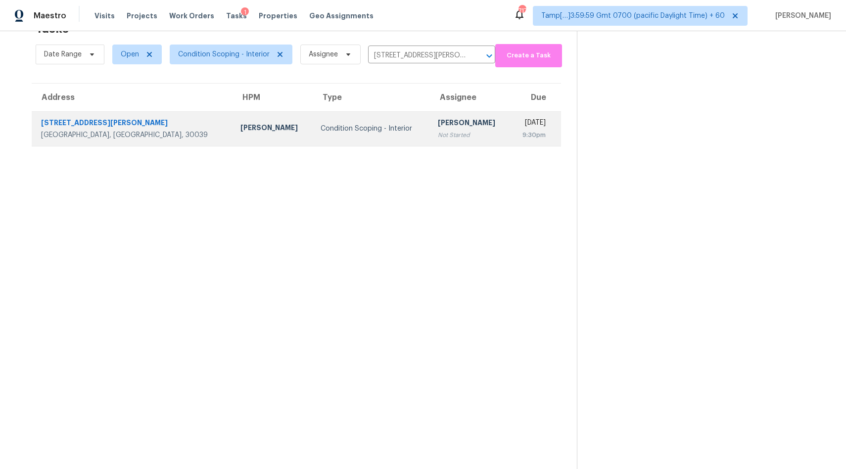
click at [321, 126] on div "Condition Scoping - Interior" at bounding box center [371, 129] width 101 height 10
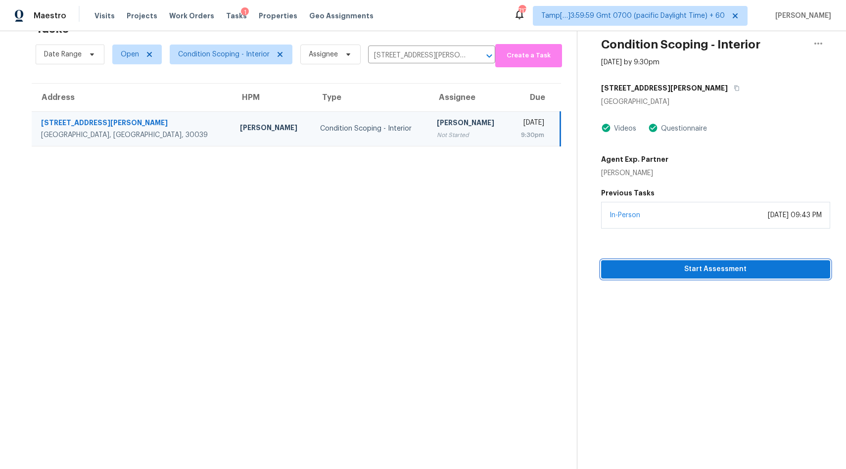
click at [646, 268] on span "Start Assessment" at bounding box center [715, 269] width 213 height 12
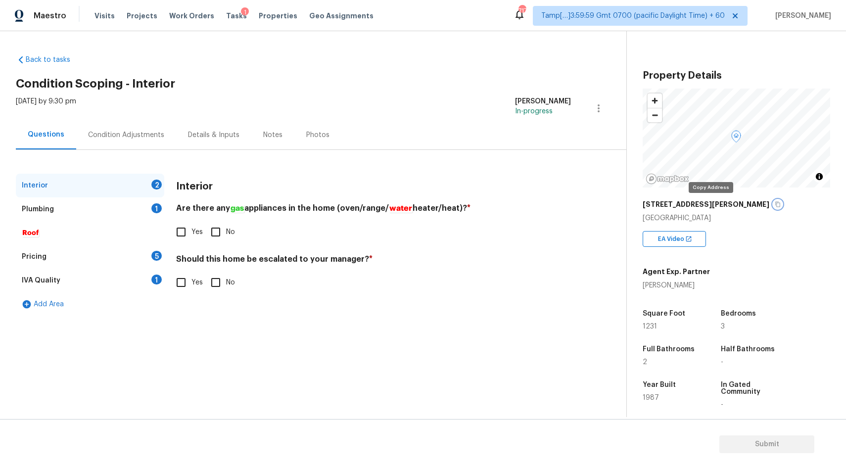
click at [776, 207] on icon "button" at bounding box center [778, 204] width 5 height 5
click at [180, 234] on input "Yes" at bounding box center [181, 232] width 21 height 21
checkbox input "true"
click at [216, 289] on input "No" at bounding box center [215, 282] width 21 height 21
checkbox input "true"
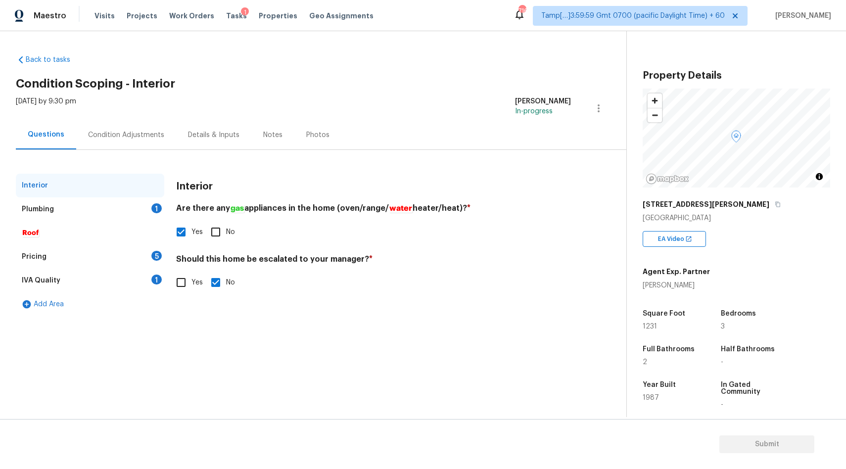
click at [46, 211] on div "Plumbing" at bounding box center [38, 209] width 32 height 10
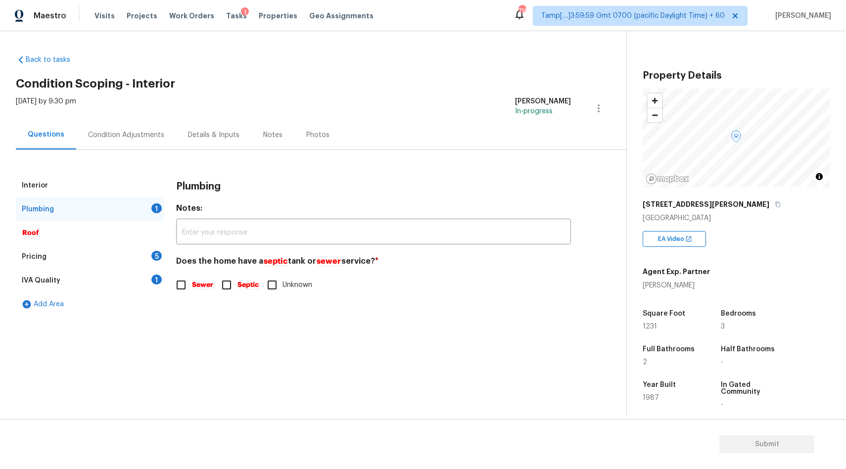
scroll to position [106, 0]
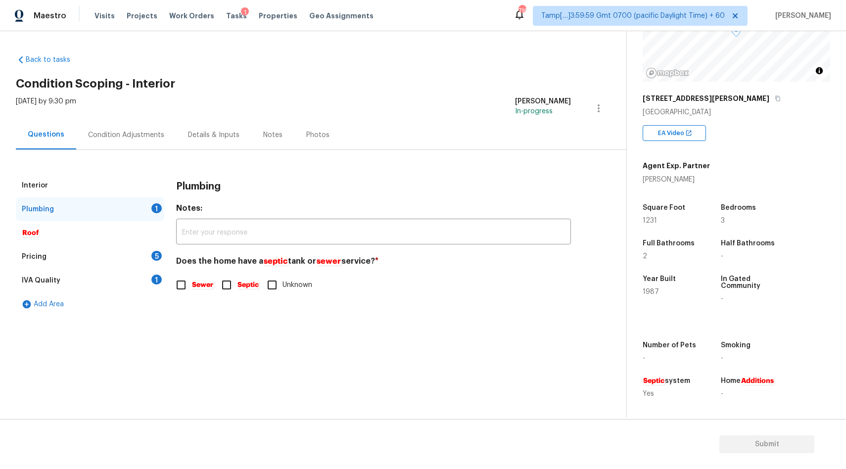
click at [232, 288] on input "Septic" at bounding box center [226, 285] width 21 height 21
checkbox input "true"
click at [60, 261] on div "Pricing 5" at bounding box center [90, 257] width 149 height 24
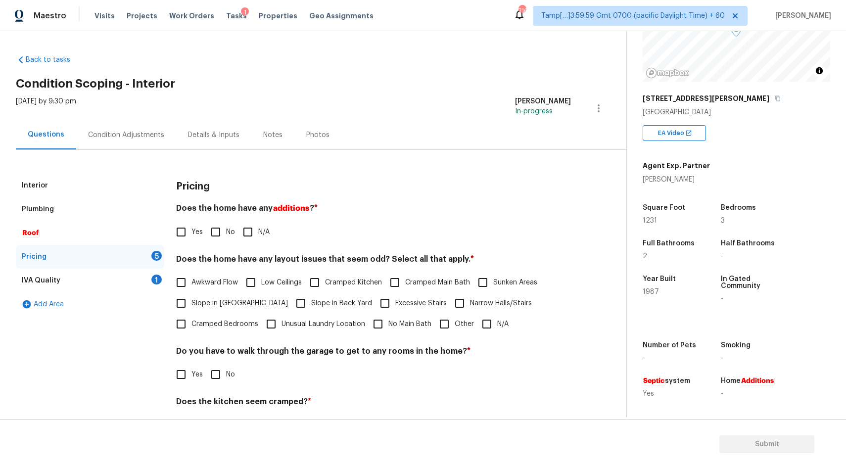
click at [215, 237] on input "No" at bounding box center [215, 232] width 21 height 21
checkbox input "true"
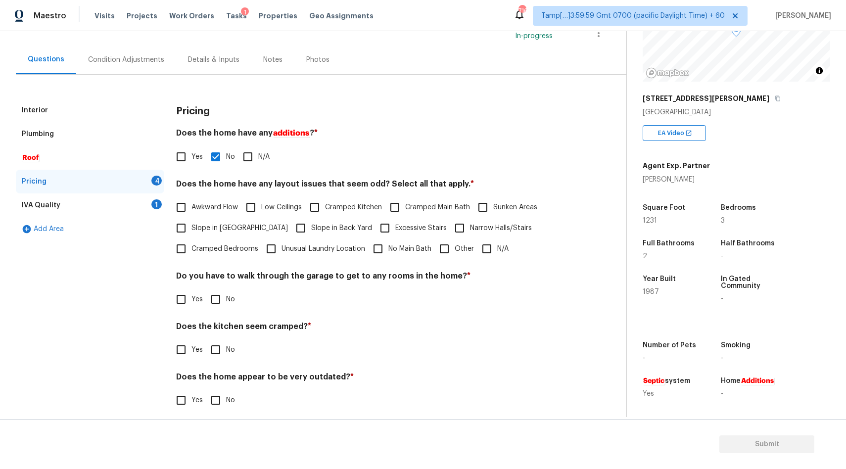
scroll to position [83, 0]
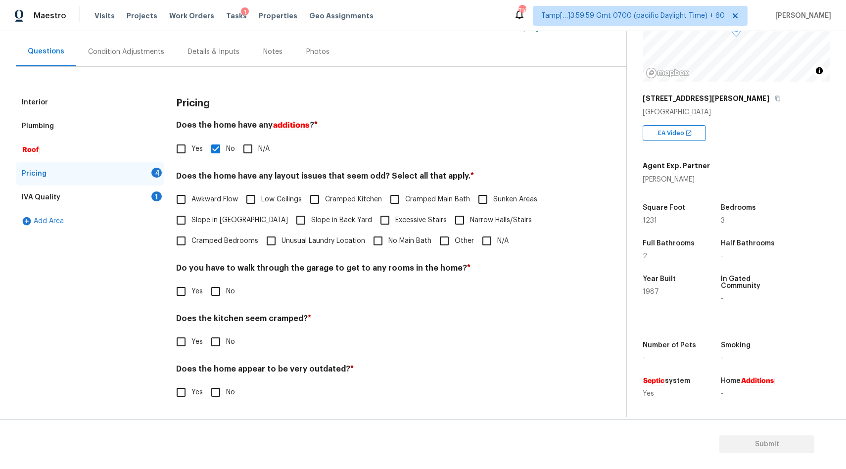
click at [480, 246] on input "N/A" at bounding box center [487, 241] width 21 height 21
checkbox input "true"
click at [76, 192] on div "IVA Quality 1" at bounding box center [90, 198] width 149 height 24
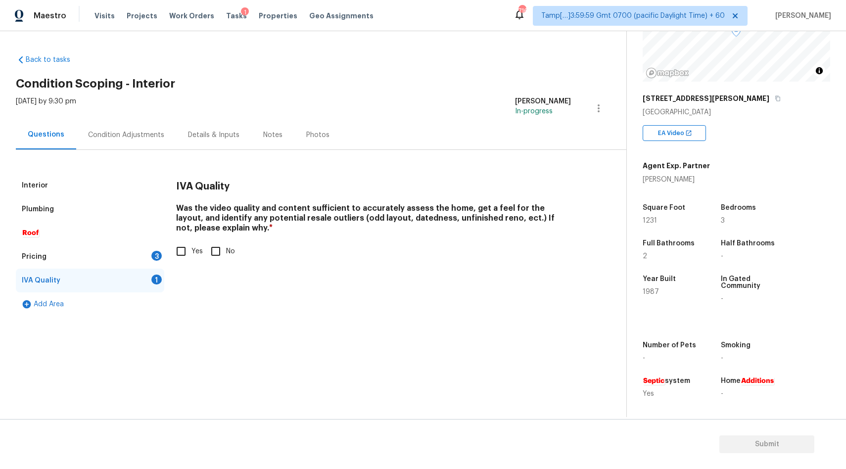
click at [91, 139] on div "Condition Adjustments" at bounding box center [126, 135] width 76 height 10
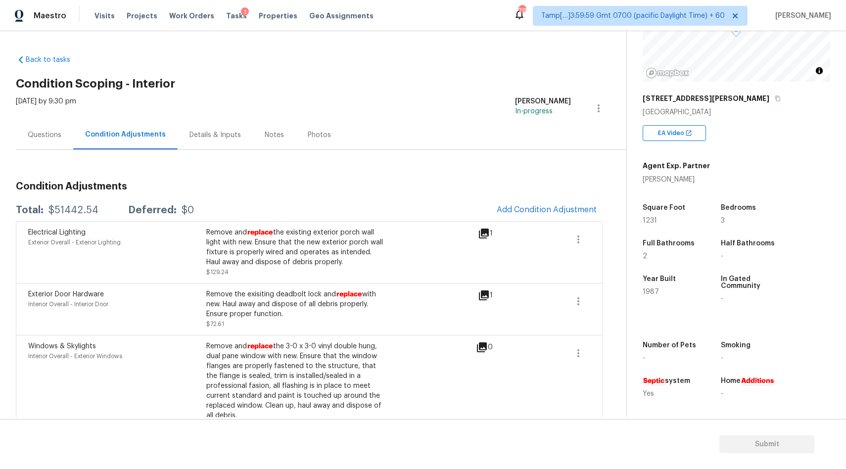
click at [44, 136] on div "Questions" at bounding box center [45, 135] width 34 height 10
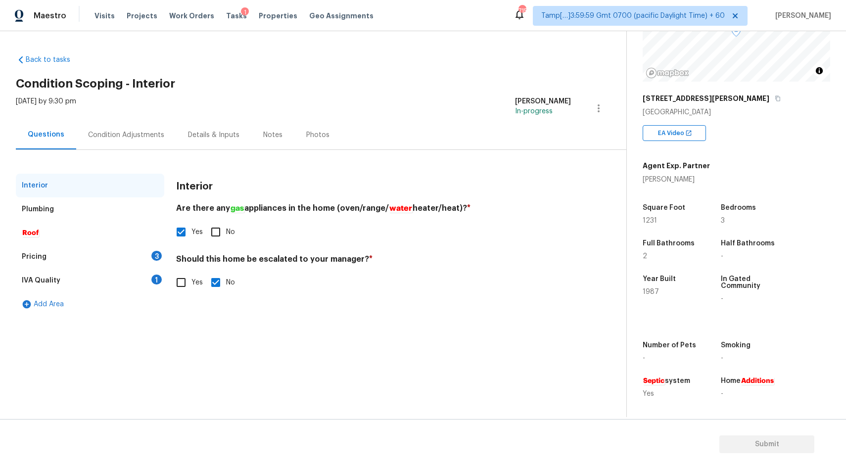
click at [100, 145] on div "Condition Adjustments" at bounding box center [126, 134] width 100 height 29
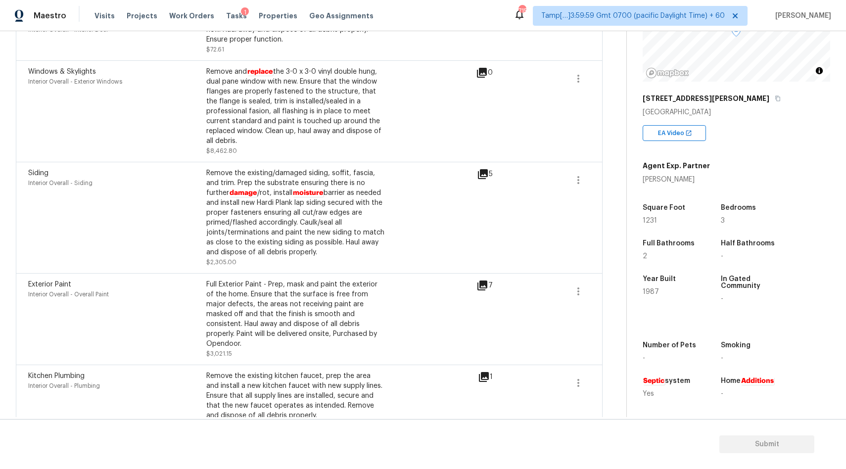
scroll to position [998, 0]
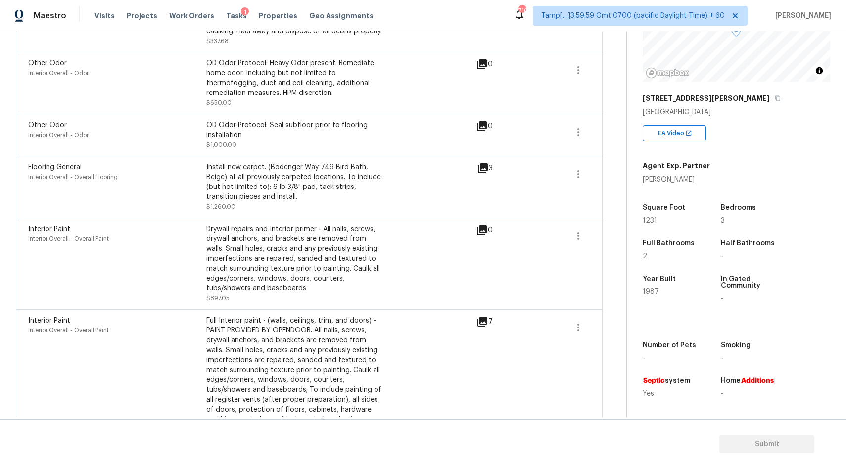
click at [487, 317] on icon at bounding box center [483, 322] width 10 height 10
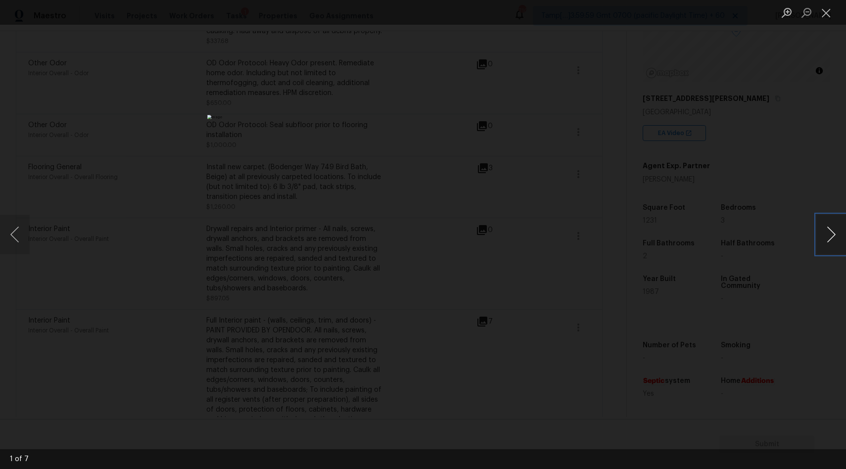
click at [827, 242] on button "Next image" at bounding box center [832, 235] width 30 height 40
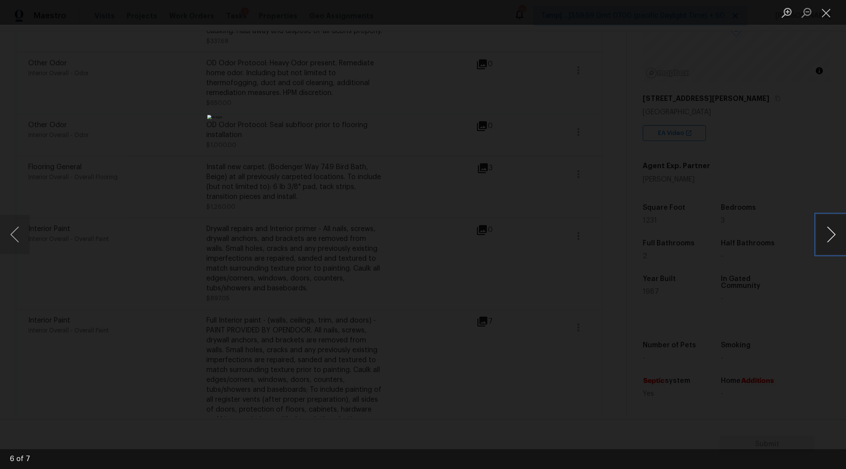
click at [827, 242] on button "Next image" at bounding box center [832, 235] width 30 height 40
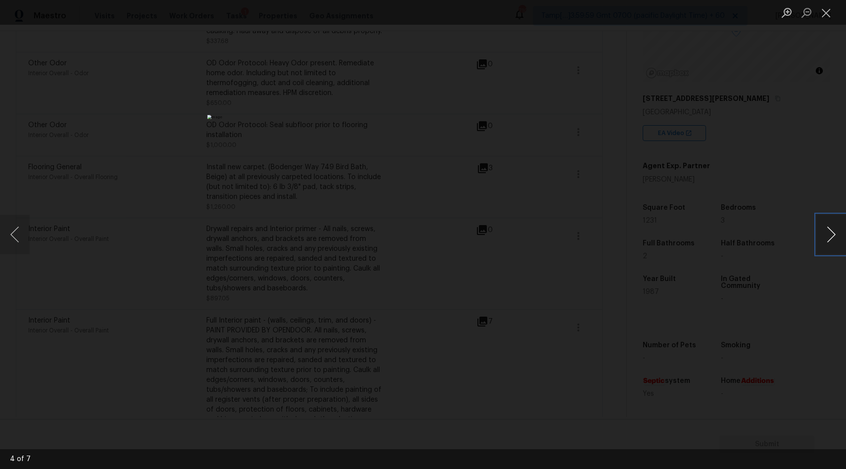
click at [827, 242] on button "Next image" at bounding box center [832, 235] width 30 height 40
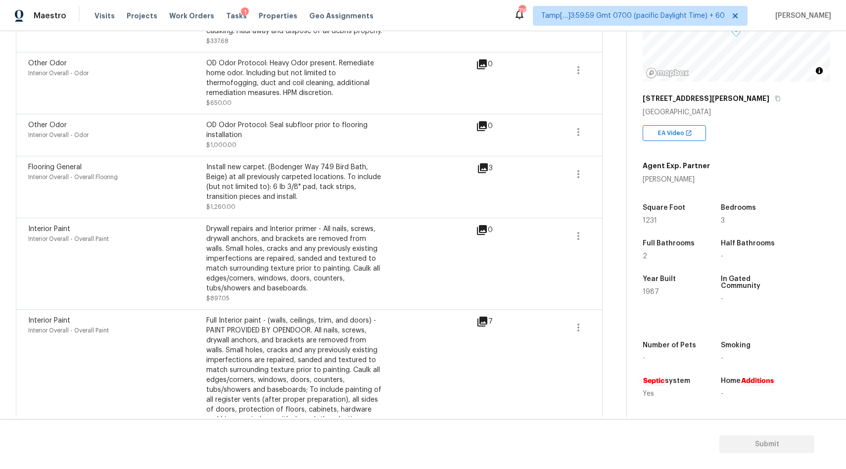
scroll to position [1323, 0]
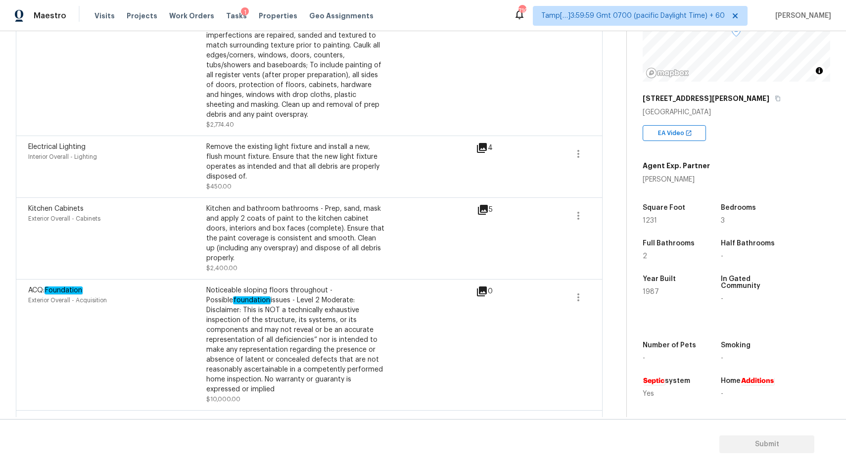
click at [485, 206] on icon at bounding box center [483, 210] width 12 height 12
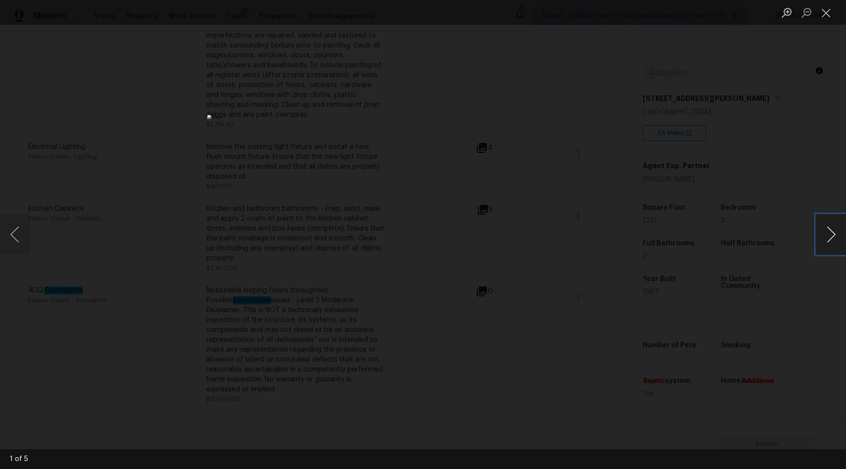
click at [823, 237] on button "Next image" at bounding box center [832, 235] width 30 height 40
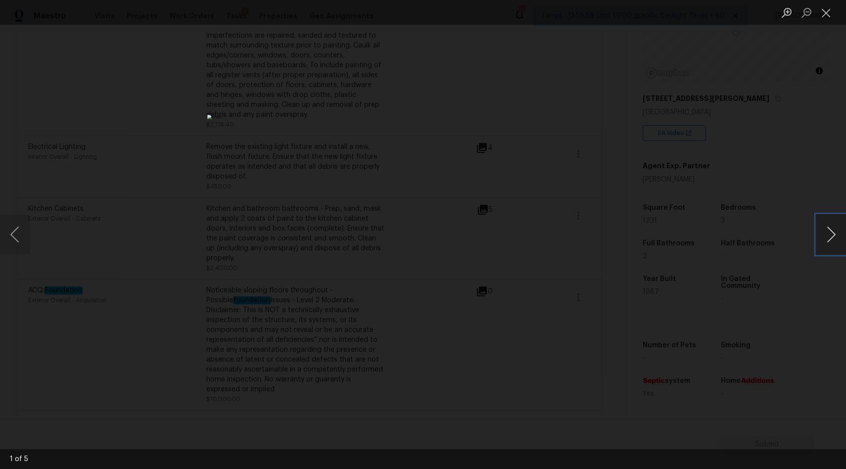
click at [823, 237] on button "Next image" at bounding box center [832, 235] width 30 height 40
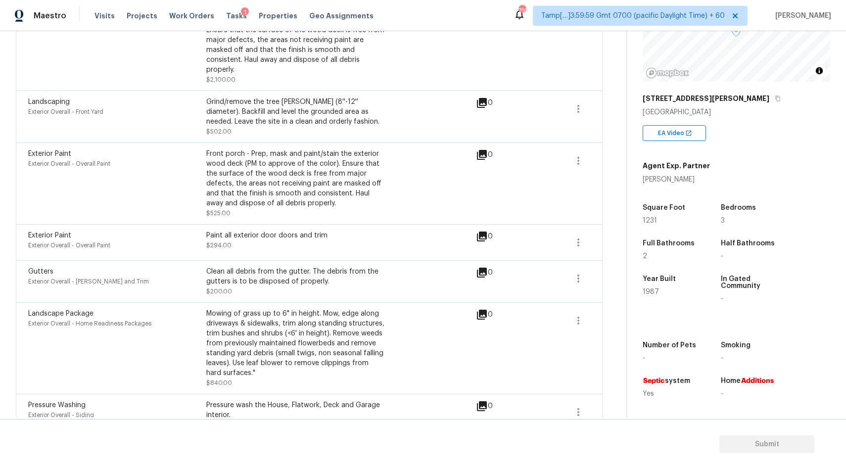
scroll to position [71, 0]
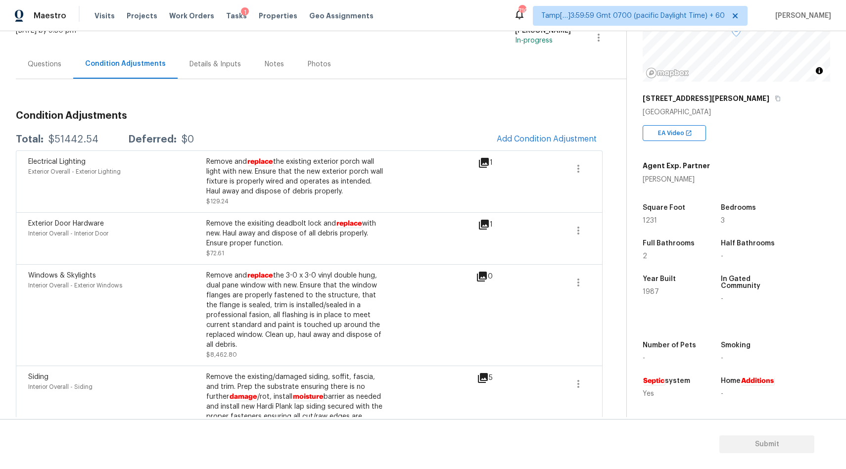
click at [485, 227] on icon at bounding box center [484, 225] width 10 height 10
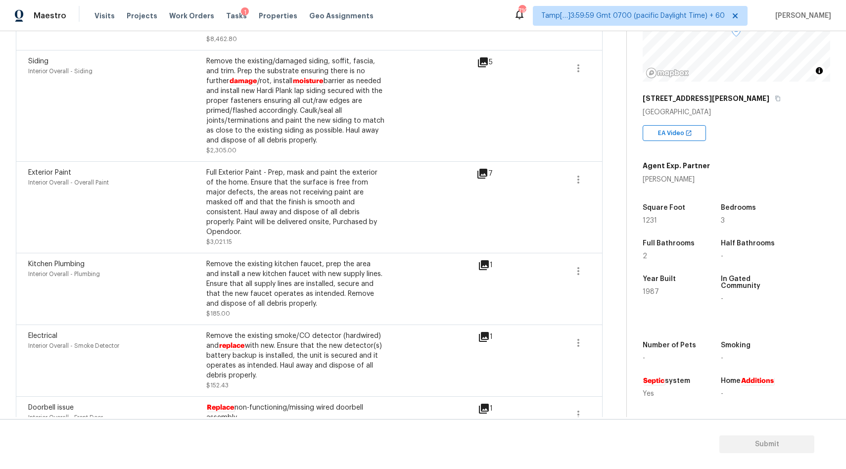
scroll to position [606, 0]
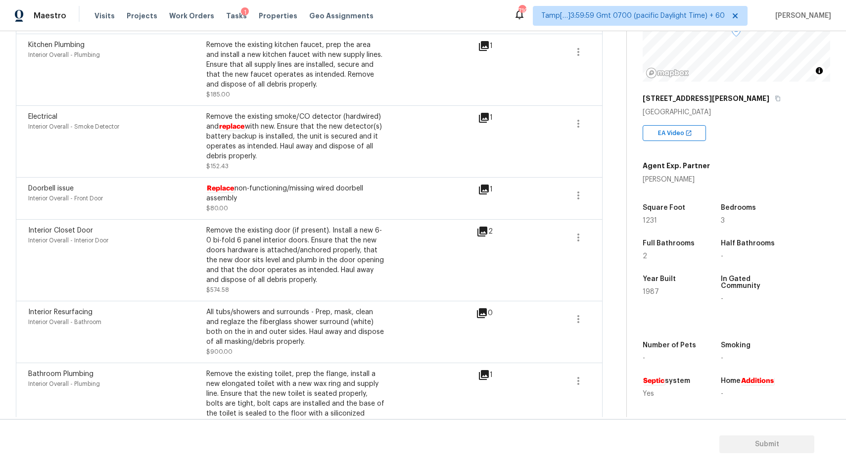
click at [482, 228] on icon at bounding box center [483, 232] width 12 height 12
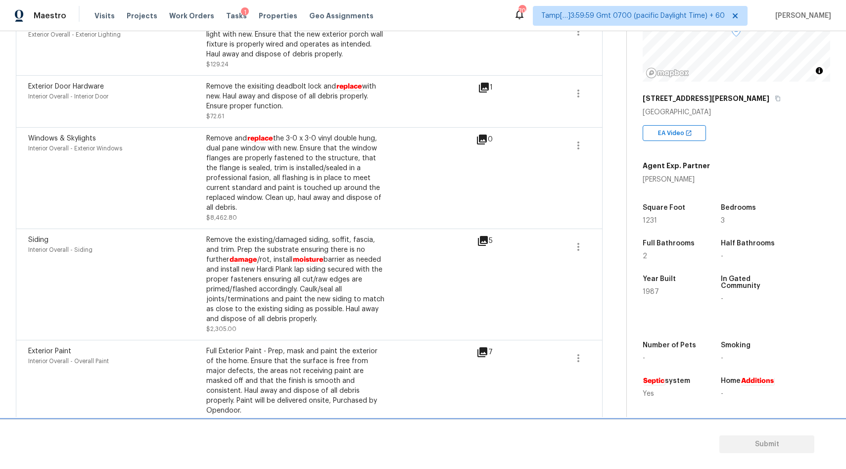
scroll to position [0, 0]
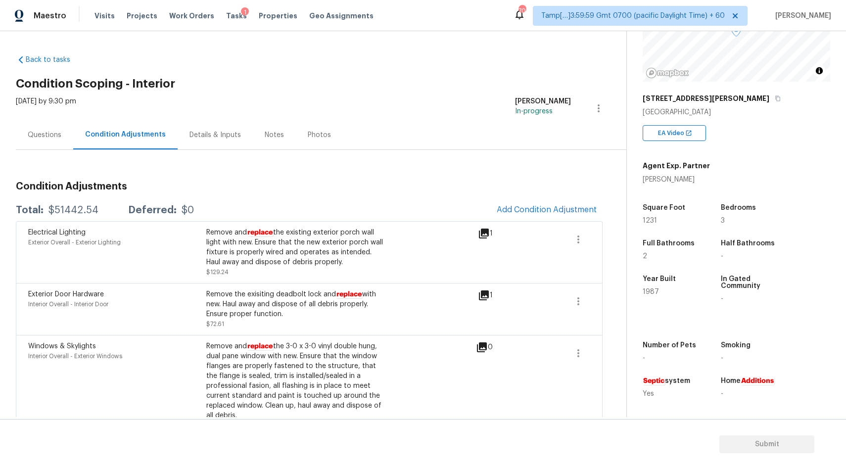
click at [46, 135] on div "Questions" at bounding box center [45, 135] width 34 height 10
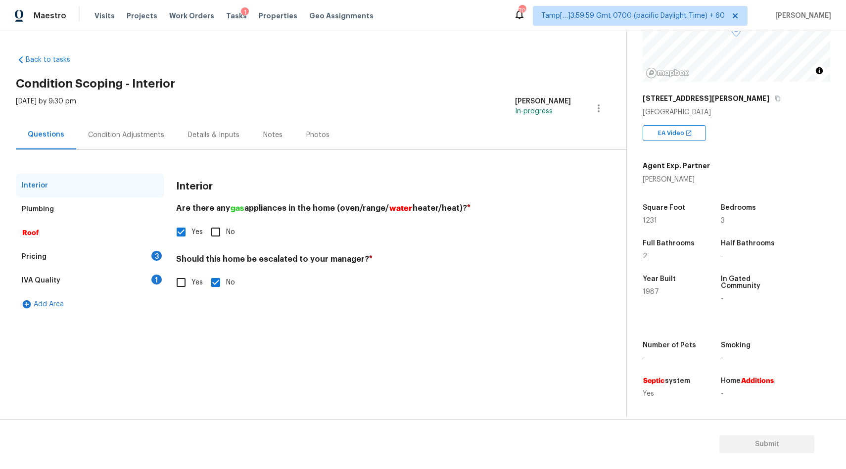
click at [174, 279] on input "Yes" at bounding box center [181, 282] width 21 height 21
checkbox input "true"
checkbox input "false"
click at [91, 252] on div "Pricing 3" at bounding box center [90, 257] width 149 height 24
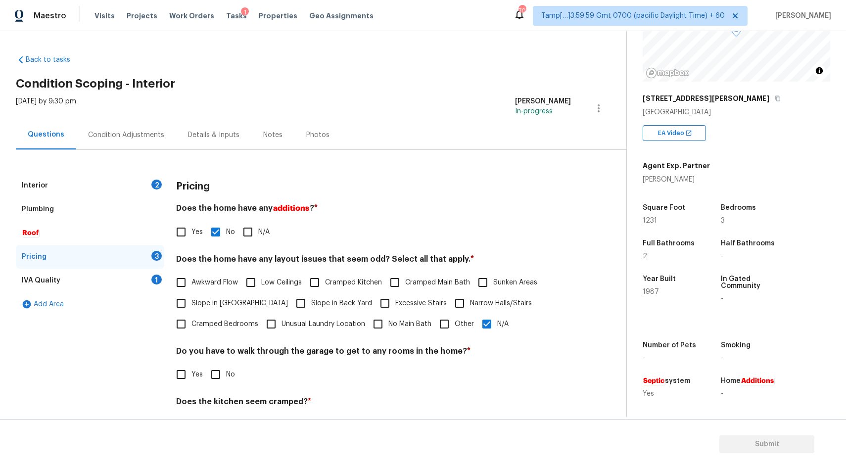
click at [86, 272] on div "IVA Quality 1" at bounding box center [90, 281] width 149 height 24
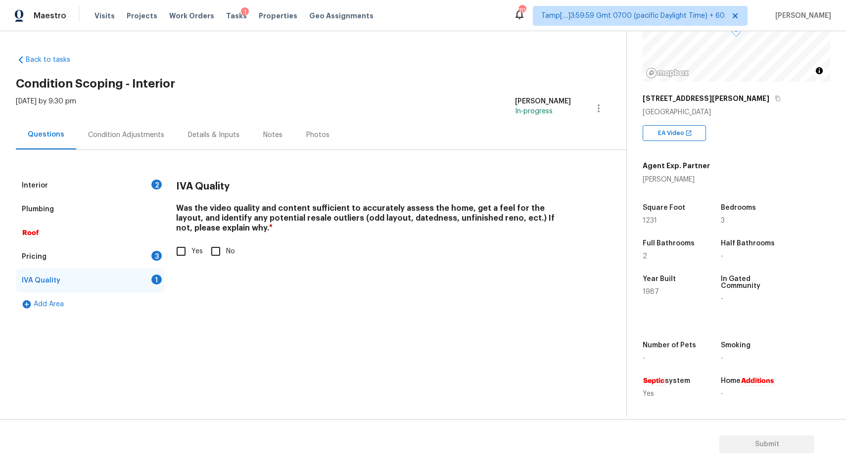
click at [180, 254] on input "Yes" at bounding box center [181, 251] width 21 height 21
checkbox input "true"
click at [60, 259] on div "Pricing 3" at bounding box center [90, 257] width 149 height 24
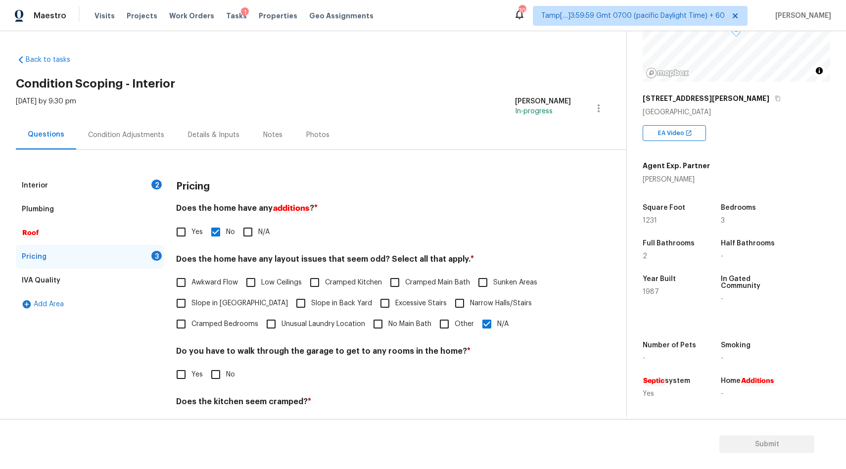
scroll to position [83, 0]
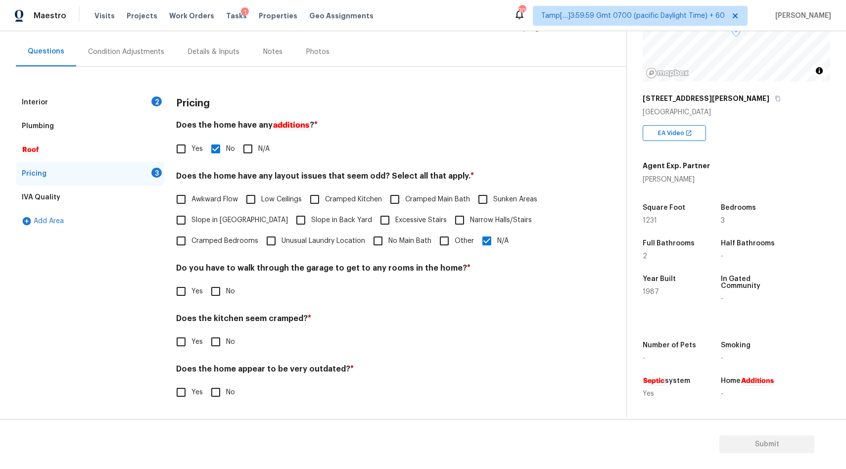
click at [225, 294] on input "No" at bounding box center [215, 291] width 21 height 21
checkbox input "true"
click at [216, 348] on input "No" at bounding box center [215, 342] width 21 height 21
checkbox input "true"
click at [217, 398] on input "No" at bounding box center [215, 392] width 21 height 21
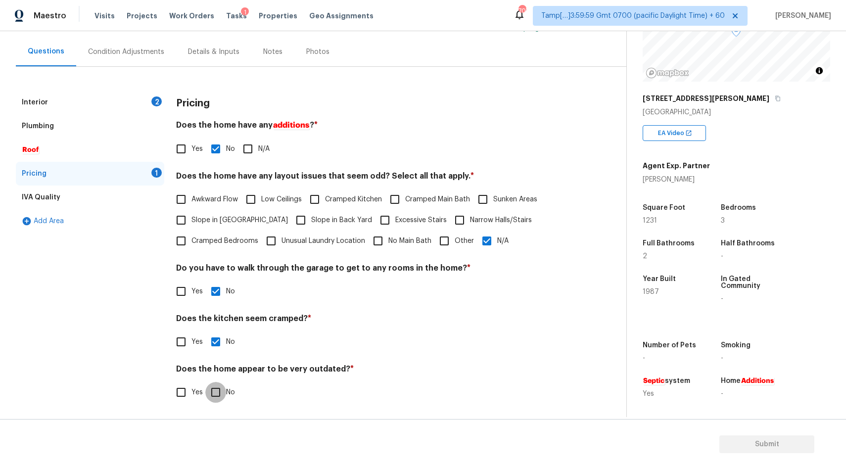
checkbox input "true"
click at [74, 100] on div "Interior 2" at bounding box center [90, 103] width 149 height 24
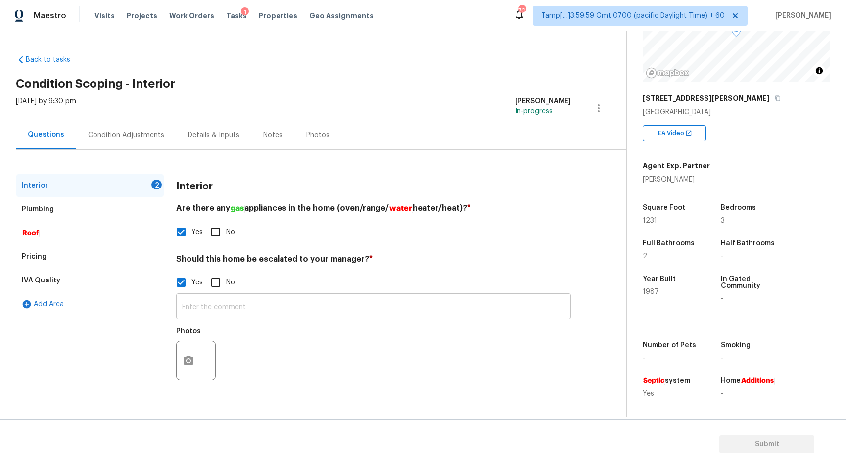
click at [234, 301] on input "text" at bounding box center [373, 307] width 395 height 23
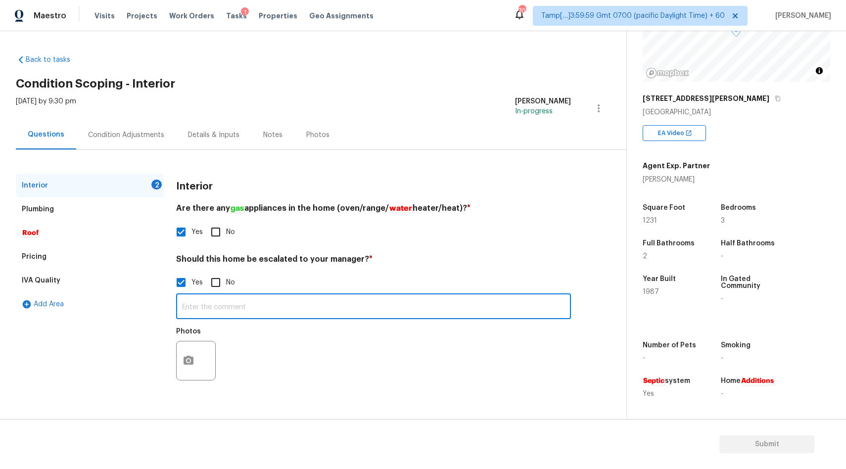
click at [203, 296] on input "text" at bounding box center [373, 307] width 395 height 23
paste input "HPM has added a scope for foundation repair. No major issues were found in the …"
type input "HPM has added a scope for foundation repair. No major issues were found in the …"
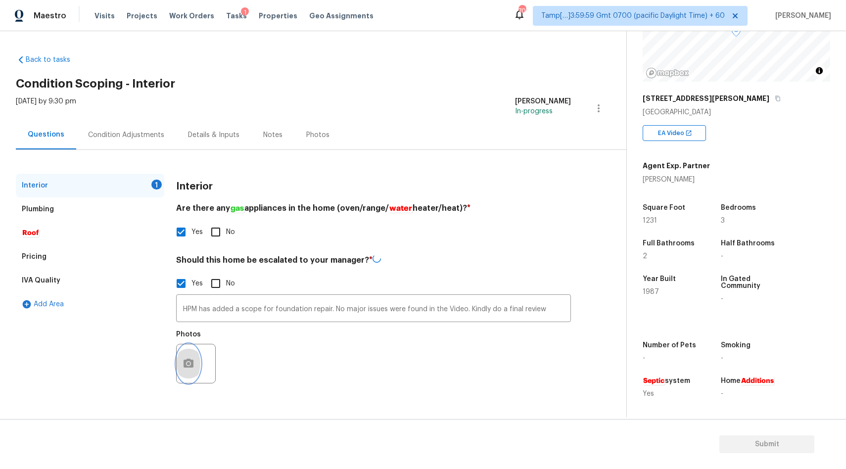
click at [190, 364] on icon "button" at bounding box center [189, 364] width 12 height 12
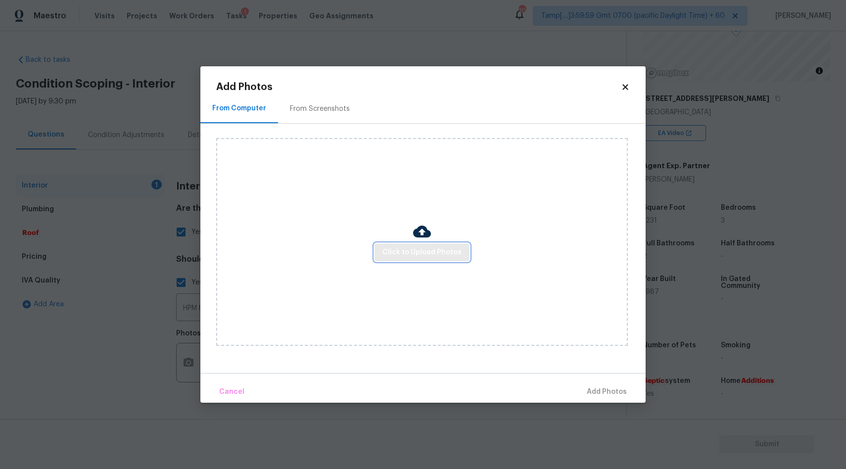
click at [432, 253] on span "Click to Upload Photos" at bounding box center [422, 253] width 79 height 12
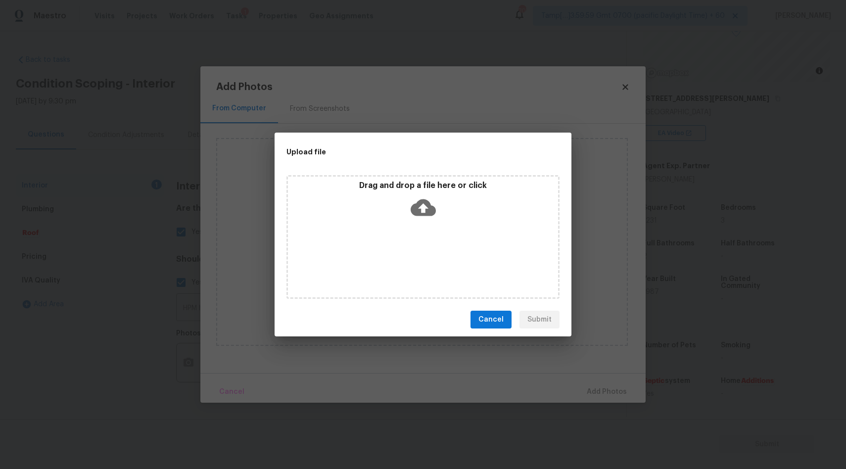
click at [424, 211] on icon at bounding box center [423, 207] width 25 height 25
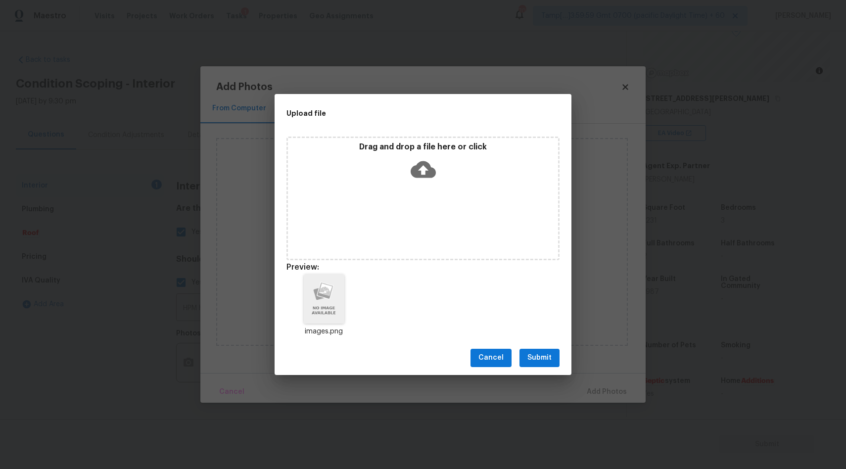
click at [540, 361] on span "Submit" at bounding box center [540, 358] width 24 height 12
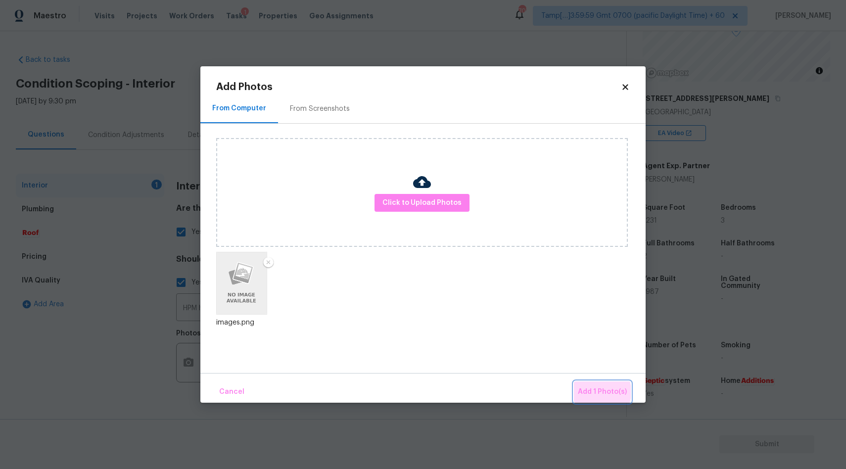
click at [596, 393] on span "Add 1 Photo(s)" at bounding box center [602, 392] width 49 height 12
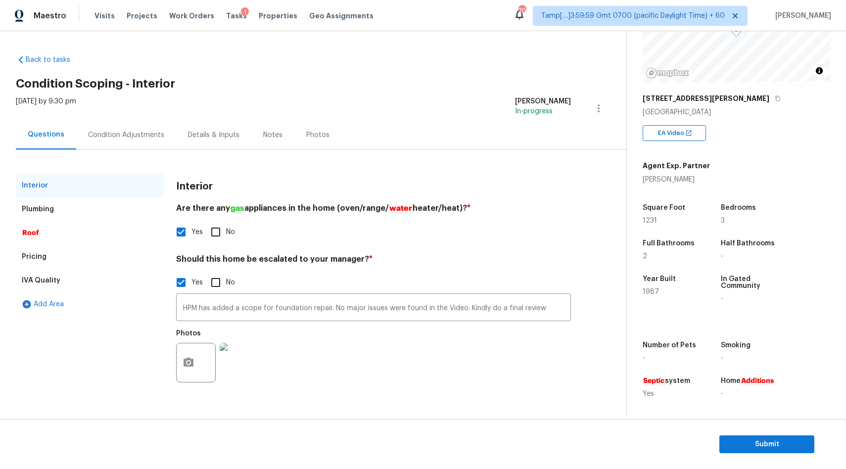
click at [133, 133] on div "Condition Adjustments" at bounding box center [126, 135] width 76 height 10
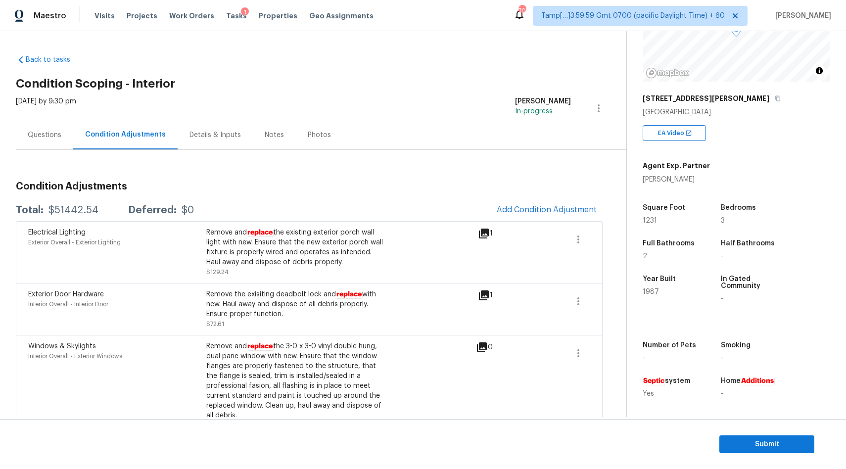
click at [49, 140] on div "Questions" at bounding box center [44, 134] width 57 height 29
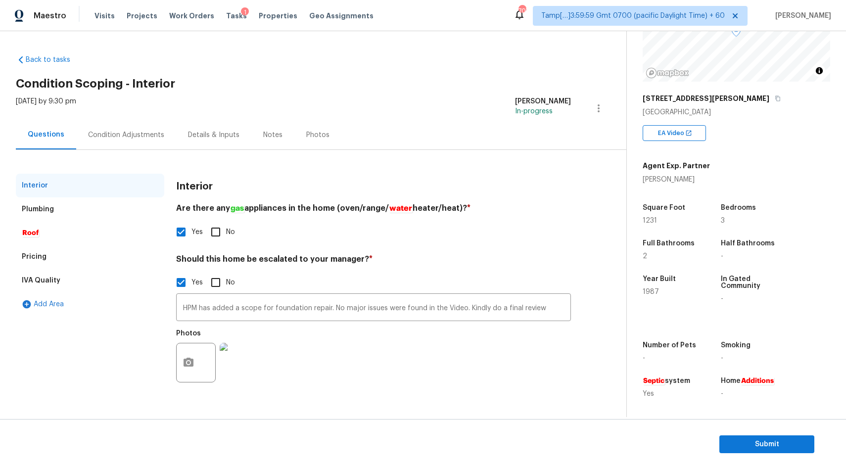
click at [118, 140] on div "Condition Adjustments" at bounding box center [126, 135] width 76 height 10
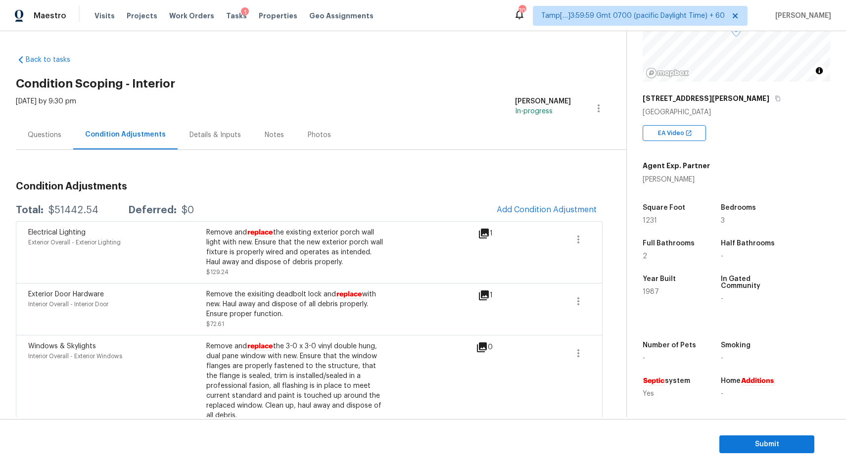
click at [50, 142] on div "Questions" at bounding box center [44, 134] width 57 height 29
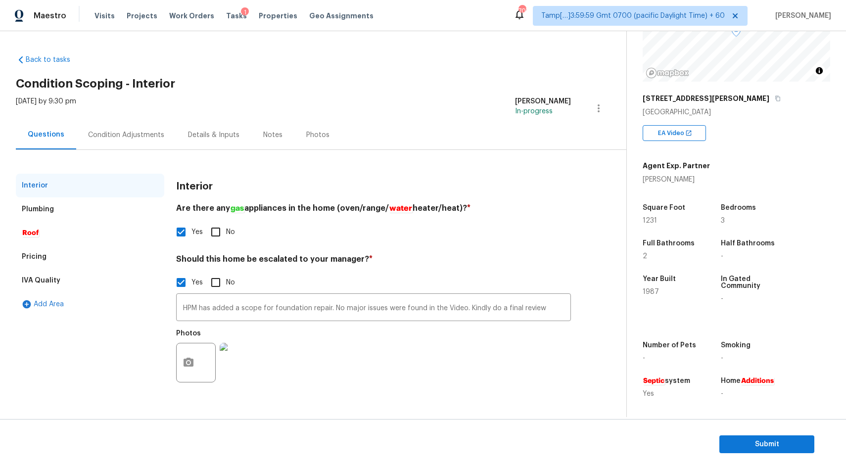
click at [46, 216] on div "Plumbing" at bounding box center [90, 210] width 149 height 24
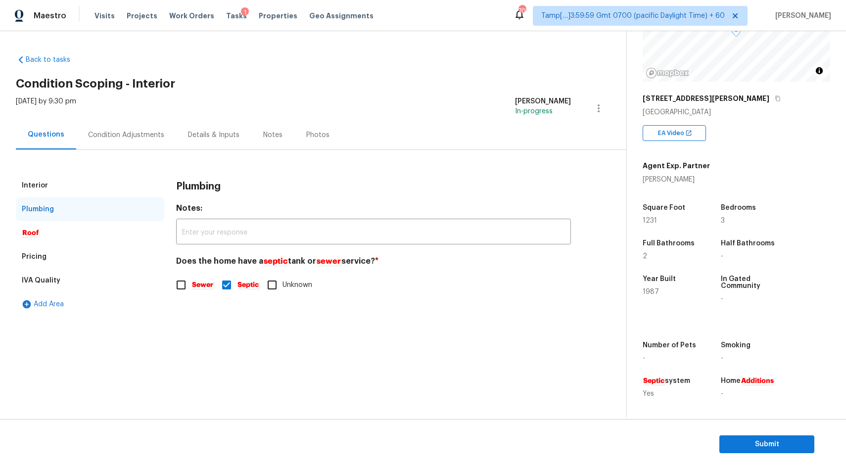
click at [108, 135] on div "Condition Adjustments" at bounding box center [126, 135] width 76 height 10
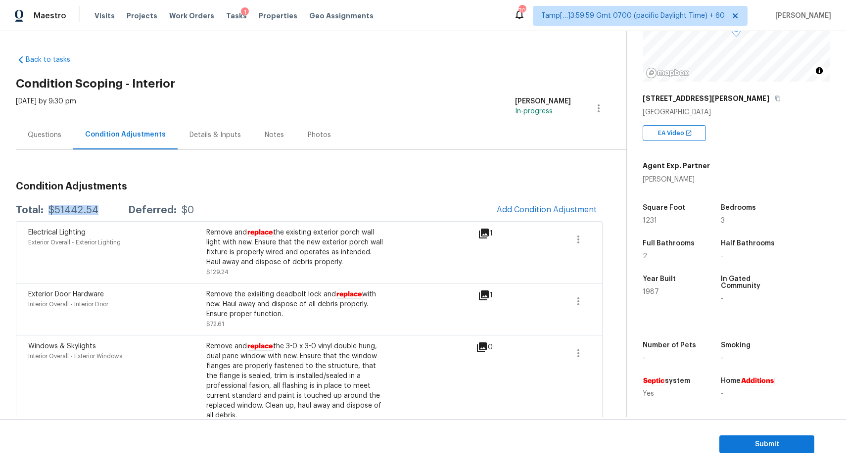
drag, startPoint x: 47, startPoint y: 209, endPoint x: 99, endPoint y: 208, distance: 52.5
click at [99, 208] on div "Total: $51442.54 Deferred: $0" at bounding box center [105, 210] width 178 height 10
copy div "$51442.54"
click at [35, 139] on div "Questions" at bounding box center [45, 135] width 34 height 10
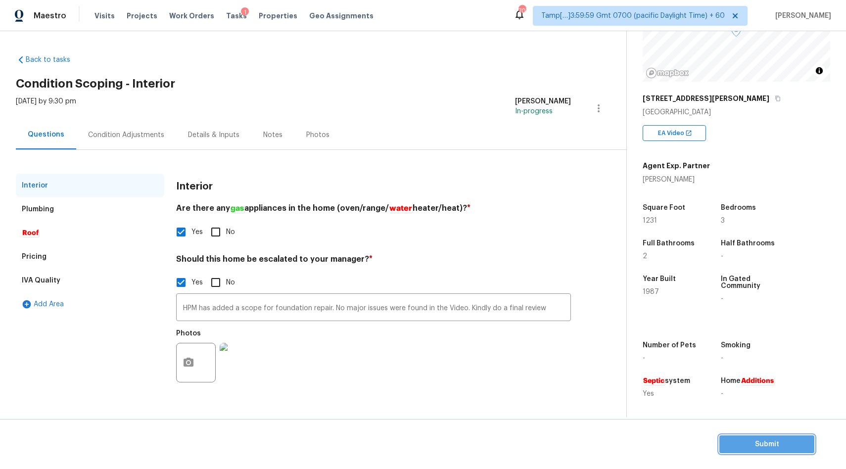
click at [741, 445] on span "Submit" at bounding box center [767, 445] width 79 height 12
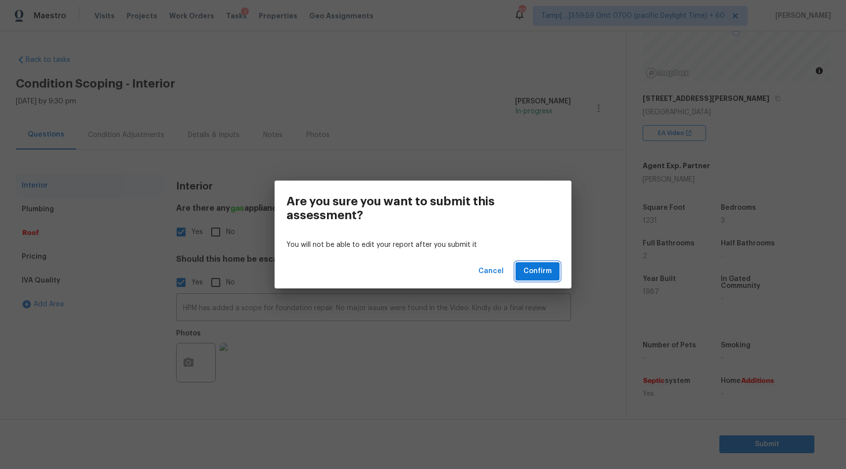
click at [542, 270] on span "Confirm" at bounding box center [538, 271] width 28 height 12
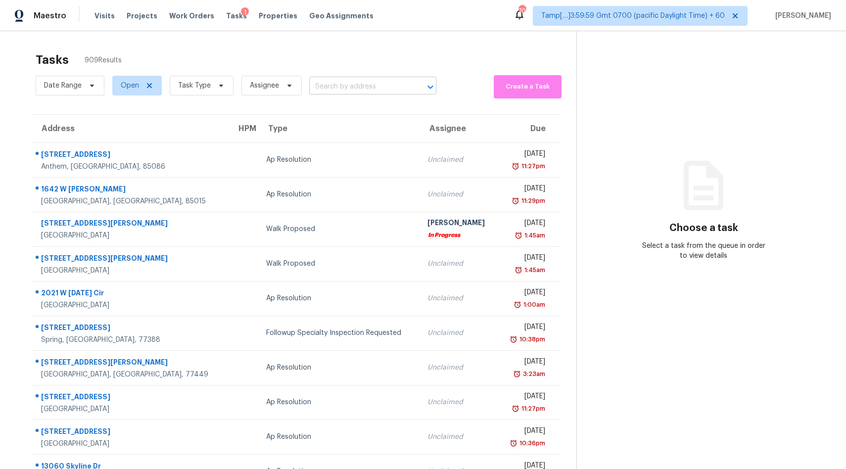
click at [334, 86] on input "text" at bounding box center [358, 86] width 99 height 15
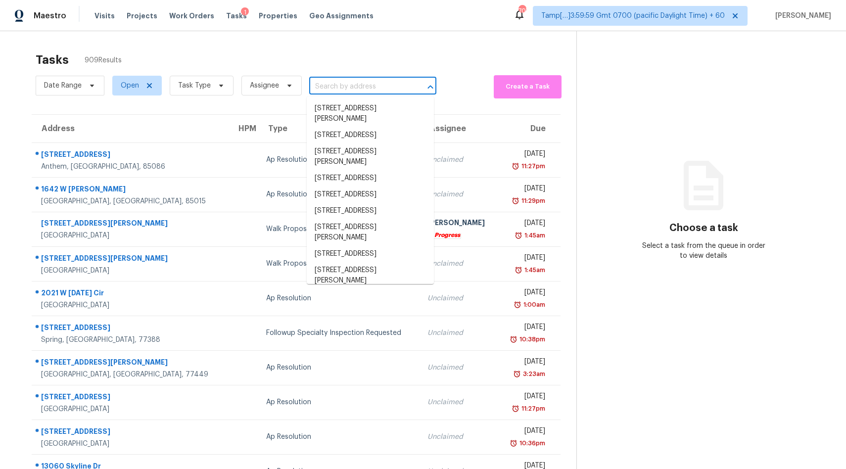
paste input "2802 Sunshine Cir Sugar Land, TX, 77479"
type input "2802 Sunshine Cir Sugar Land, TX, 77479"
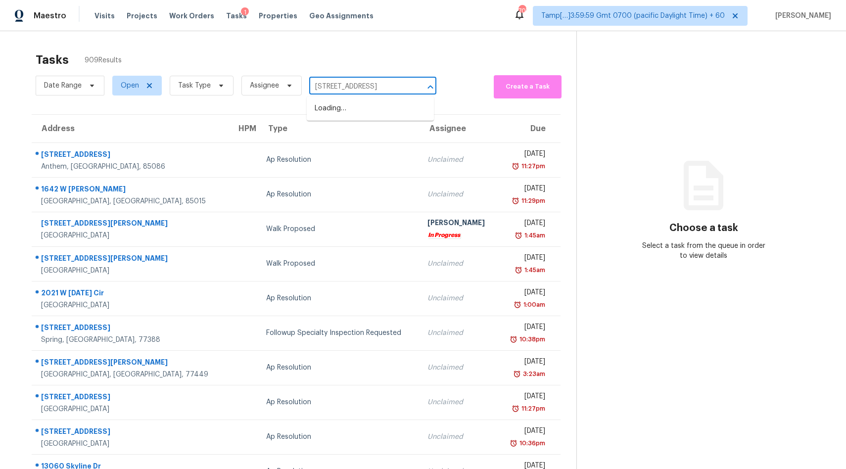
scroll to position [0, 40]
click at [340, 108] on li "2802 Sunshine Cir, Sugar Land, TX 77479" at bounding box center [370, 108] width 127 height 16
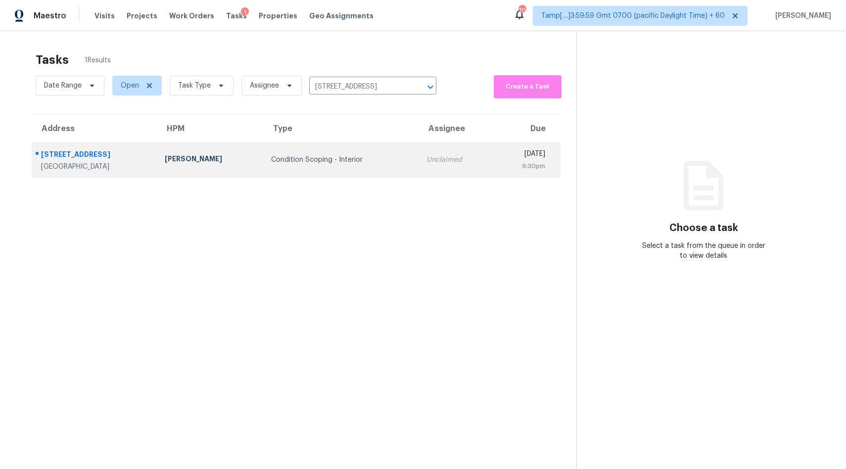
click at [427, 155] on div "Unclaimed" at bounding box center [456, 160] width 59 height 10
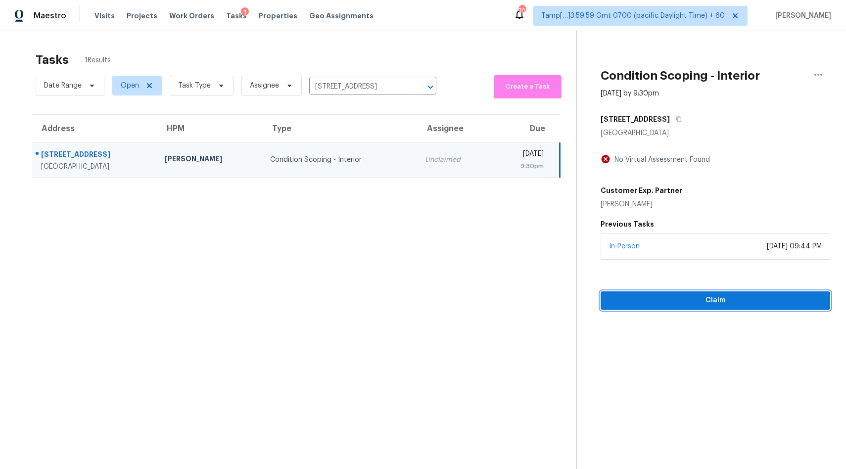
click at [668, 300] on span "Claim" at bounding box center [716, 301] width 214 height 12
click at [349, 86] on input "2802 Sunshine Cir, Sugar Land, TX 77479" at bounding box center [358, 86] width 99 height 15
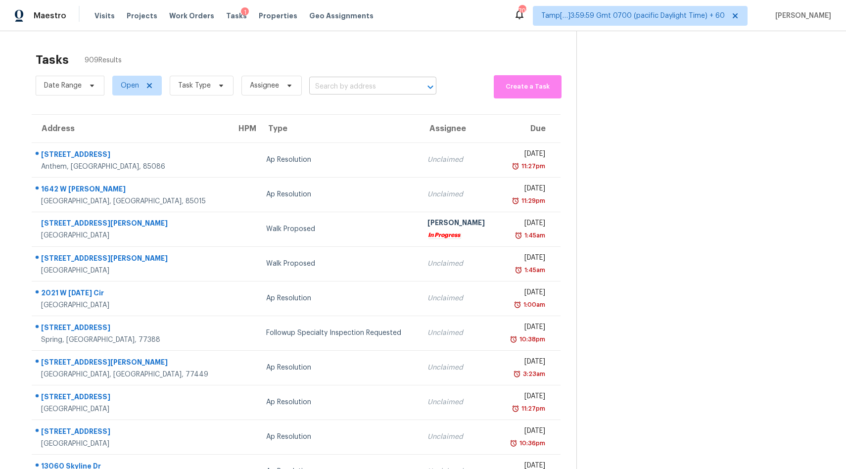
click at [353, 89] on input "text" at bounding box center [358, 86] width 99 height 15
paste input "[STREET_ADDRESS]"
type input "[STREET_ADDRESS]"
click at [340, 109] on li "[STREET_ADDRESS]" at bounding box center [370, 108] width 127 height 16
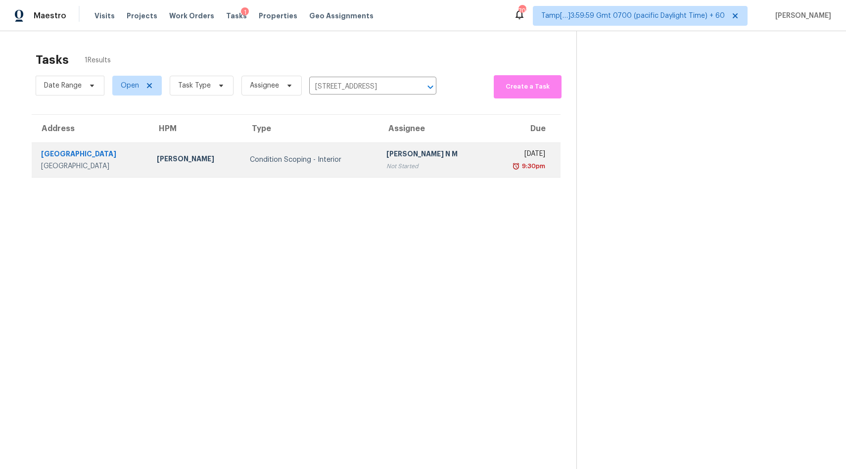
click at [391, 166] on div "Not Started" at bounding box center [434, 166] width 95 height 10
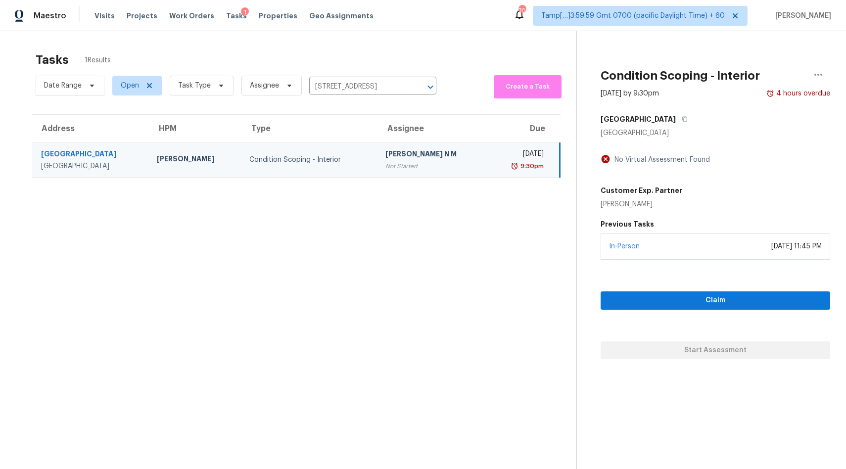
click at [721, 246] on div "In-Person October 02, 2025 at 11:45 PM" at bounding box center [716, 246] width 230 height 27
click at [706, 301] on span "Claim" at bounding box center [716, 301] width 214 height 12
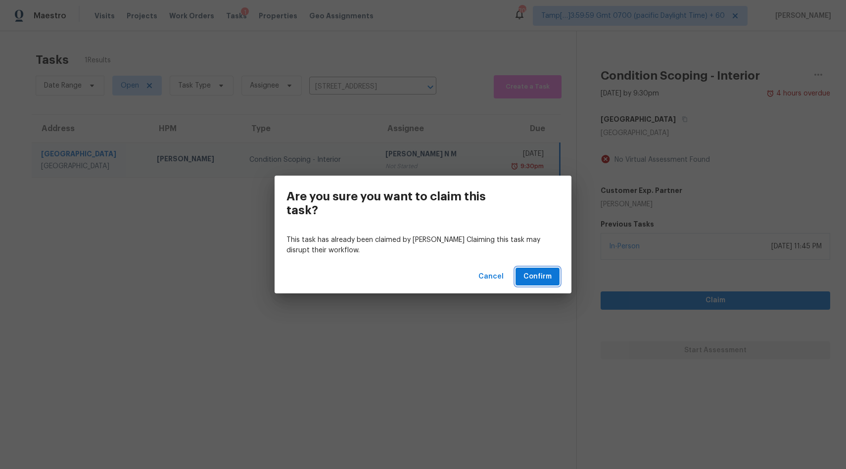
click at [542, 278] on span "Confirm" at bounding box center [538, 277] width 28 height 12
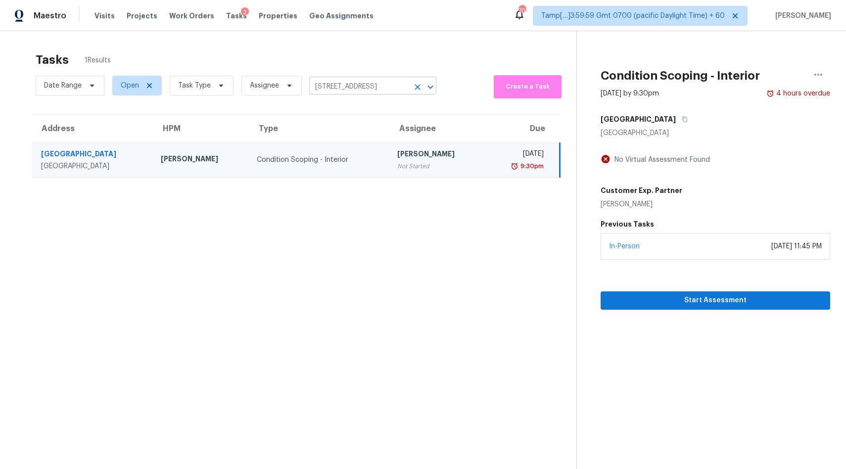
click at [342, 90] on input "[STREET_ADDRESS]" at bounding box center [358, 86] width 99 height 15
paste input "802 Sunshine Cir Sugar Land, TX, 77479"
type input "2802 Sunshine Cir Sugar Land, TX, 77479"
click at [337, 112] on li "2802 Sunshine Cir, Sugar Land, TX 77479" at bounding box center [370, 108] width 127 height 16
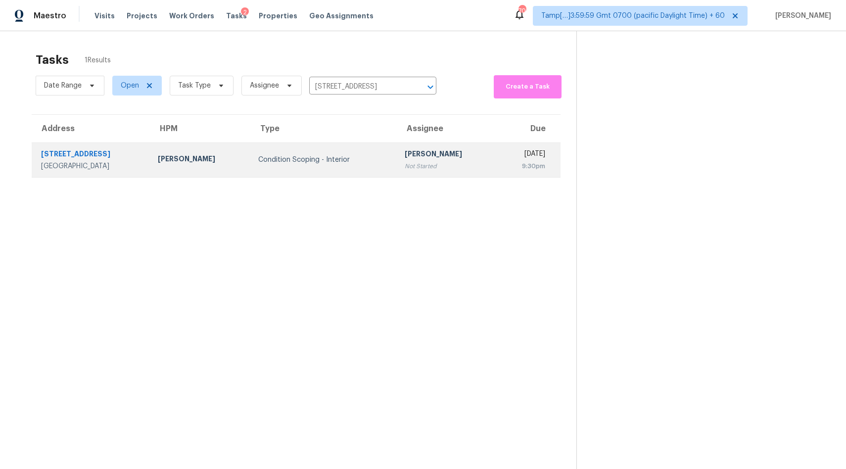
click at [196, 161] on div "Navid Ranjbar" at bounding box center [200, 160] width 84 height 12
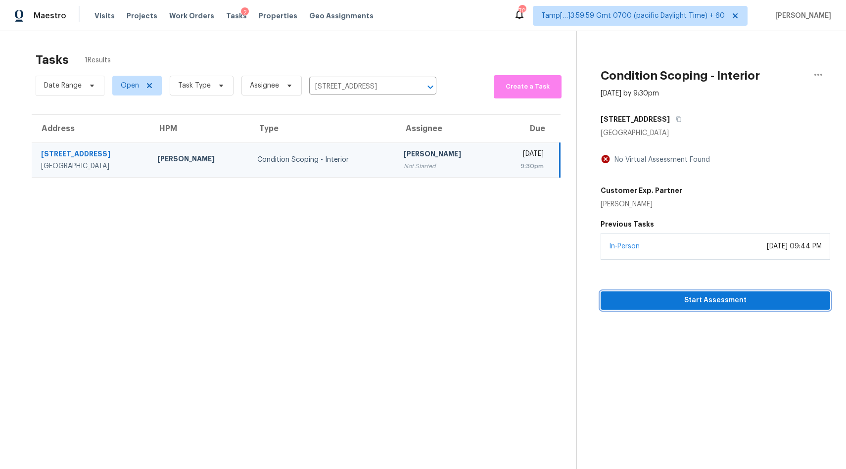
click at [653, 302] on span "Start Assessment" at bounding box center [716, 301] width 214 height 12
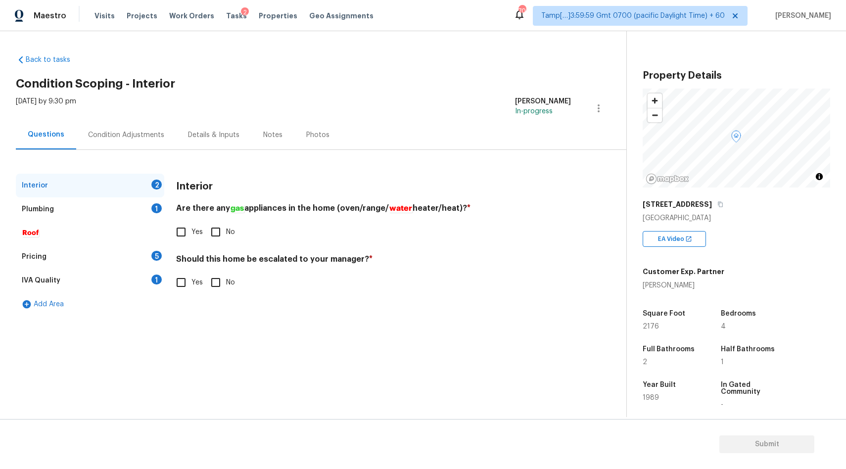
click at [116, 137] on div "Condition Adjustments" at bounding box center [126, 135] width 76 height 10
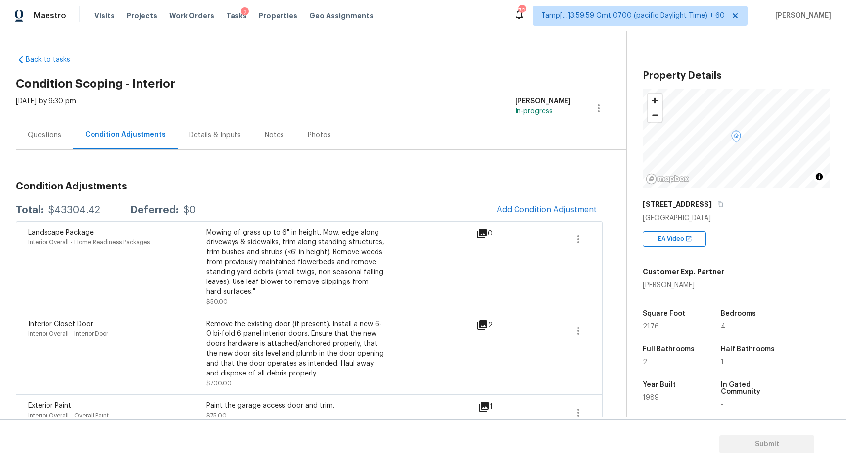
scroll to position [1268, 0]
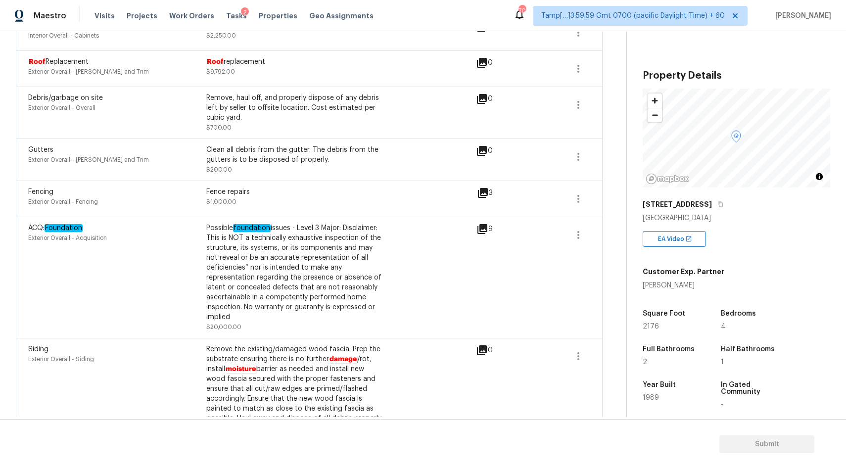
click at [486, 224] on icon at bounding box center [483, 229] width 10 height 10
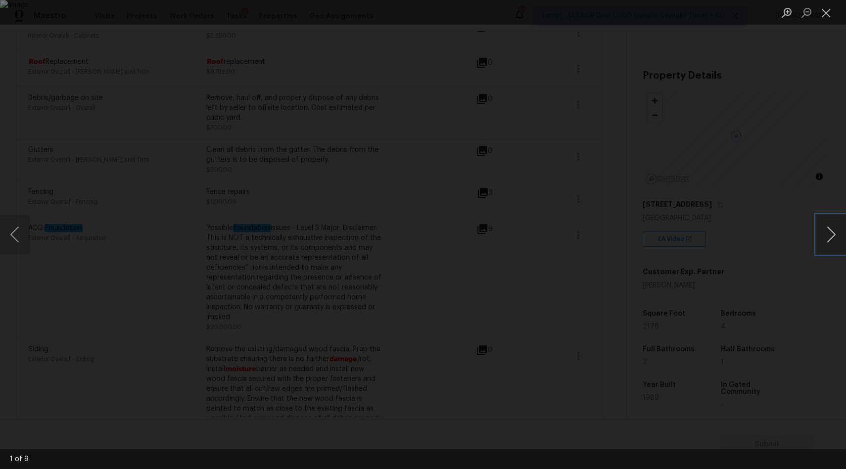
click at [835, 240] on button "Next image" at bounding box center [832, 235] width 30 height 40
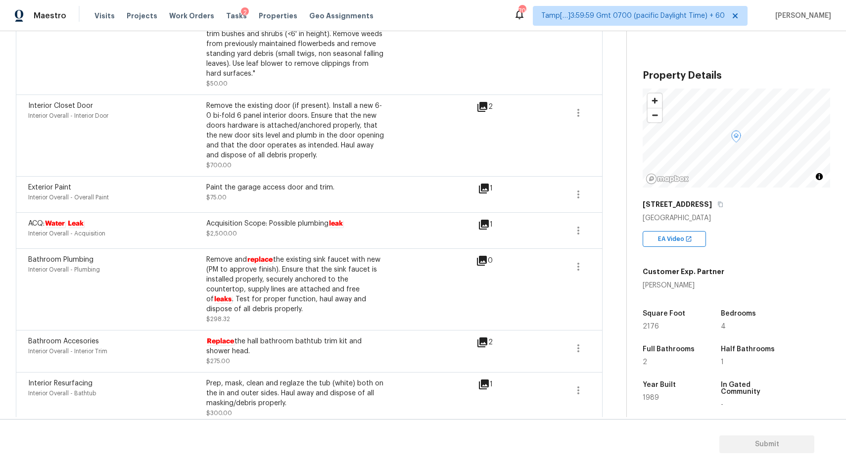
scroll to position [0, 0]
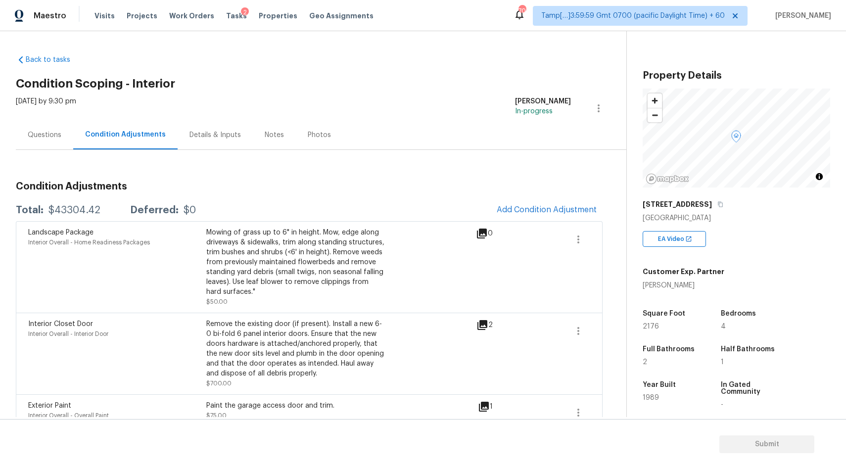
click at [58, 131] on div "Questions" at bounding box center [45, 135] width 34 height 10
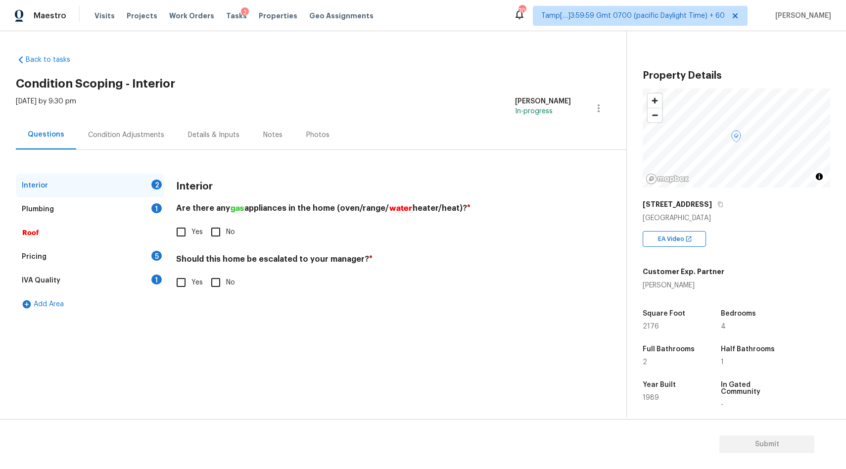
click at [184, 232] on input "Yes" at bounding box center [181, 232] width 21 height 21
checkbox input "true"
click at [181, 284] on input "Yes" at bounding box center [181, 282] width 21 height 21
checkbox input "true"
click at [211, 312] on input "text" at bounding box center [373, 307] width 395 height 23
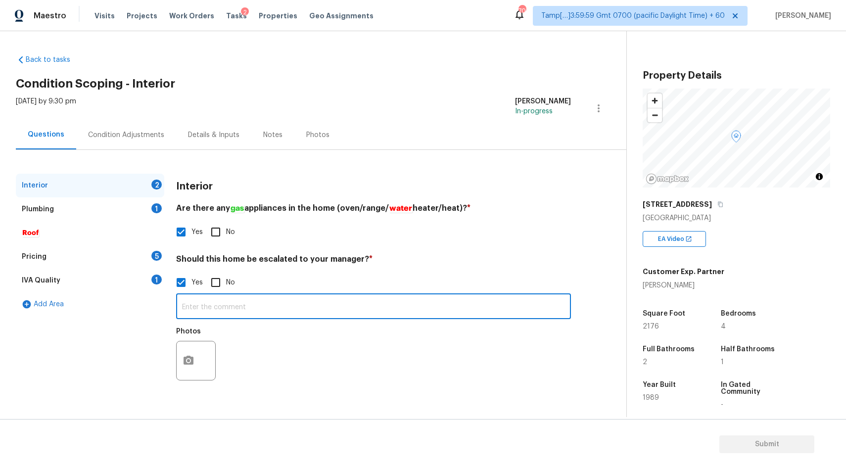
click at [202, 306] on input "text" at bounding box center [373, 307] width 395 height 23
click at [316, 309] on input "Foundation issues has throughout both binterior &" at bounding box center [373, 307] width 395 height 23
click at [353, 307] on input "Foundation issues has throughout both interior & exyterior" at bounding box center [373, 307] width 395 height 23
click at [442, 315] on input "Foundation issues has throughout both interior & exterior" at bounding box center [373, 307] width 395 height 23
type input "Foundation issues has throughout both interior & exterior HPM has scoped it"
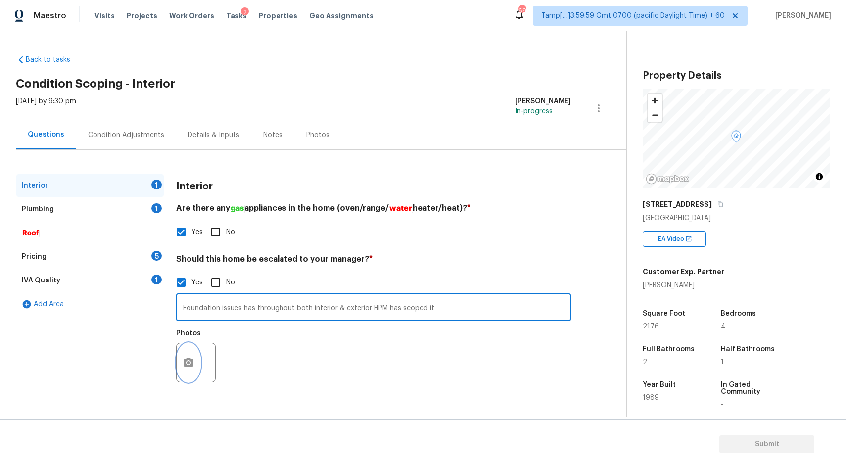
click at [192, 359] on icon "button" at bounding box center [189, 363] width 12 height 12
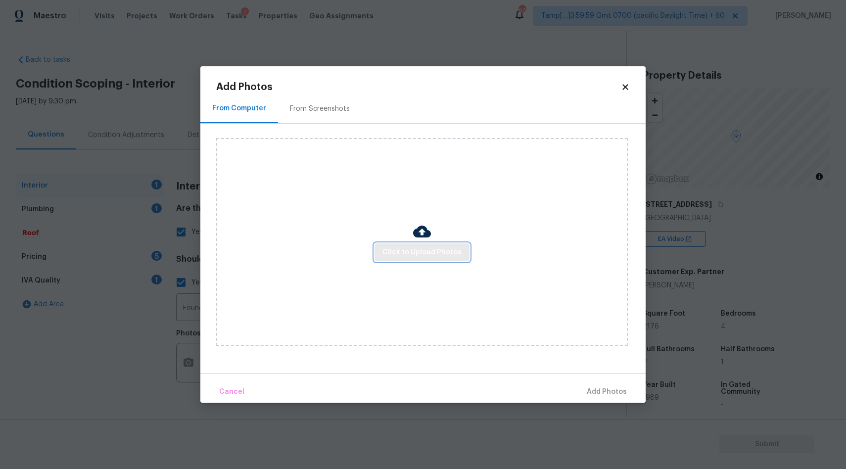
click at [405, 254] on span "Click to Upload Photos" at bounding box center [422, 253] width 79 height 12
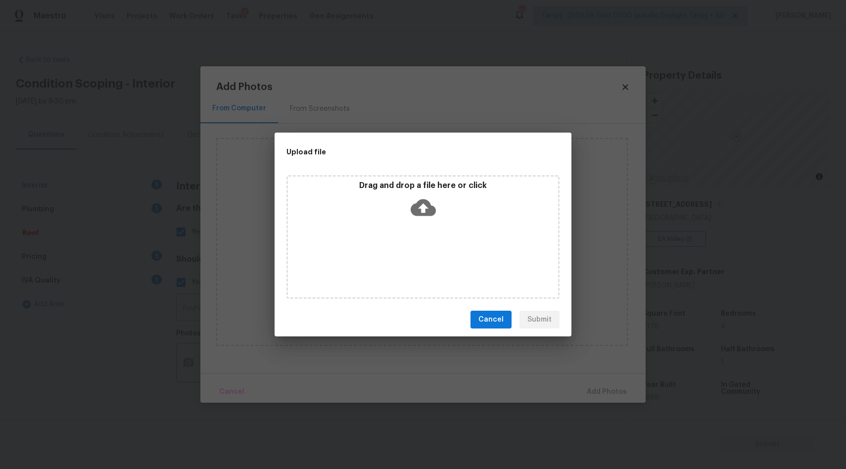
click at [425, 205] on icon at bounding box center [423, 207] width 25 height 25
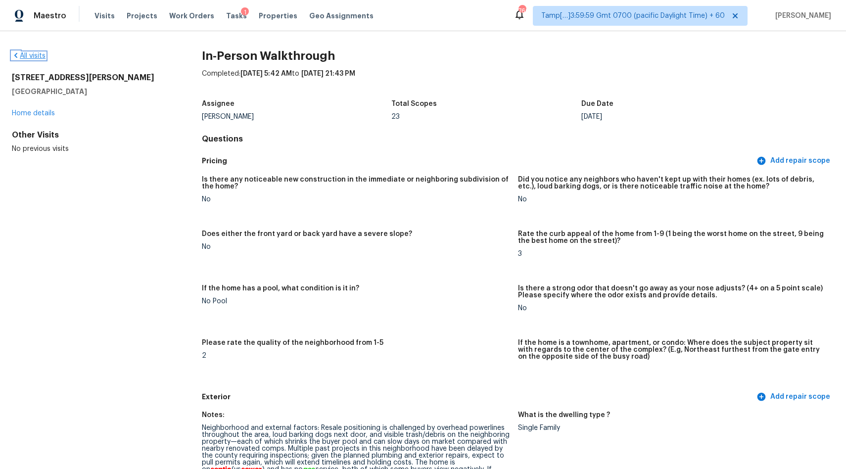
click at [34, 57] on link "All visits" at bounding box center [29, 55] width 34 height 7
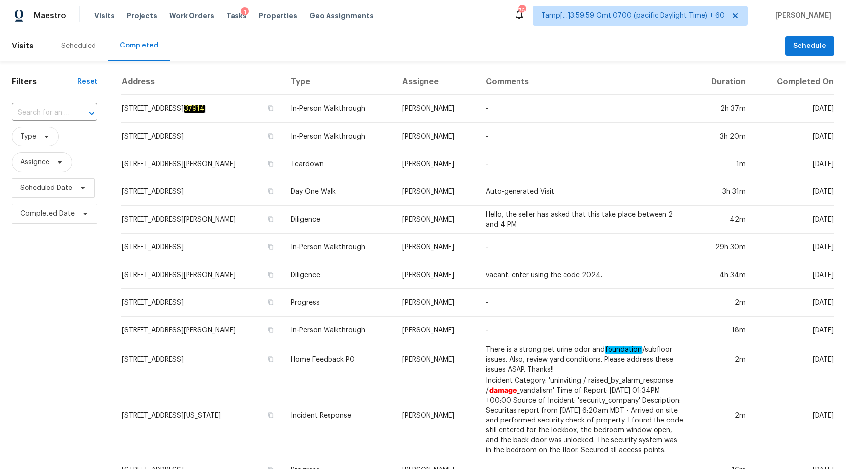
click at [48, 110] on input "text" at bounding box center [41, 112] width 58 height 15
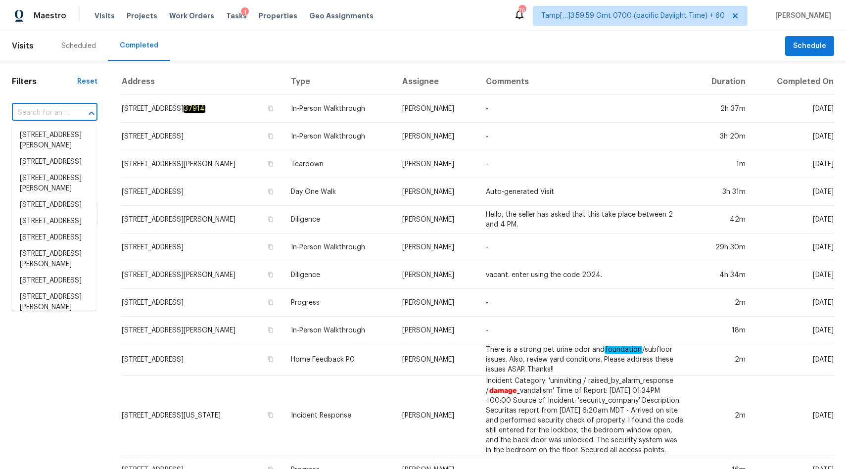
paste input "[STREET_ADDRESS]"
type input "[STREET_ADDRESS]"
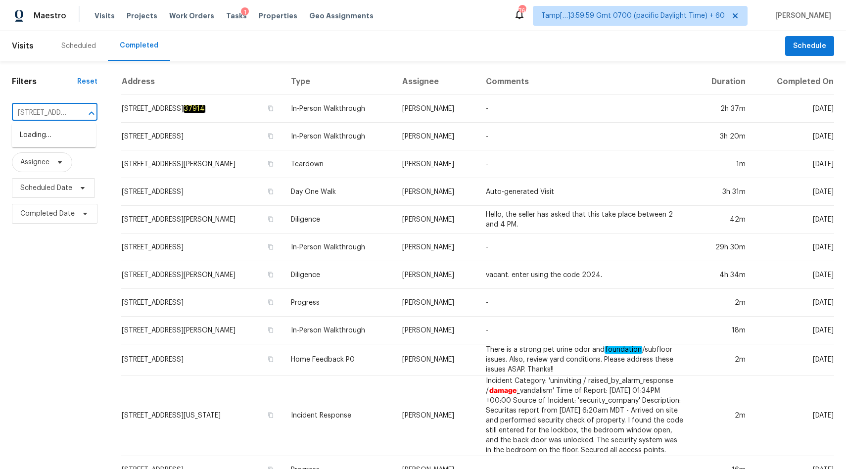
scroll to position [0, 82]
click at [37, 137] on li "[STREET_ADDRESS]" at bounding box center [54, 135] width 84 height 16
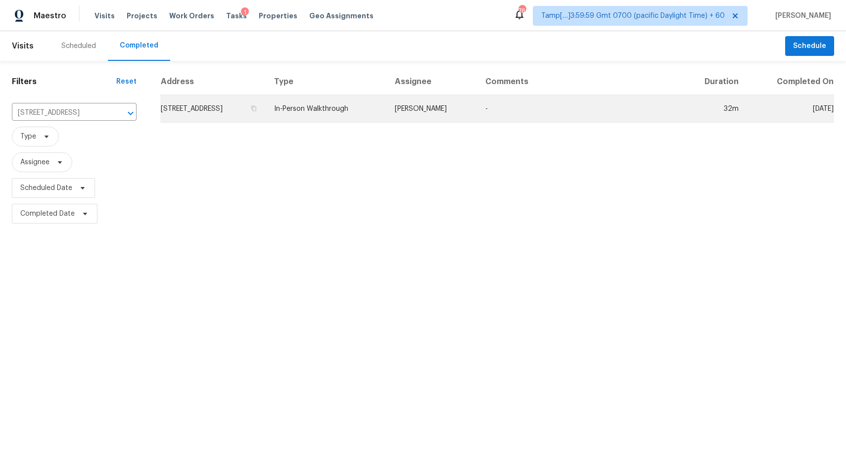
click at [224, 114] on td "[STREET_ADDRESS]" at bounding box center [213, 109] width 106 height 28
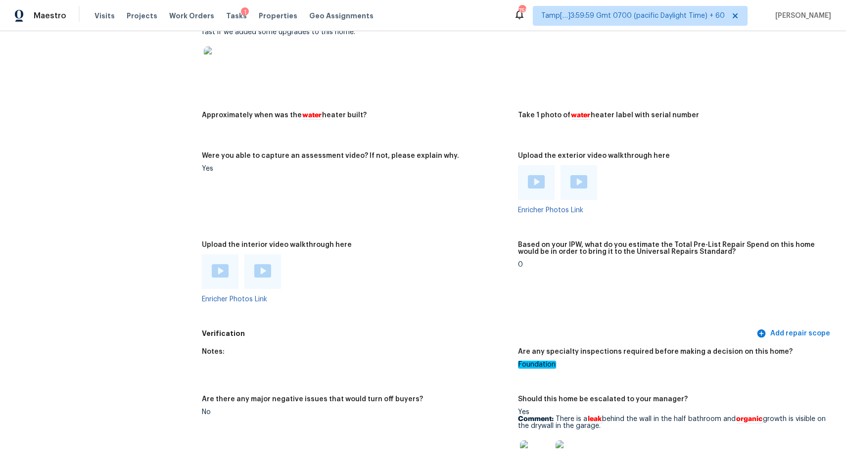
scroll to position [2037, 0]
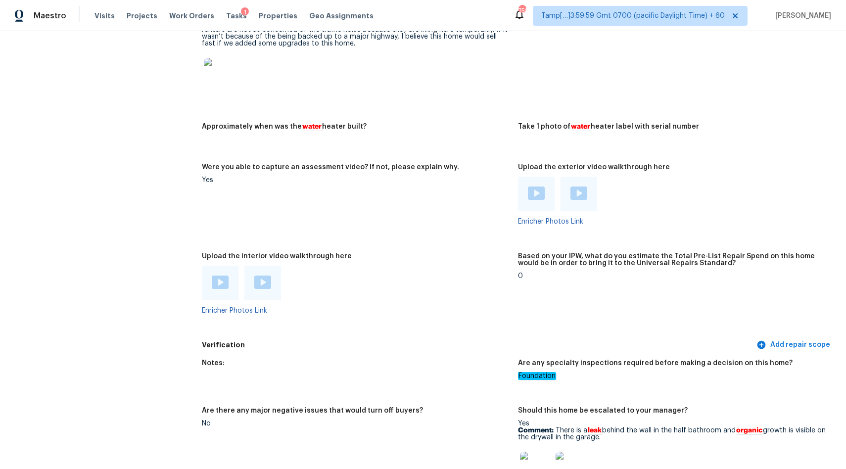
click at [221, 277] on img at bounding box center [220, 282] width 17 height 13
click at [279, 278] on div at bounding box center [263, 283] width 37 height 35
click at [265, 276] on img at bounding box center [262, 282] width 17 height 13
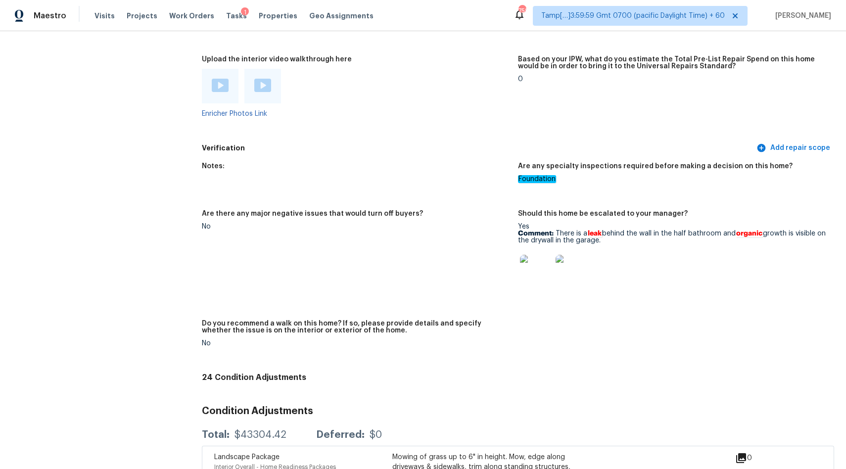
scroll to position [1515, 0]
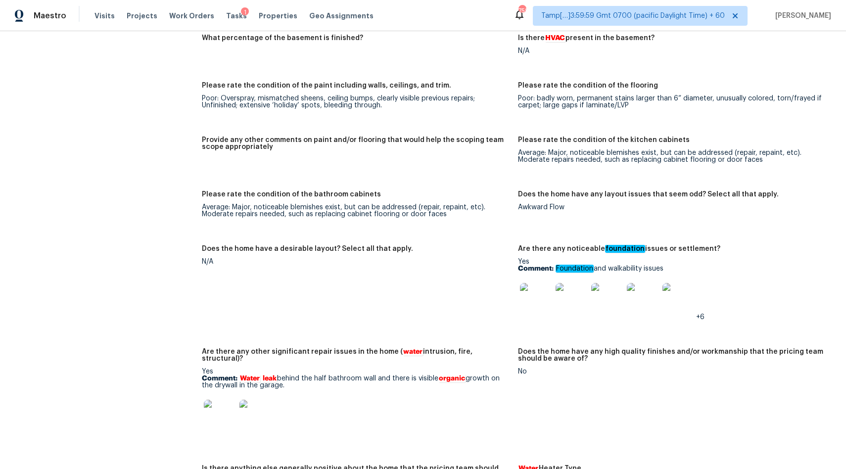
click at [575, 304] on img at bounding box center [572, 299] width 32 height 32
click at [642, 294] on img at bounding box center [643, 299] width 32 height 32
click at [536, 298] on img at bounding box center [536, 299] width 32 height 32
click at [571, 305] on img at bounding box center [572, 299] width 32 height 32
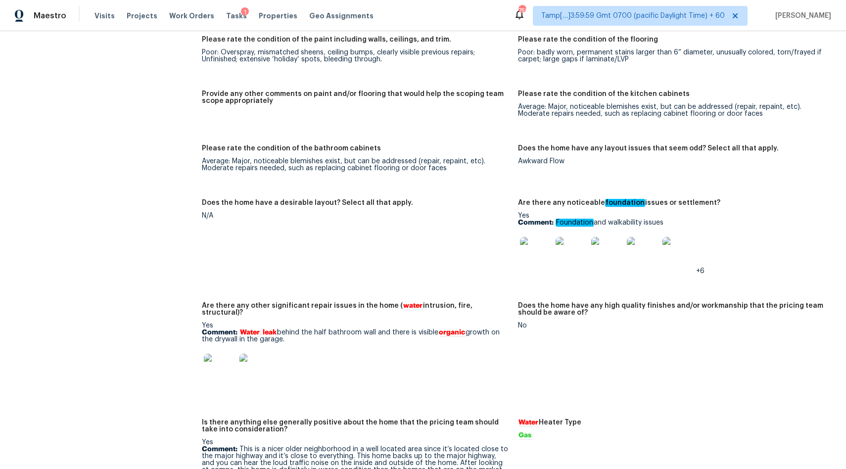
scroll to position [1562, 0]
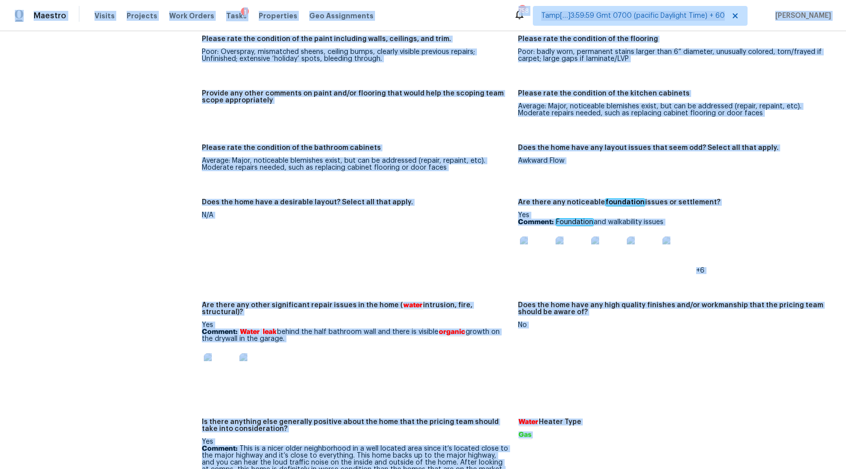
click at [553, 58] on div "Poor: badly worn, permanent stains larger than 6” diameter, unusually colored, …" at bounding box center [672, 56] width 308 height 14
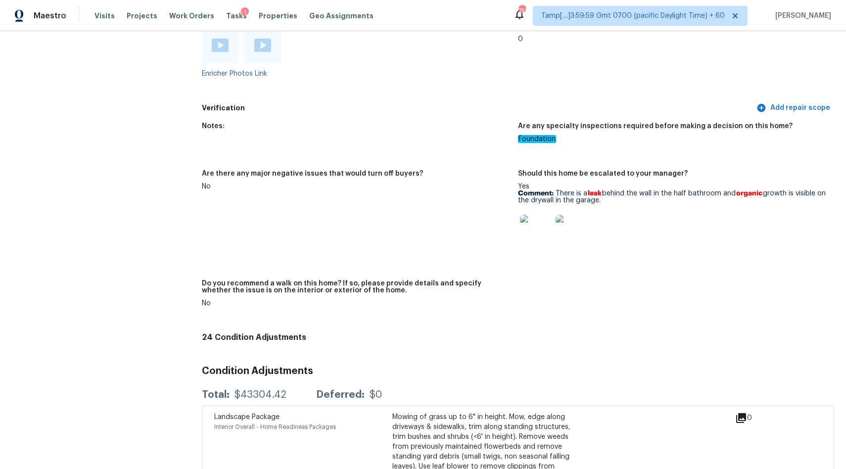
scroll to position [2275, 0]
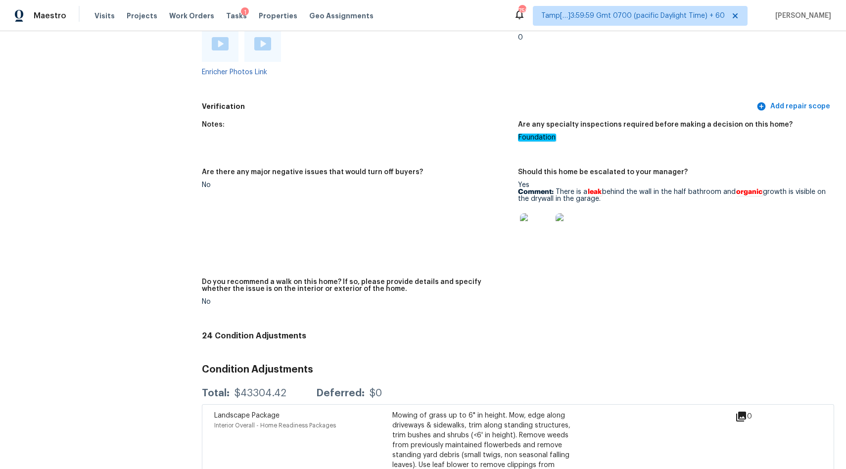
drag, startPoint x: 556, startPoint y: 188, endPoint x: 630, endPoint y: 195, distance: 74.6
click at [630, 195] on p "Comment: There is a leak behind the wall in the half bathroom and organic growt…" at bounding box center [672, 196] width 308 height 14
copy p "There is a leak behind the wall in the half bathroom and organic growth is visi…"
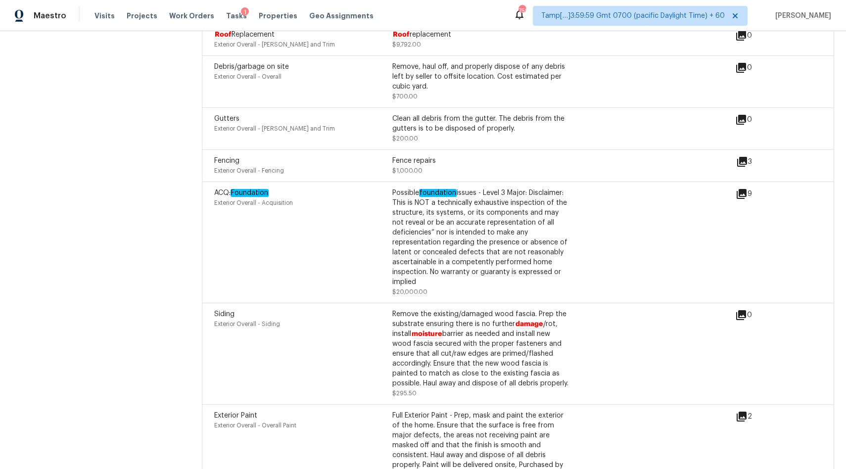
scroll to position [3737, 0]
click at [747, 191] on icon at bounding box center [742, 195] width 12 height 12
click at [746, 190] on icon at bounding box center [742, 195] width 10 height 10
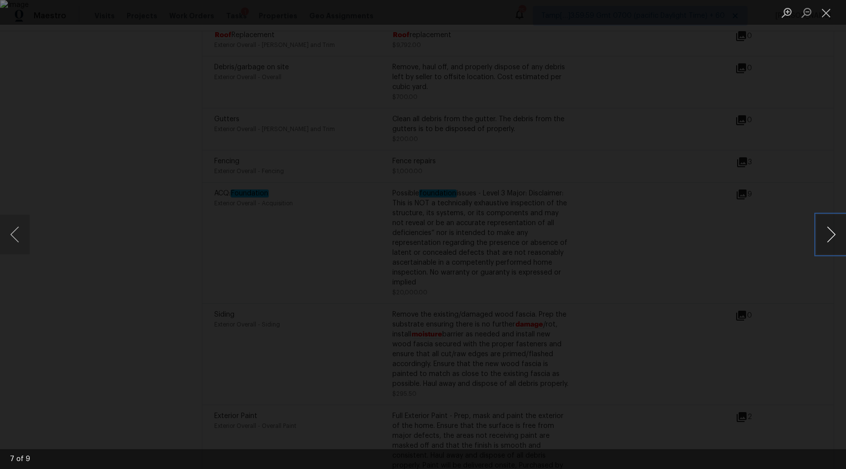
click at [831, 233] on button "Next image" at bounding box center [832, 235] width 30 height 40
click at [26, 231] on button "Previous image" at bounding box center [15, 235] width 30 height 40
click at [834, 229] on button "Next image" at bounding box center [832, 235] width 30 height 40
click at [824, 239] on button "Next image" at bounding box center [832, 235] width 30 height 40
click at [838, 235] on button "Next image" at bounding box center [832, 235] width 30 height 40
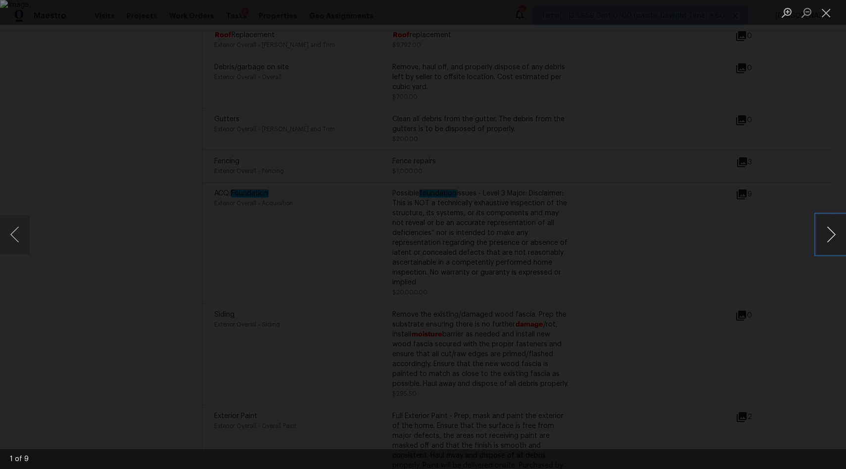
click at [824, 233] on button "Next image" at bounding box center [832, 235] width 30 height 40
click at [830, 239] on button "Next image" at bounding box center [832, 235] width 30 height 40
click at [834, 236] on button "Next image" at bounding box center [832, 235] width 30 height 40
click at [831, 236] on button "Next image" at bounding box center [832, 235] width 30 height 40
click at [827, 239] on button "Next image" at bounding box center [832, 235] width 30 height 40
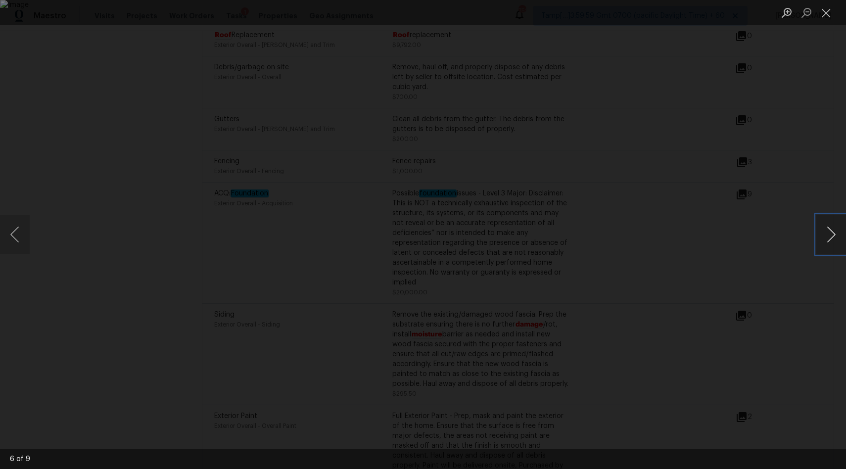
click at [827, 239] on button "Next image" at bounding box center [832, 235] width 30 height 40
click at [20, 238] on button "Previous image" at bounding box center [15, 235] width 30 height 40
click at [90, 119] on div "Lightbox" at bounding box center [423, 234] width 846 height 469
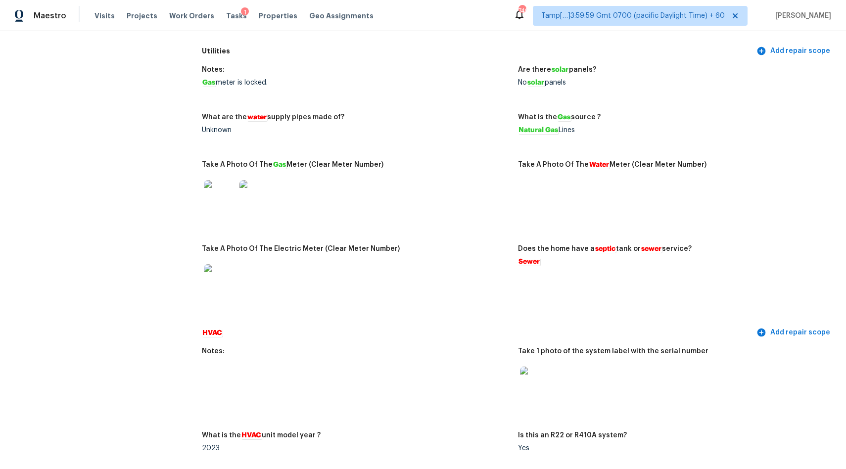
scroll to position [0, 0]
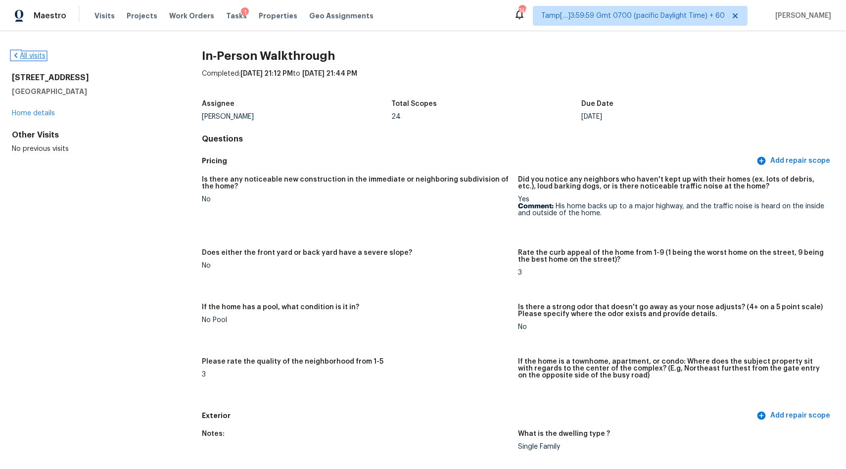
click at [31, 54] on link "All visits" at bounding box center [29, 55] width 34 height 7
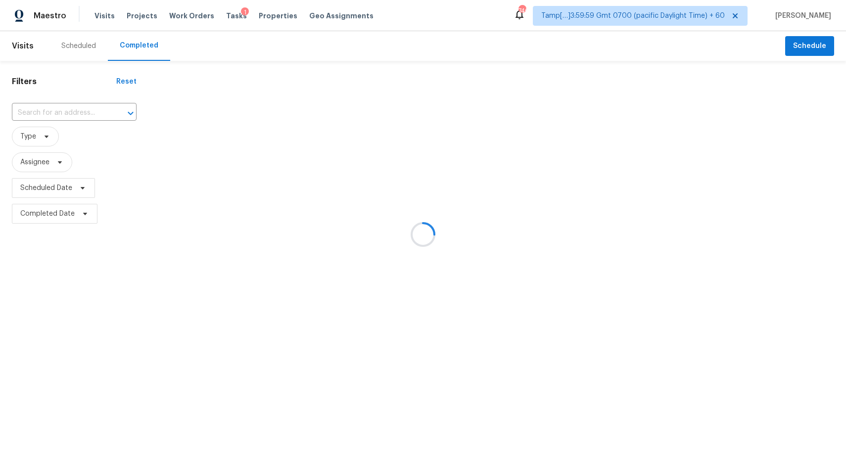
click at [75, 109] on div at bounding box center [423, 234] width 846 height 469
click at [71, 118] on div at bounding box center [423, 234] width 846 height 469
click at [60, 113] on div at bounding box center [423, 234] width 846 height 469
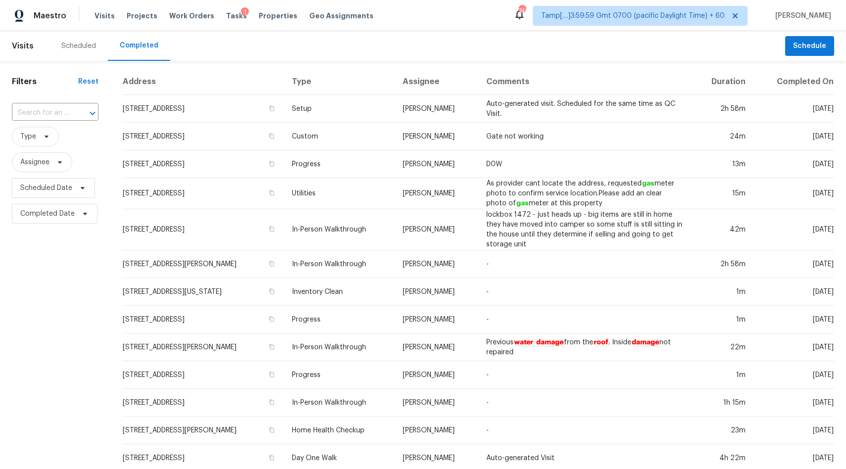
click at [60, 113] on input "text" at bounding box center [41, 112] width 59 height 15
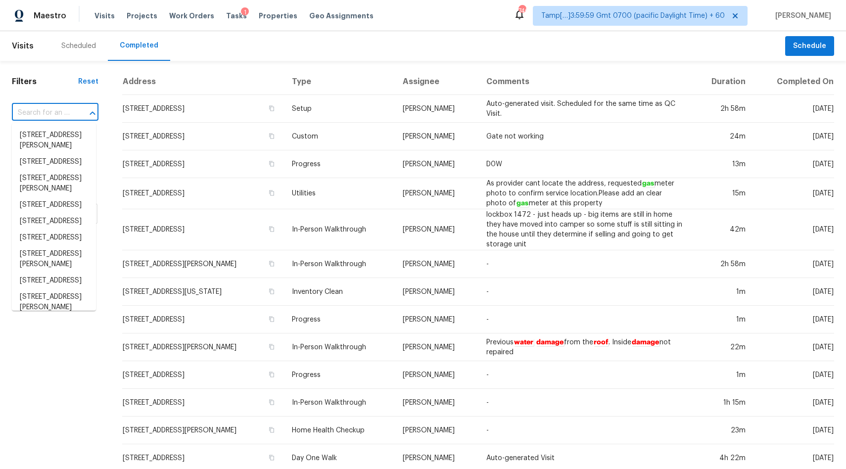
paste input "[STREET_ADDRESS]"
type input "[STREET_ADDRESS]"
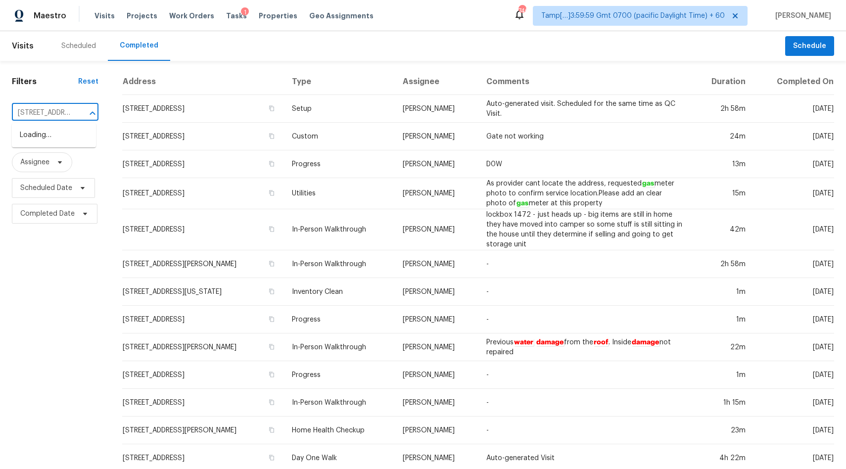
scroll to position [0, 101]
click at [34, 138] on li "[STREET_ADDRESS]" at bounding box center [54, 135] width 84 height 16
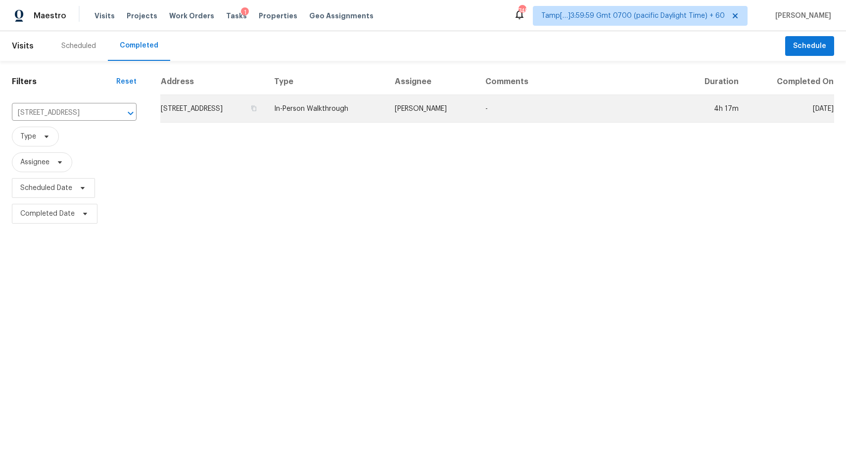
click at [266, 109] on td "[STREET_ADDRESS]" at bounding box center [213, 109] width 106 height 28
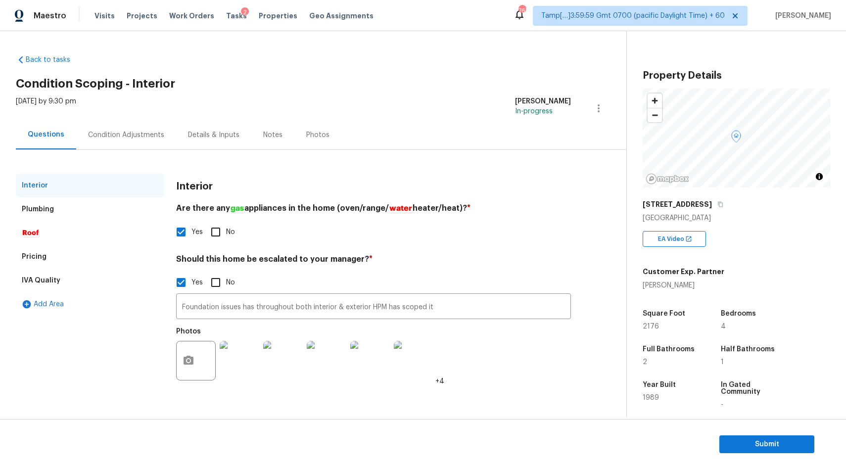
click at [116, 125] on div "Condition Adjustments" at bounding box center [126, 134] width 100 height 29
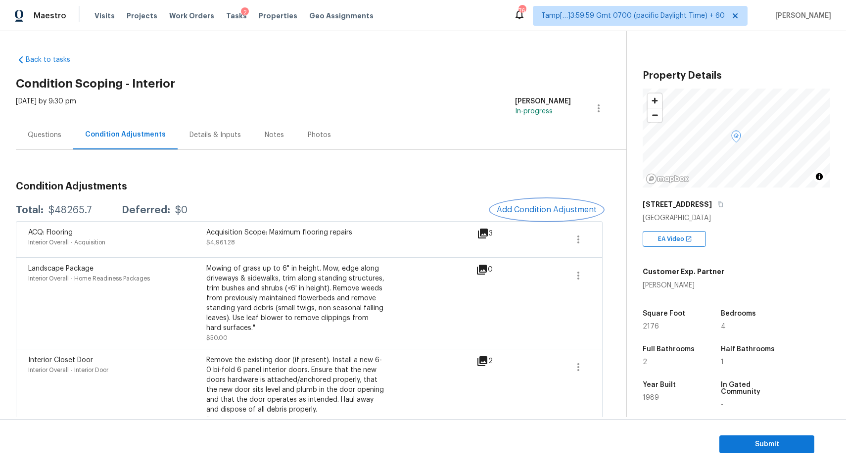
click at [541, 214] on button "Add Condition Adjustment" at bounding box center [547, 209] width 112 height 21
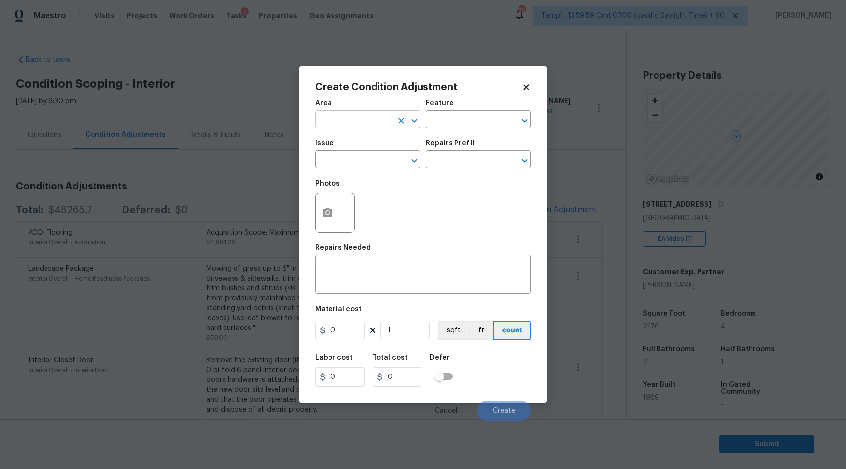
click at [373, 123] on input "text" at bounding box center [353, 120] width 77 height 15
click at [373, 162] on li "Interior Overall" at bounding box center [367, 159] width 105 height 16
type input "Interior Overall"
click at [340, 161] on input "text" at bounding box center [353, 160] width 77 height 15
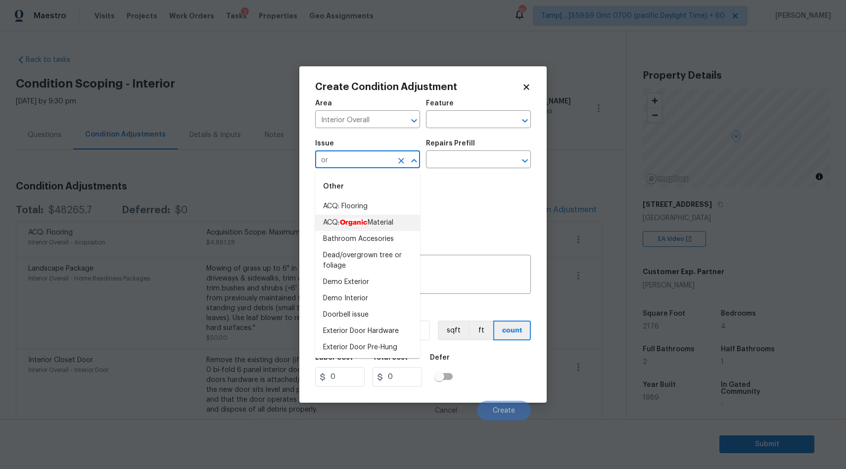
click at [367, 223] on em "Organic" at bounding box center [354, 223] width 28 height 8
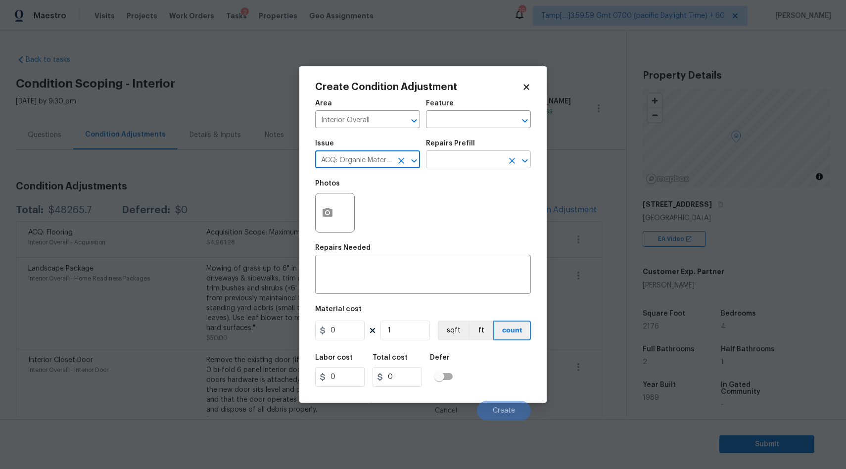
type input "ACQ: Organic Material"
click at [450, 158] on input "text" at bounding box center [464, 160] width 77 height 15
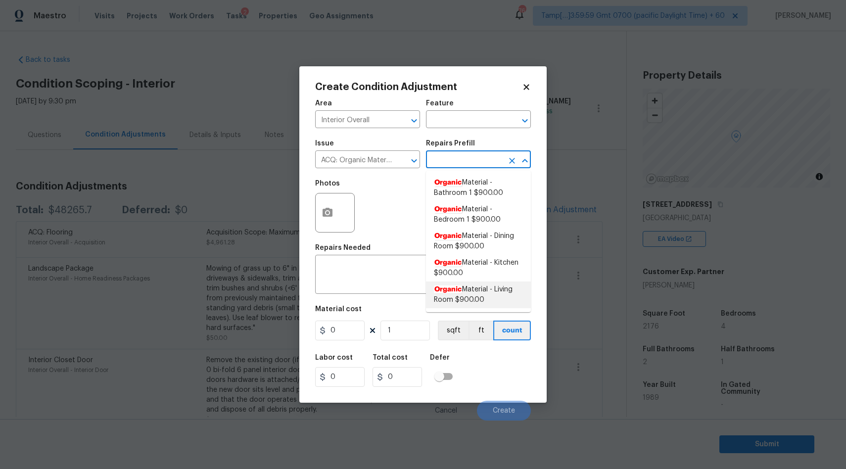
click at [484, 294] on span "Organic Material - Living Room $900.00" at bounding box center [478, 295] width 89 height 21
type input "Acquisition"
type textarea "Acquisition Scope: Conditions Conducive to Organic Material - Living Room Discl…"
type input "900"
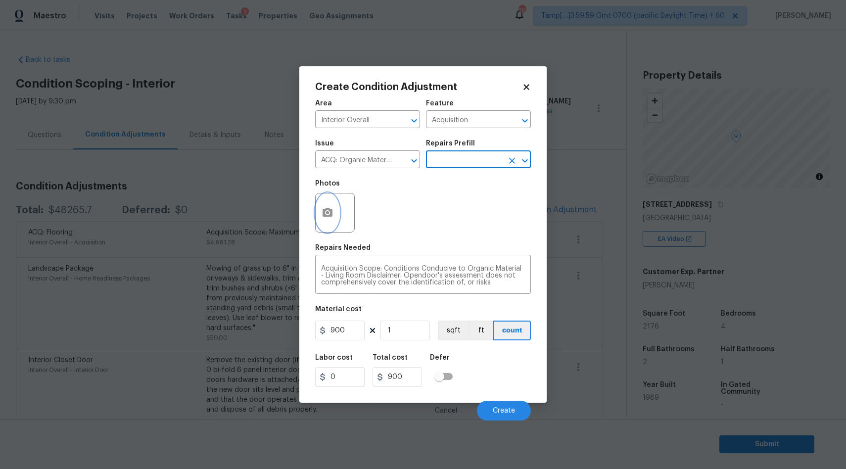
click at [326, 211] on icon "button" at bounding box center [328, 213] width 12 height 12
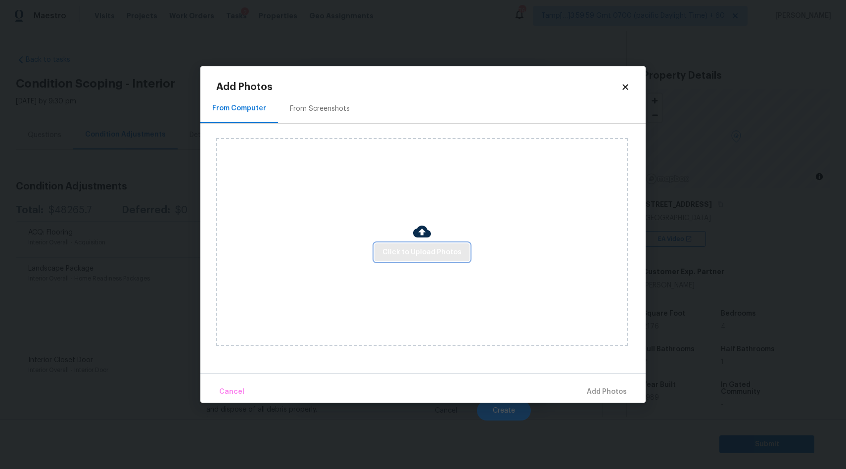
click at [422, 249] on span "Click to Upload Photos" at bounding box center [422, 253] width 79 height 12
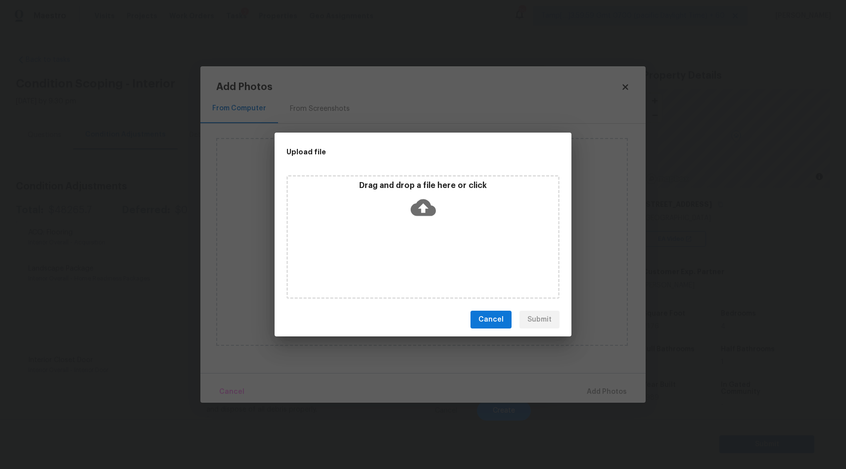
click at [418, 207] on icon at bounding box center [423, 207] width 25 height 17
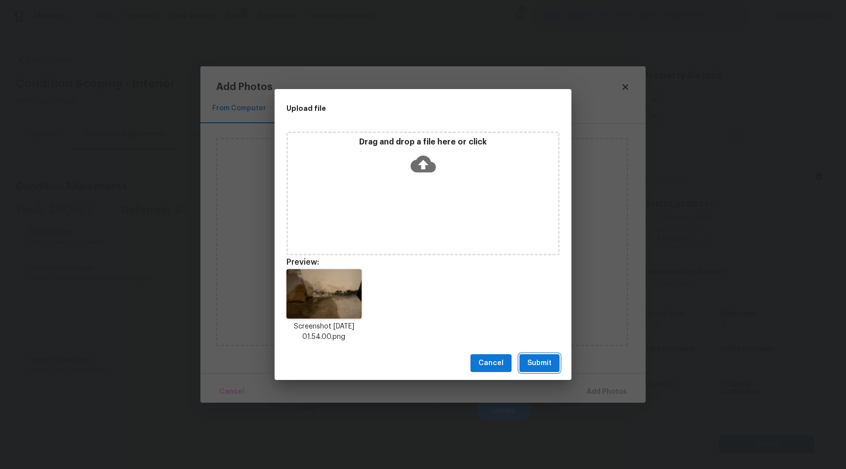
click at [535, 365] on span "Submit" at bounding box center [540, 363] width 24 height 12
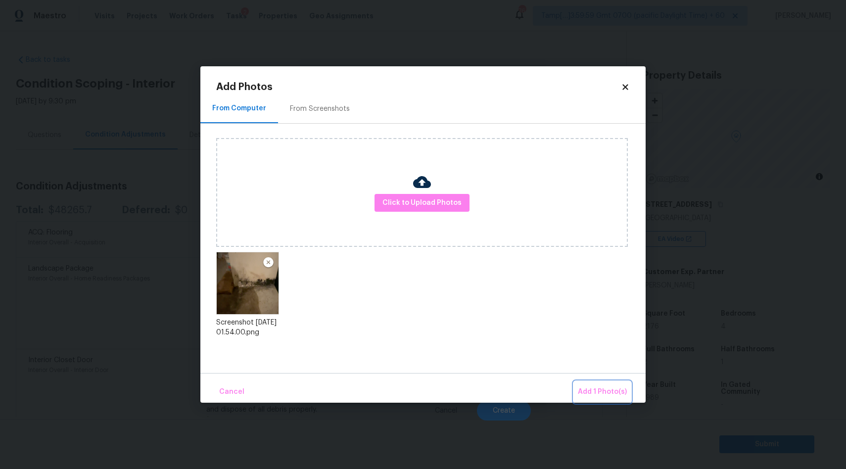
click at [604, 392] on span "Add 1 Photo(s)" at bounding box center [602, 392] width 49 height 12
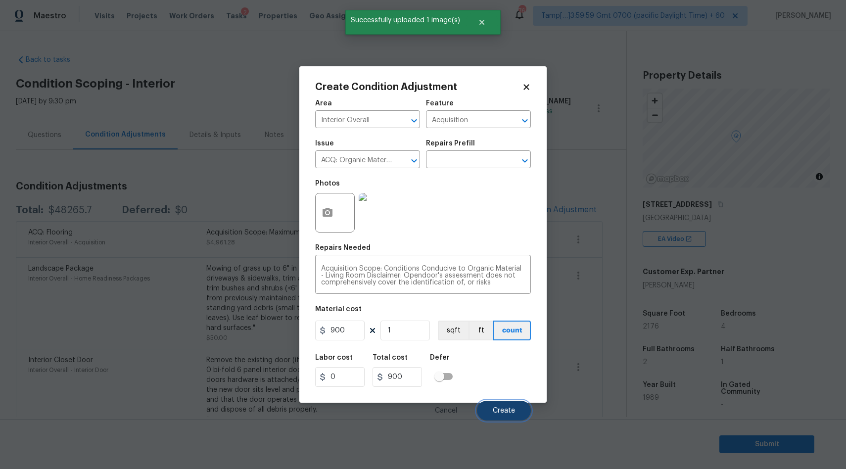
click at [510, 412] on span "Create" at bounding box center [504, 410] width 22 height 7
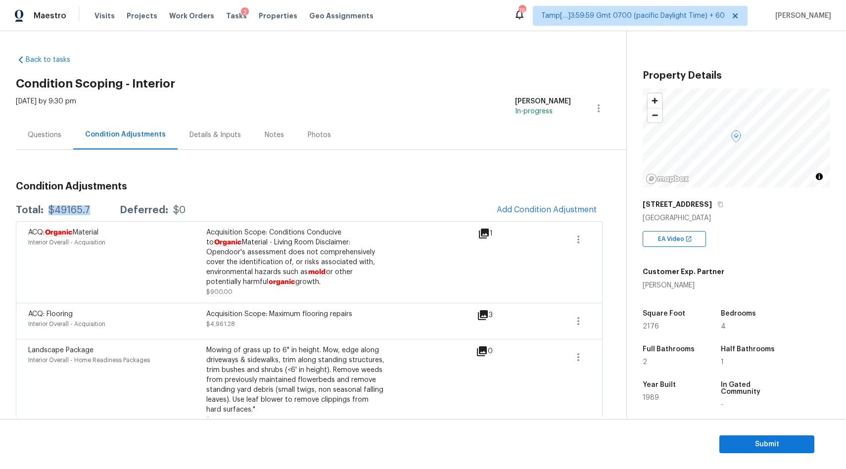
drag, startPoint x: 45, startPoint y: 209, endPoint x: 95, endPoint y: 212, distance: 50.1
click at [96, 212] on div "Total: $49165.7 Deferred: $0" at bounding box center [101, 210] width 170 height 10
copy div "$49165.7"
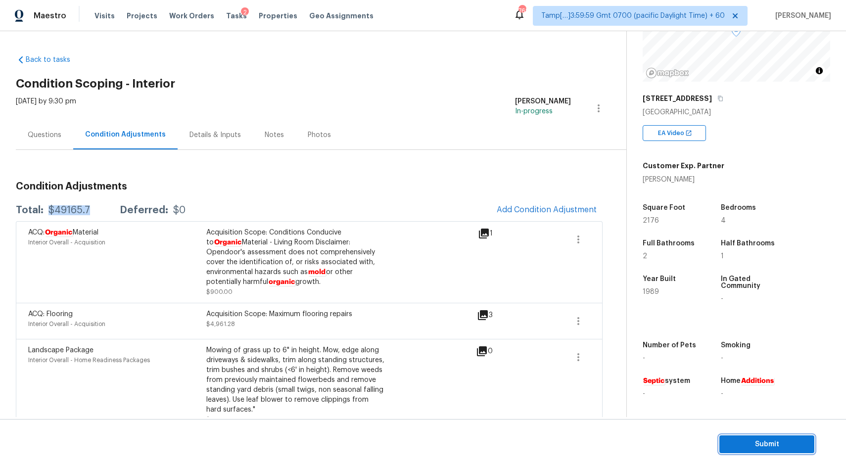
click at [747, 447] on span "Submit" at bounding box center [767, 445] width 79 height 12
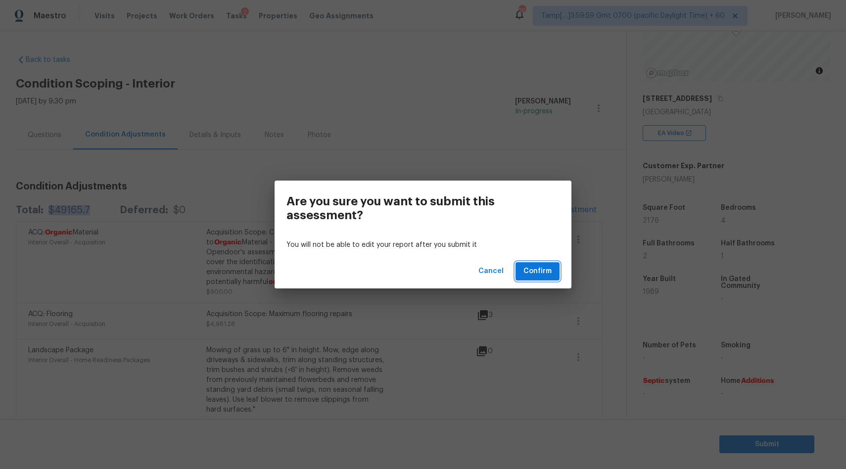
click at [538, 271] on span "Confirm" at bounding box center [538, 271] width 28 height 12
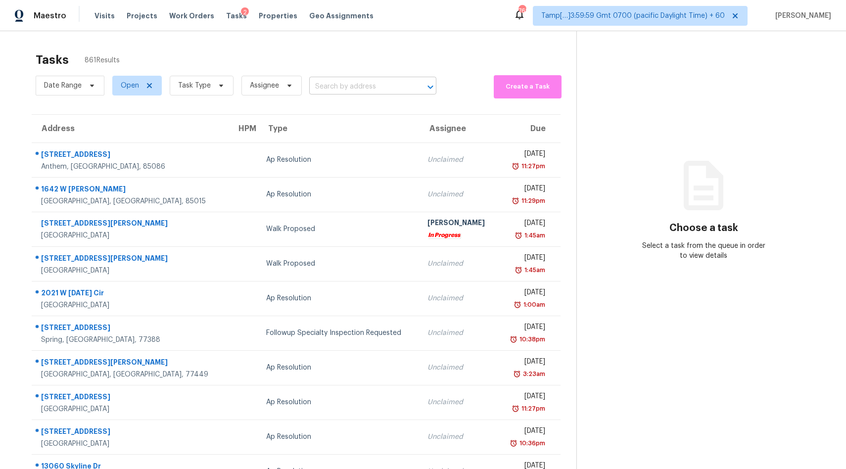
click at [355, 90] on input "text" at bounding box center [358, 86] width 99 height 15
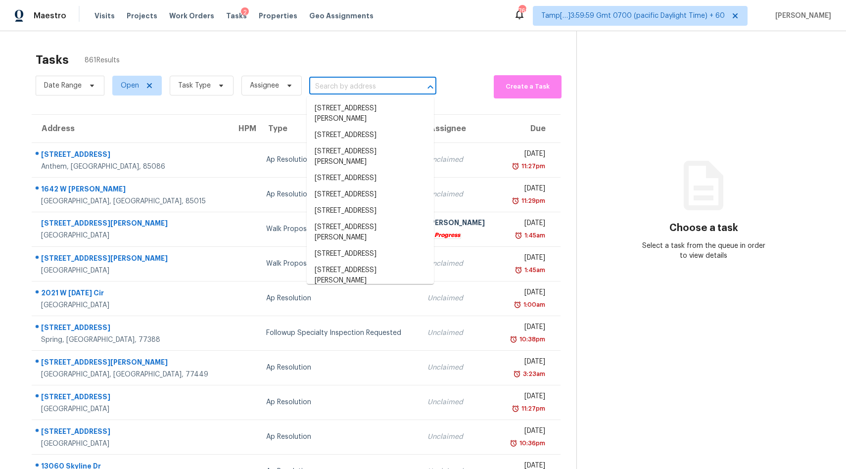
paste input "[STREET_ADDRESS]"
type input "[STREET_ADDRESS]"
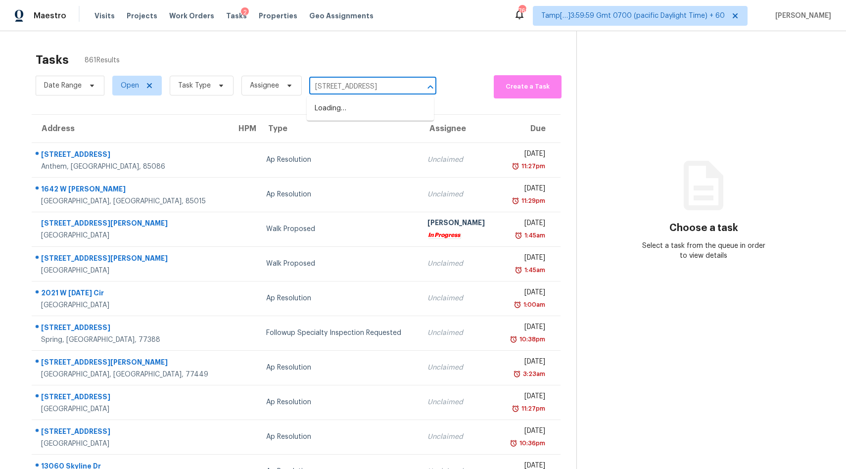
scroll to position [0, 59]
click at [344, 113] on li "[STREET_ADDRESS]" at bounding box center [370, 108] width 127 height 16
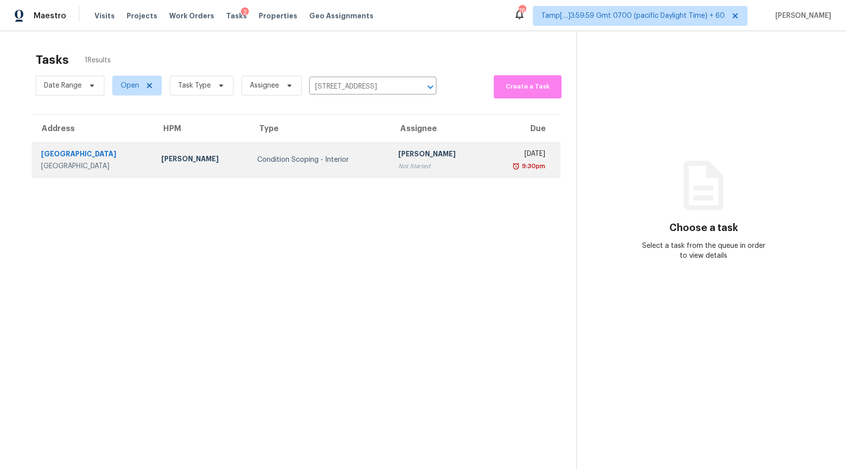
click at [391, 167] on td "[PERSON_NAME] Not Started" at bounding box center [439, 160] width 96 height 35
